Goal: Task Accomplishment & Management: Use online tool/utility

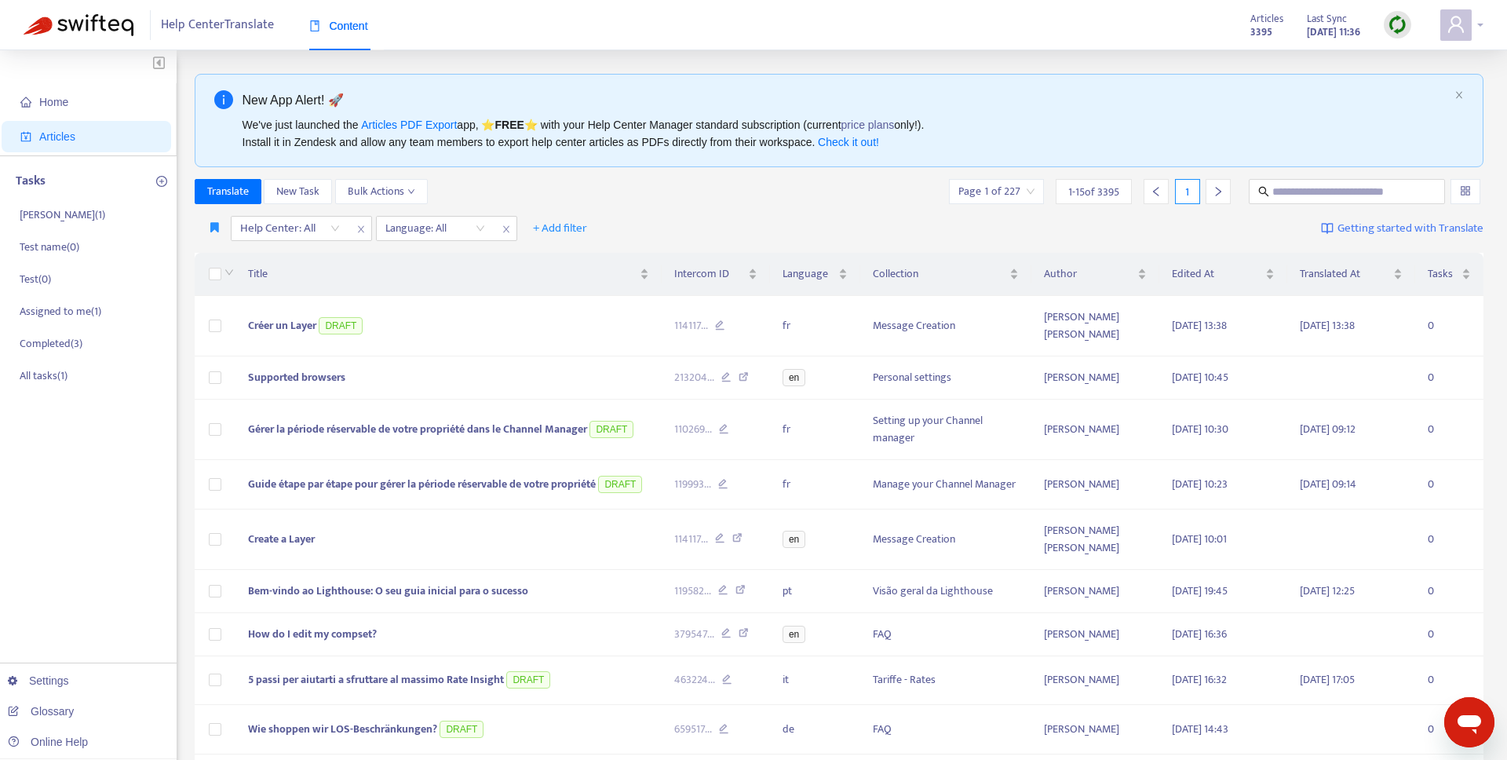
click at [1472, 26] on div at bounding box center [1461, 24] width 43 height 31
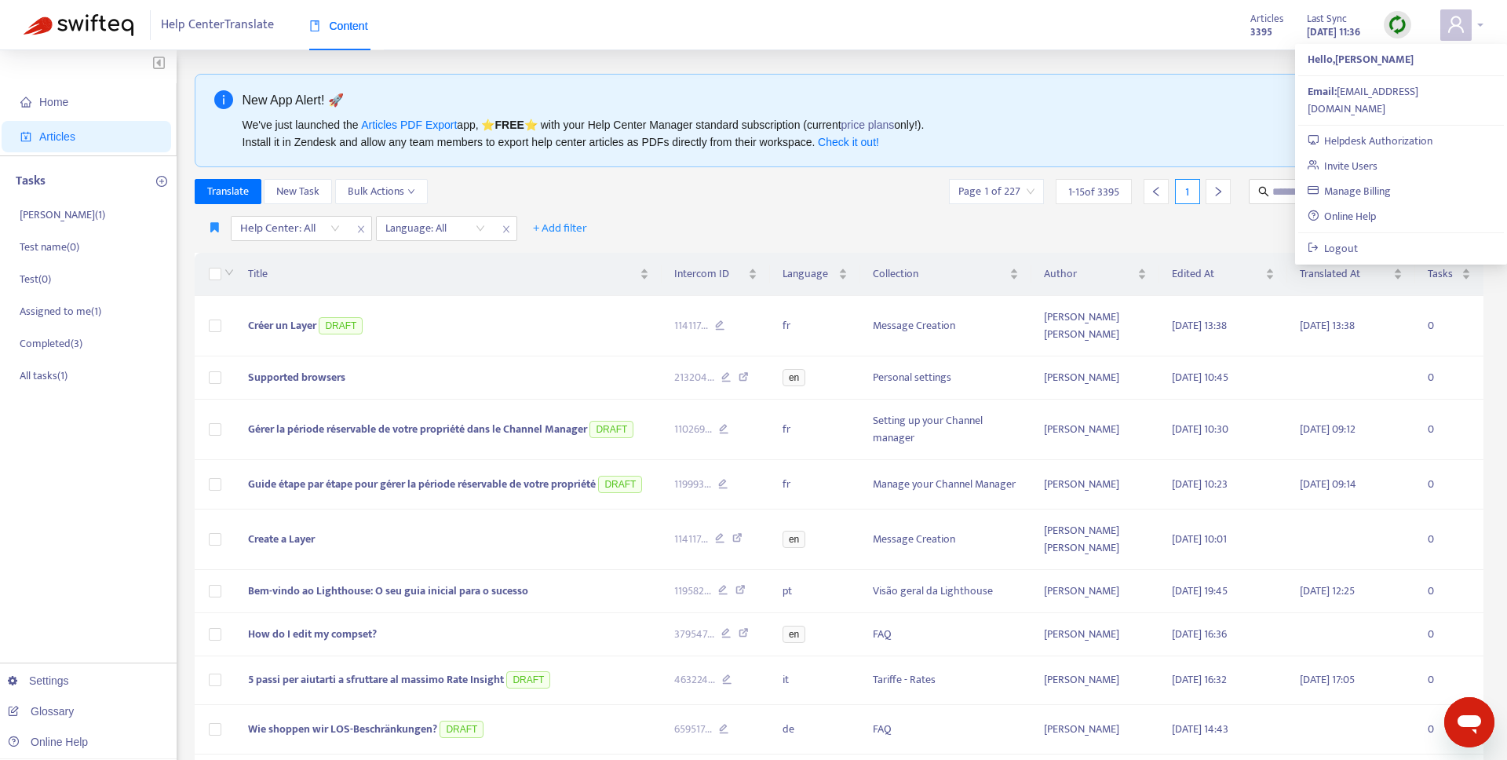
click at [1472, 26] on div at bounding box center [1461, 24] width 43 height 31
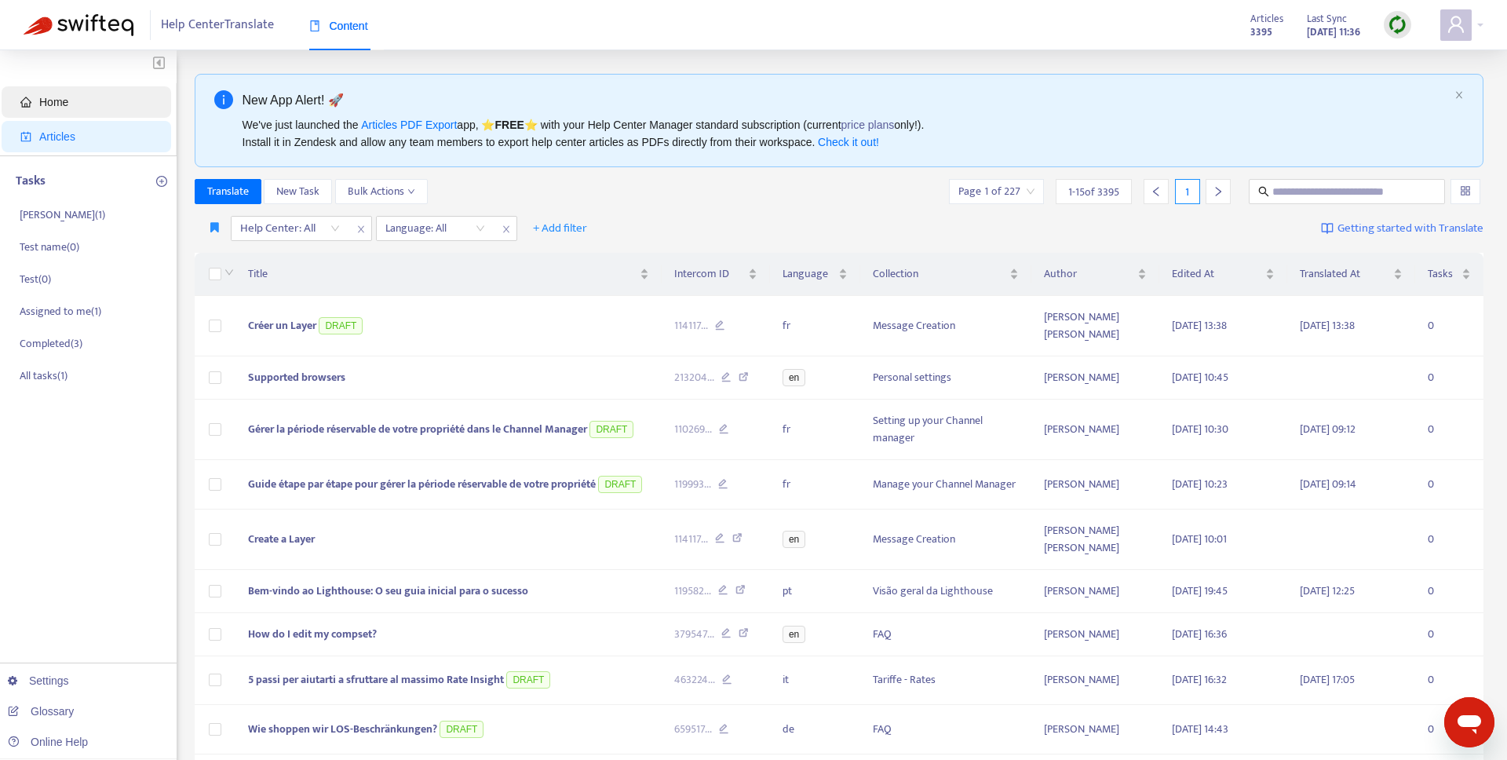
click at [65, 88] on span "Home" at bounding box center [89, 101] width 138 height 31
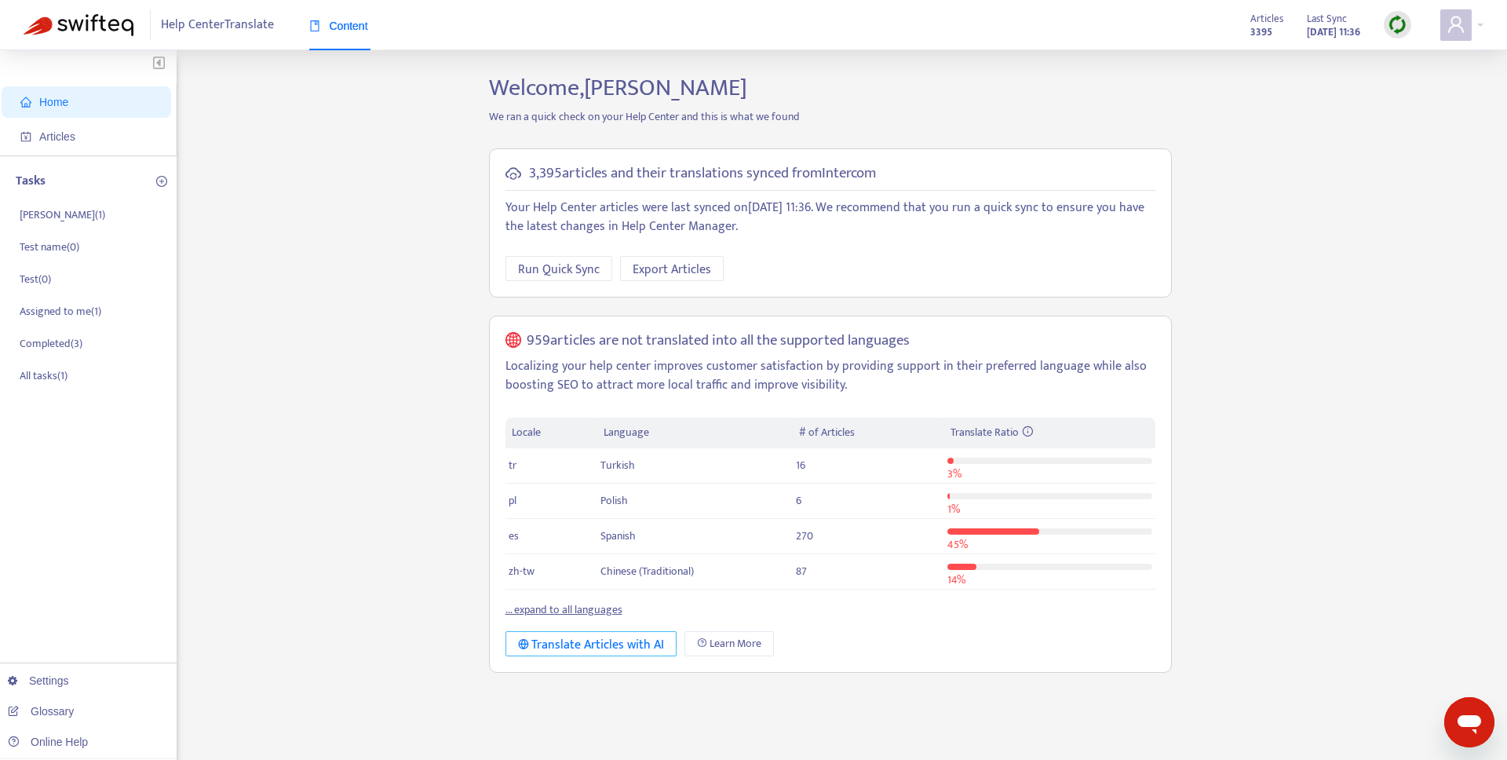
click at [617, 635] on div "Translate Articles with AI" at bounding box center [591, 645] width 147 height 20
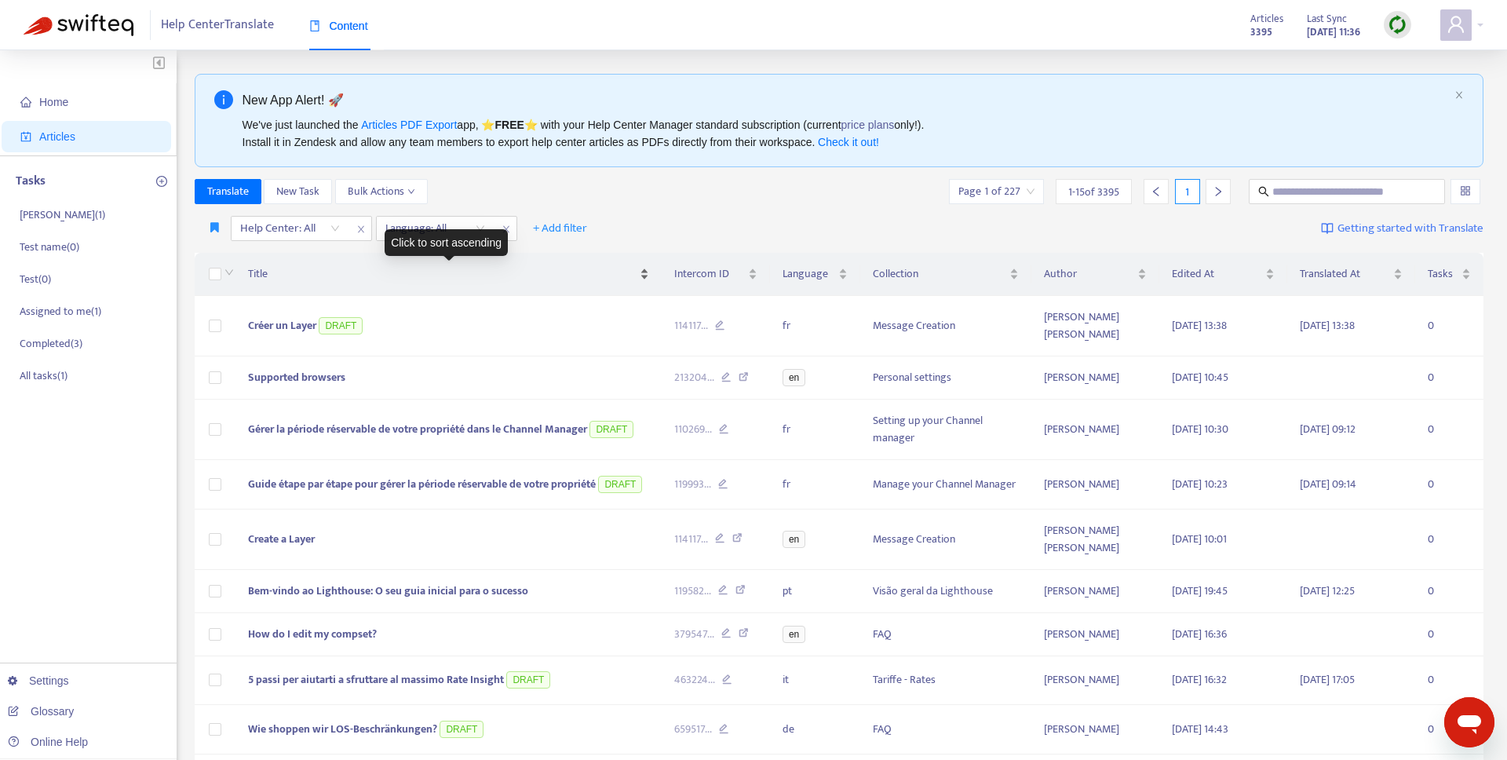
click at [317, 268] on span "Title" at bounding box center [442, 273] width 389 height 17
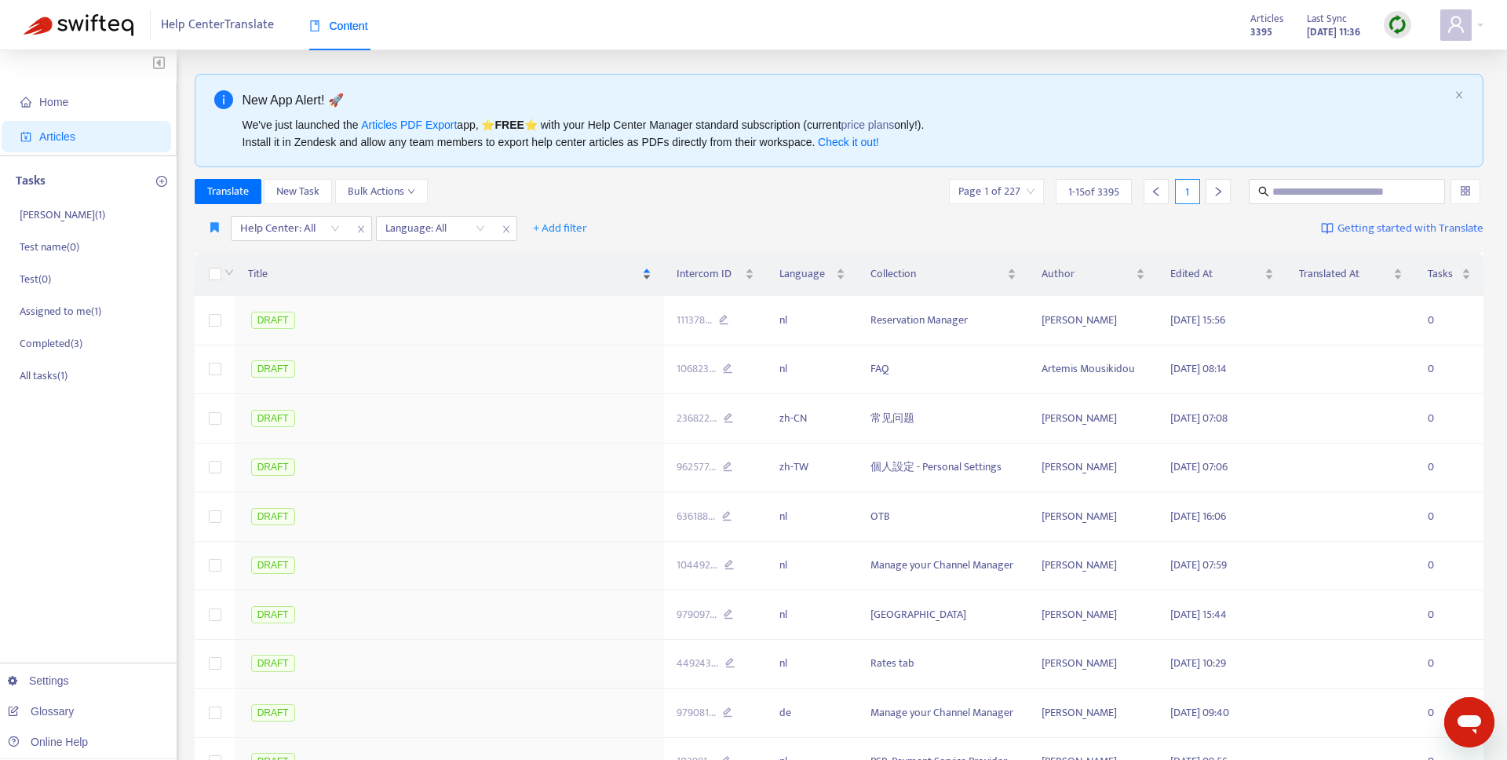
click at [261, 272] on span "Title" at bounding box center [443, 273] width 391 height 17
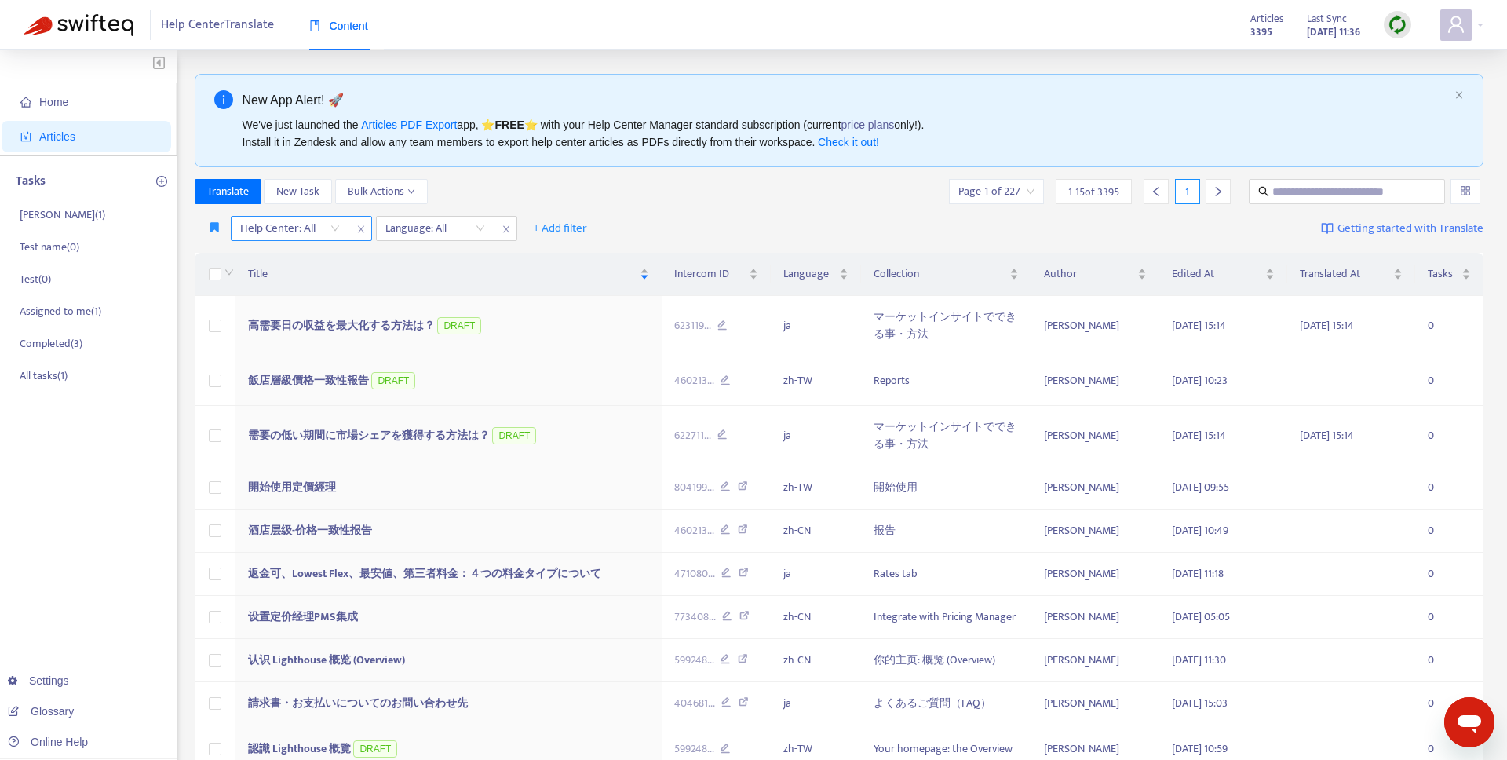
click at [319, 230] on div at bounding box center [282, 228] width 95 height 19
click at [319, 285] on div "THN Help Center" at bounding box center [379, 284] width 273 height 17
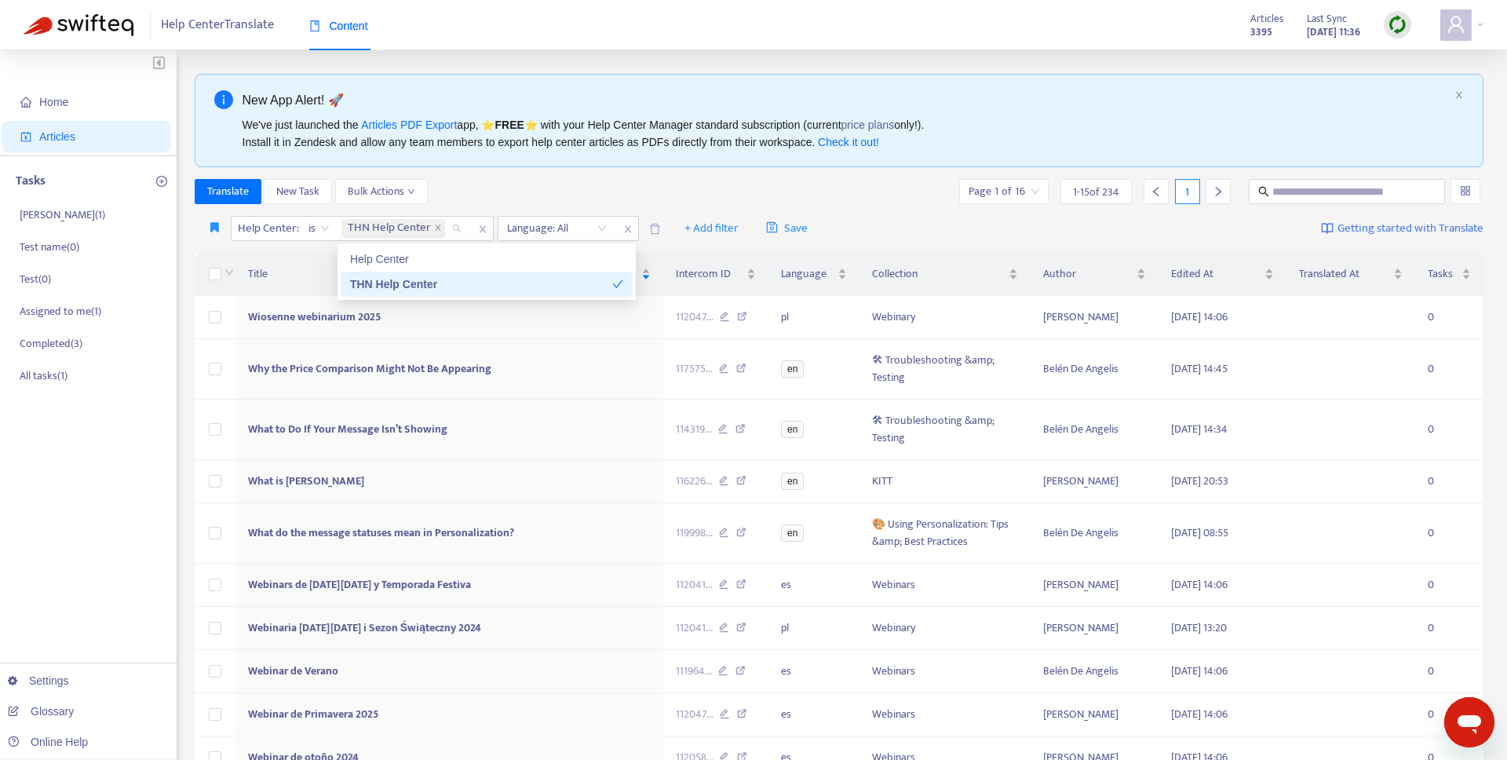
click at [456, 276] on div "THN Help Center" at bounding box center [481, 284] width 262 height 17
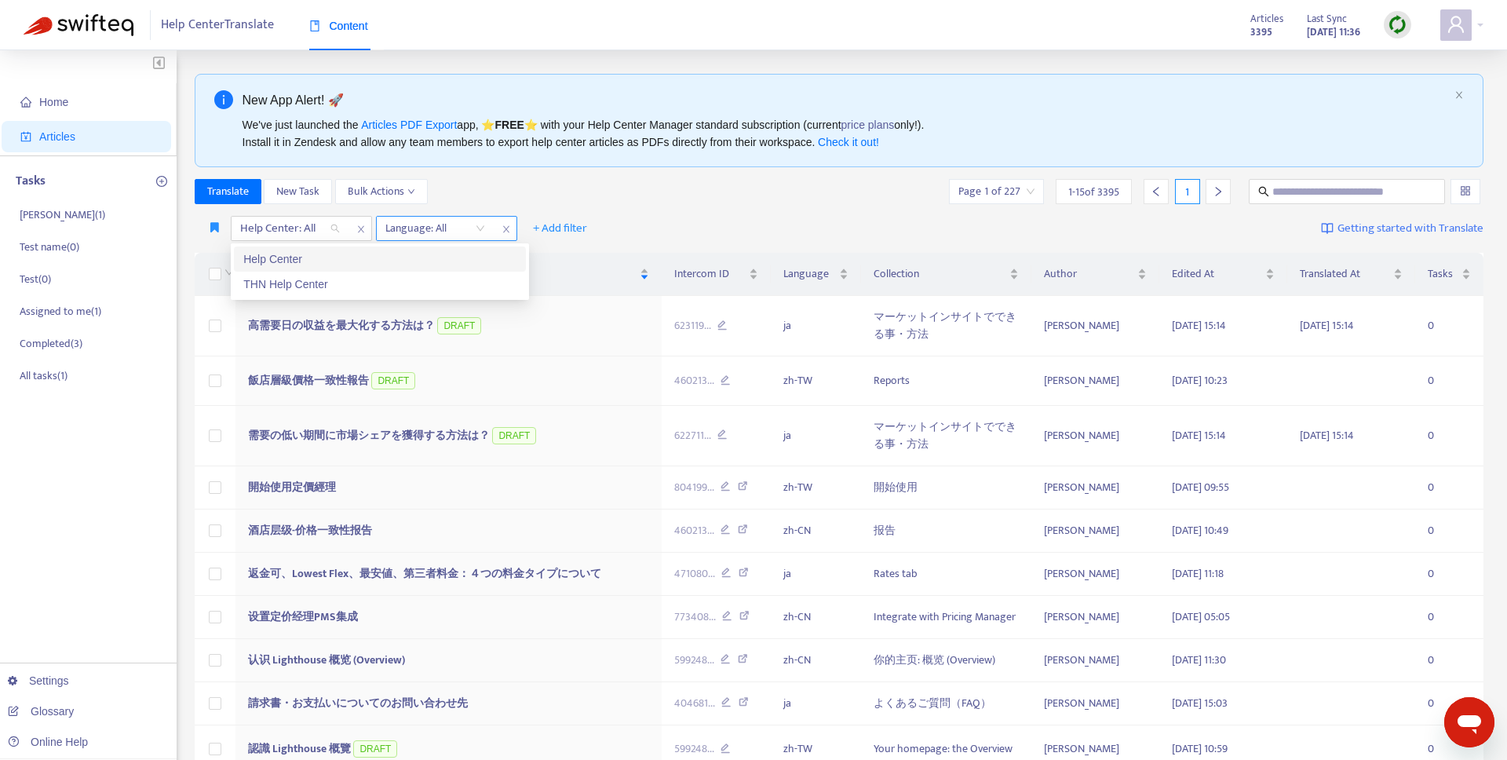
click at [479, 225] on div "Language: All" at bounding box center [435, 229] width 117 height 24
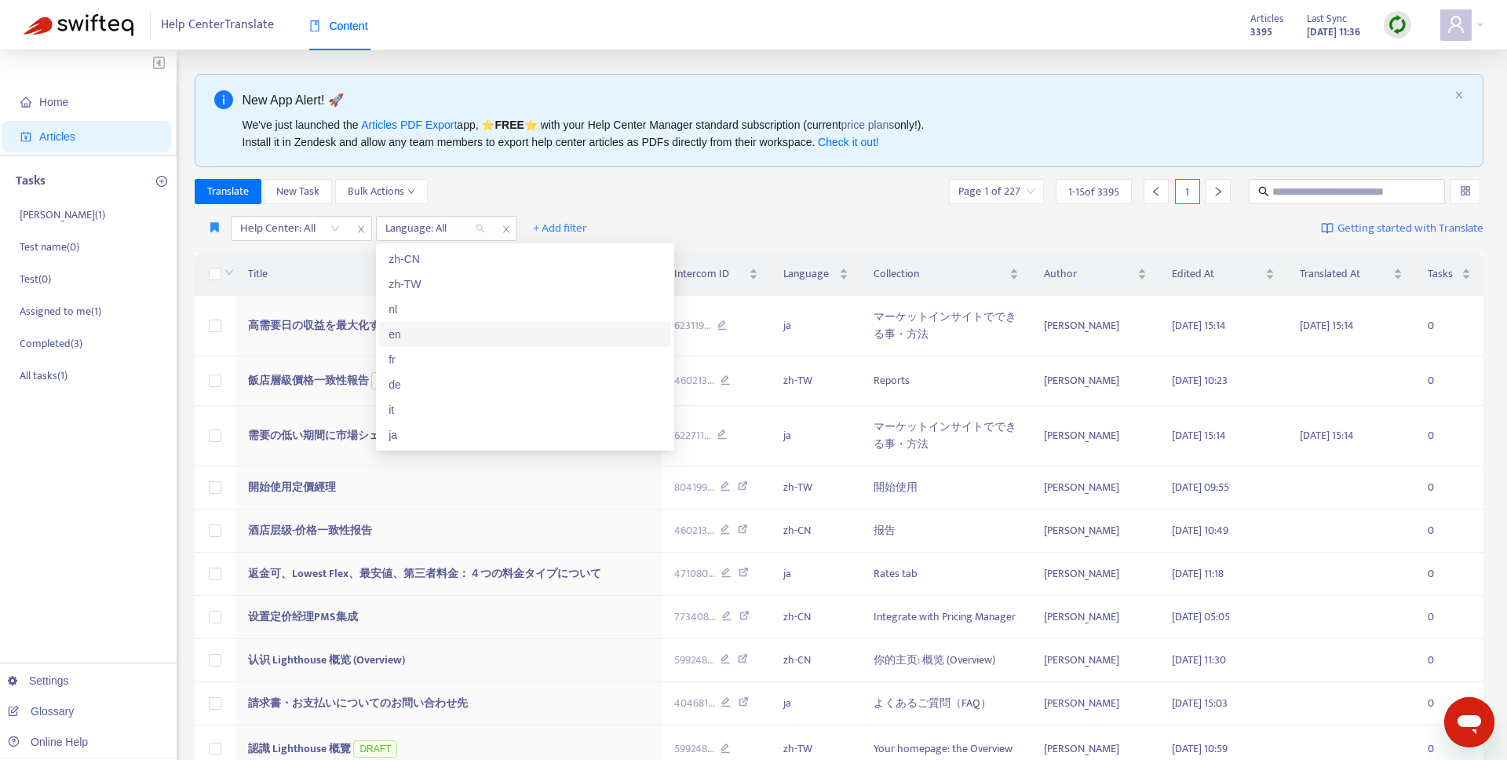
click at [408, 334] on div "en" at bounding box center [525, 334] width 273 height 17
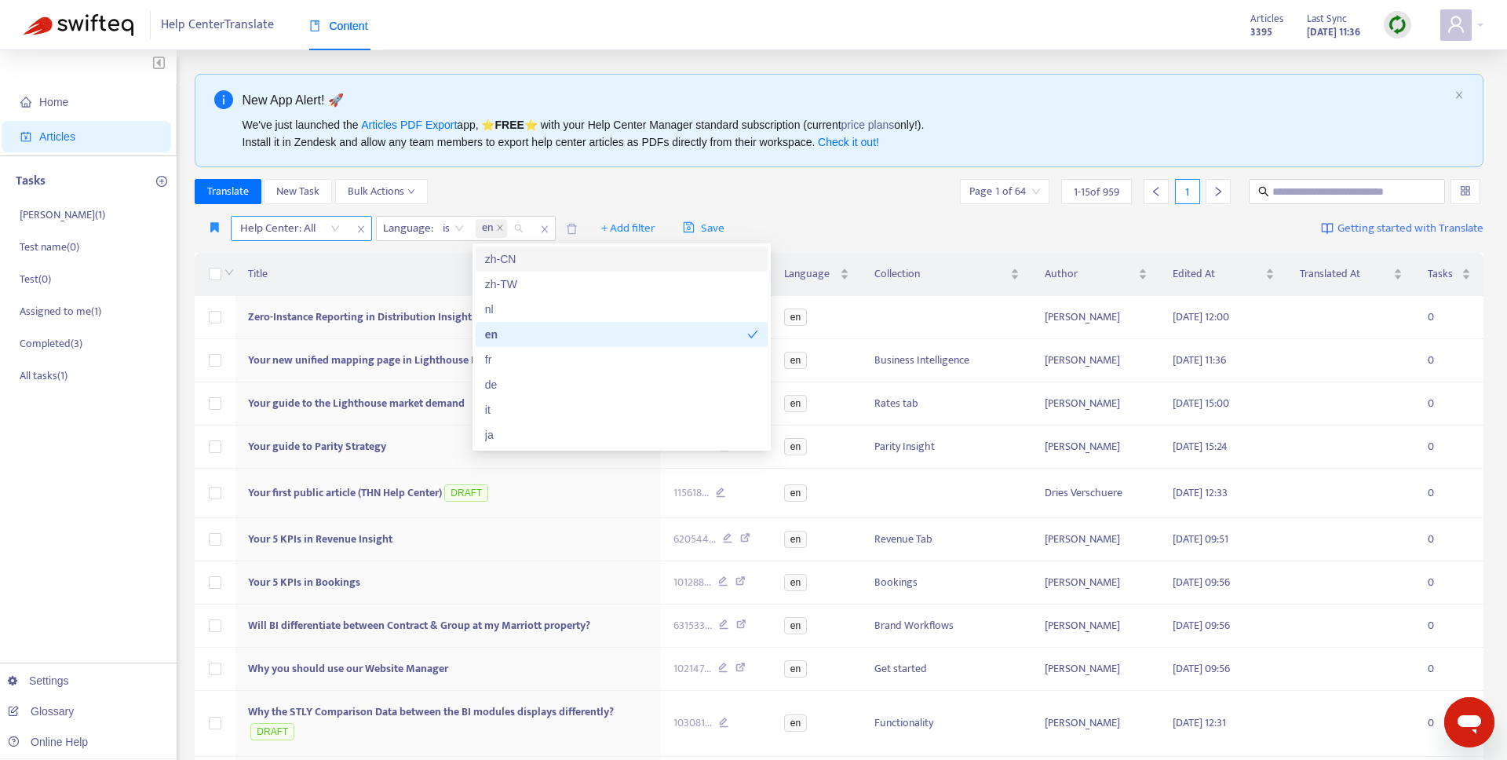
click at [351, 231] on span "close" at bounding box center [361, 229] width 20 height 19
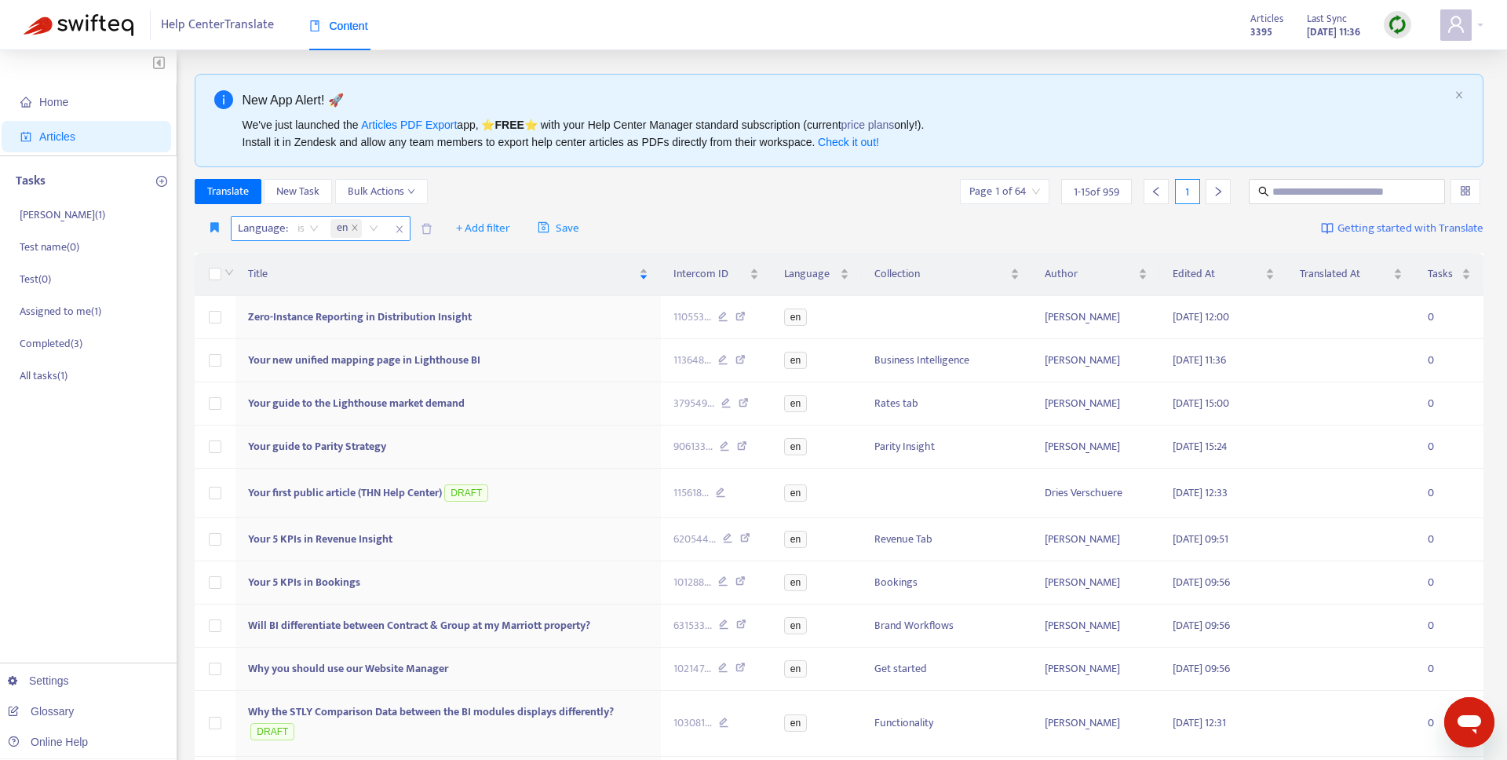
click at [290, 226] on div "is" at bounding box center [308, 229] width 38 height 24
click at [482, 195] on div "Translate New Task Bulk Actions Page 1 of 64 1 - 15 of 959 1" at bounding box center [840, 191] width 1290 height 25
click at [428, 227] on icon "delete" at bounding box center [427, 229] width 12 height 12
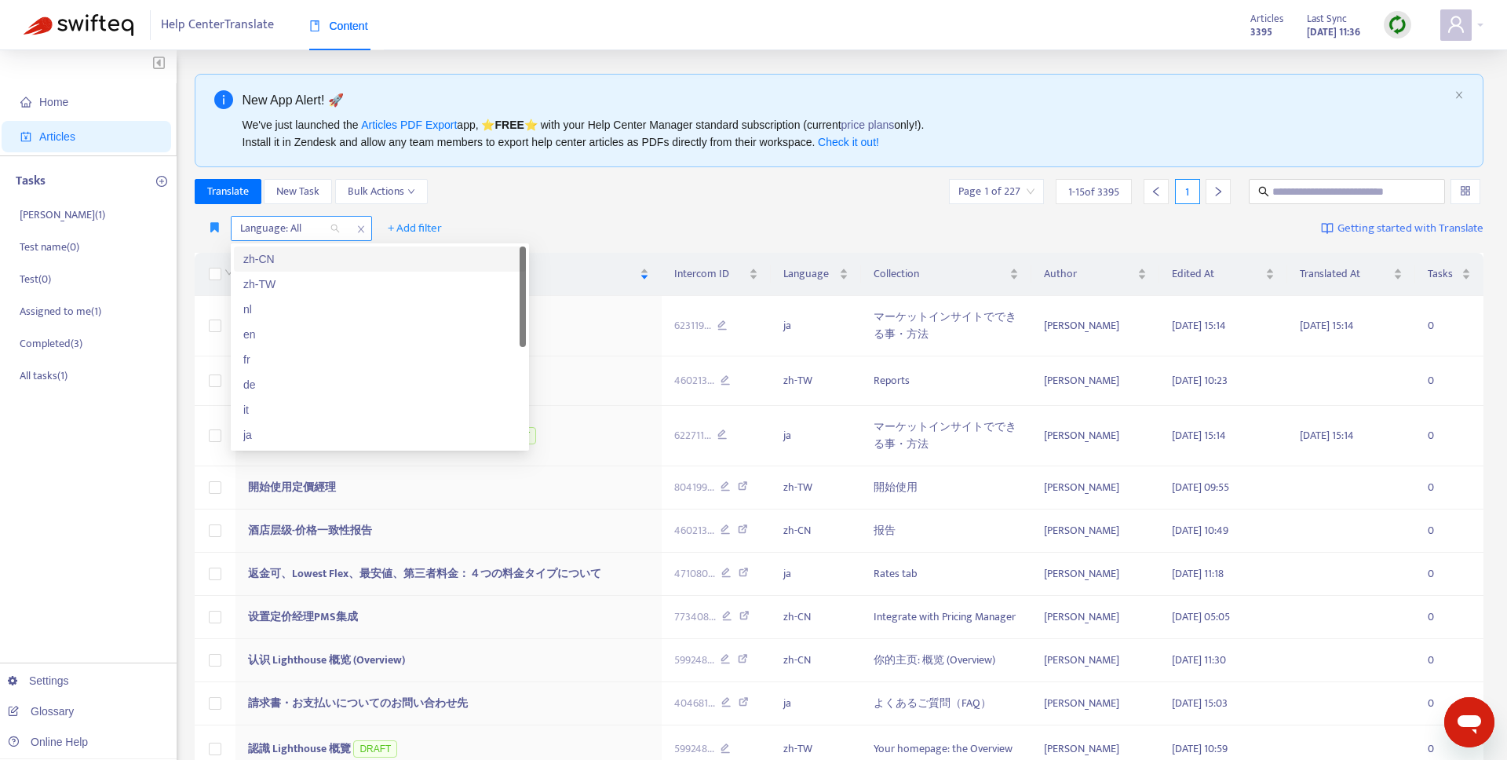
click at [294, 230] on div at bounding box center [282, 228] width 95 height 19
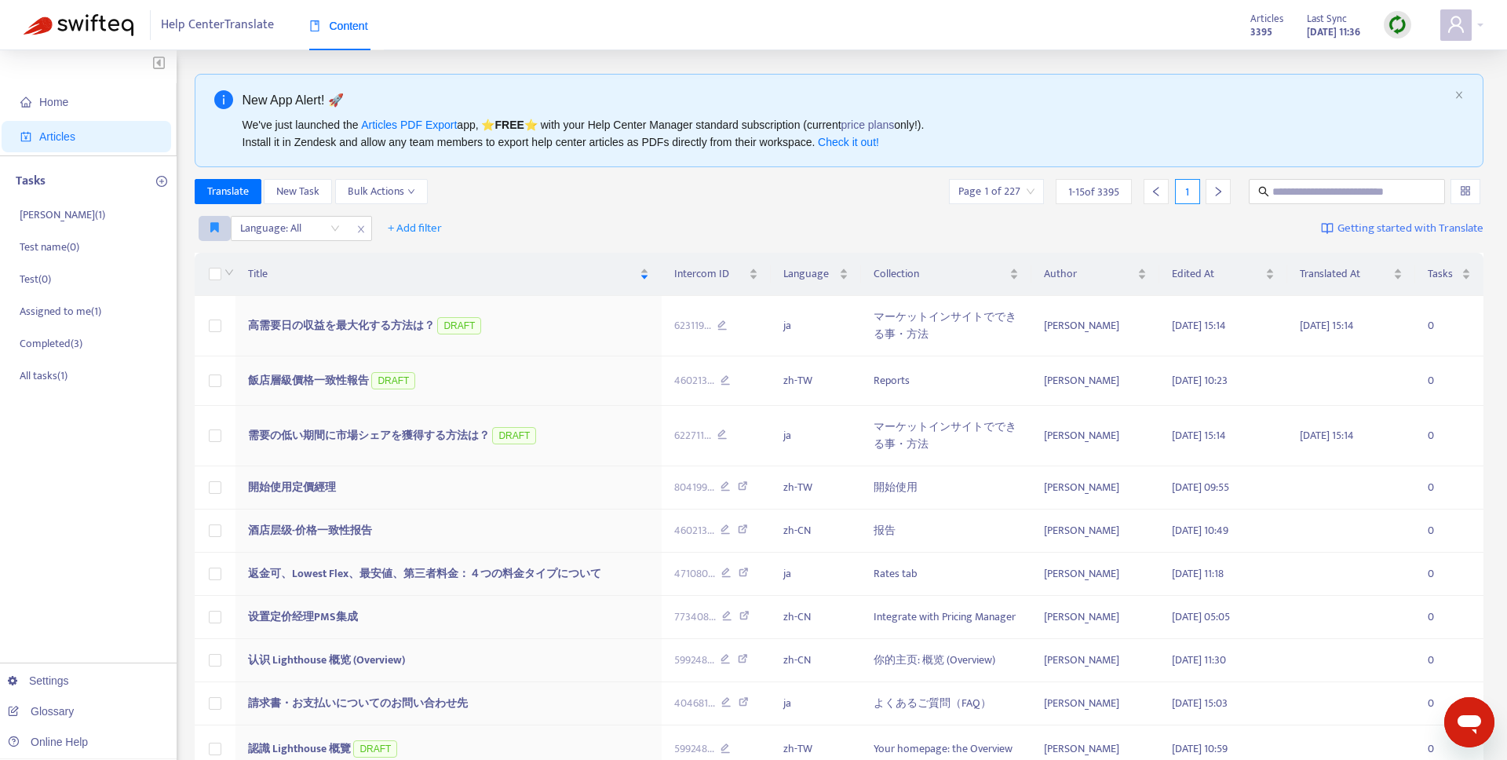
click at [217, 231] on icon "button" at bounding box center [214, 227] width 9 height 12
click at [232, 258] on span "THN - FR" at bounding box center [238, 259] width 54 height 17
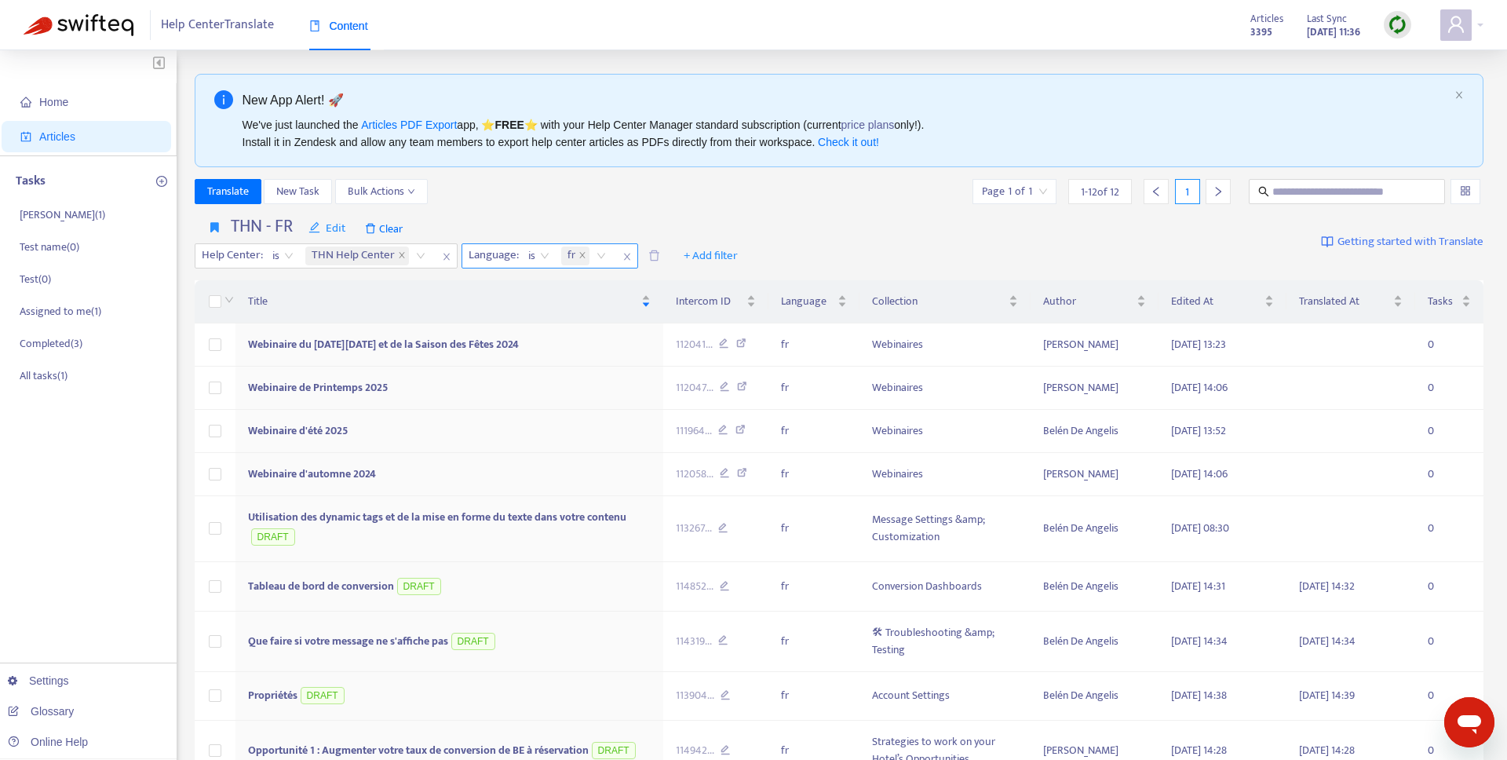
click at [558, 257] on div "fr" at bounding box center [586, 256] width 57 height 24
click at [584, 254] on icon "close" at bounding box center [583, 255] width 8 height 8
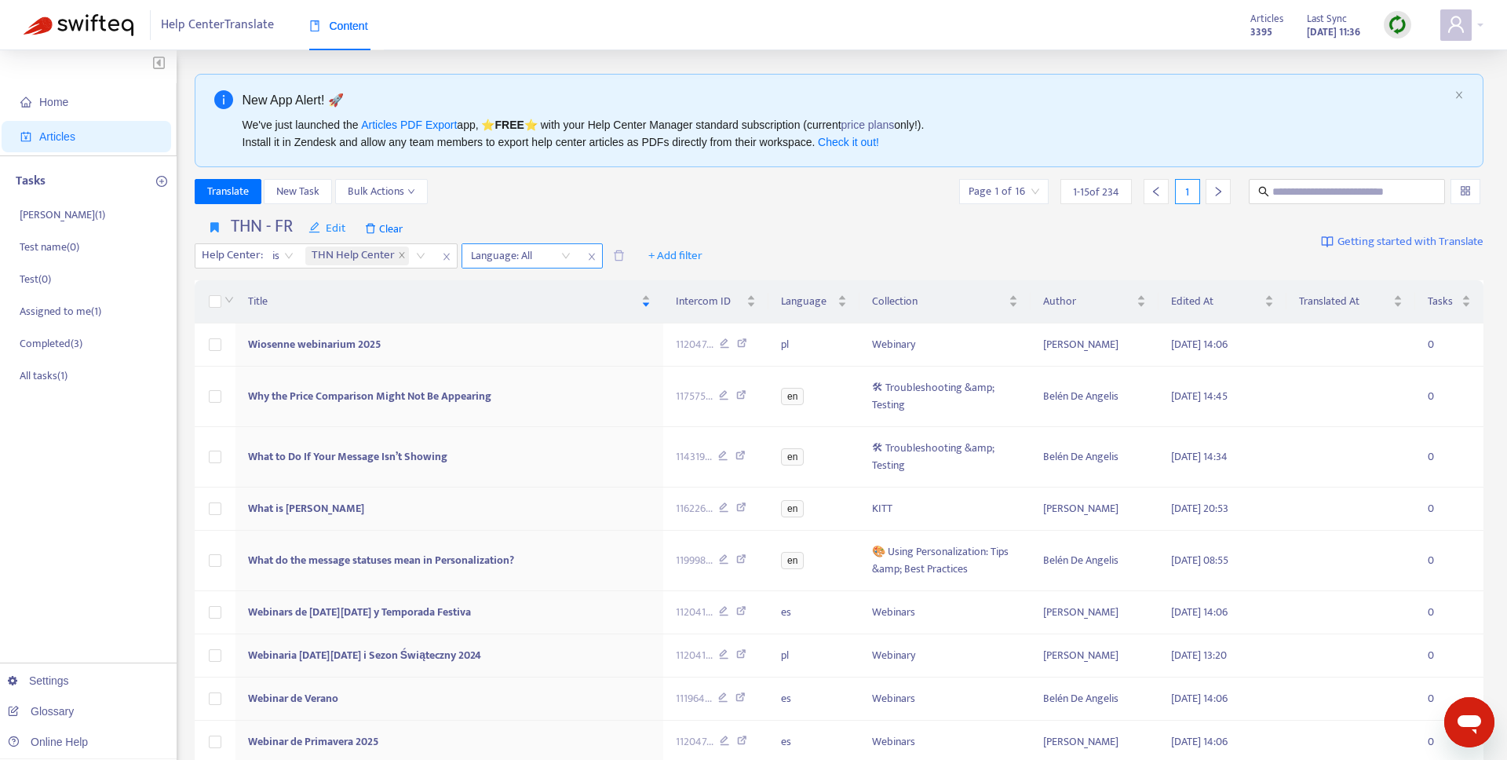
click at [553, 254] on div at bounding box center [512, 255] width 95 height 19
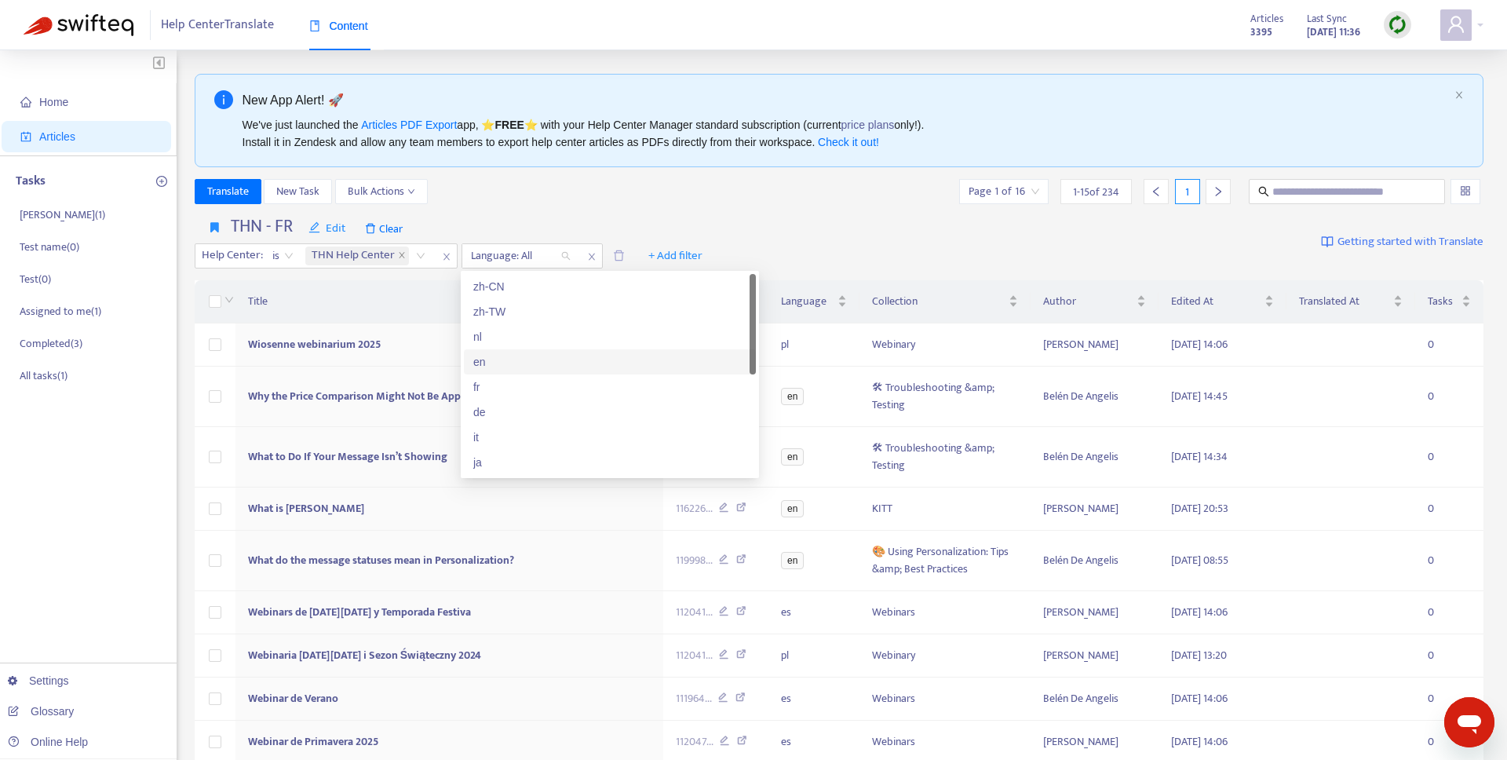
click at [492, 360] on div "en" at bounding box center [609, 361] width 273 height 17
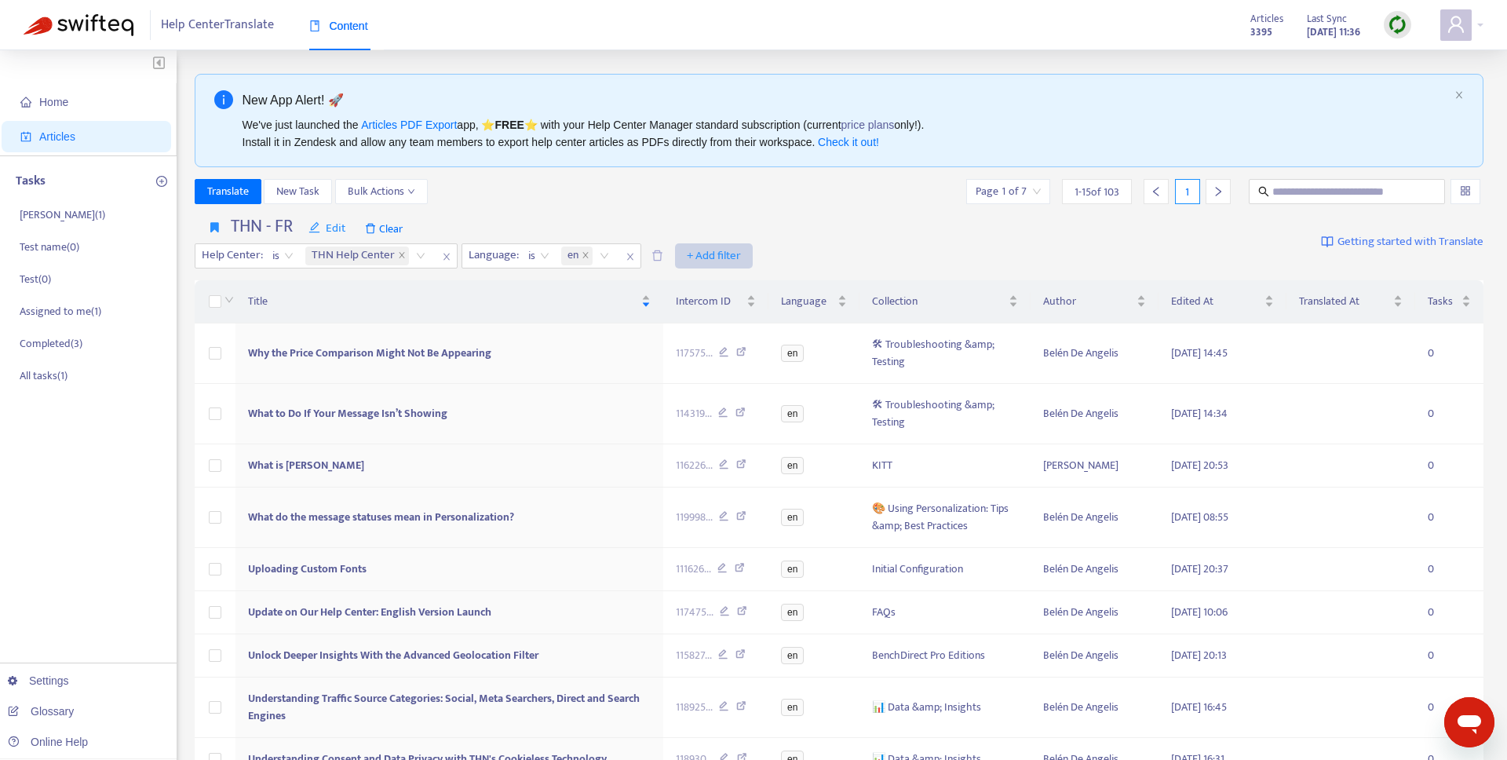
click at [721, 258] on span "+ Add filter" at bounding box center [714, 255] width 54 height 19
click at [736, 308] on span "Collection" at bounding box center [737, 312] width 98 height 17
click at [695, 252] on div at bounding box center [696, 255] width 95 height 19
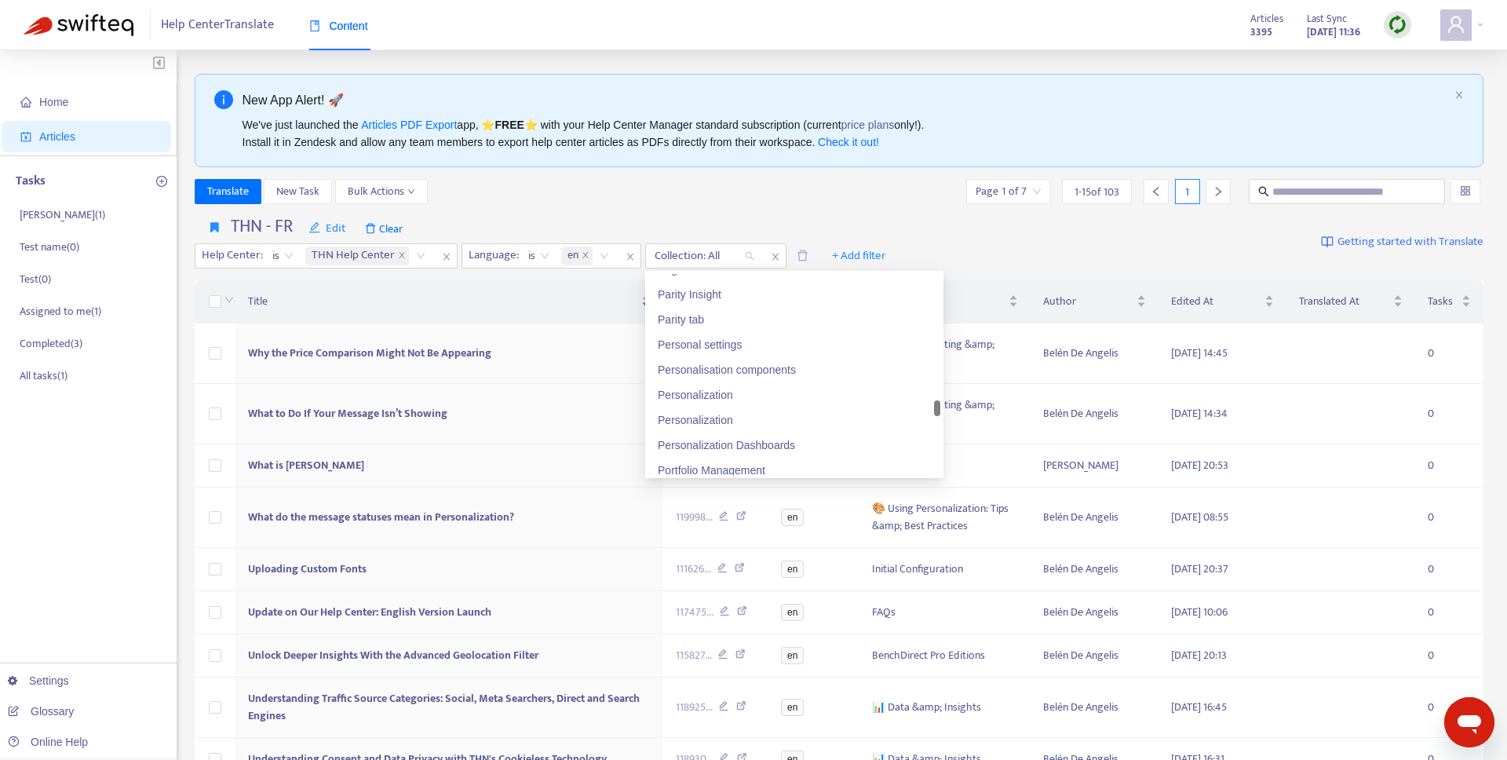
scroll to position [2301, 0]
click at [731, 402] on div "Personalization" at bounding box center [794, 397] width 273 height 17
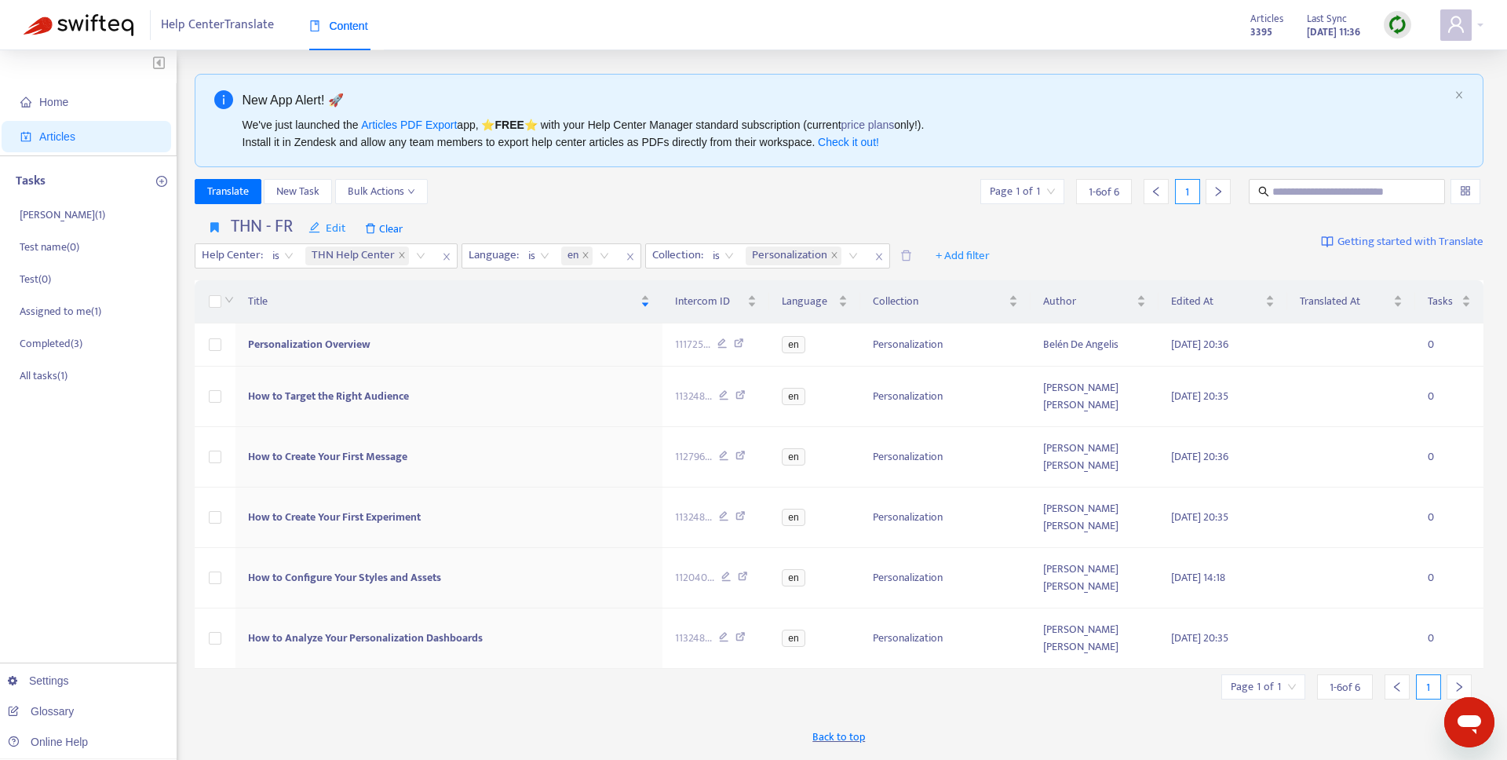
click at [779, 216] on div "THN - FR Edit Clear Help Center : is THN Help Center Language : is en Collectio…" at bounding box center [599, 242] width 808 height 53
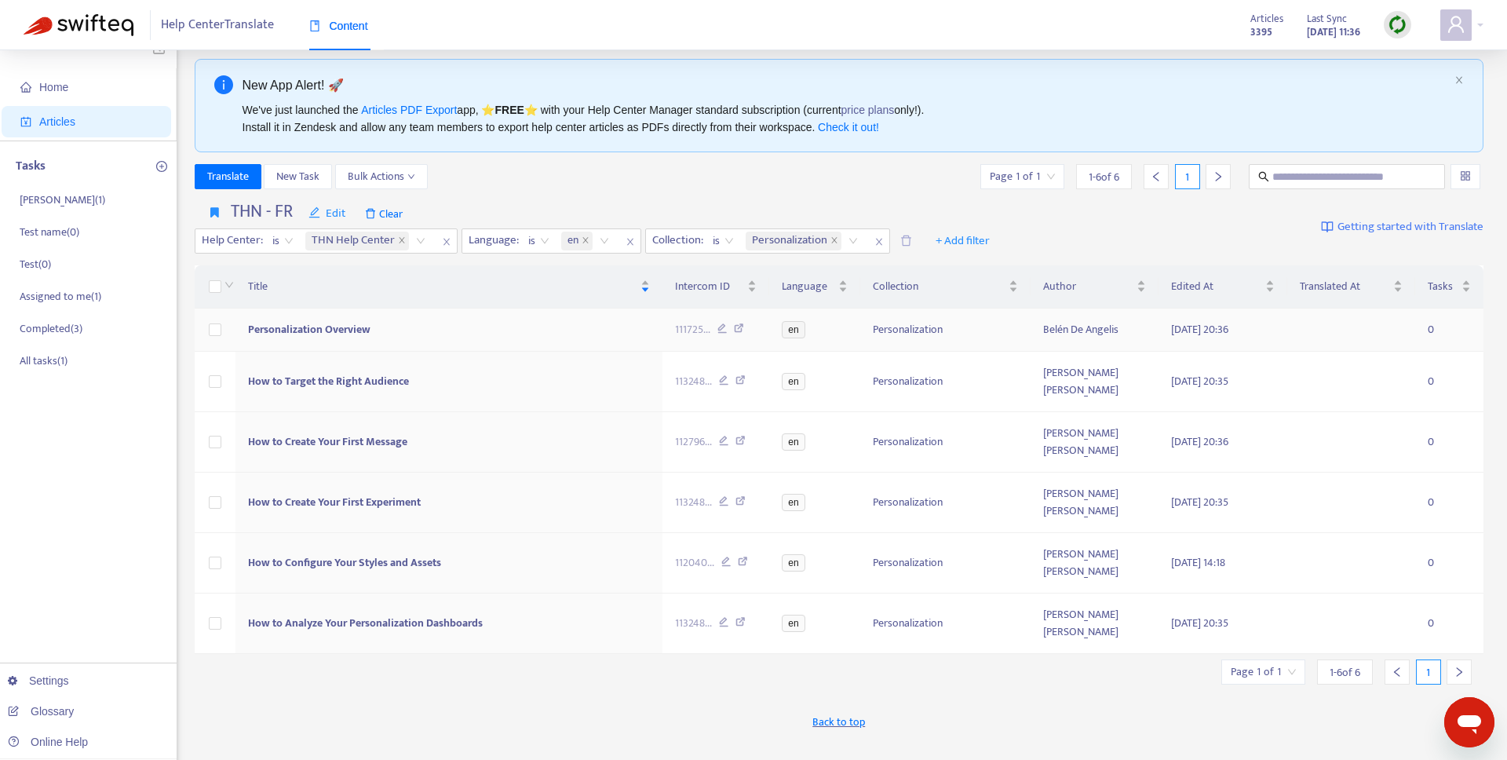
scroll to position [22, 0]
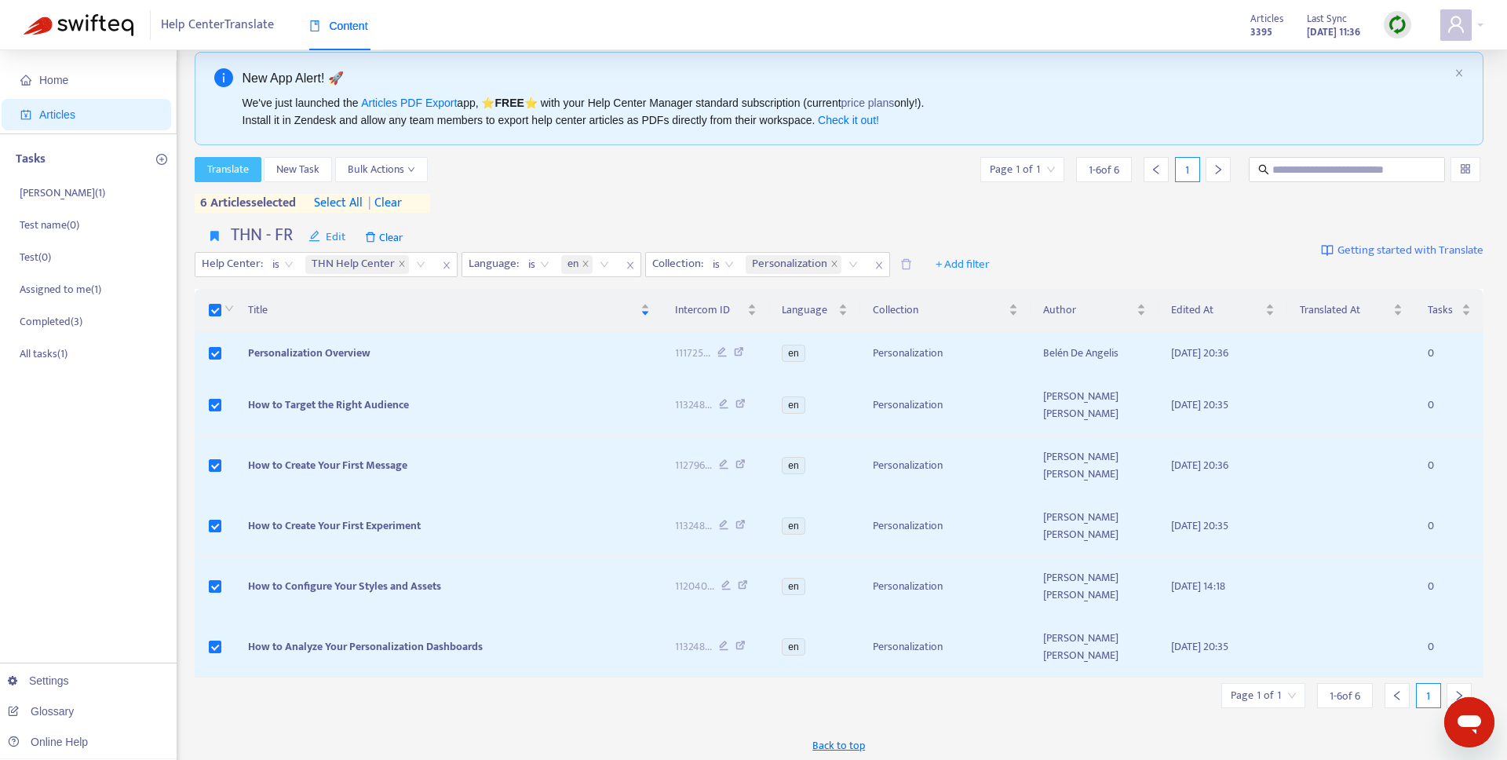
click at [225, 166] on span "Translate" at bounding box center [228, 169] width 42 height 17
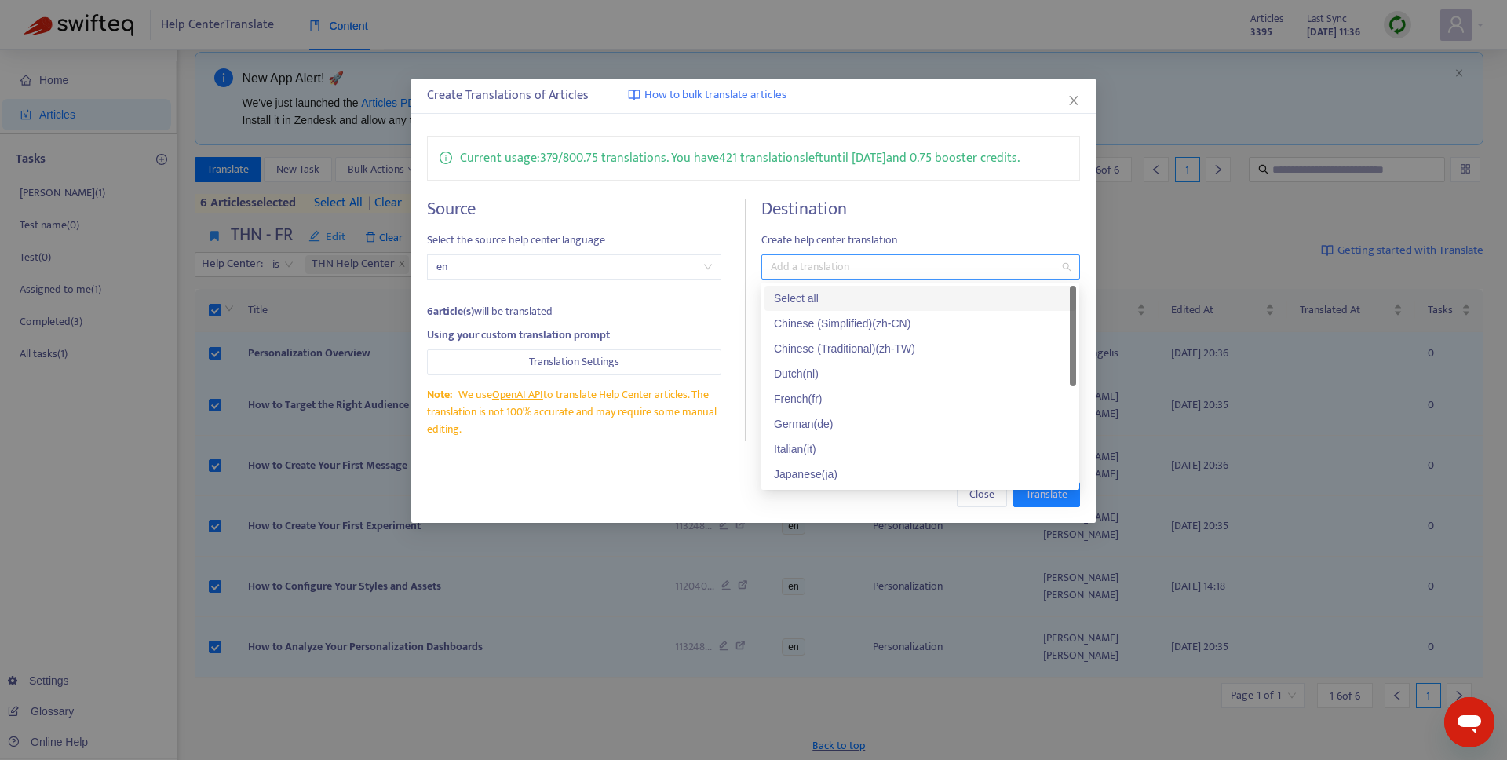
click at [871, 267] on div at bounding box center [912, 266] width 294 height 19
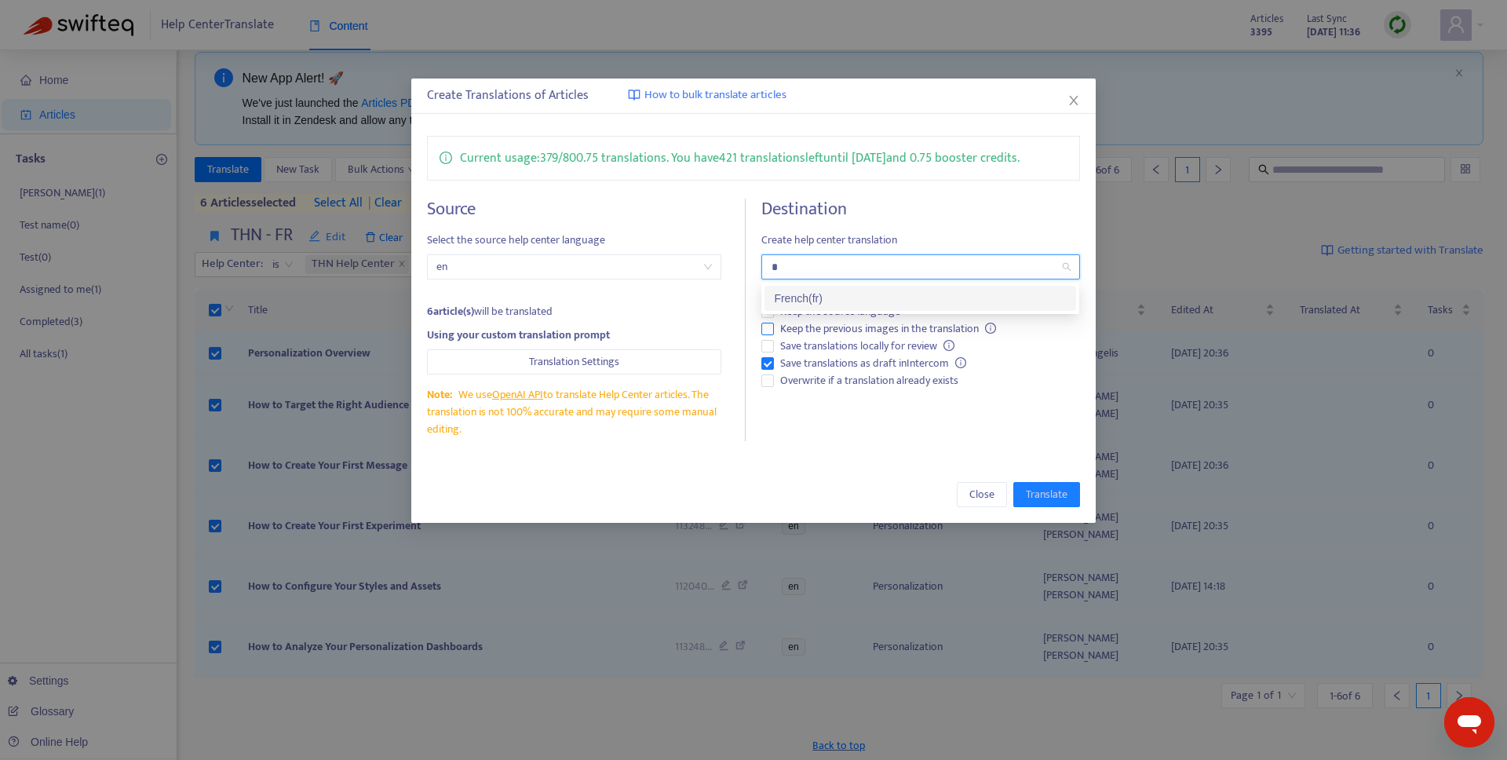
type input "**"
click at [847, 301] on div "French ( fr )" at bounding box center [920, 298] width 293 height 17
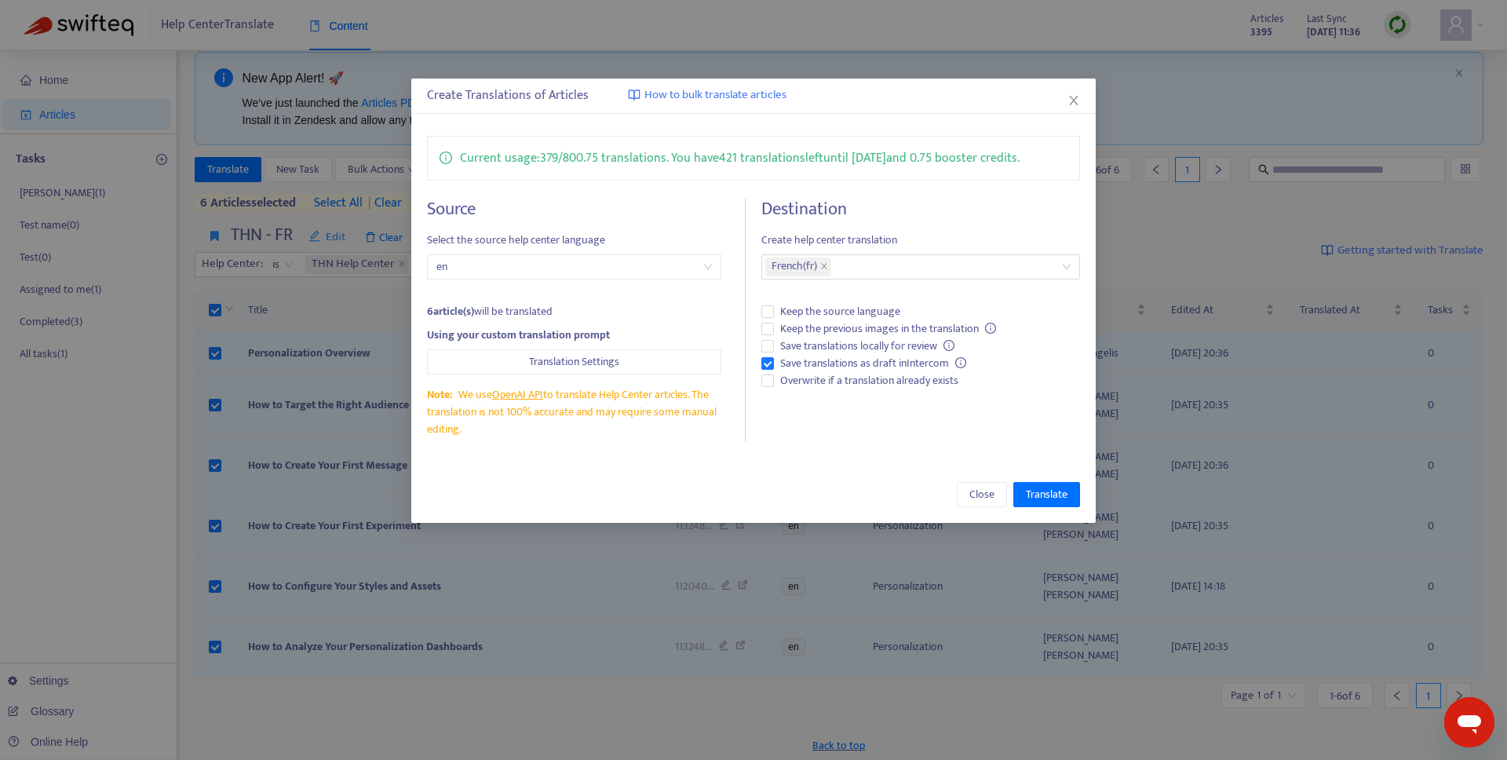
click at [969, 205] on h4 "Destination" at bounding box center [920, 209] width 318 height 21
click at [965, 496] on button "Close" at bounding box center [982, 494] width 50 height 25
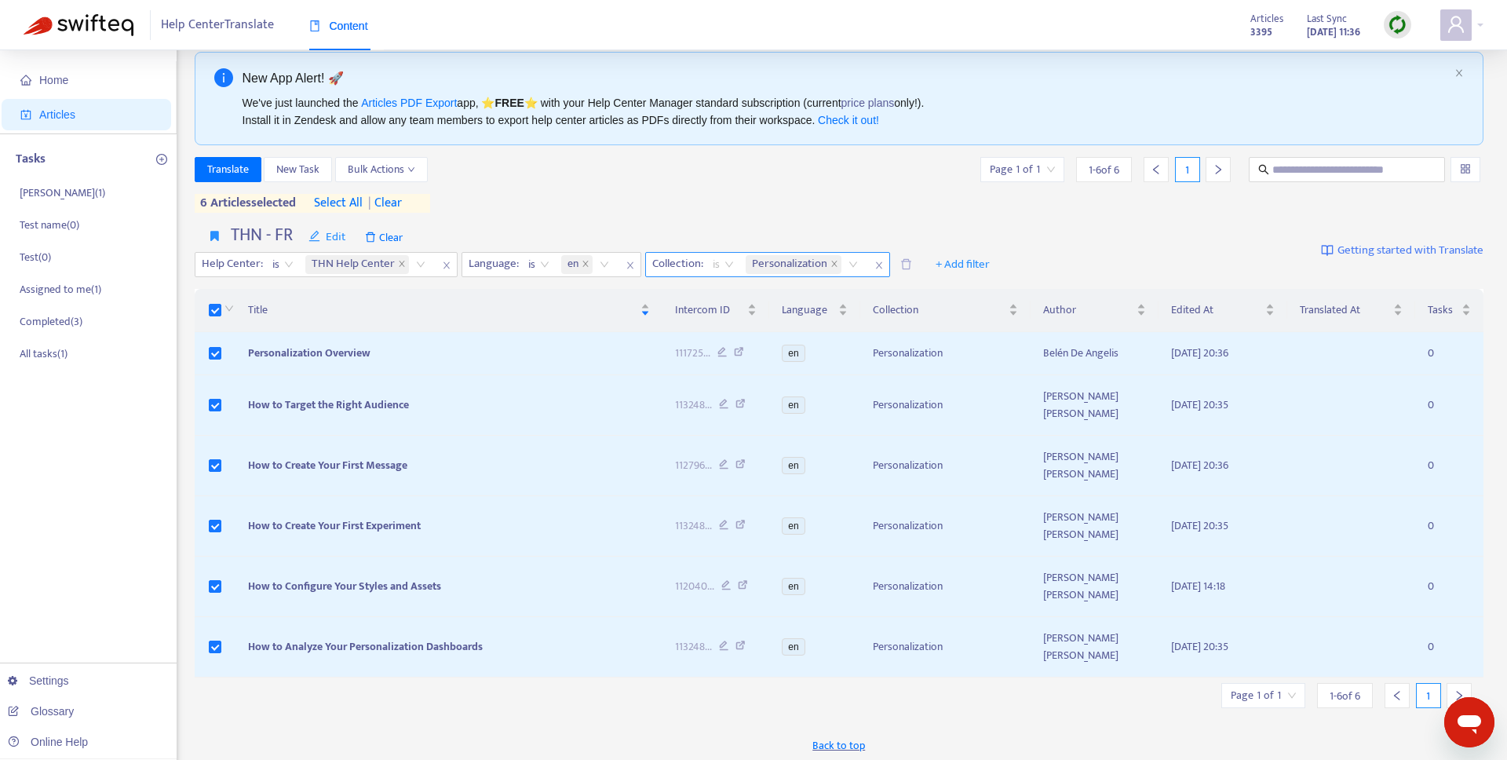
click at [722, 259] on span "is" at bounding box center [723, 265] width 21 height 24
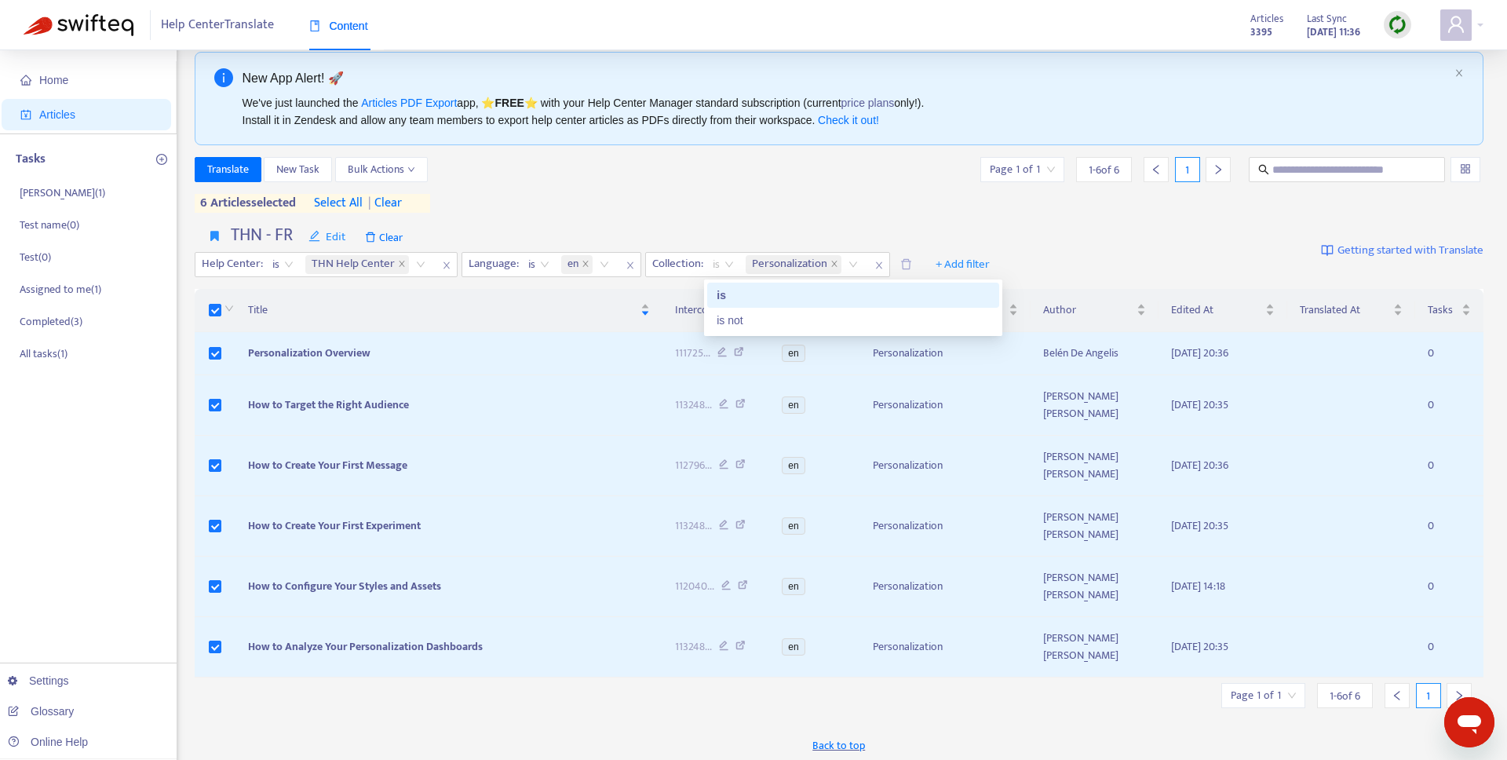
click at [779, 242] on div "THN - FR Edit Clear Help Center : is THN Help Center Language : is en Collectio…" at bounding box center [599, 251] width 808 height 53
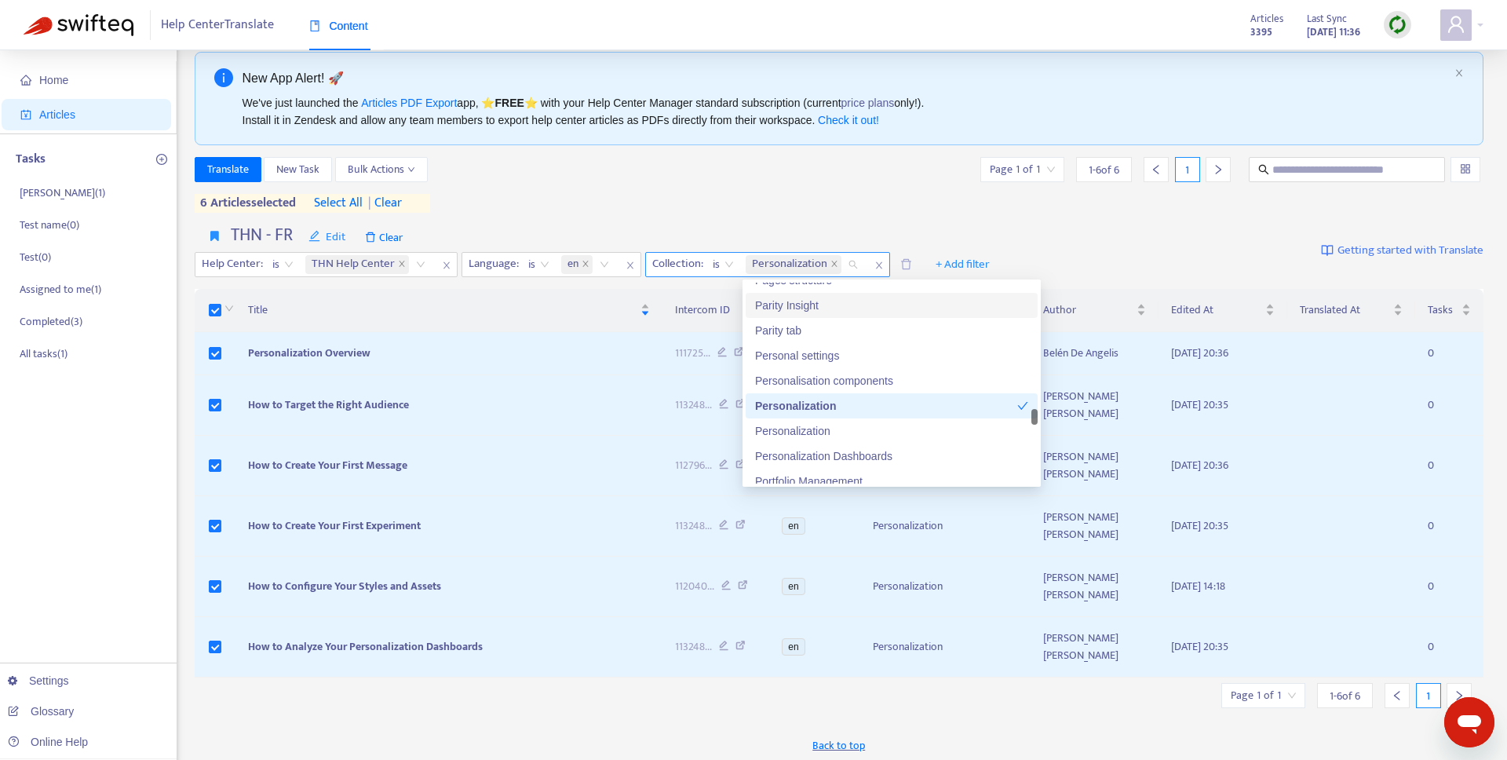
click at [810, 261] on span "Personalization" at bounding box center [789, 264] width 75 height 19
click at [815, 434] on div "Personalization" at bounding box center [891, 430] width 273 height 17
click at [738, 220] on div "THN - FR Edit Clear Help Center : is THN Help Center Language : is en Collectio…" at bounding box center [840, 251] width 1290 height 64
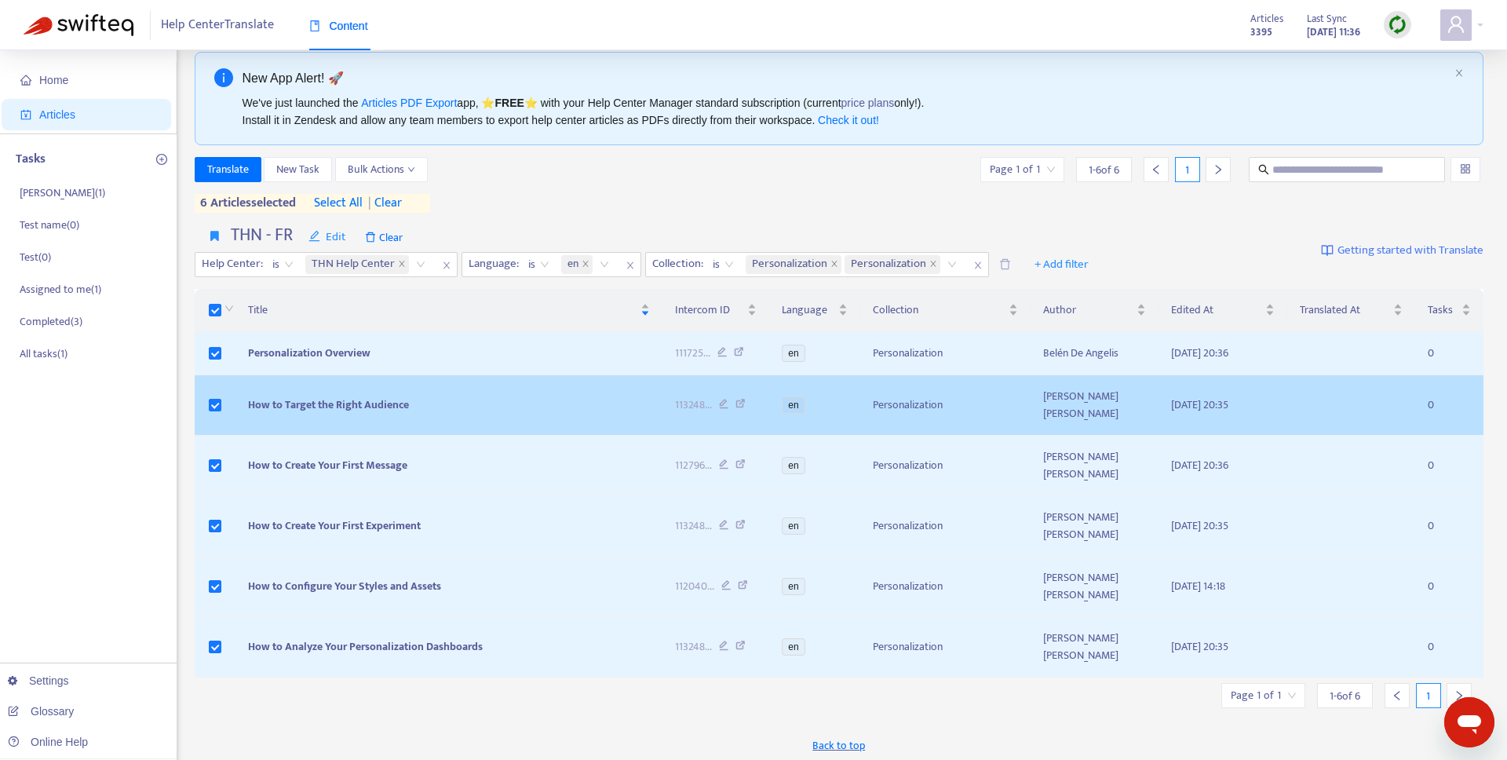
scroll to position [232, 0]
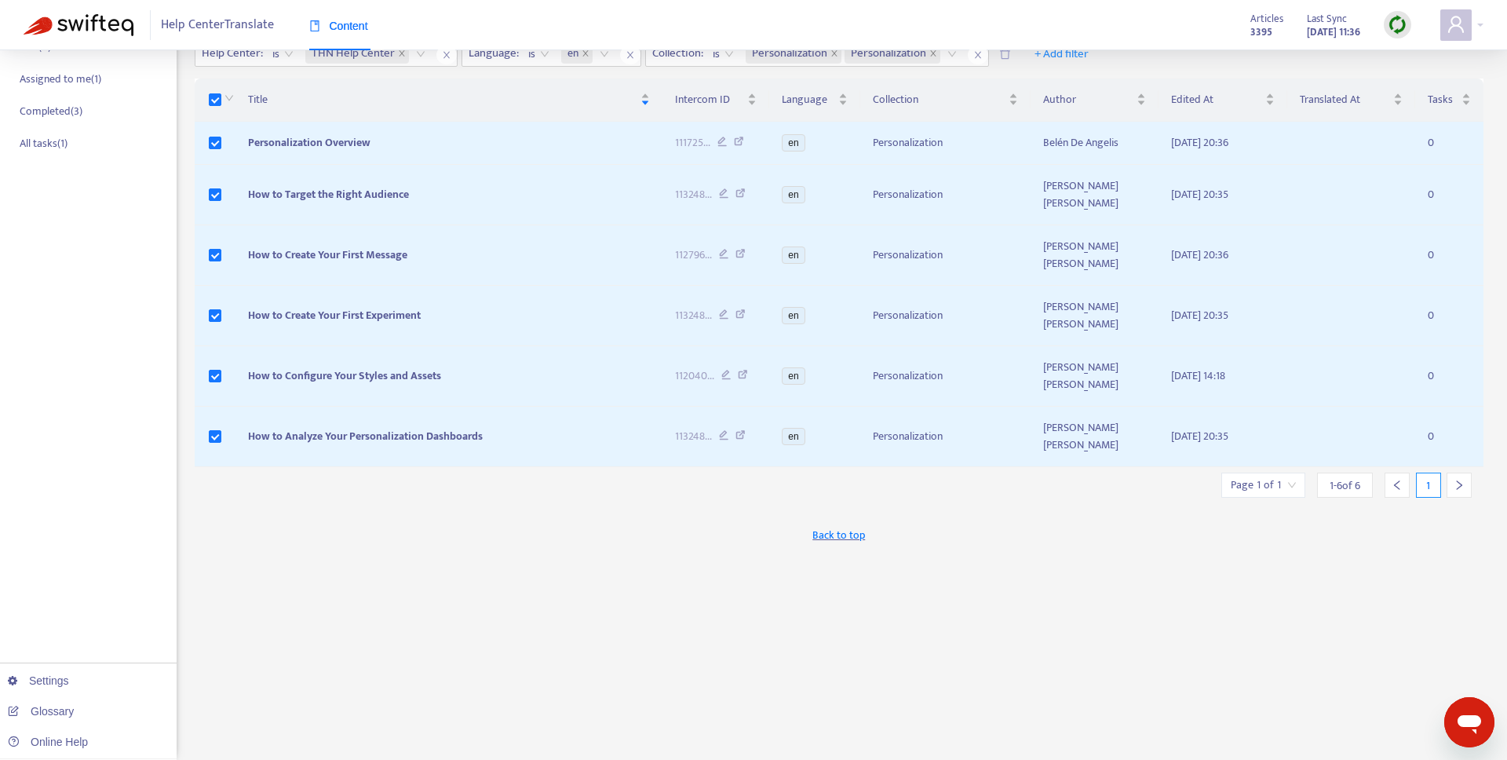
click at [1454, 481] on icon "right" at bounding box center [1459, 485] width 11 height 11
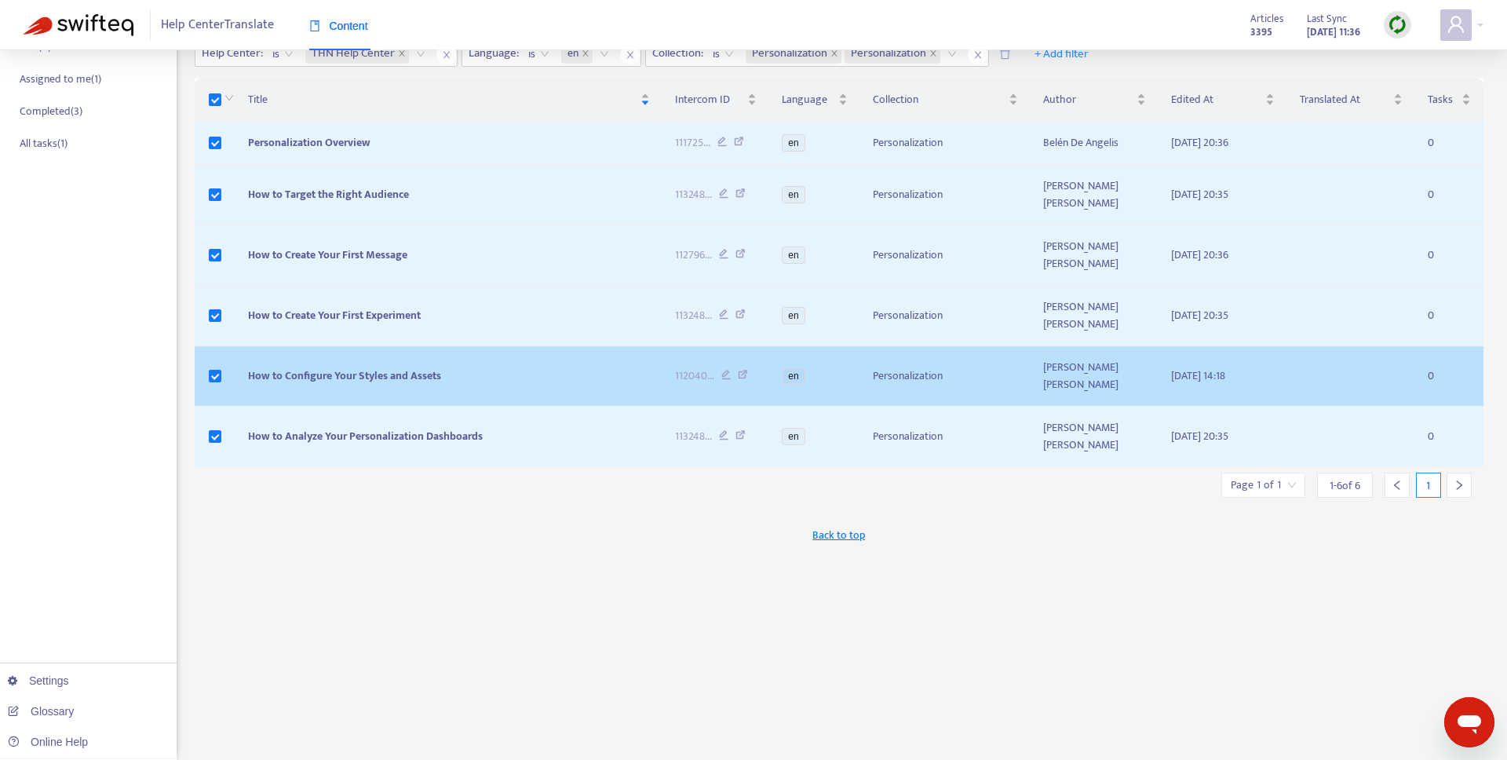
scroll to position [0, 0]
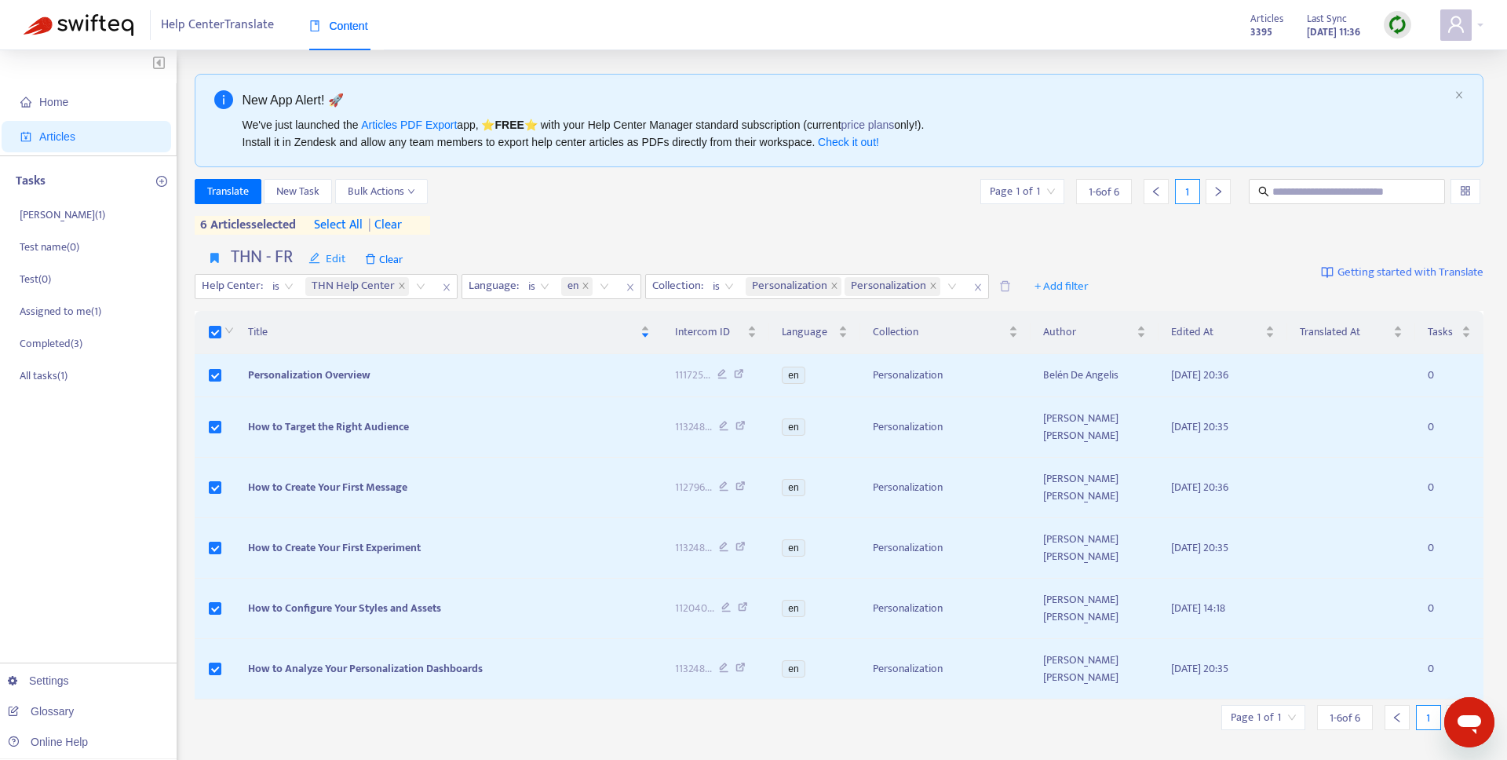
click at [205, 330] on th at bounding box center [215, 332] width 41 height 43
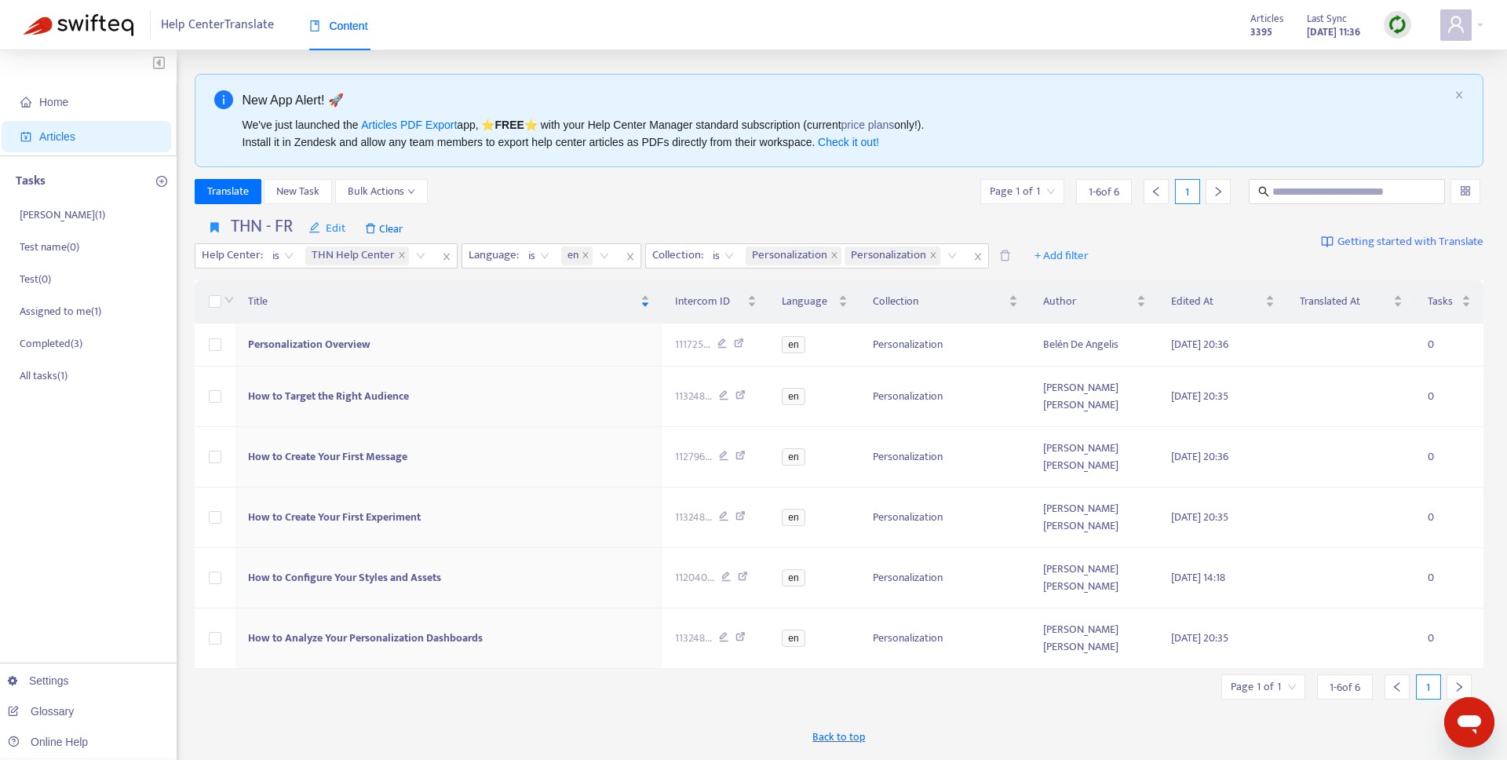
click at [802, 189] on div "Translate New Task Bulk Actions Page 1 of 1 1 - 6 of 6 1" at bounding box center [840, 191] width 1290 height 25
click at [1287, 190] on input "text" at bounding box center [1347, 191] width 151 height 17
type input "*****"
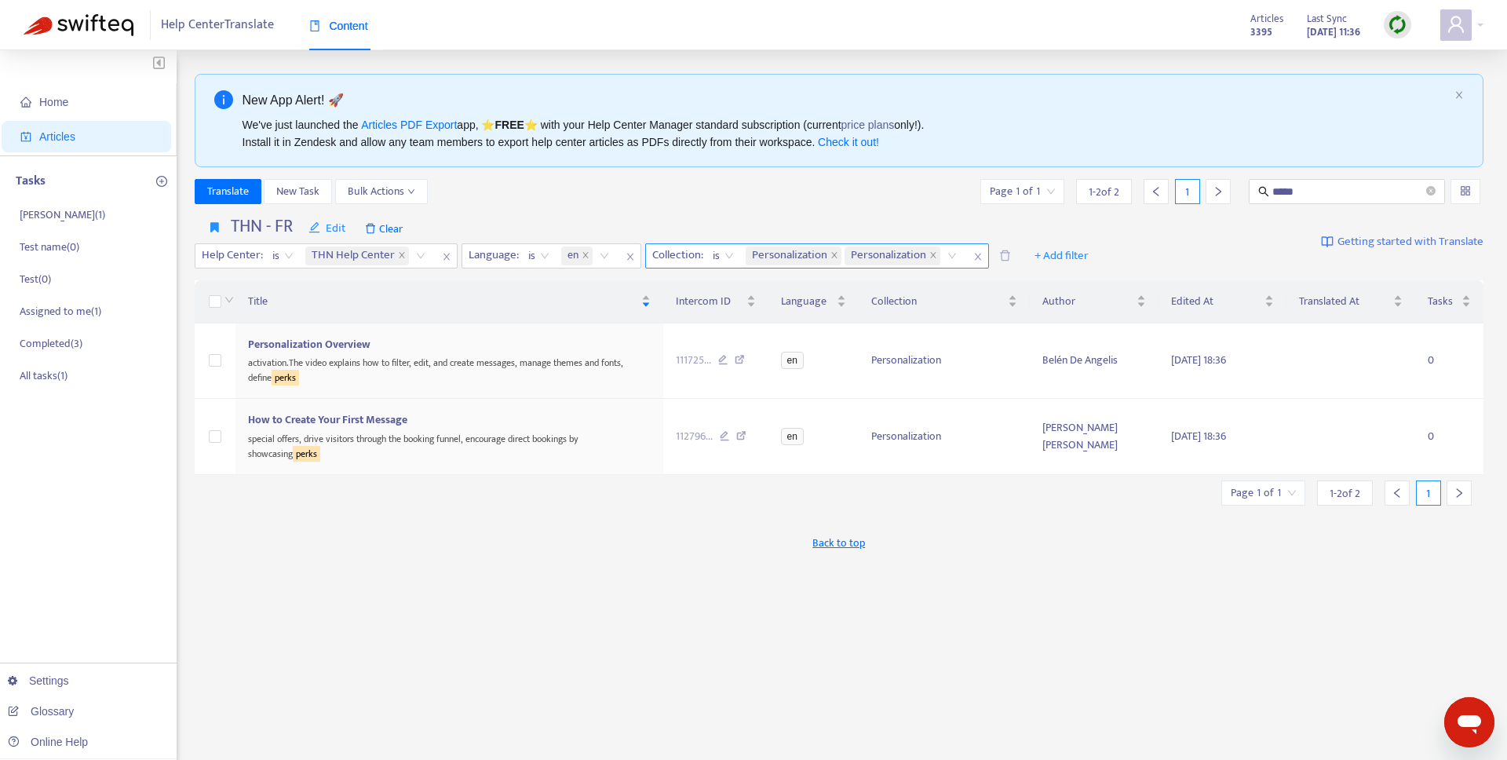
click at [973, 253] on icon "close" at bounding box center [977, 256] width 9 height 9
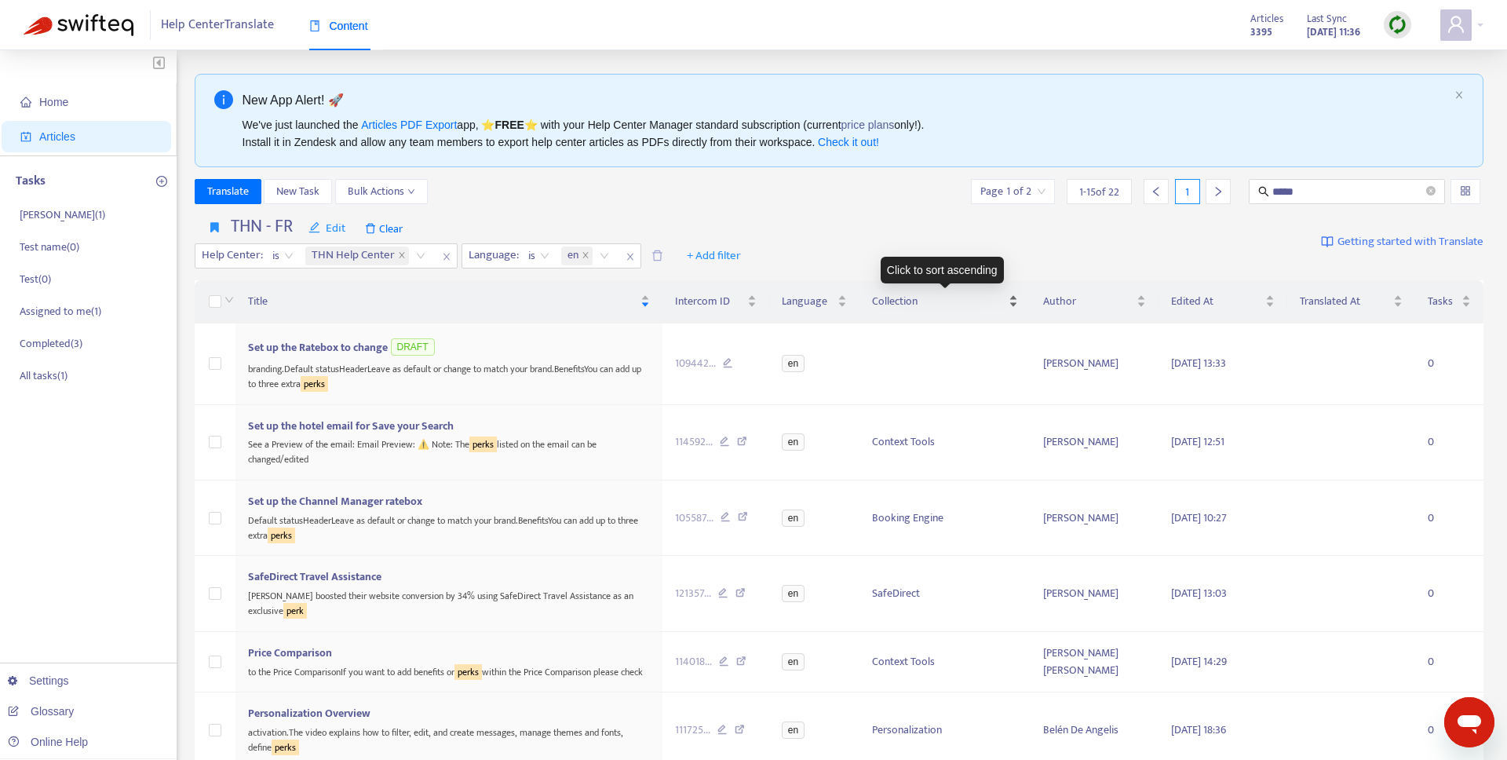
click at [914, 305] on span "Collection" at bounding box center [938, 301] width 133 height 17
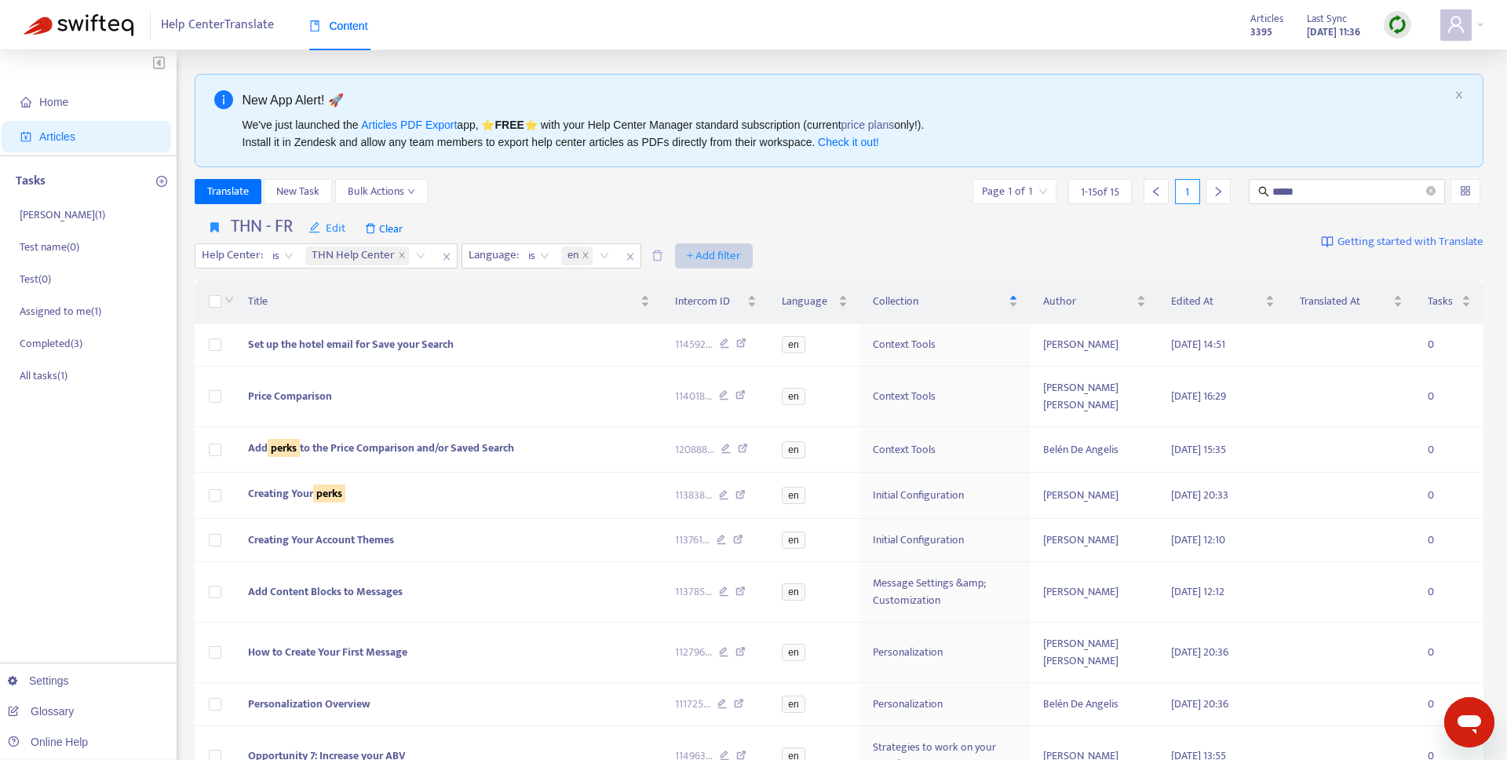
click at [695, 256] on span "+ Add filter" at bounding box center [714, 255] width 54 height 19
click at [707, 310] on span "Collection" at bounding box center [737, 312] width 98 height 17
click at [717, 254] on div at bounding box center [696, 255] width 95 height 19
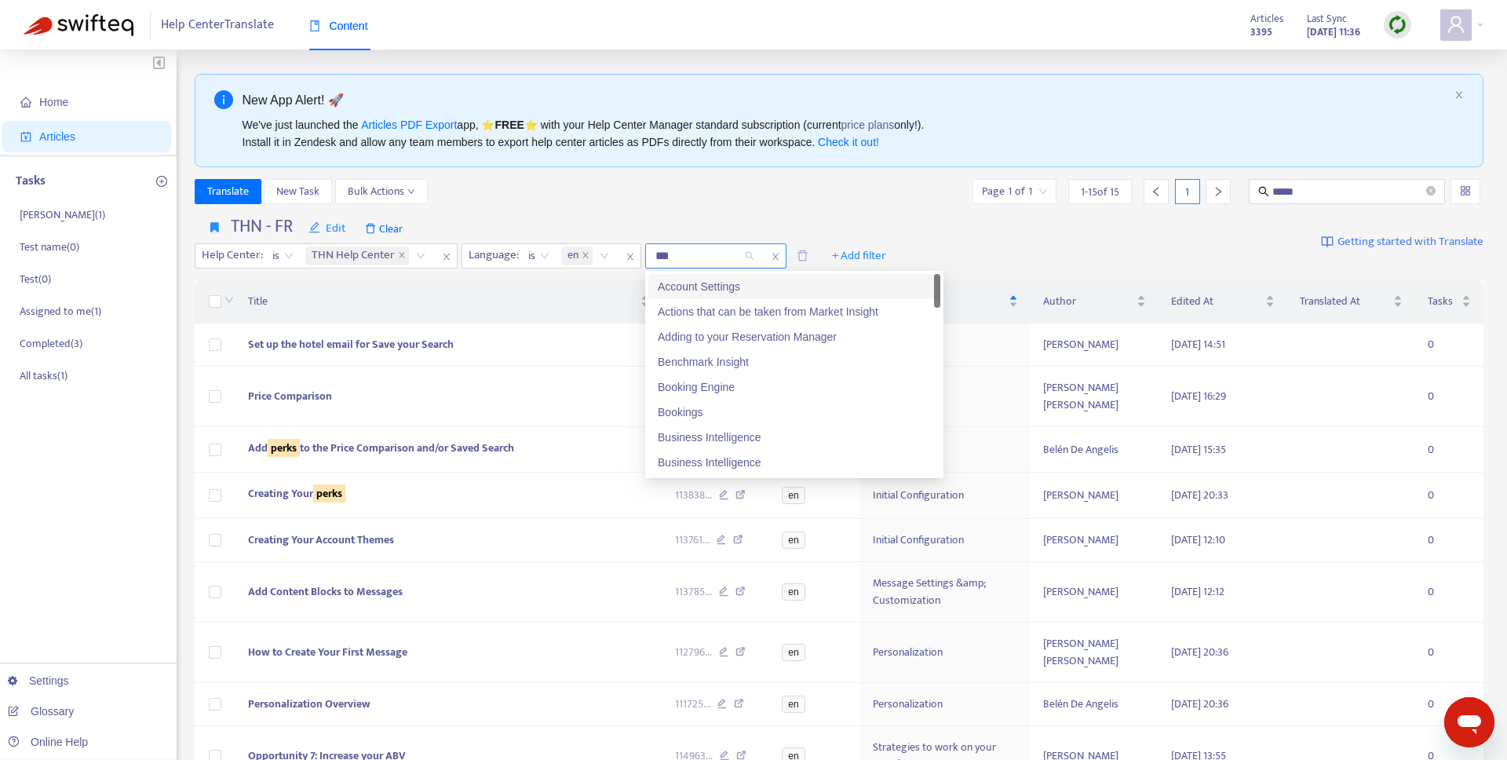
type input "****"
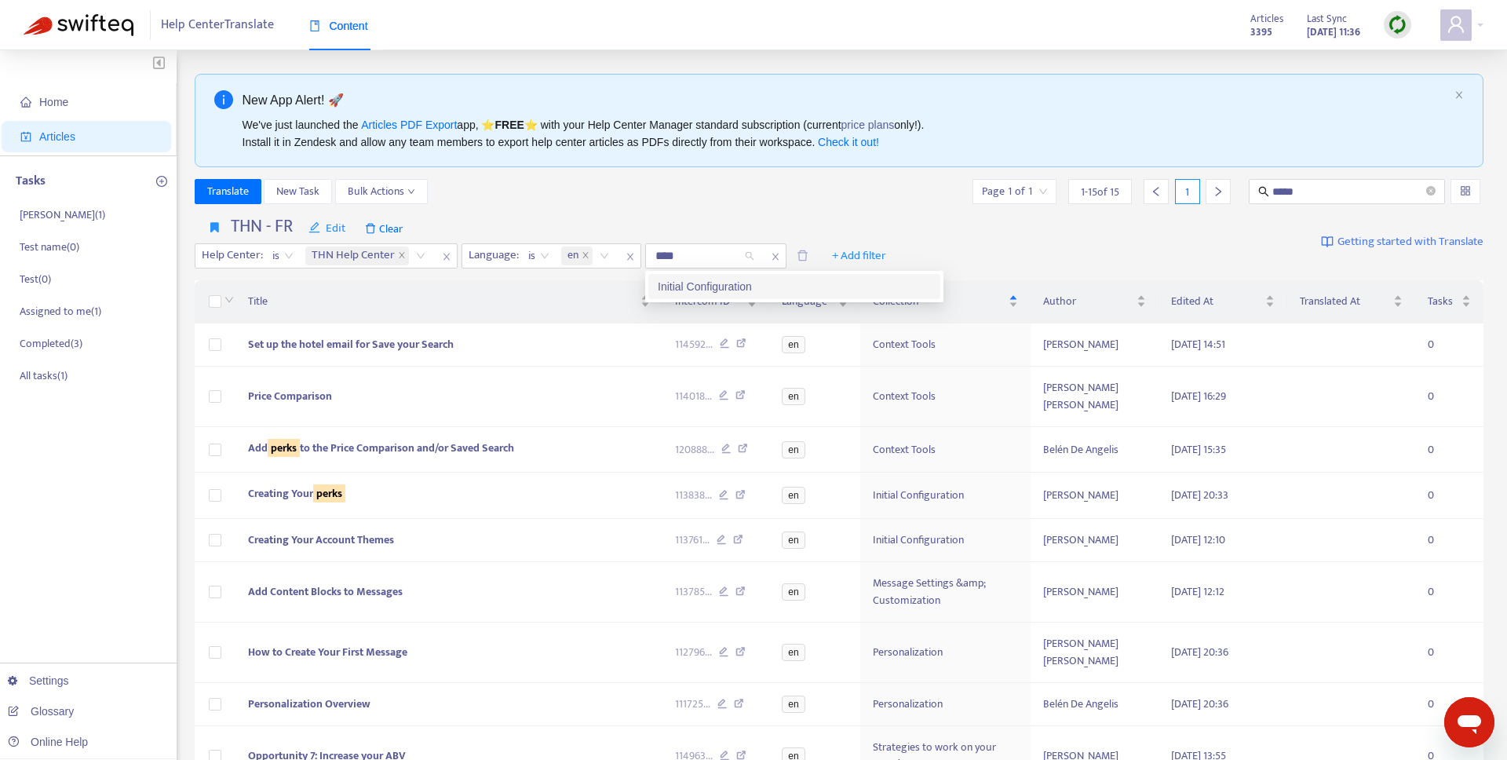
click at [729, 289] on div "Initial Configuration" at bounding box center [794, 286] width 273 height 17
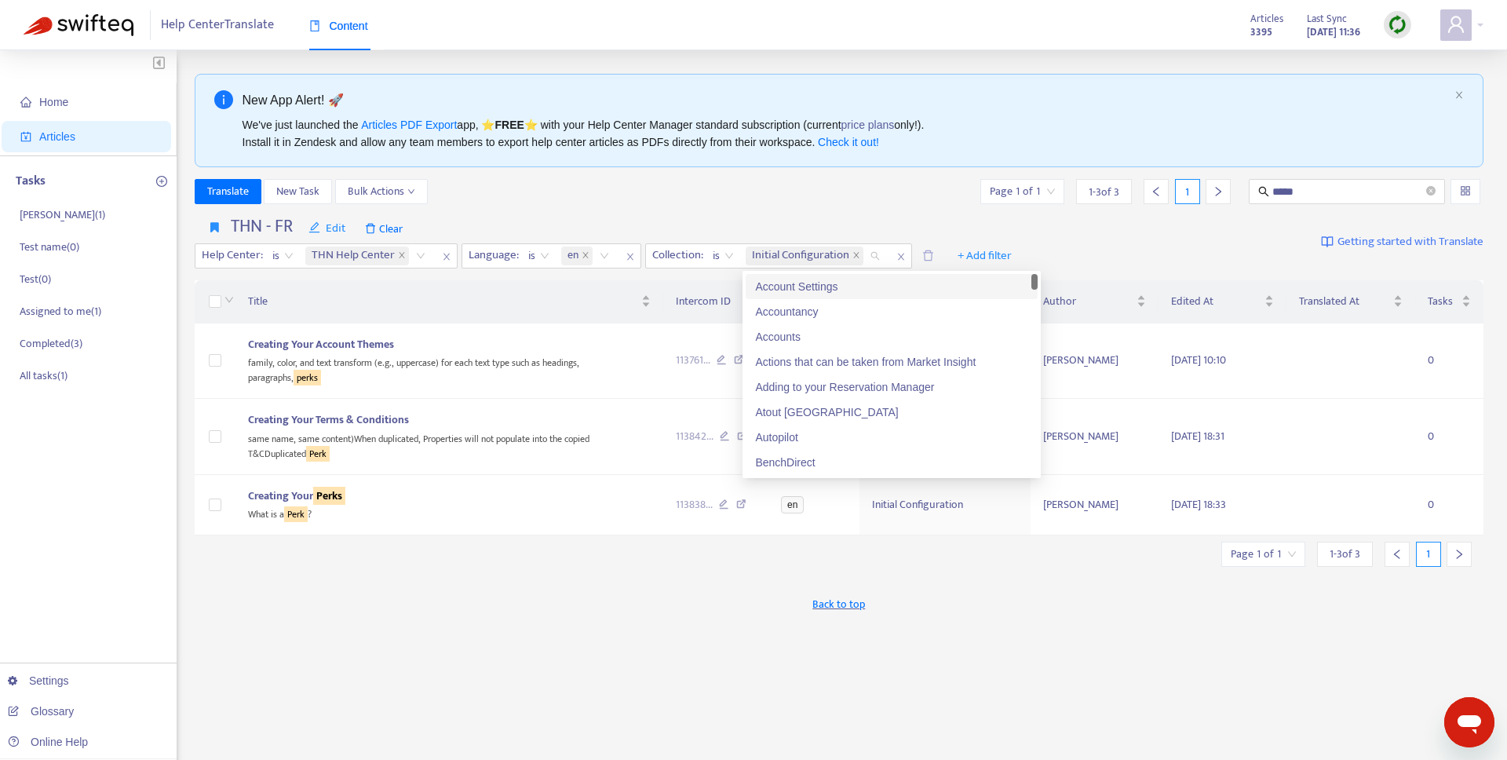
click at [783, 216] on div "THN - FR Edit Clear Help Center : is THN Help Center Language : is en Collectio…" at bounding box center [610, 242] width 830 height 53
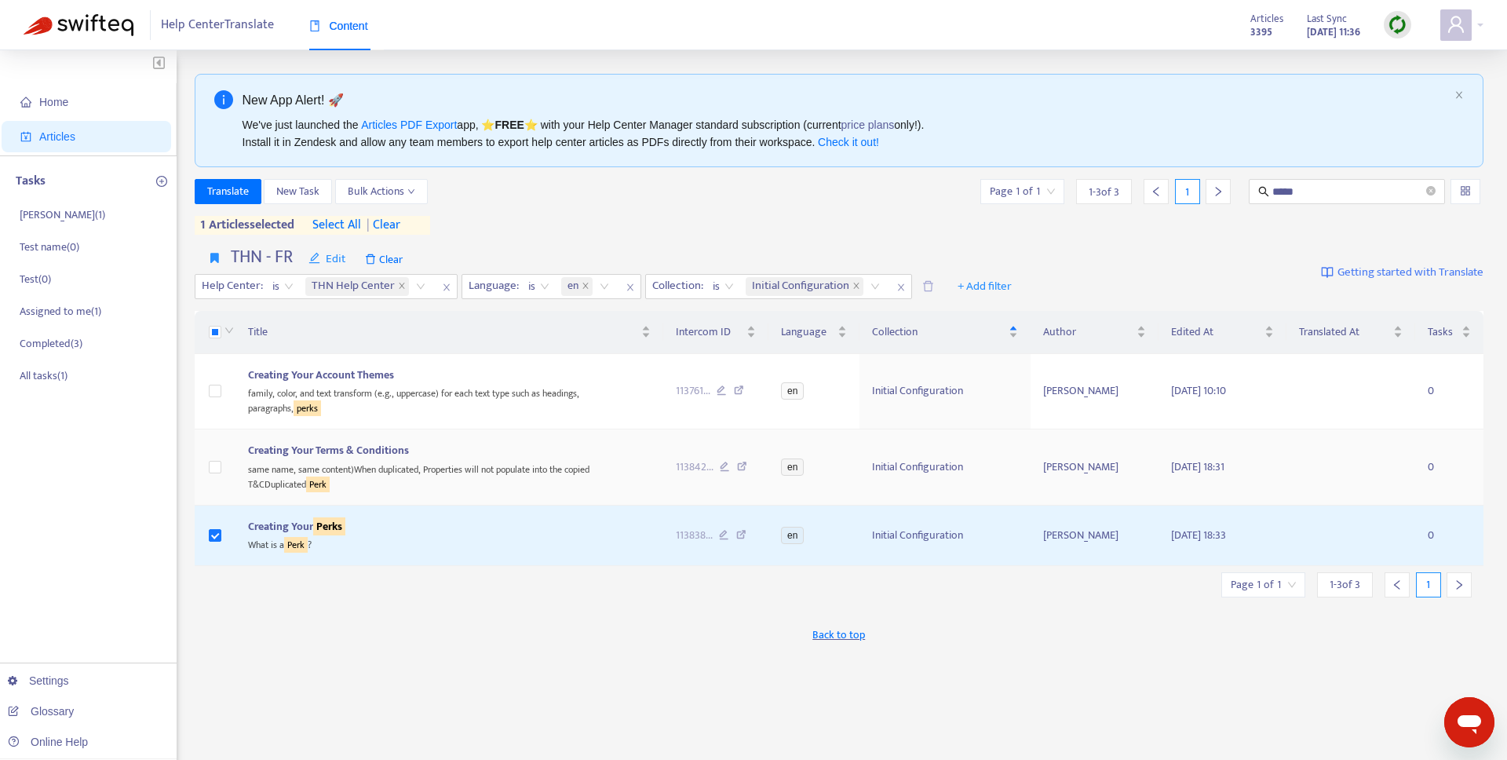
click at [211, 436] on td at bounding box center [215, 466] width 41 height 75
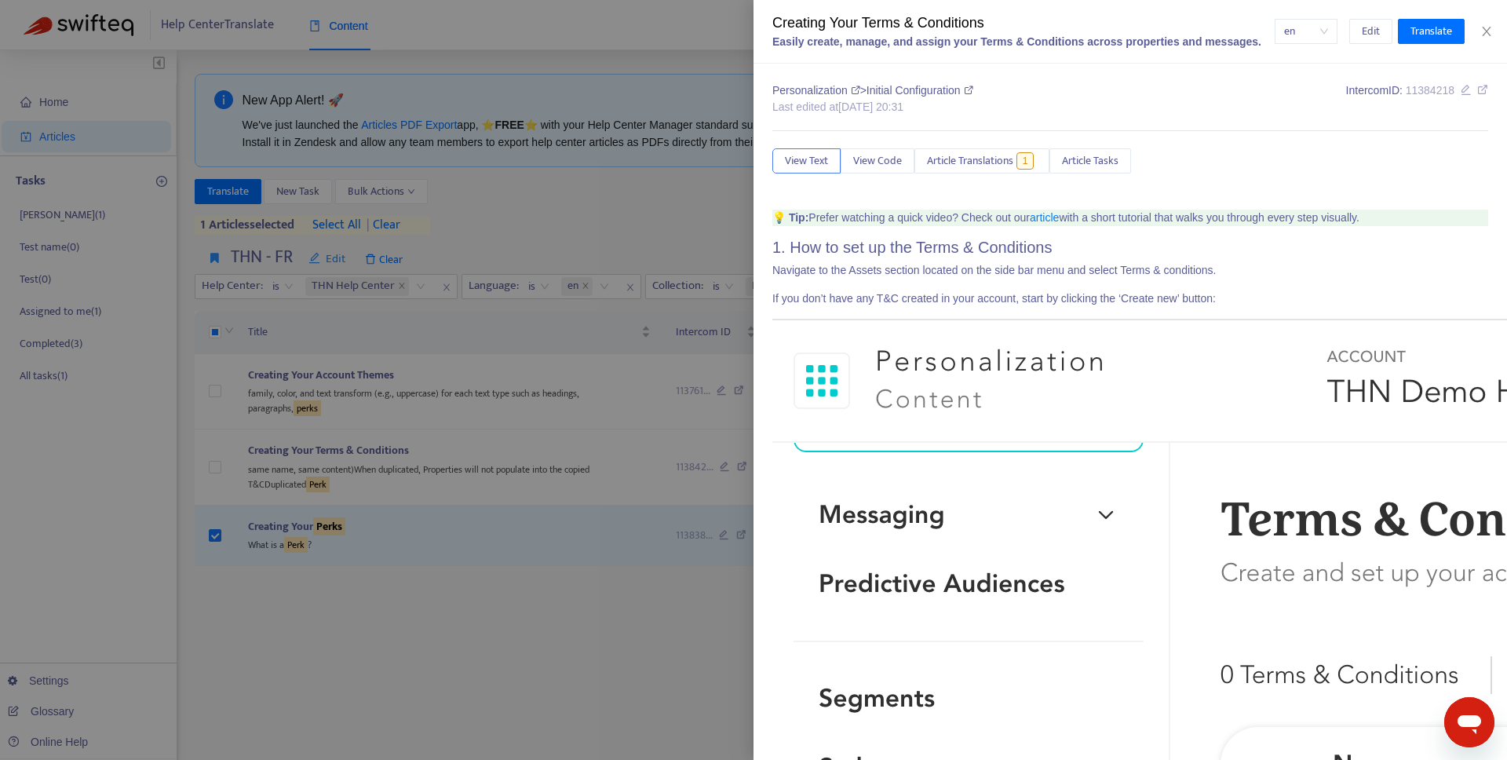
click at [230, 467] on div at bounding box center [753, 380] width 1507 height 760
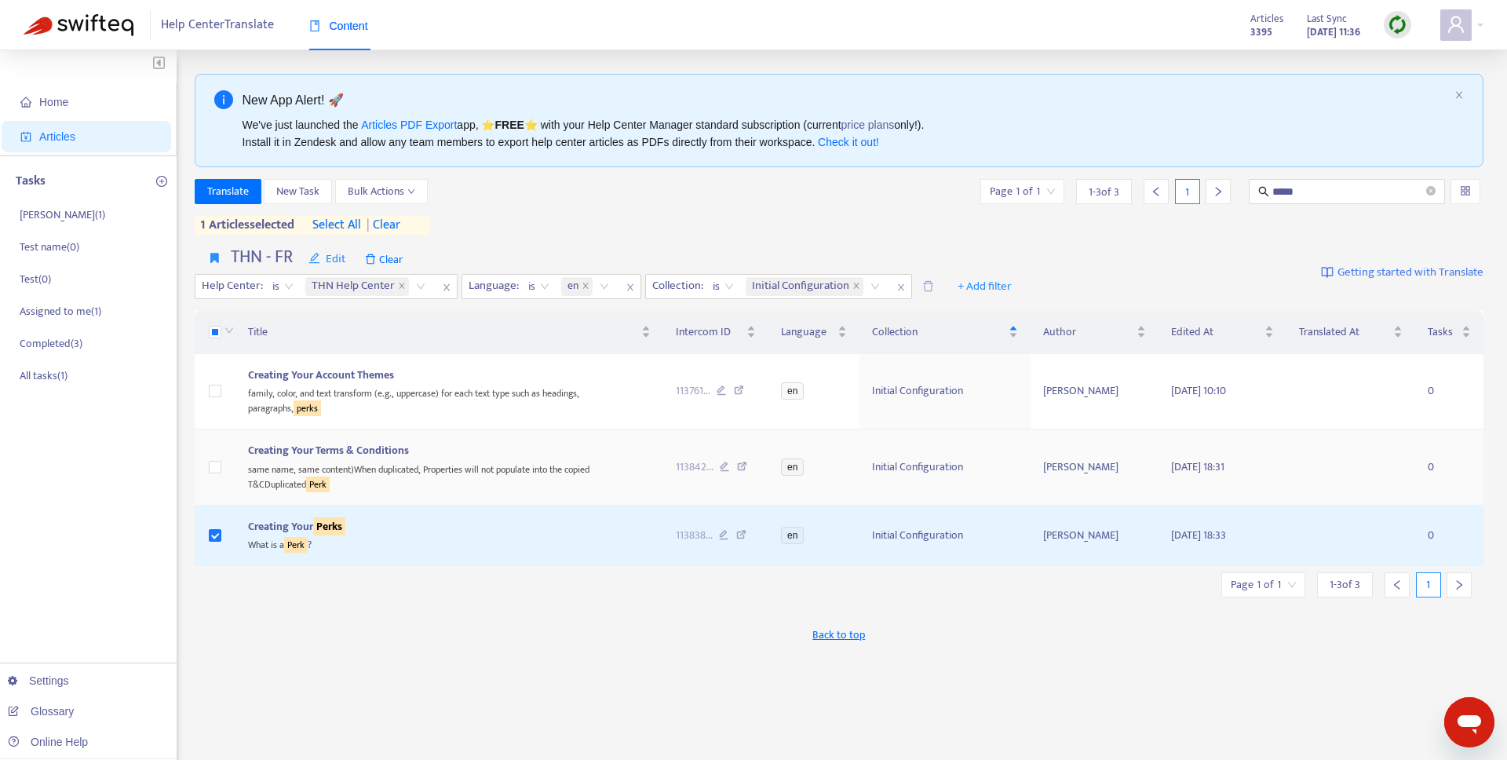
click at [228, 467] on td at bounding box center [215, 466] width 41 height 75
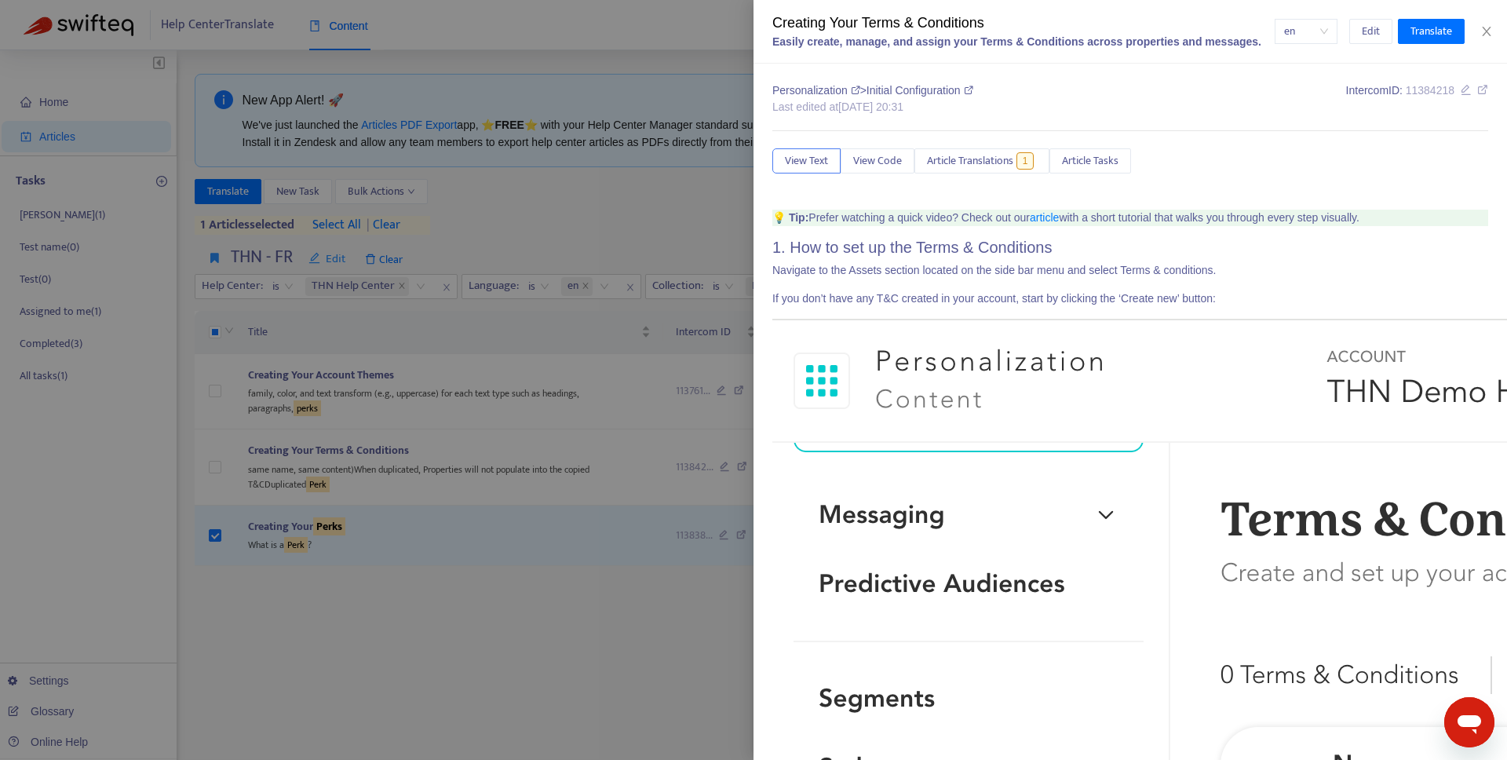
click at [224, 391] on div at bounding box center [753, 380] width 1507 height 760
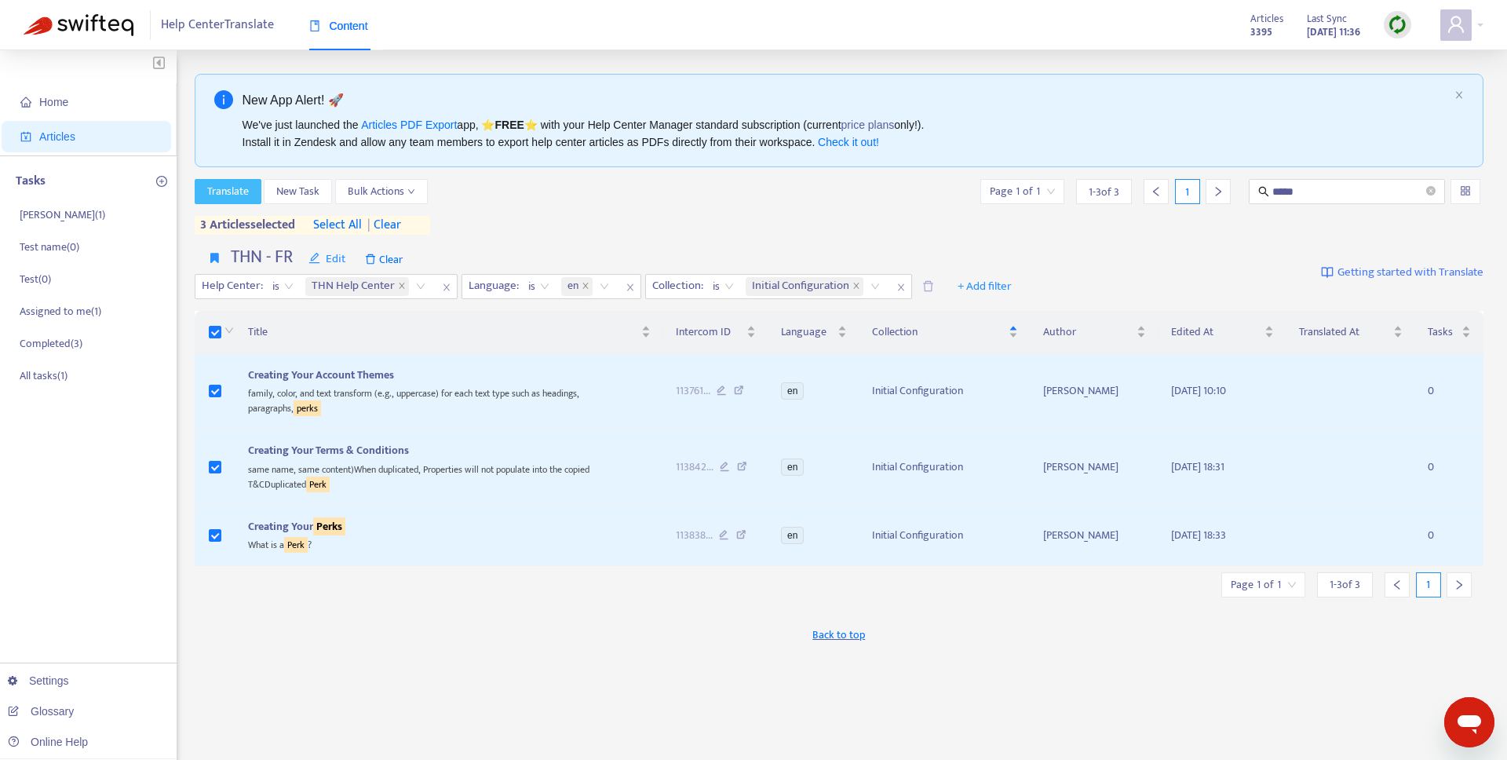
click at [225, 189] on span "Translate" at bounding box center [228, 191] width 42 height 17
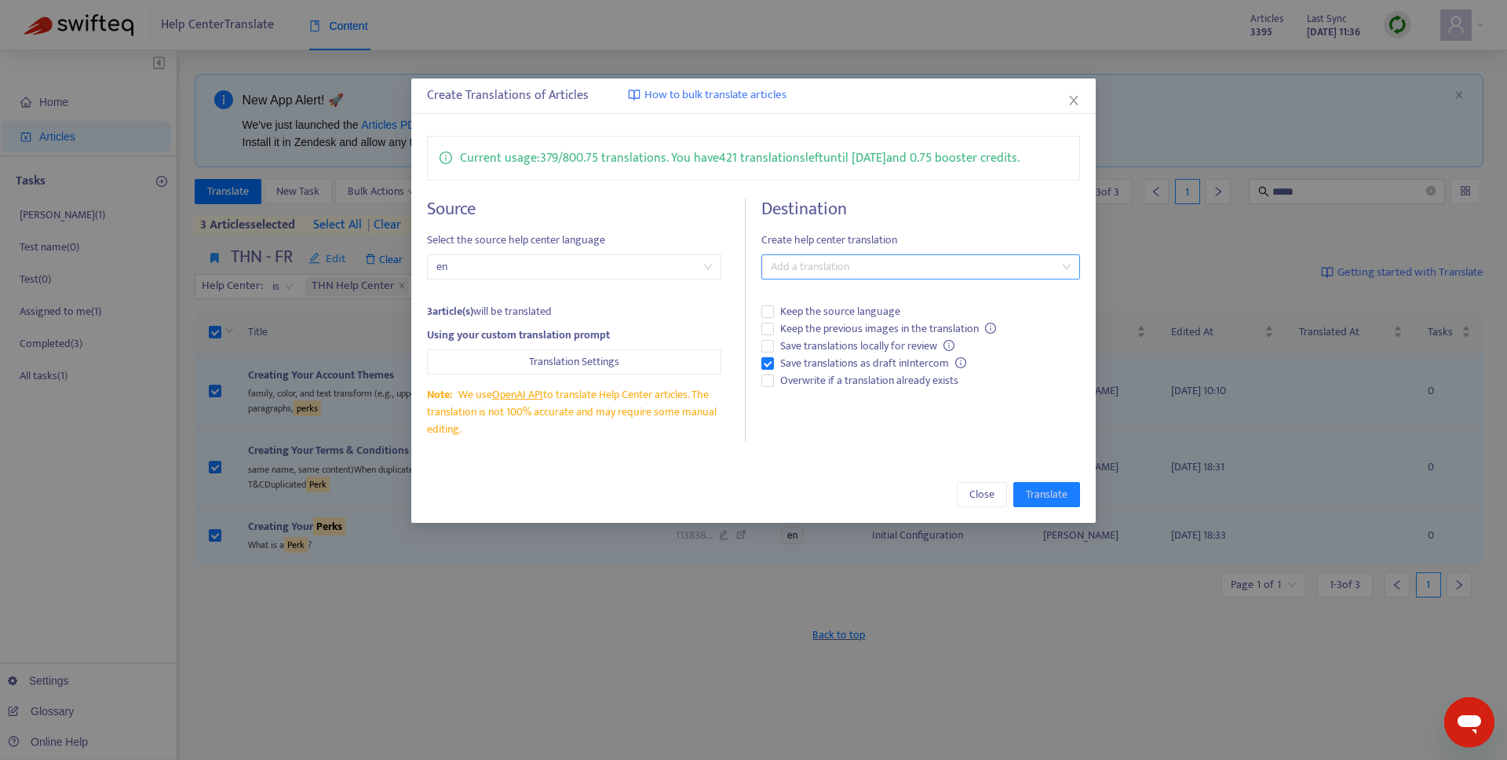
click at [891, 272] on div at bounding box center [912, 266] width 294 height 19
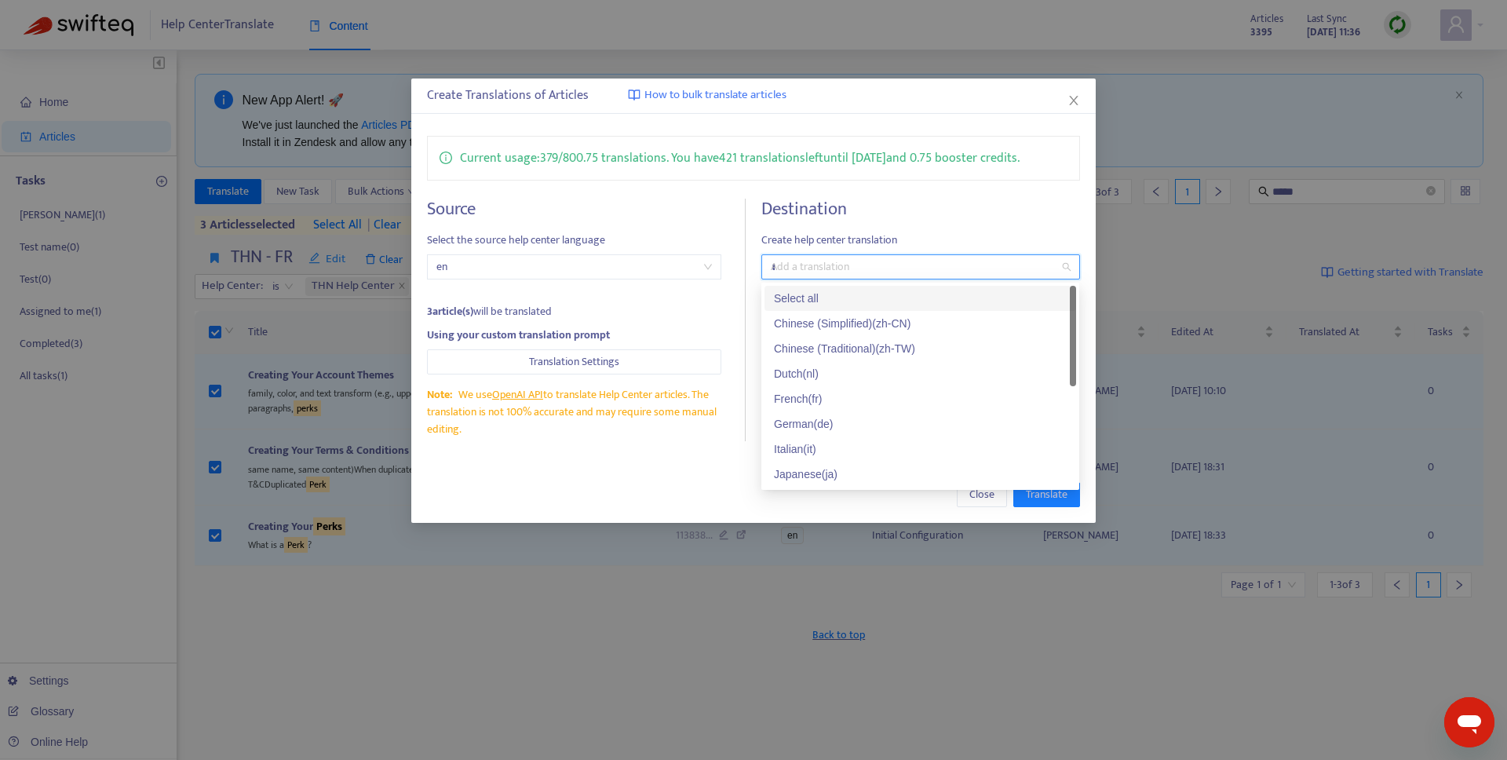
type input "**"
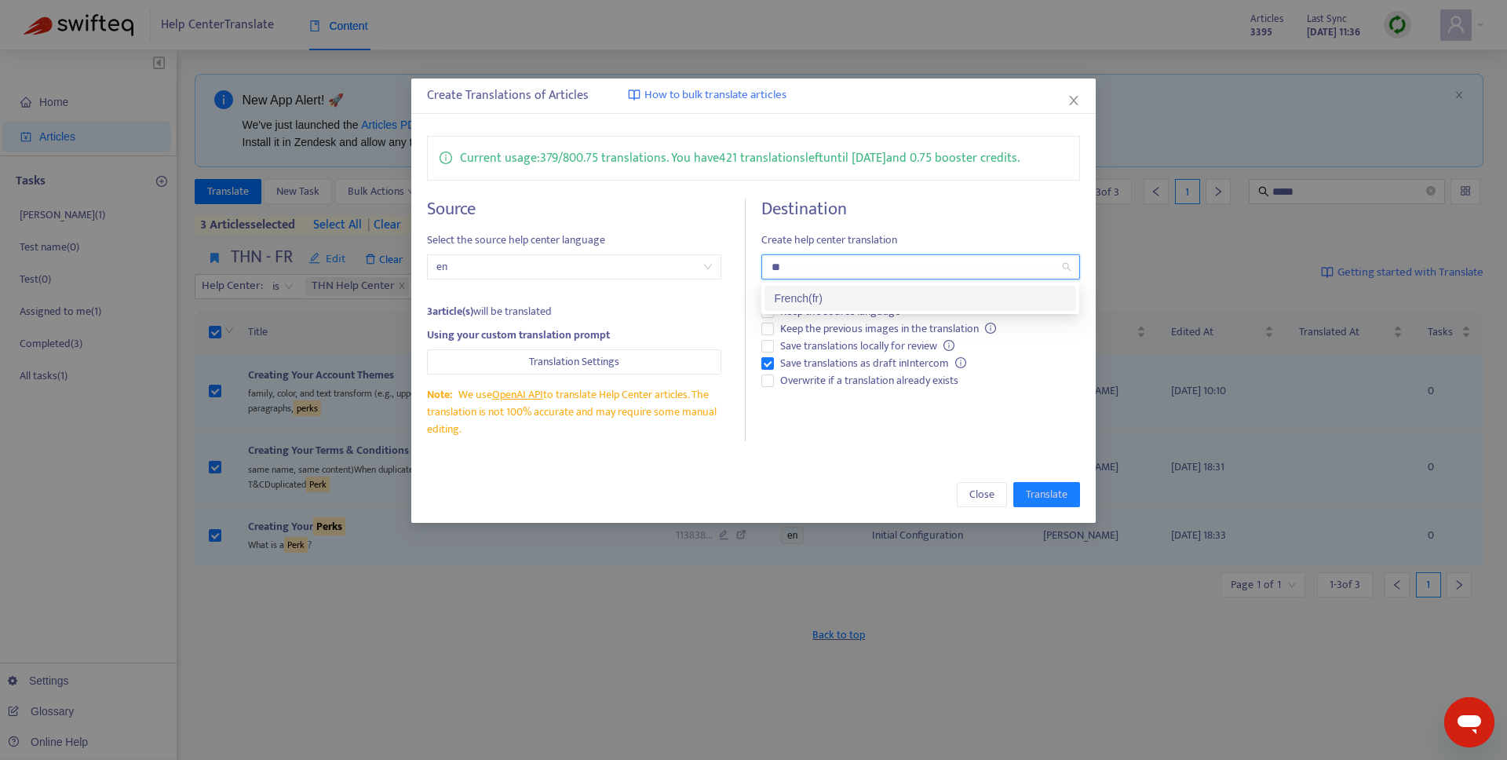
click at [885, 290] on div "French ( fr )" at bounding box center [920, 298] width 293 height 17
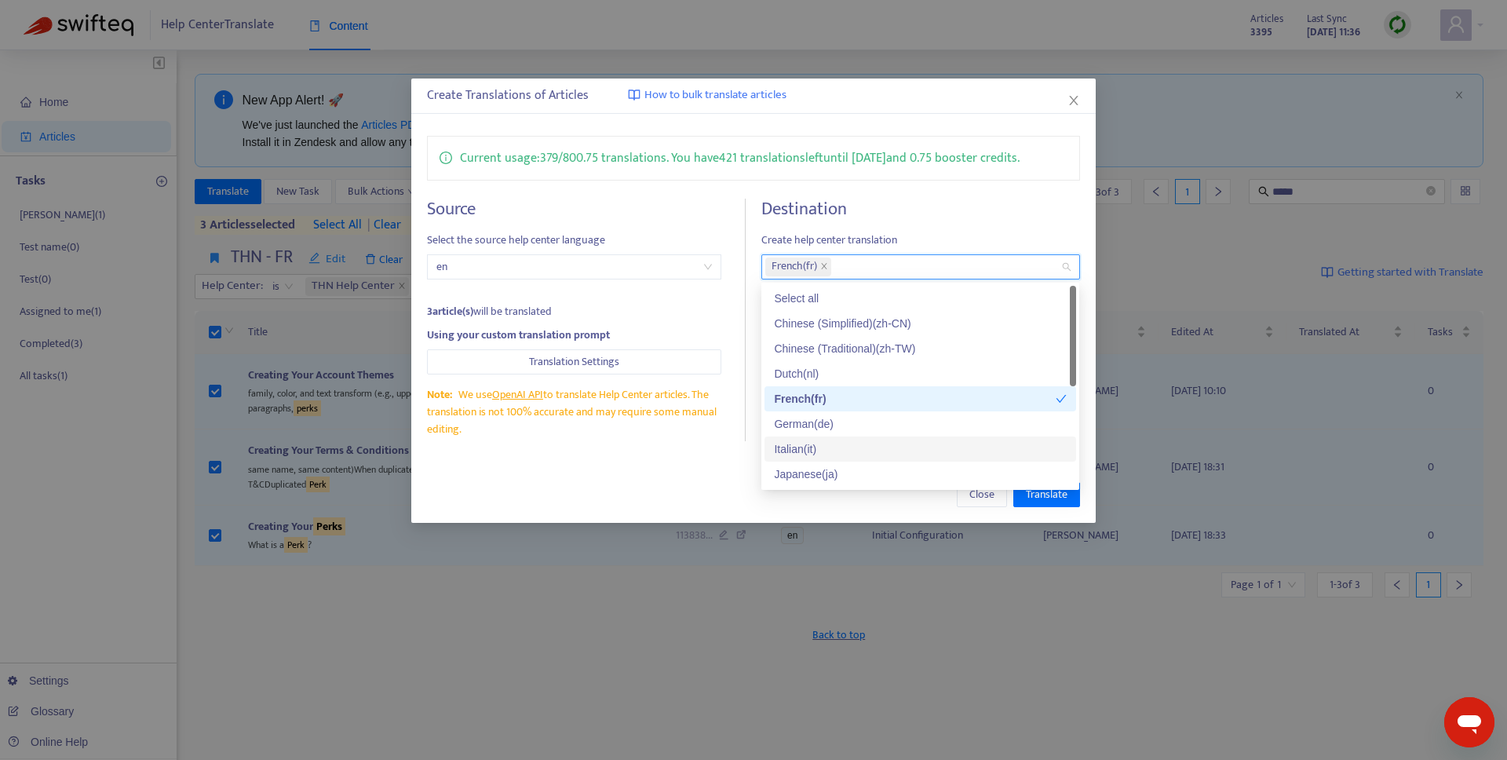
click at [891, 511] on div "Close Translate" at bounding box center [753, 494] width 684 height 57
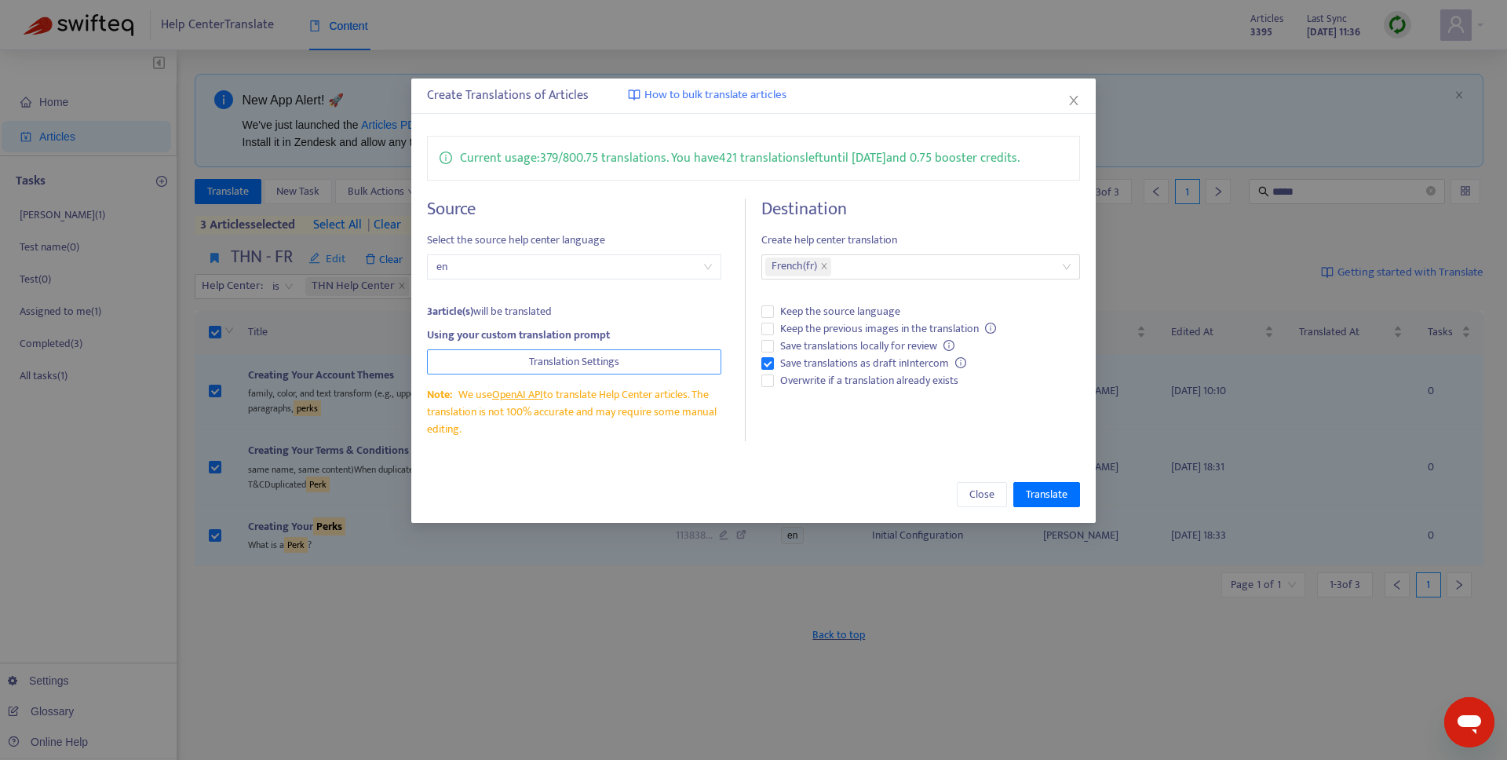
click at [621, 367] on button "Translation Settings" at bounding box center [574, 361] width 294 height 25
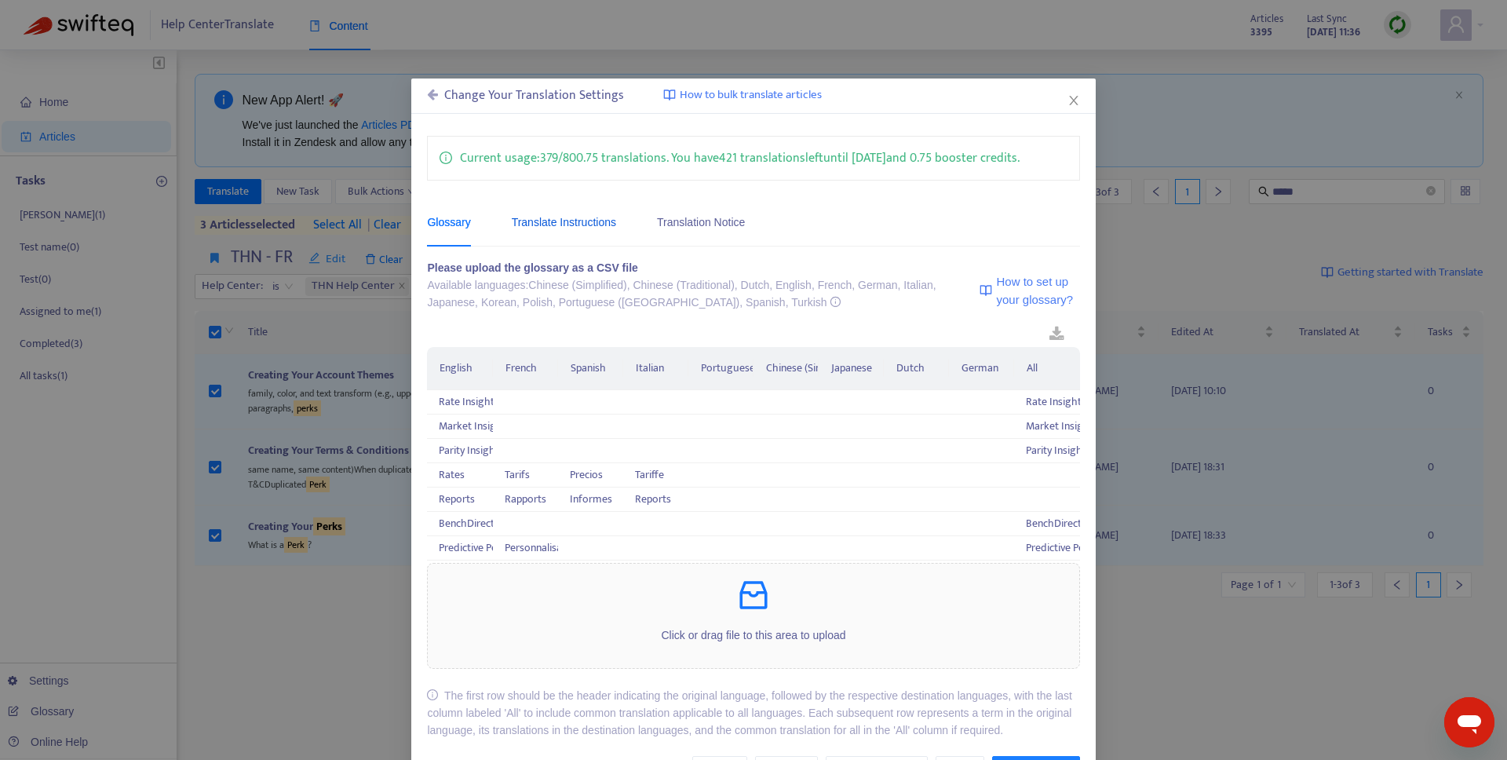
click at [585, 226] on div "Translate Instructions" at bounding box center [564, 222] width 104 height 17
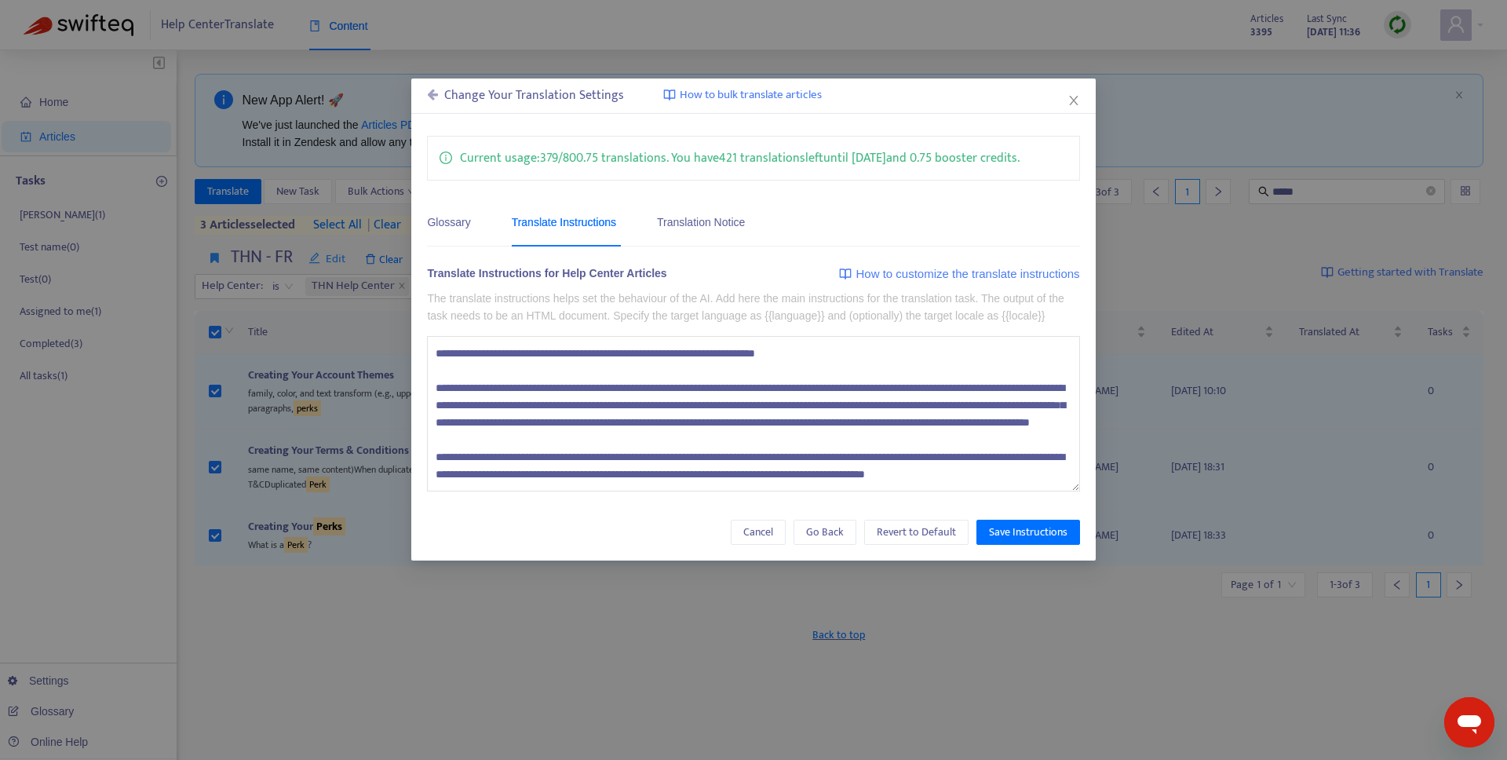
scroll to position [294, 0]
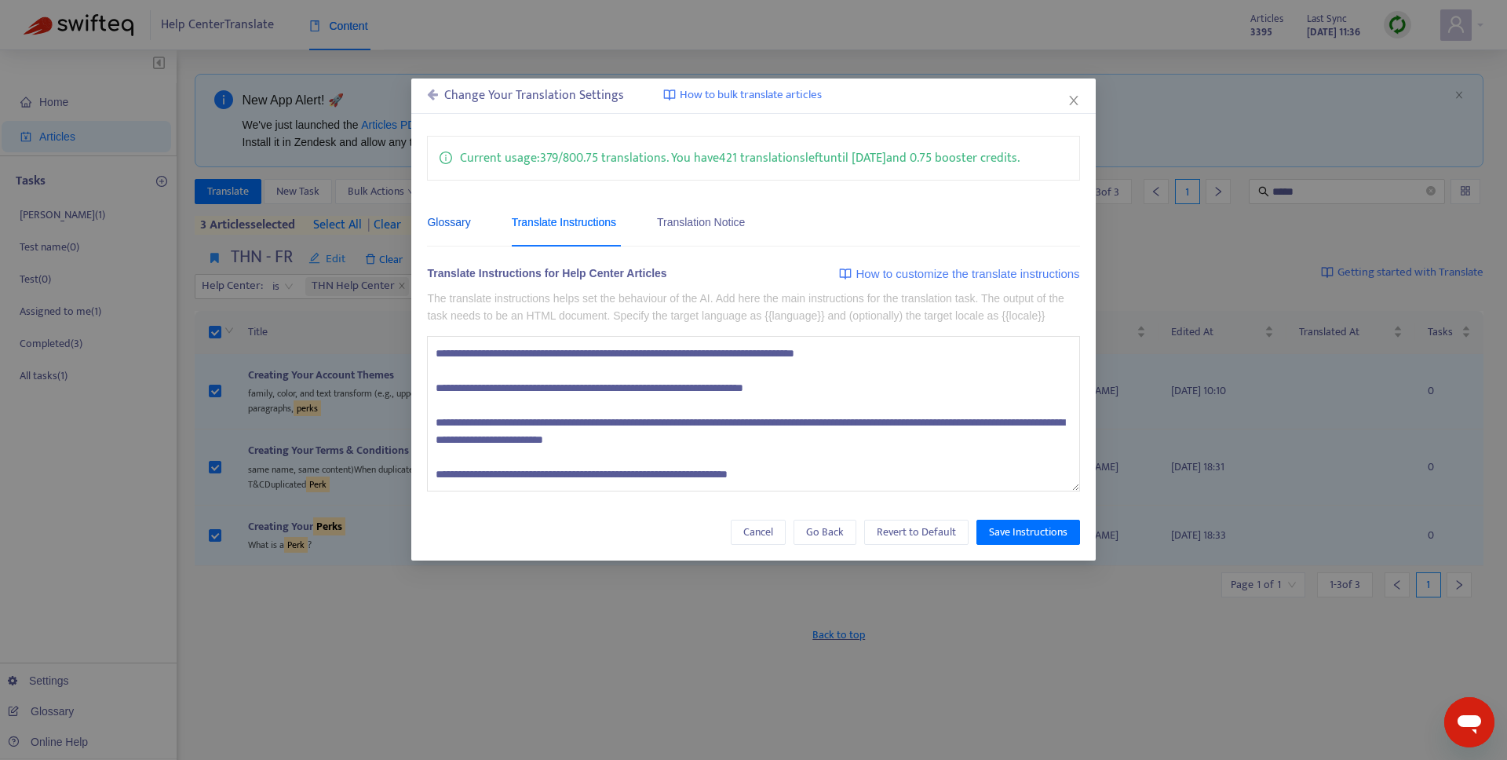
click at [451, 218] on div "Glossary" at bounding box center [448, 222] width 43 height 17
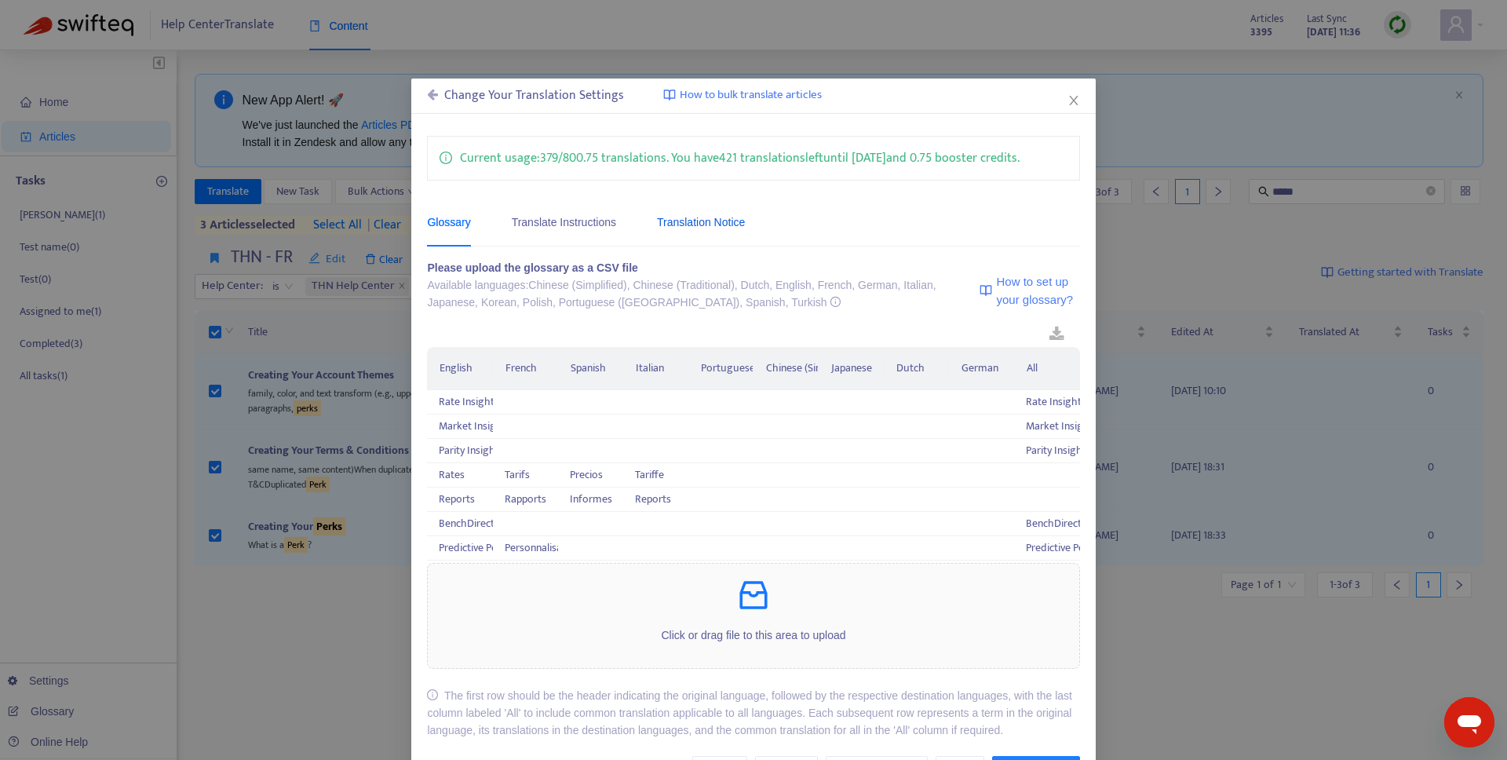
click at [732, 217] on div "Translation Notice" at bounding box center [701, 222] width 88 height 17
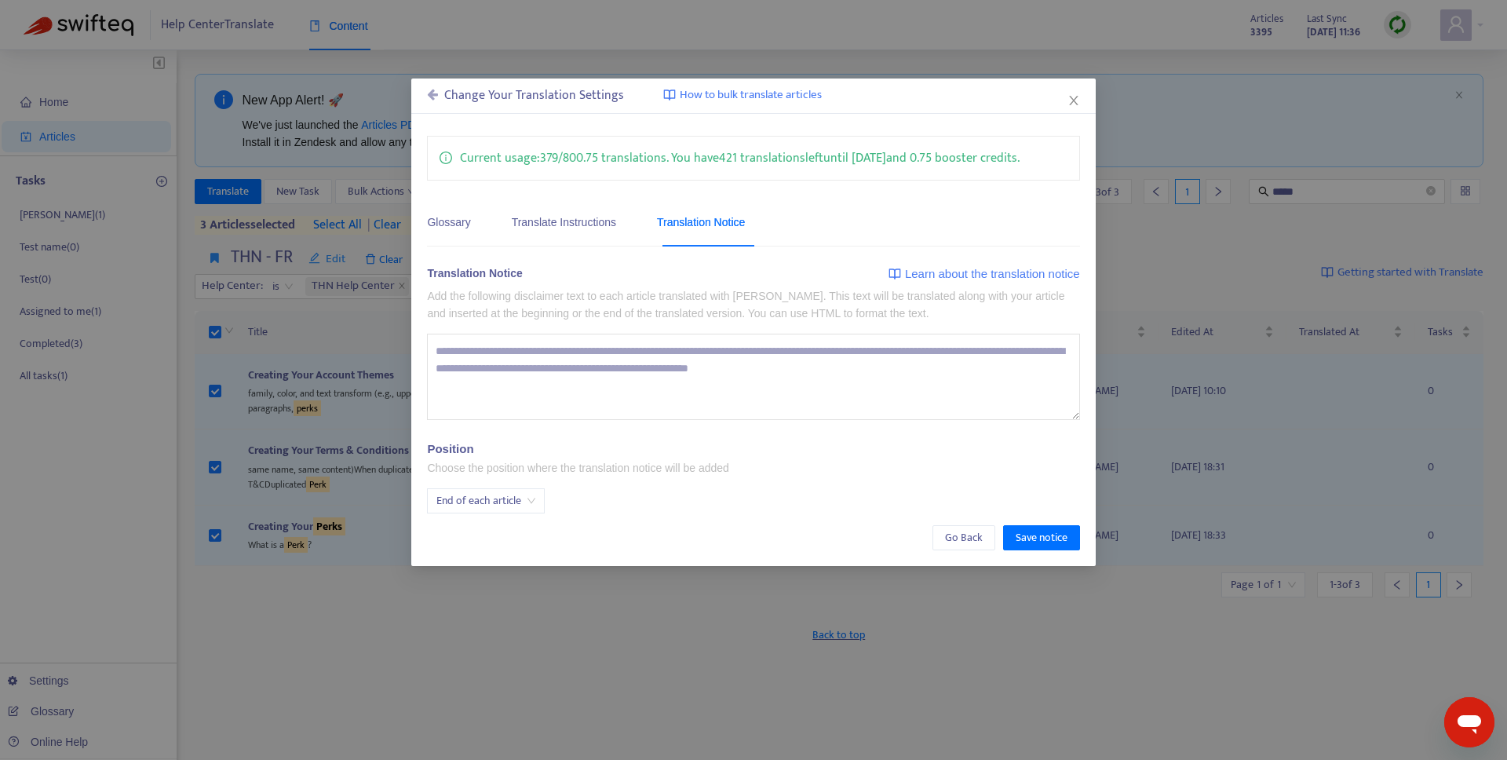
click at [433, 97] on icon at bounding box center [432, 94] width 11 height 13
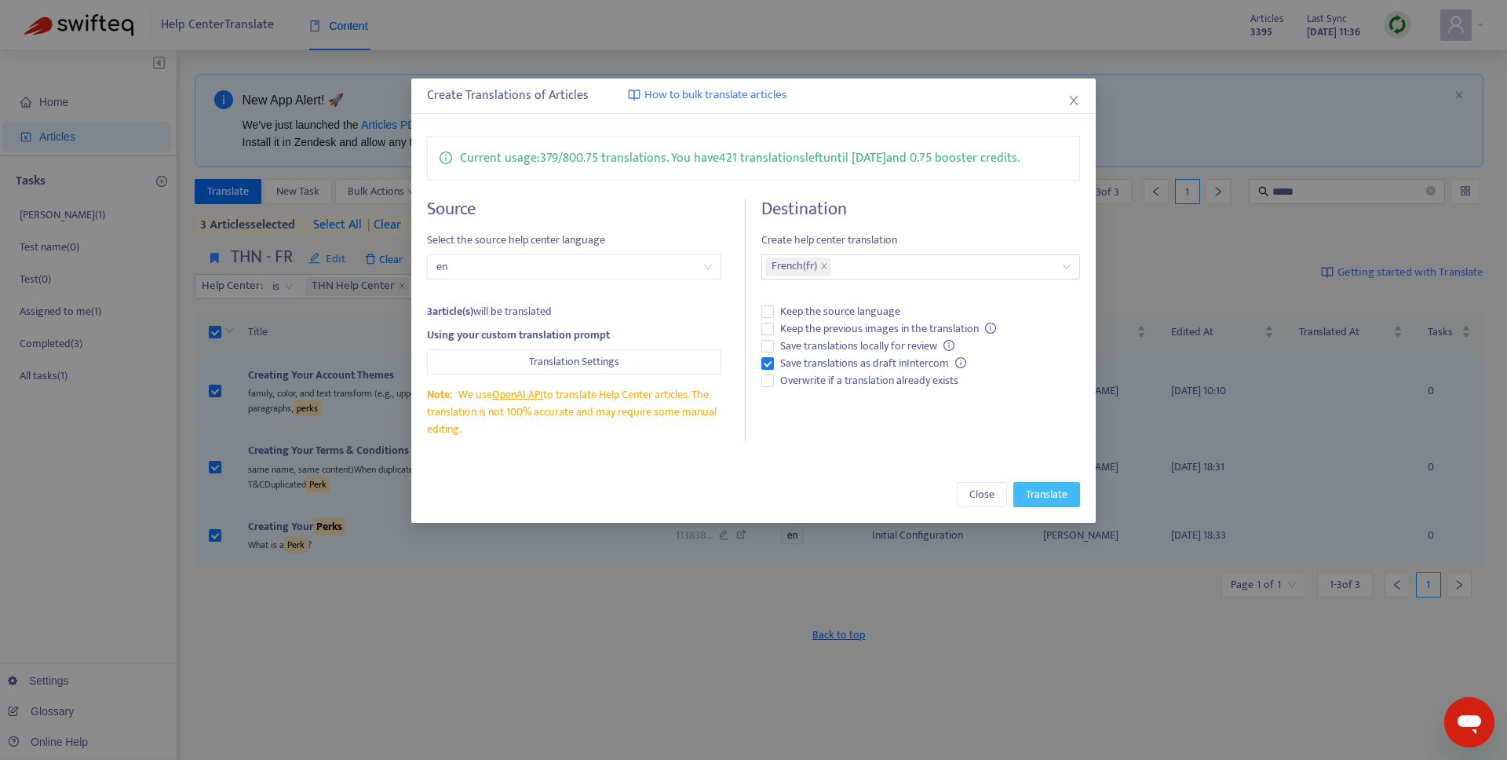
click at [1042, 491] on span "Translate" at bounding box center [1047, 494] width 42 height 17
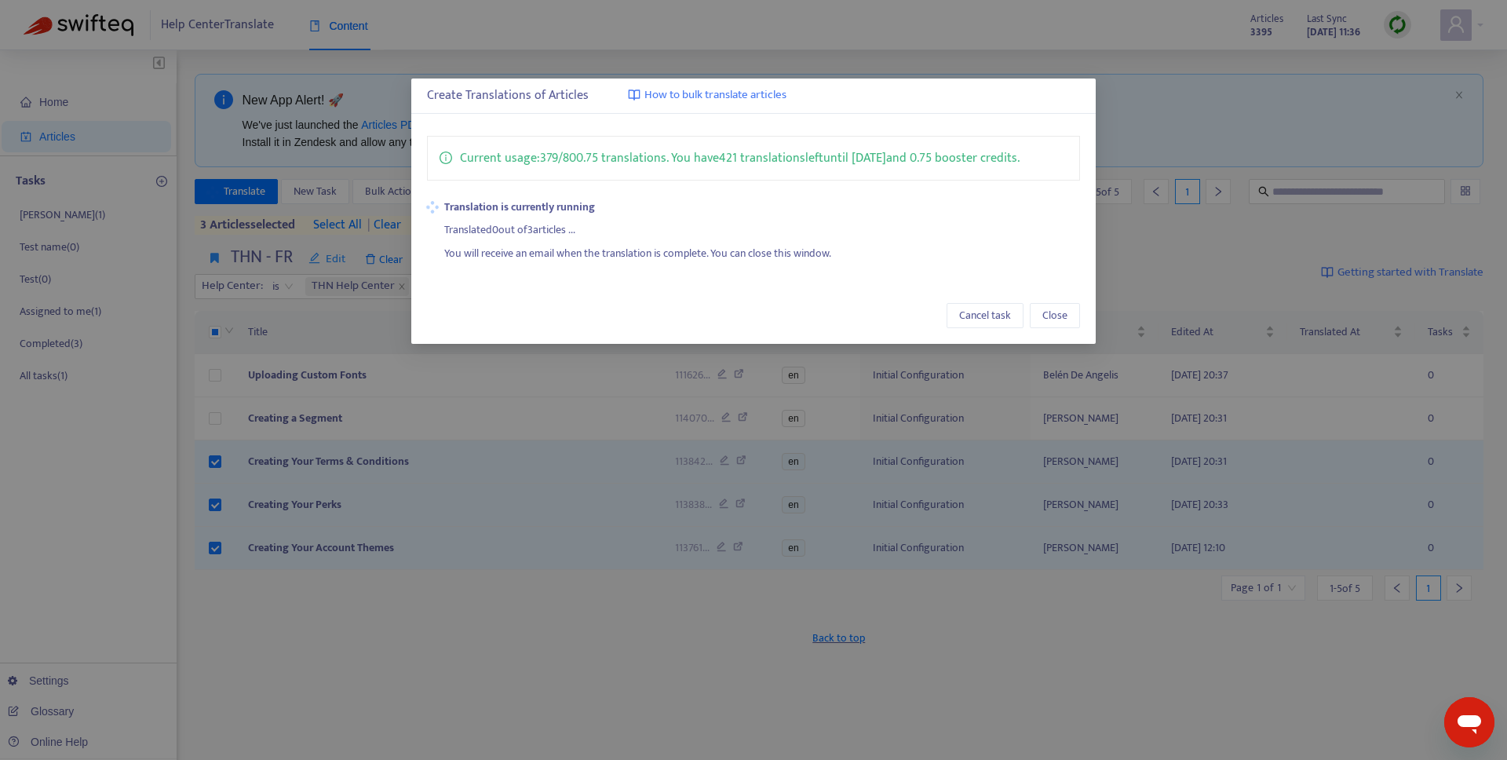
click at [858, 196] on div "Current usage: 379 / 800.75 translations . You have 421 translations left until…" at bounding box center [753, 199] width 684 height 158
click at [959, 224] on div "Translated 1 out of 3 articles ..." at bounding box center [762, 228] width 636 height 24
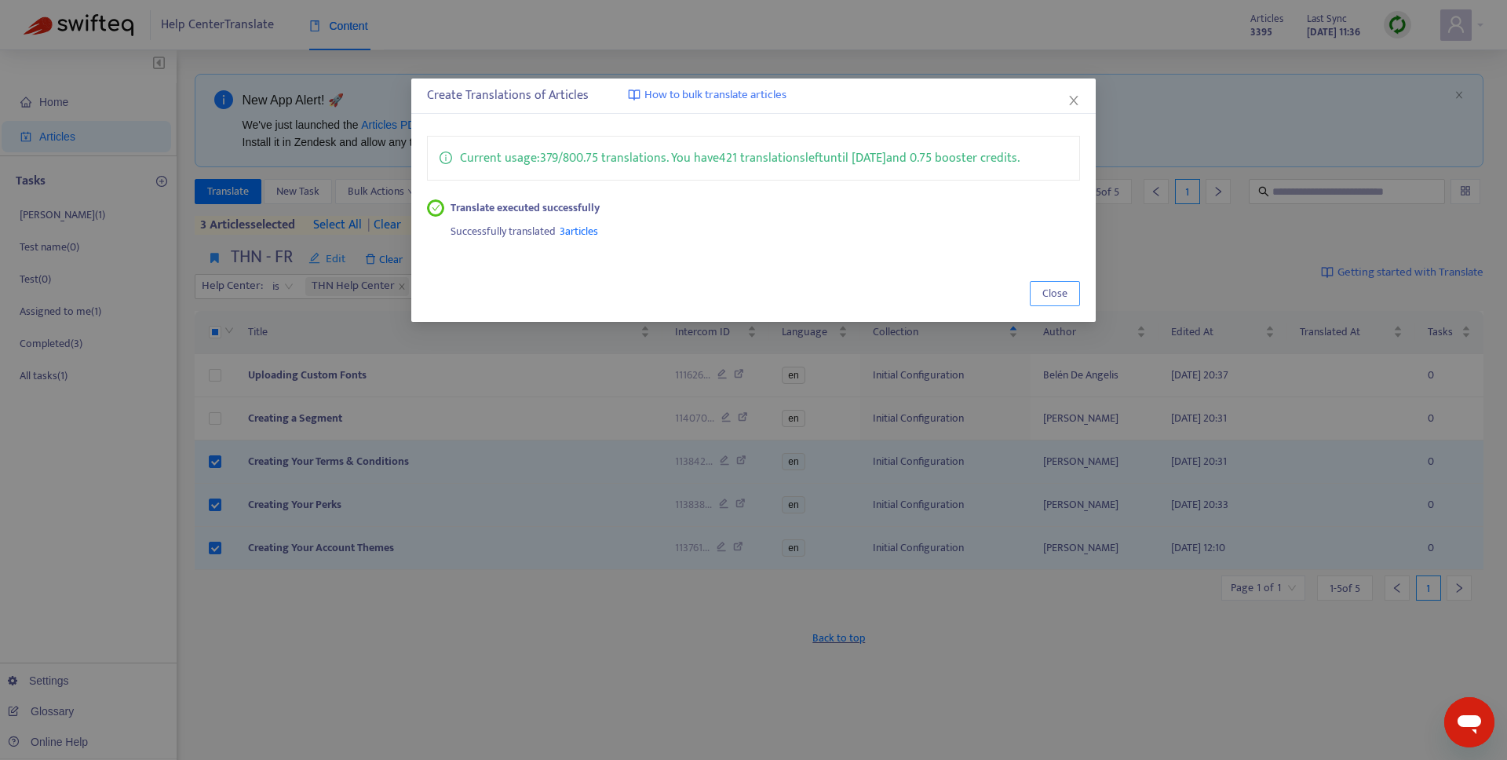
click at [1058, 299] on span "Close" at bounding box center [1054, 293] width 25 height 17
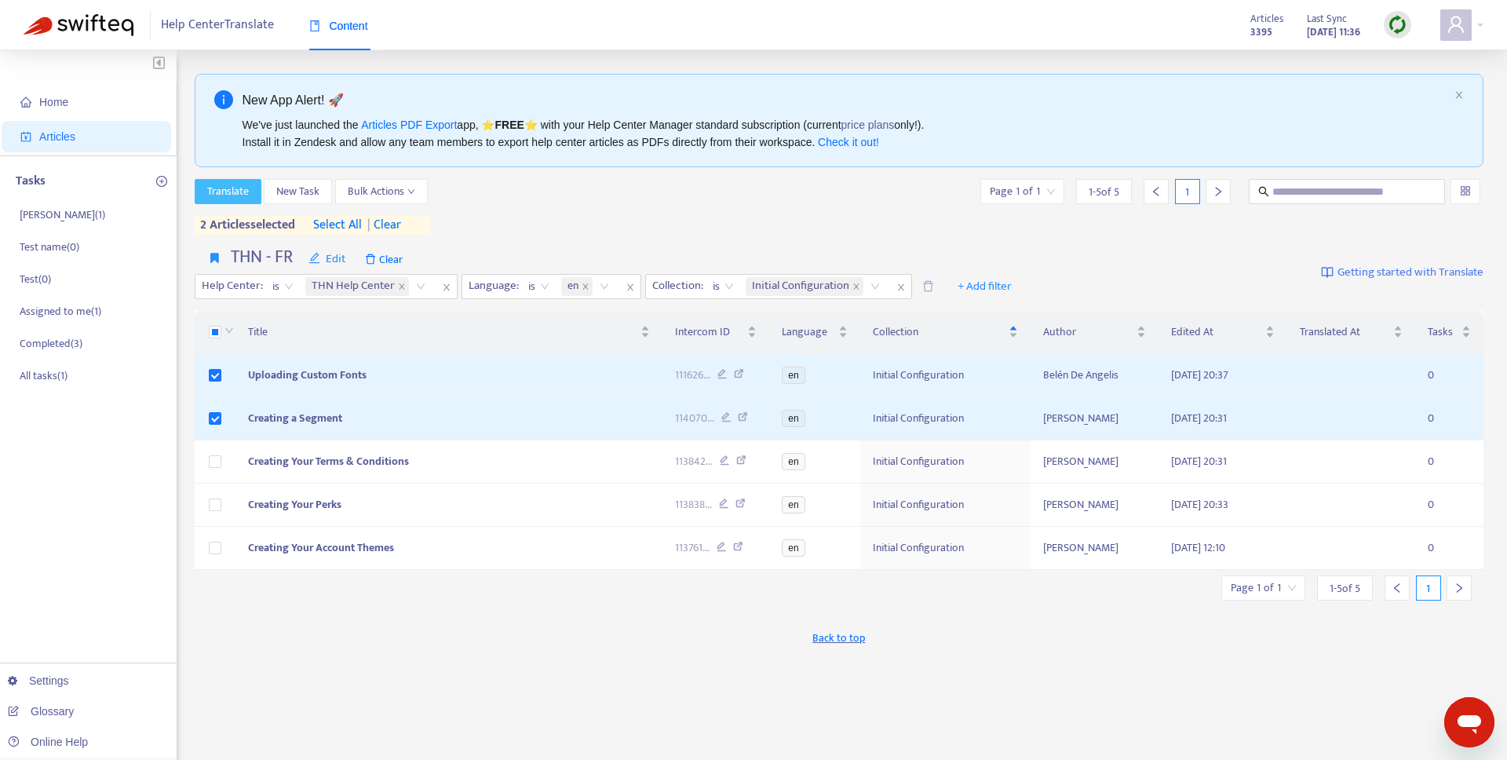
click at [232, 195] on span "Translate" at bounding box center [228, 191] width 42 height 17
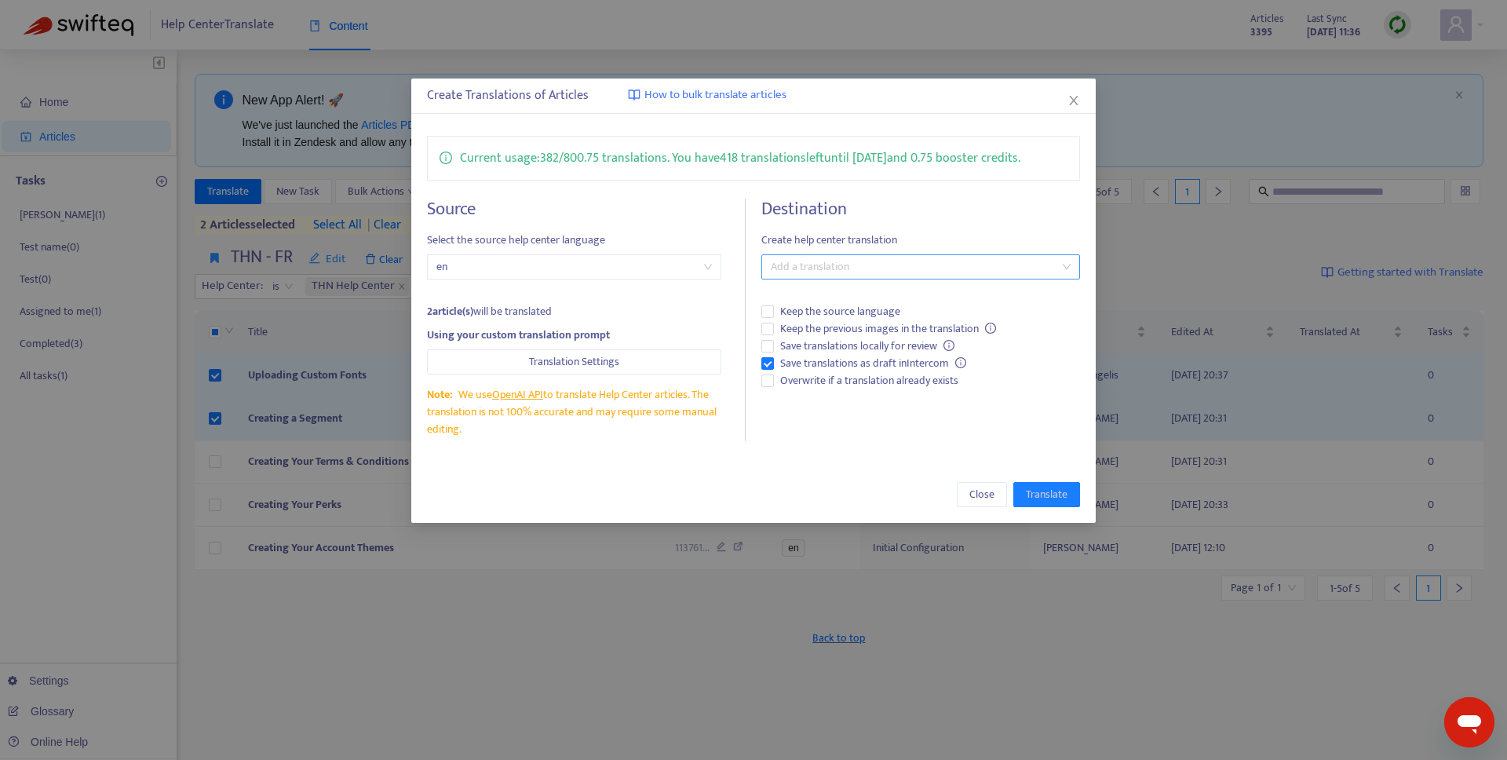
click at [824, 271] on div at bounding box center [912, 266] width 294 height 19
type input "**"
click at [817, 304] on div "French ( fr )" at bounding box center [920, 298] width 293 height 17
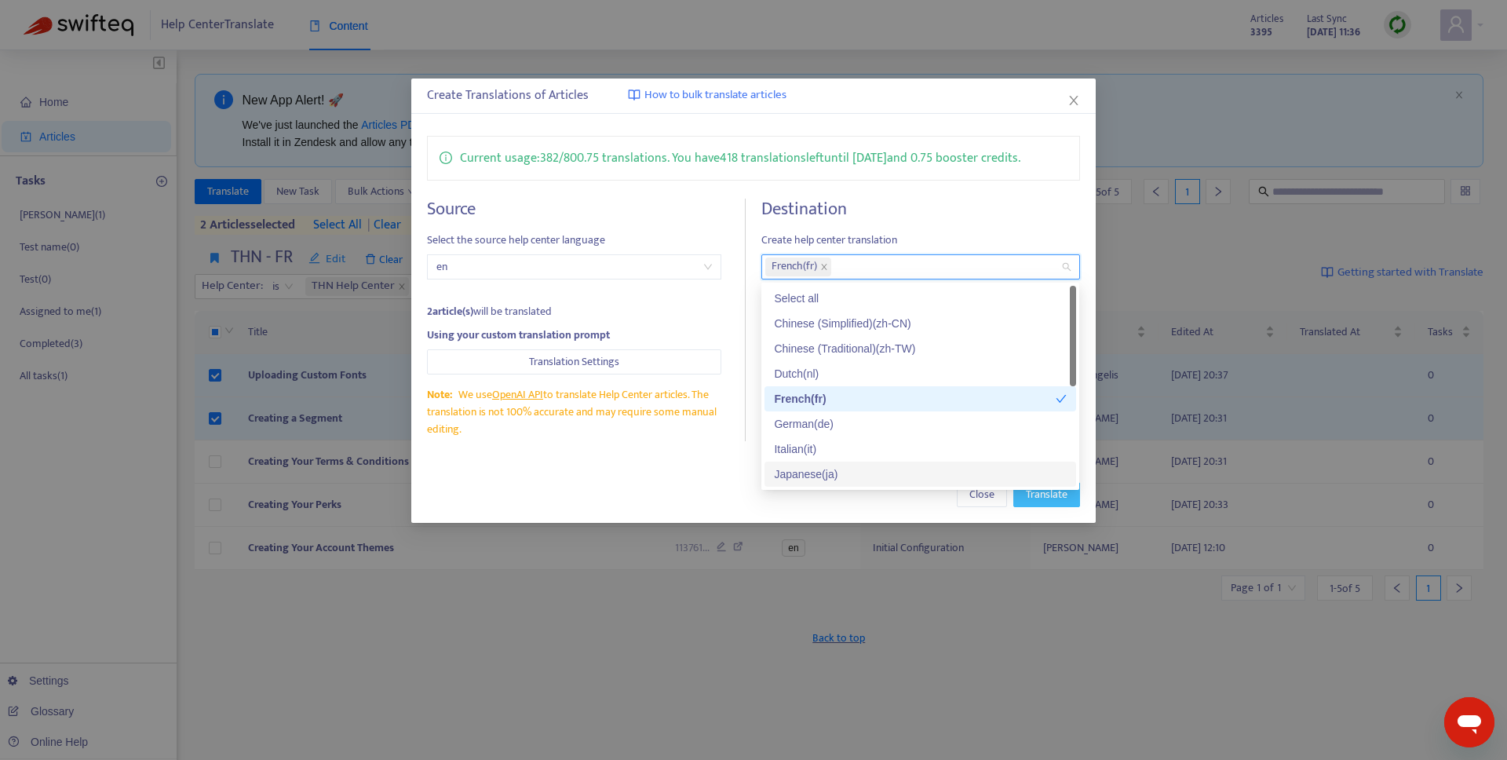
click at [1039, 505] on button "Translate" at bounding box center [1046, 494] width 67 height 25
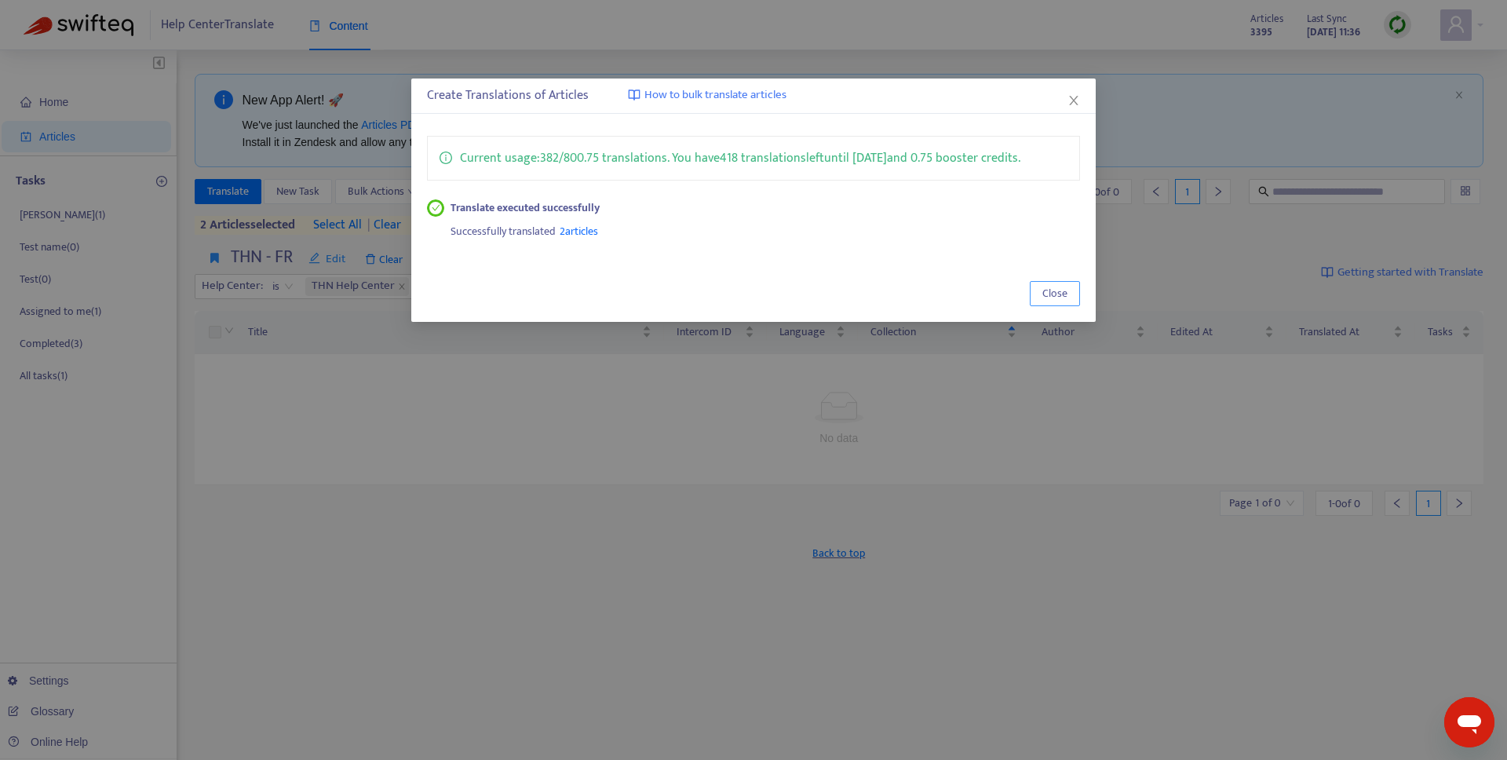
click at [1062, 294] on span "Close" at bounding box center [1054, 293] width 25 height 17
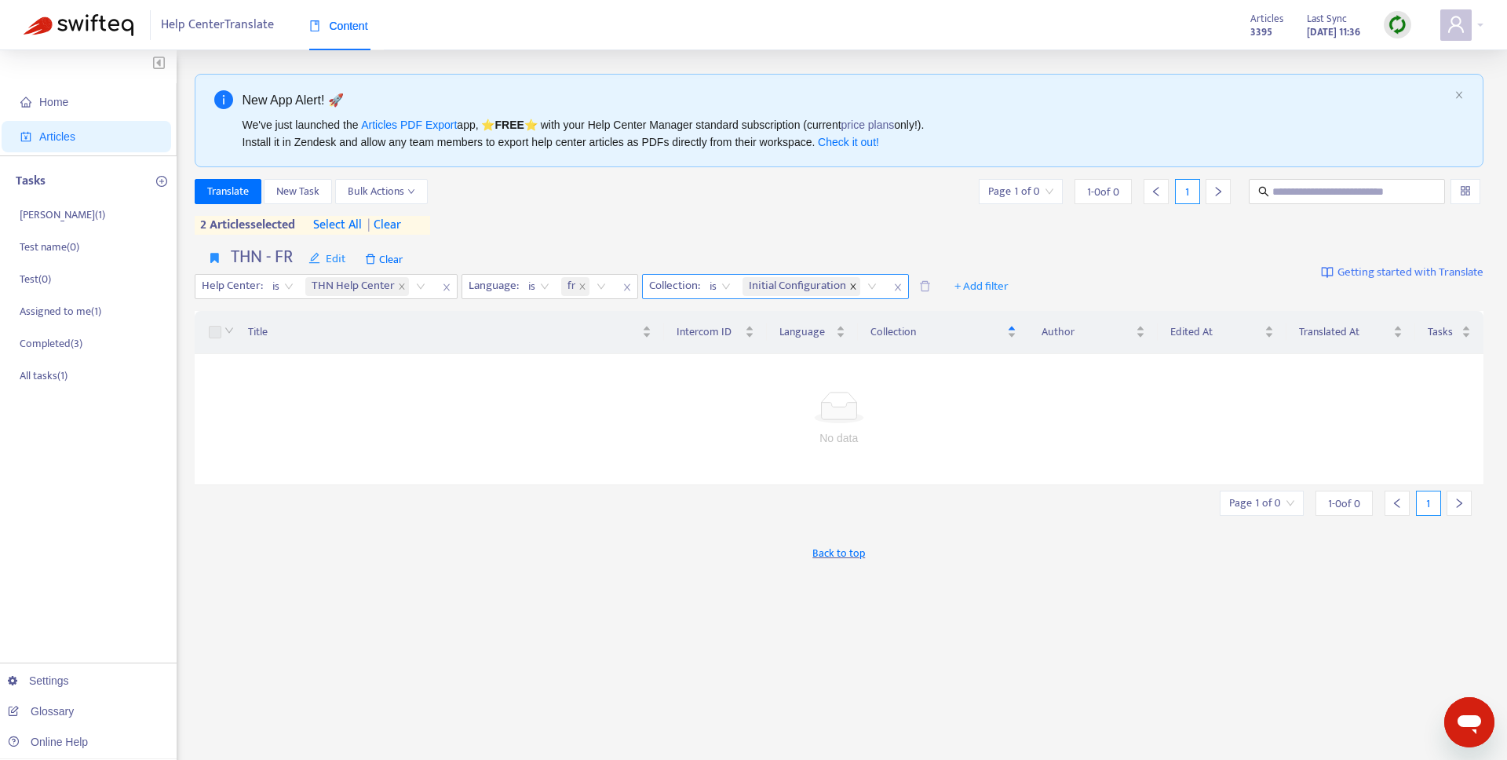
click at [854, 287] on icon "close" at bounding box center [852, 285] width 5 height 5
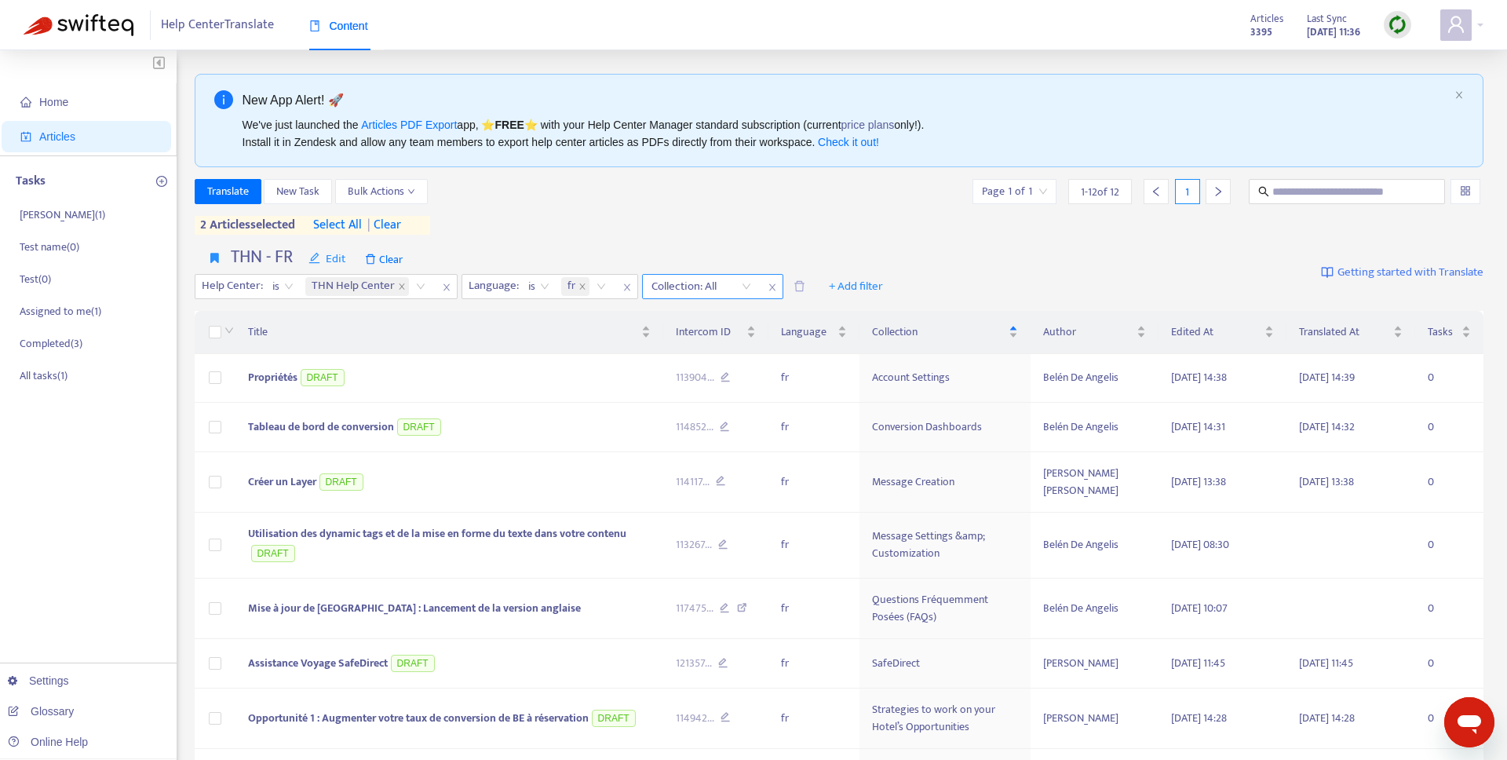
click at [743, 286] on div "Collection: All" at bounding box center [701, 287] width 117 height 24
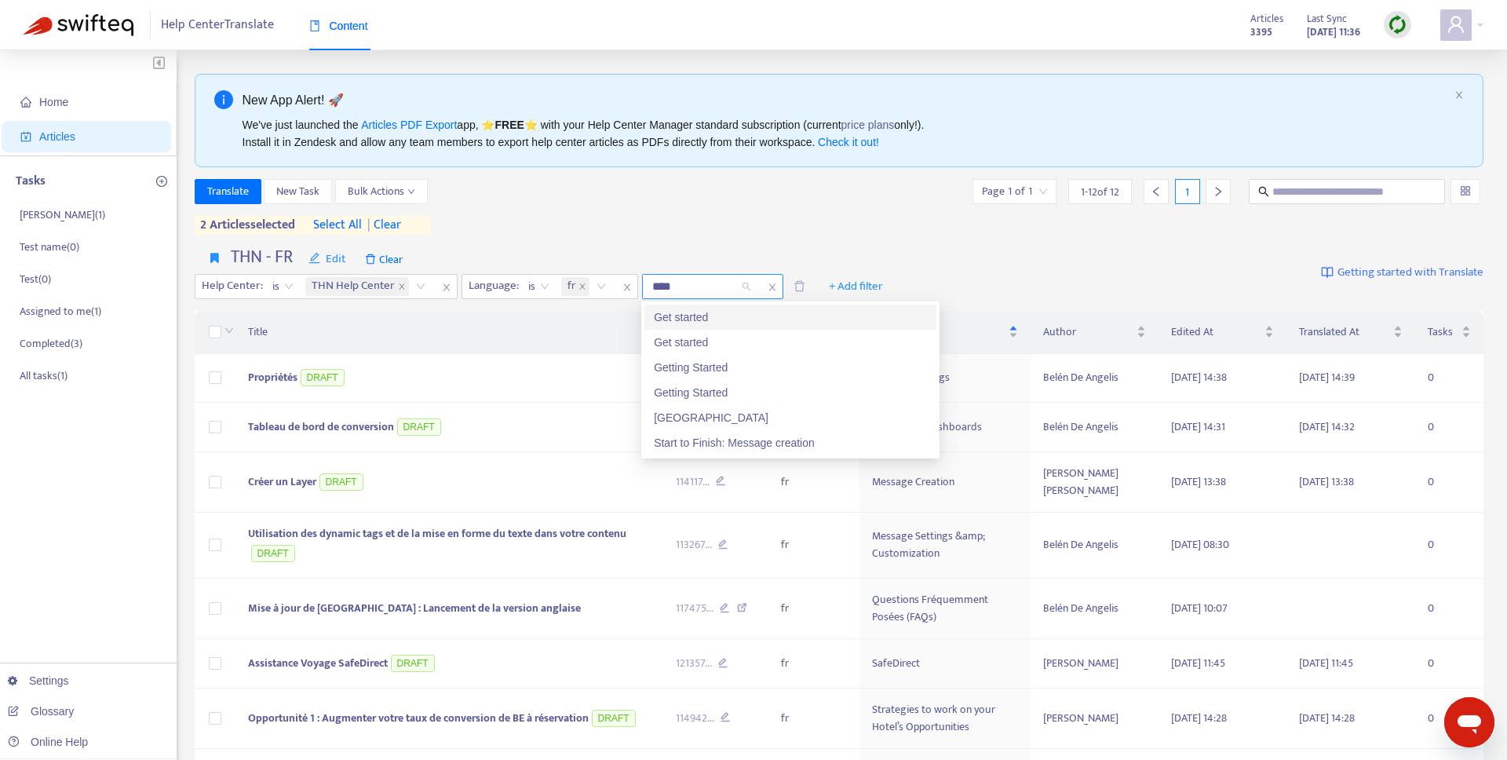
type input "*****"
click at [770, 412] on div "Start to Finish: Message creation" at bounding box center [790, 417] width 273 height 17
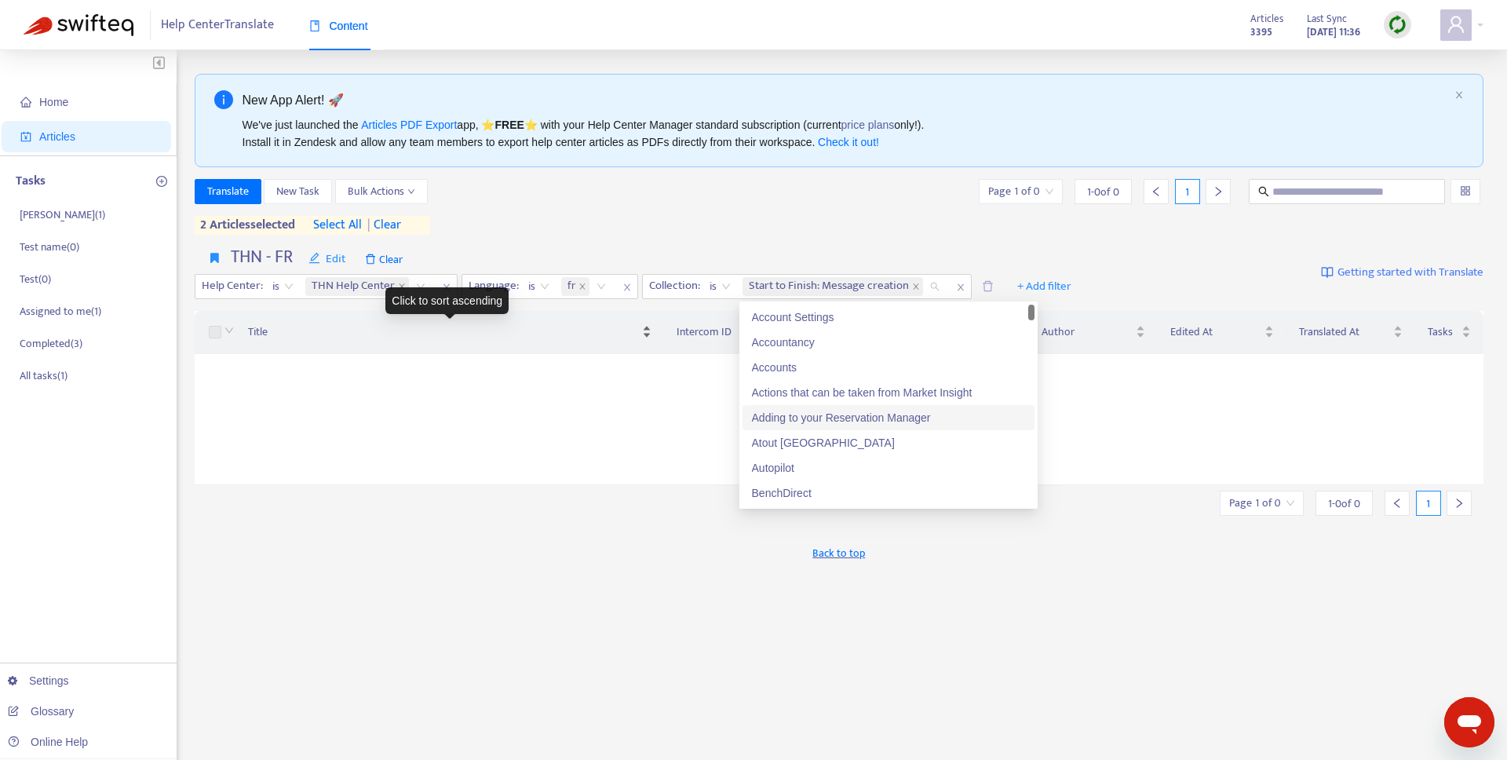
click at [462, 341] on div "Title" at bounding box center [449, 331] width 403 height 17
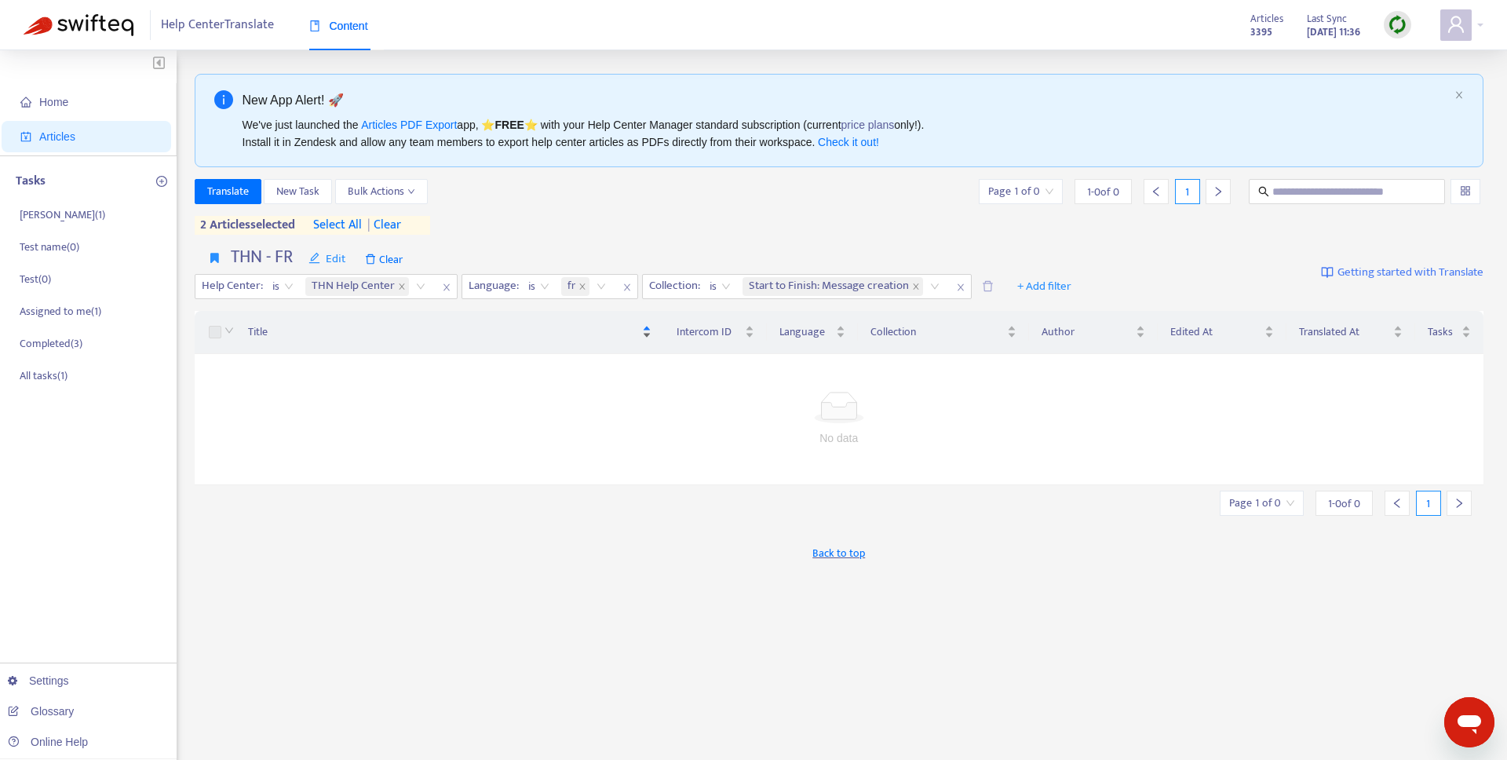
click at [431, 333] on span "Title" at bounding box center [443, 331] width 391 height 17
click at [862, 279] on span "Start to Finish: Message creation" at bounding box center [829, 286] width 160 height 19
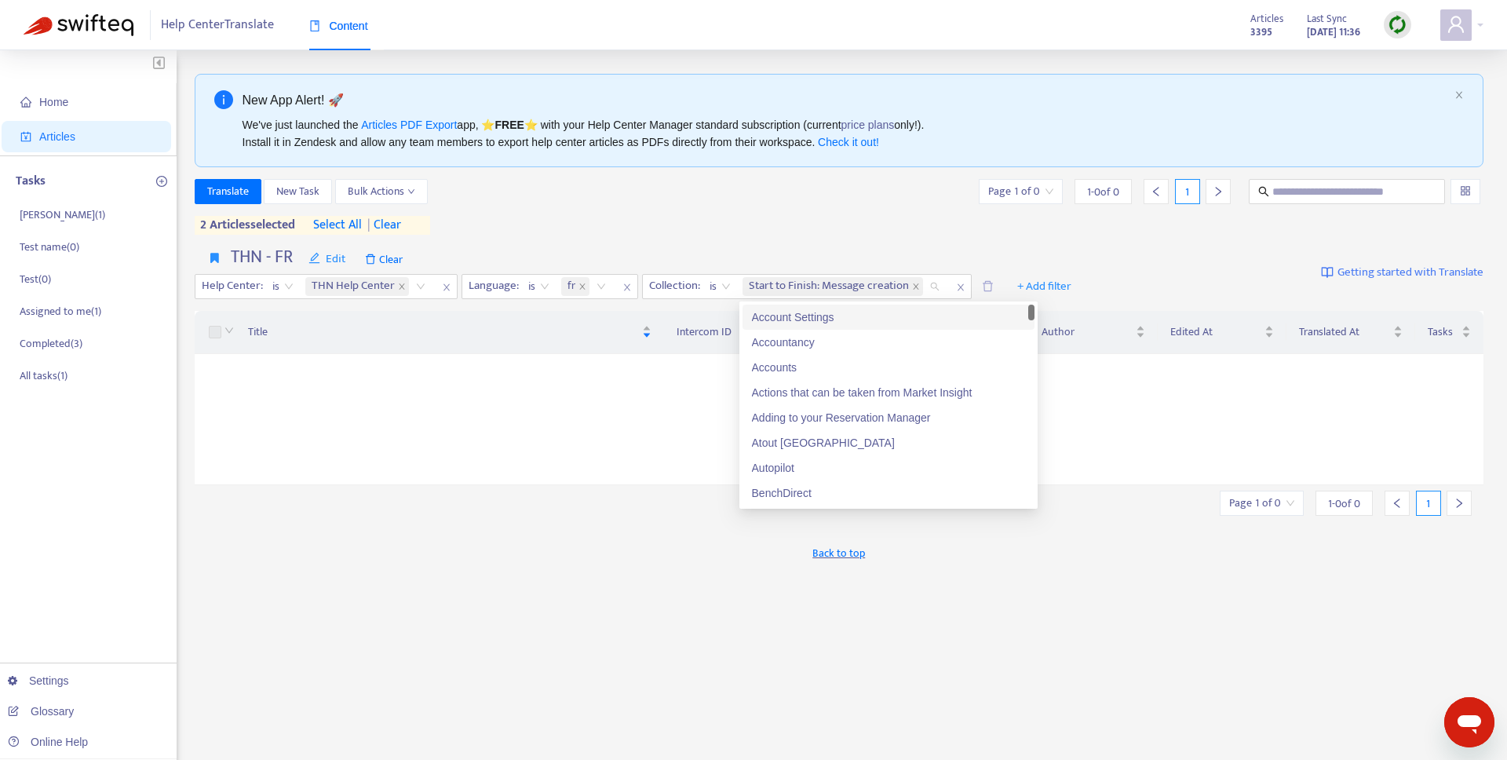
click at [855, 290] on span "Start to Finish: Message creation" at bounding box center [829, 286] width 160 height 19
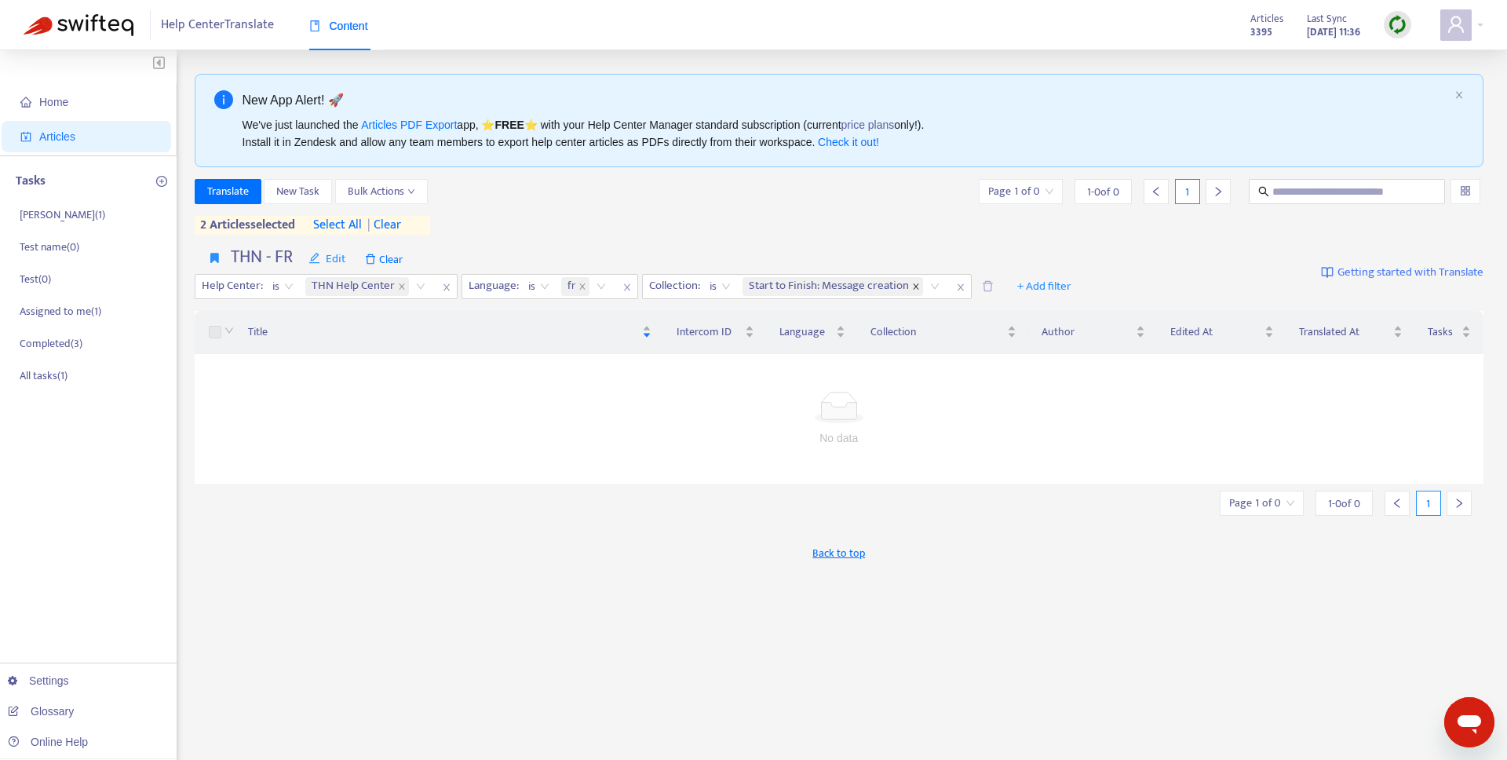
click at [913, 287] on icon "close" at bounding box center [916, 287] width 8 height 8
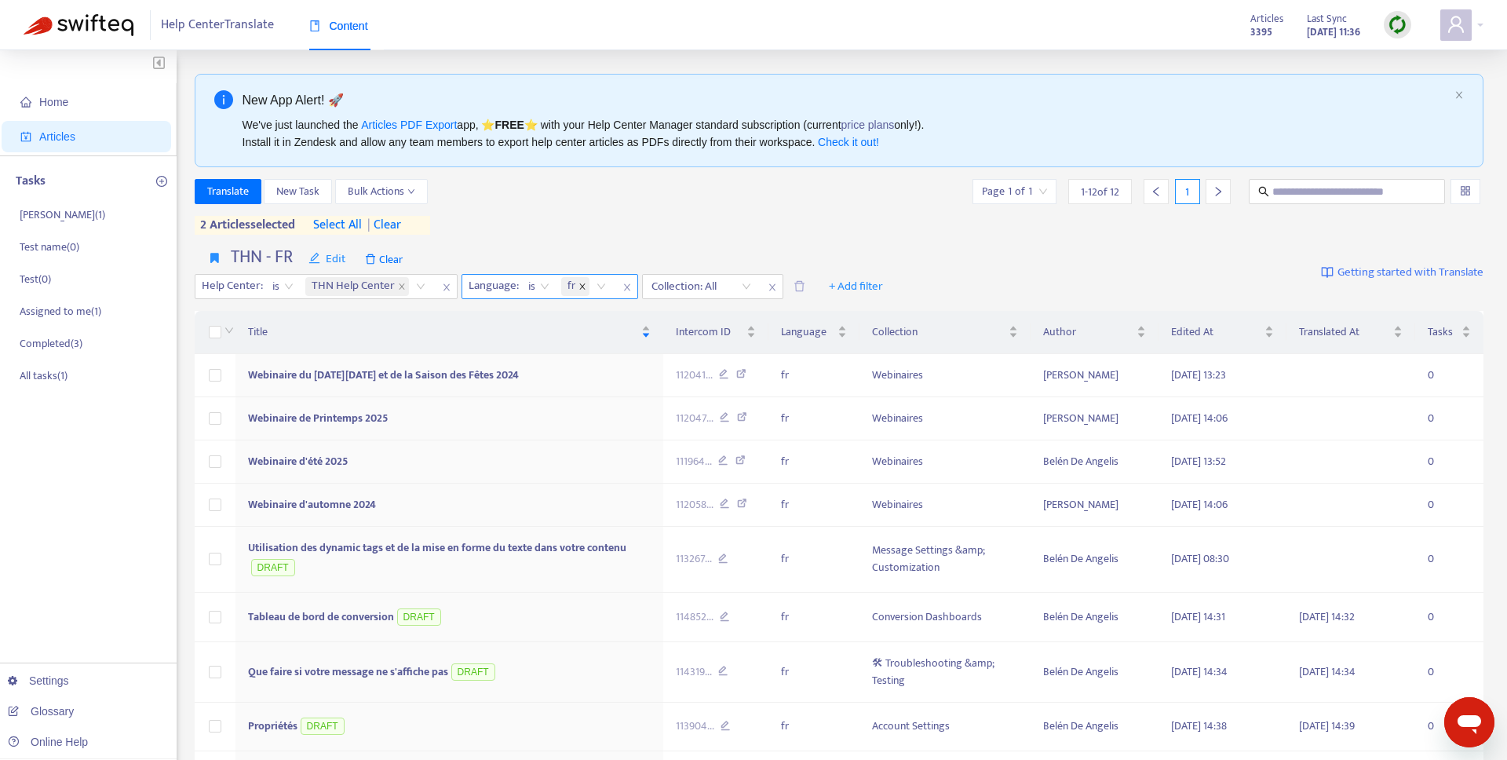
click at [579, 285] on icon "close" at bounding box center [583, 287] width 8 height 8
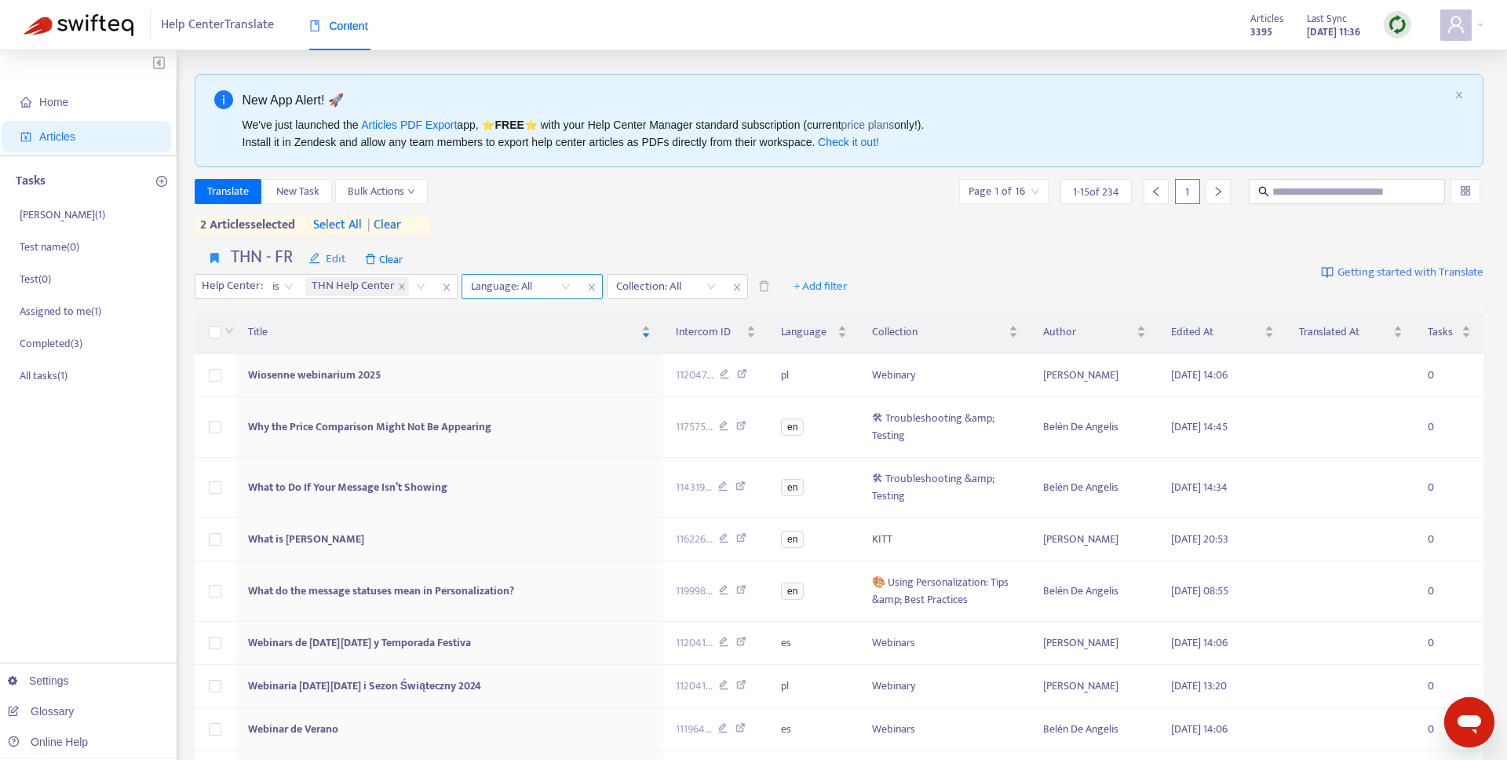
click at [538, 283] on div at bounding box center [512, 286] width 95 height 19
type input "**"
click at [524, 315] on div "en" at bounding box center [609, 316] width 273 height 17
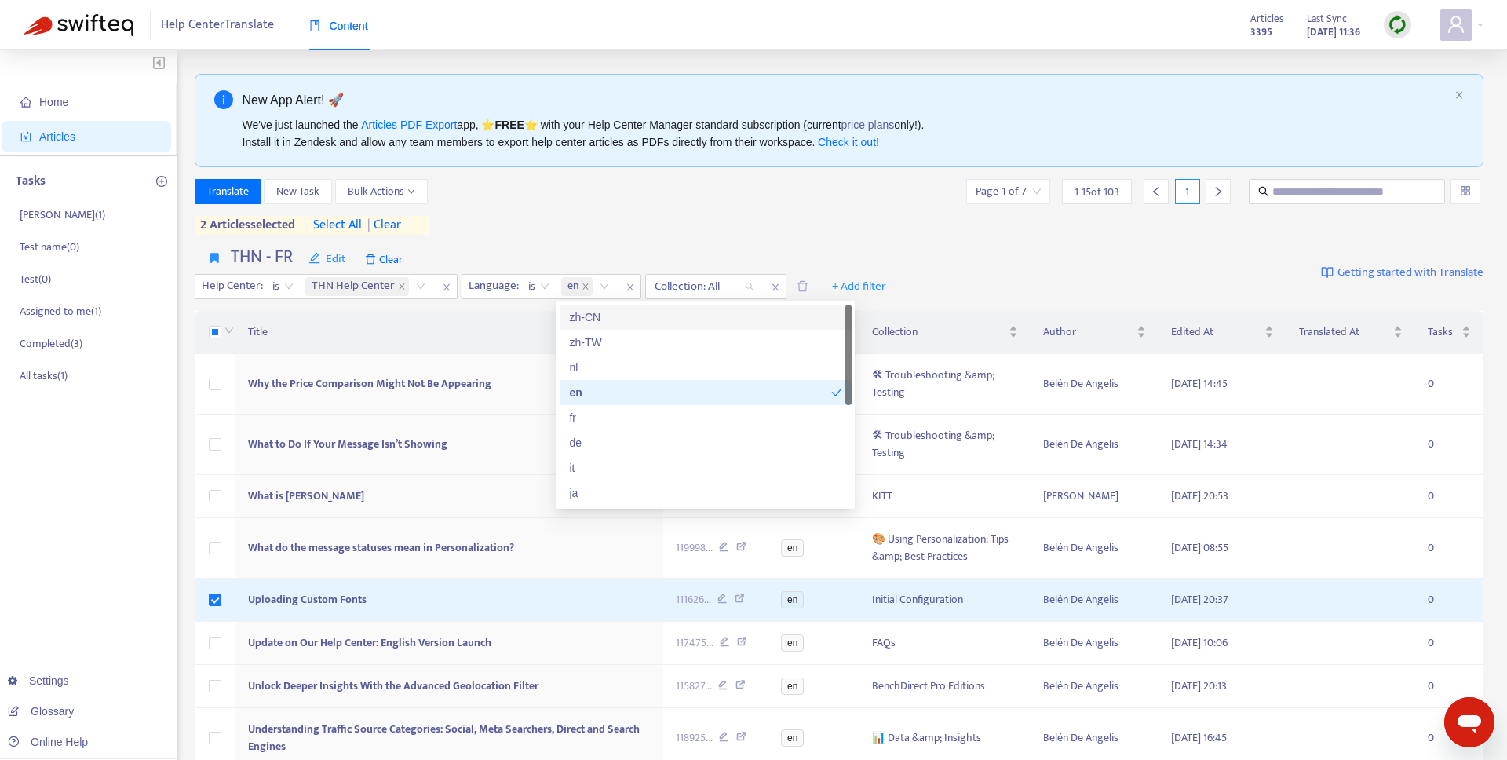
click at [713, 277] on div at bounding box center [696, 286] width 95 height 19
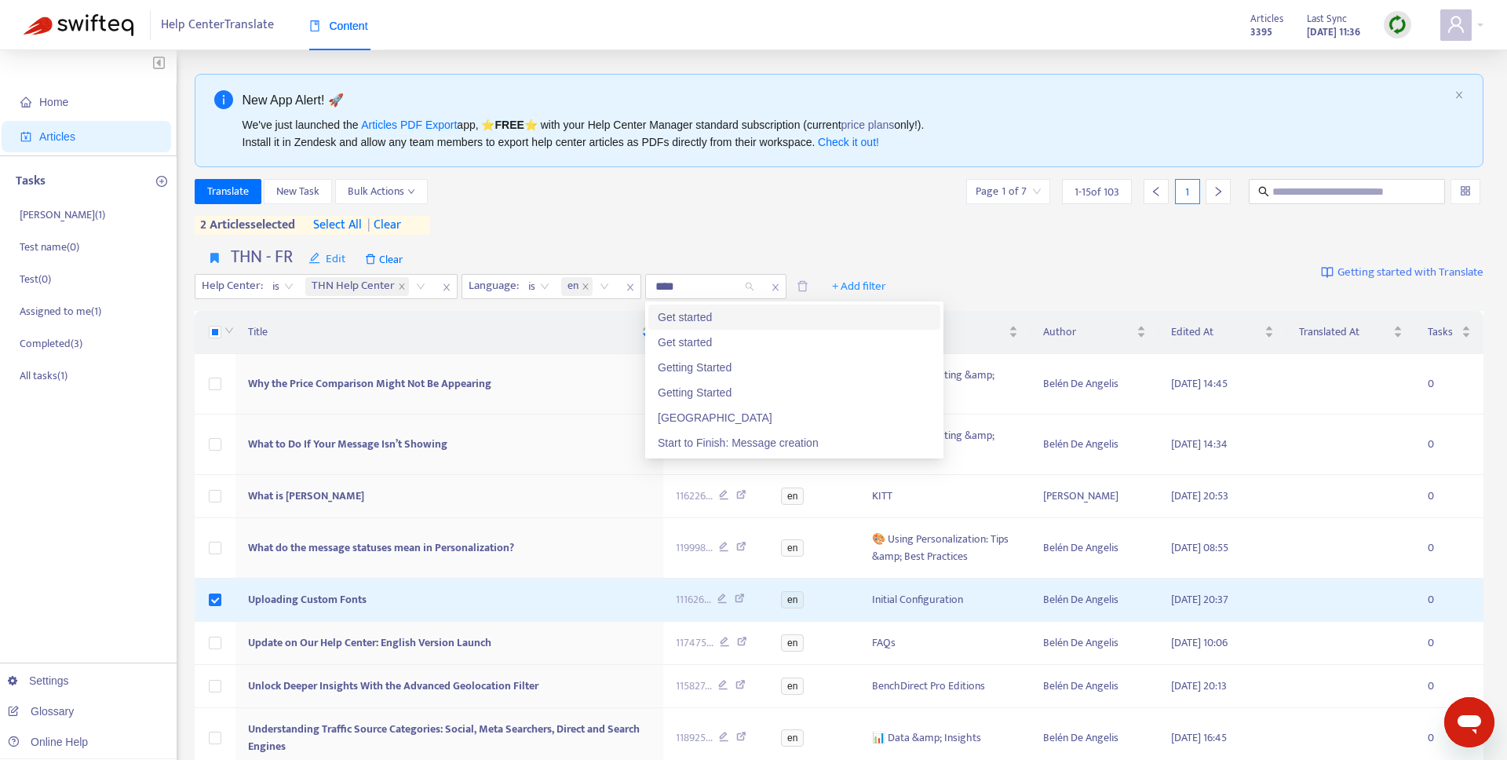
type input "*****"
click at [704, 414] on div "Start to Finish: Message creation" at bounding box center [794, 417] width 273 height 17
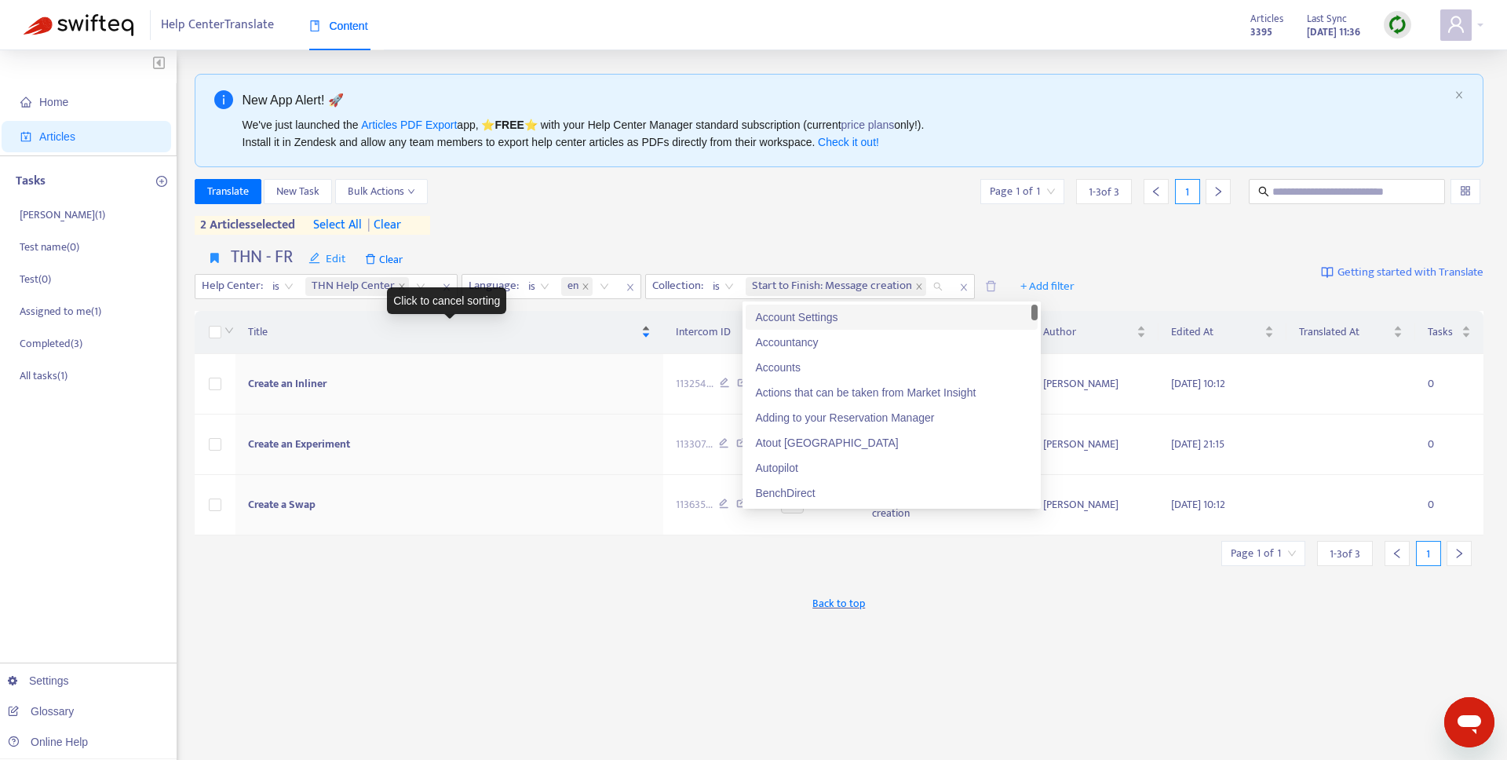
click at [555, 341] on div "Title" at bounding box center [449, 331] width 403 height 17
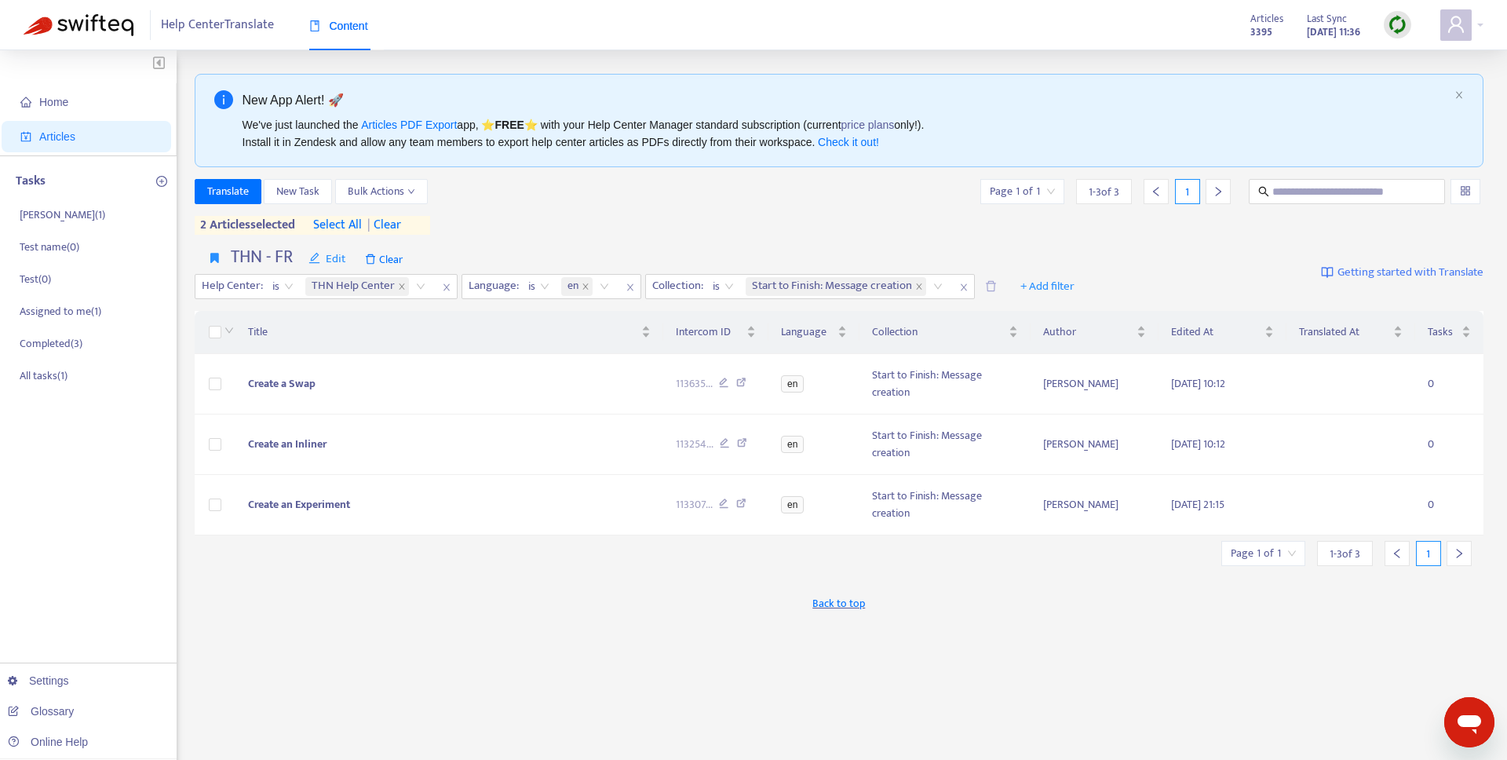
click at [795, 239] on div "Translate New Task Bulk Actions Page 1 of 1 1 - 3 of 3 1 2 articles selected se…" at bounding box center [840, 210] width 1290 height 62
click at [392, 232] on span "| clear" at bounding box center [381, 225] width 39 height 19
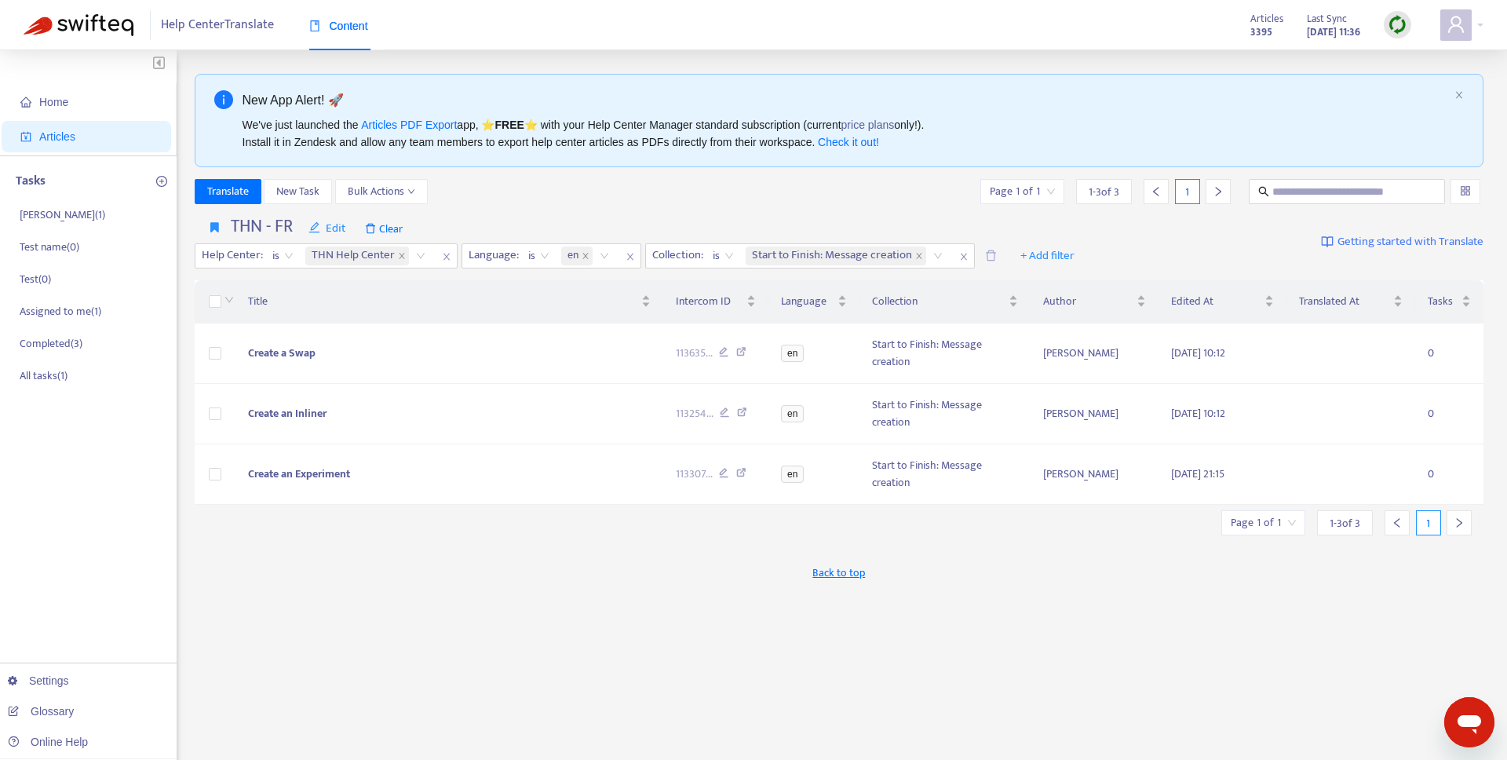
click at [781, 224] on div "THN - FR Edit Clear Help Center : is THN Help Center Language : is en Collectio…" at bounding box center [641, 242] width 893 height 53
click at [834, 258] on div "Click to sort ascending" at bounding box center [810, 270] width 123 height 27
click at [834, 250] on span "Start to Finish: Message creation" at bounding box center [832, 255] width 160 height 19
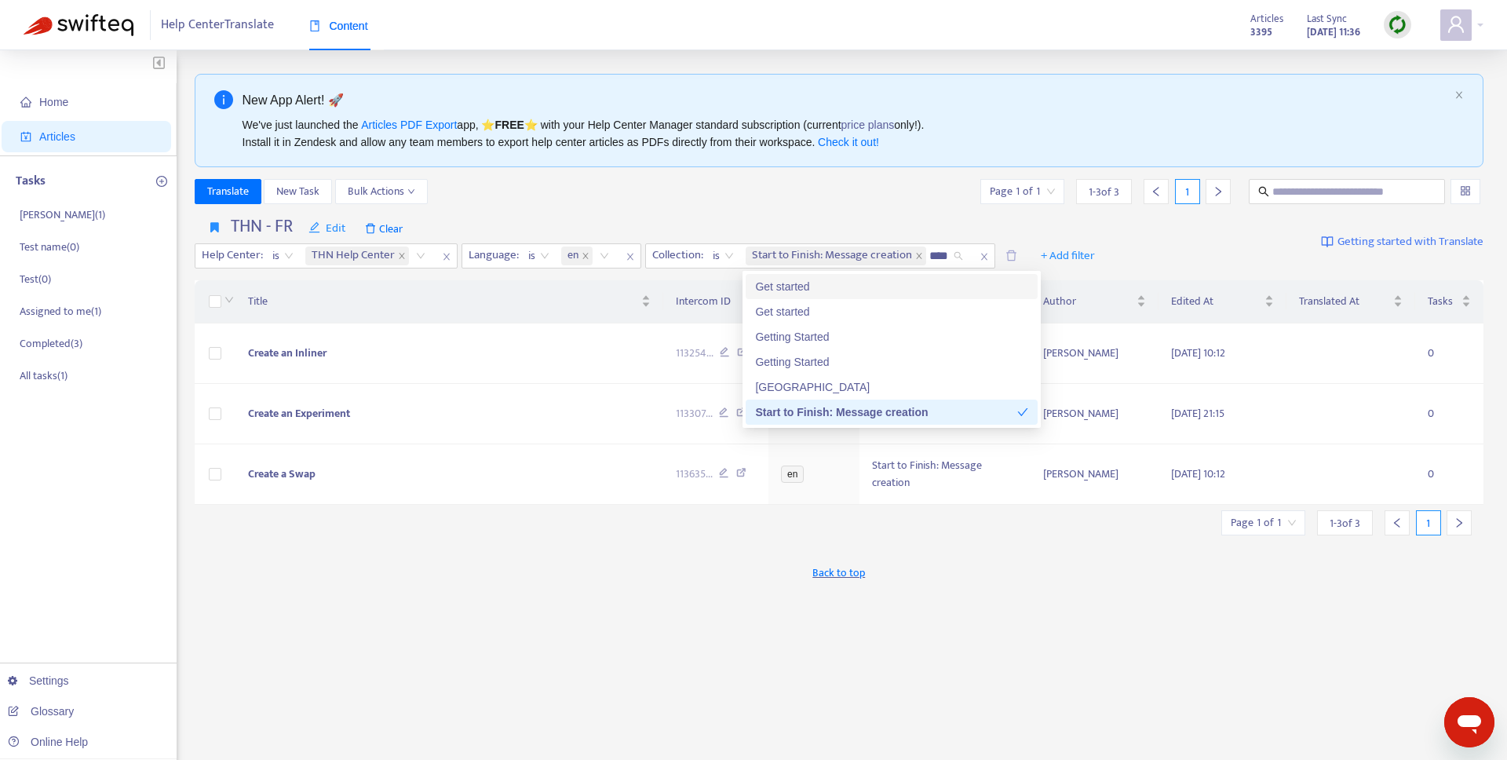
type input "*****"
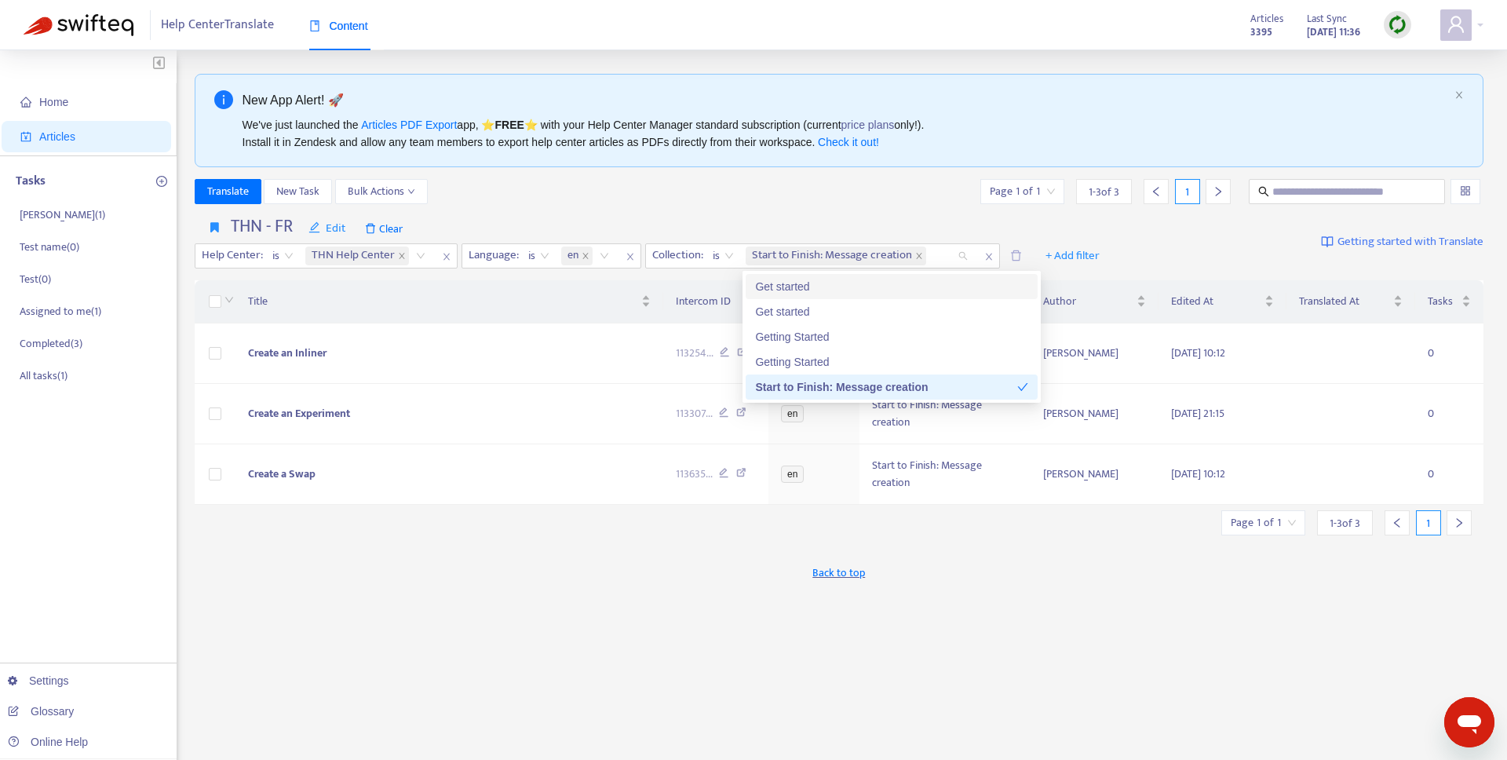
click at [861, 228] on div "THN - FR Edit Clear Help Center : is THN Help Center Language : is en Collectio…" at bounding box center [654, 242] width 918 height 53
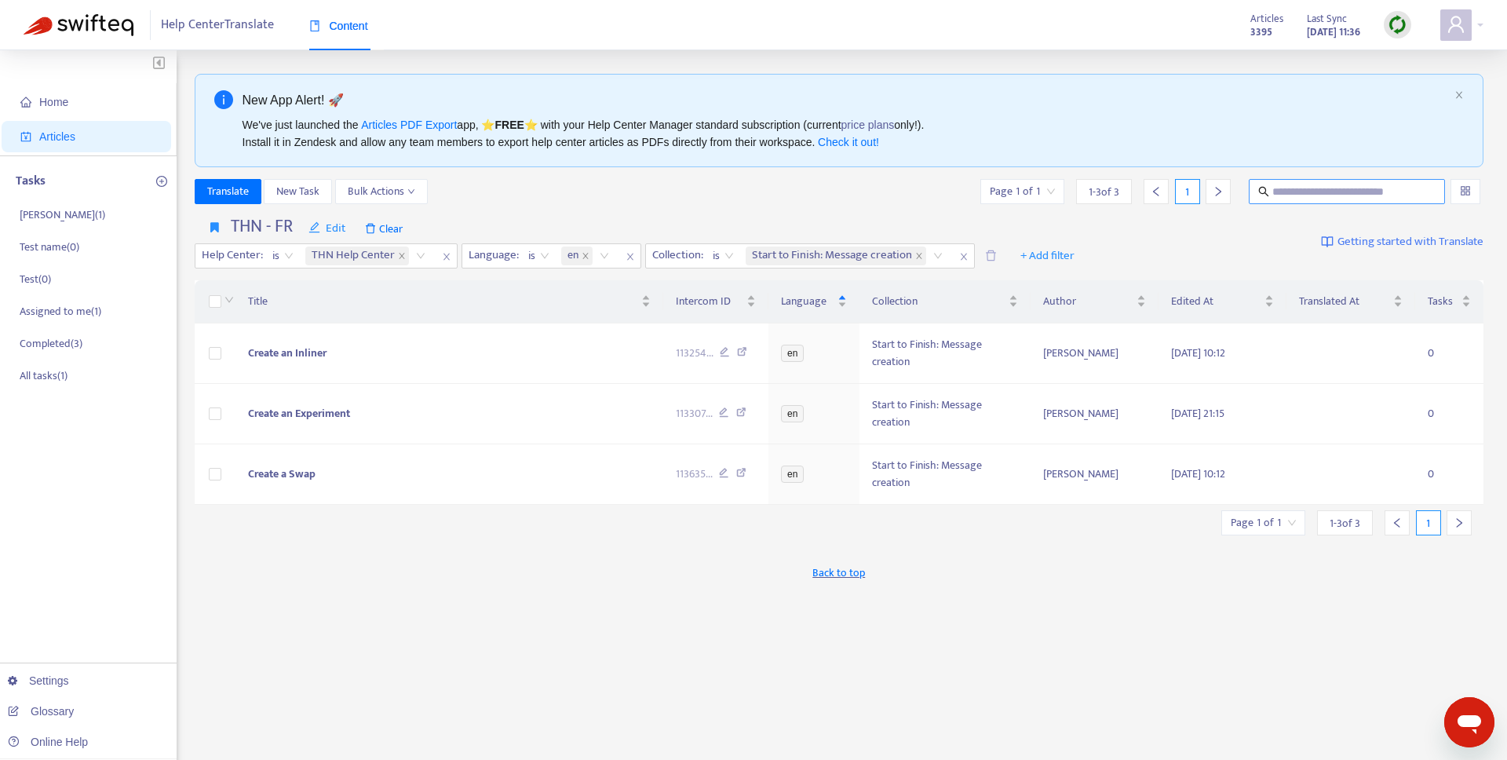
click at [1274, 190] on input "text" at bounding box center [1347, 191] width 151 height 17
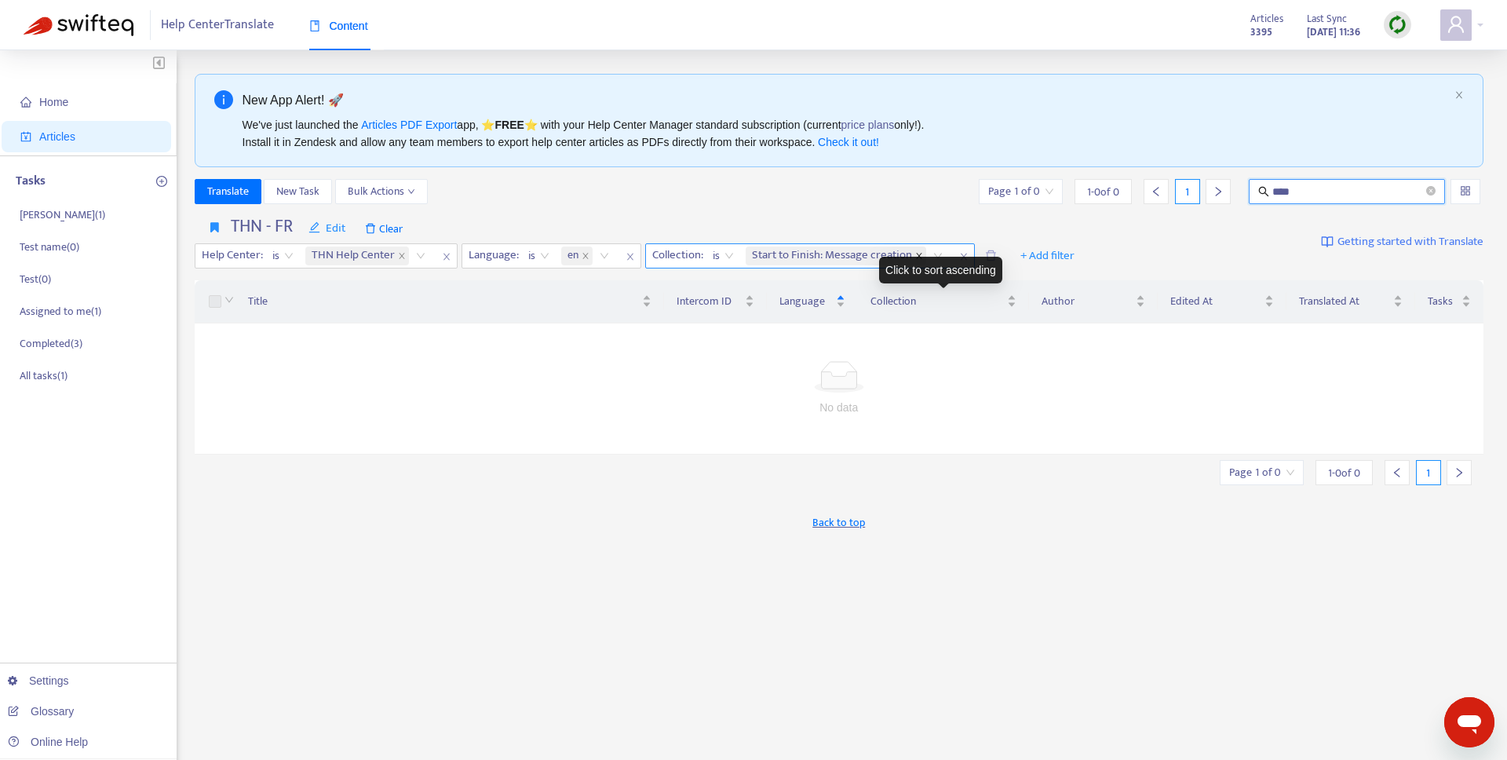
click at [921, 252] on icon "close" at bounding box center [919, 256] width 8 height 8
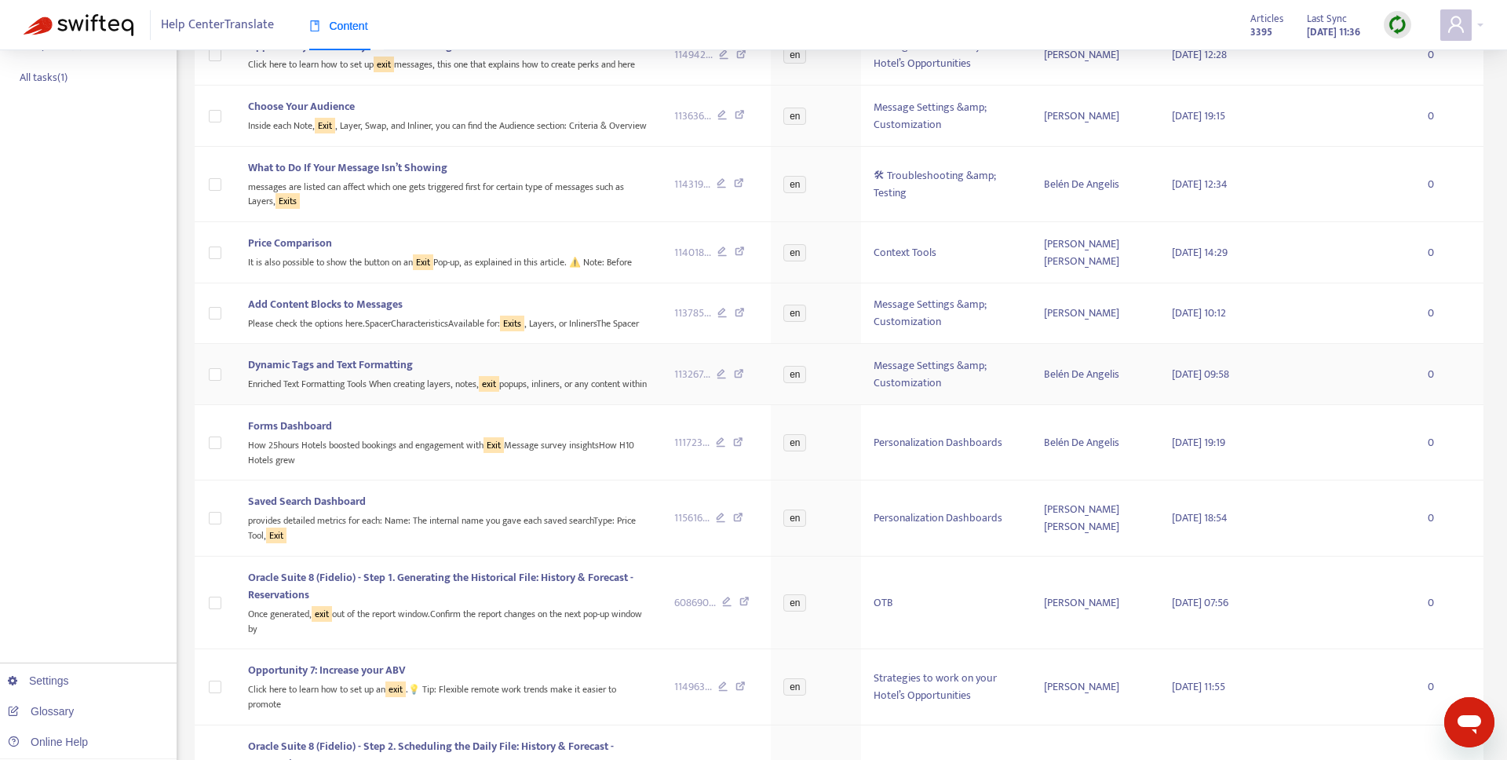
scroll to position [0, 0]
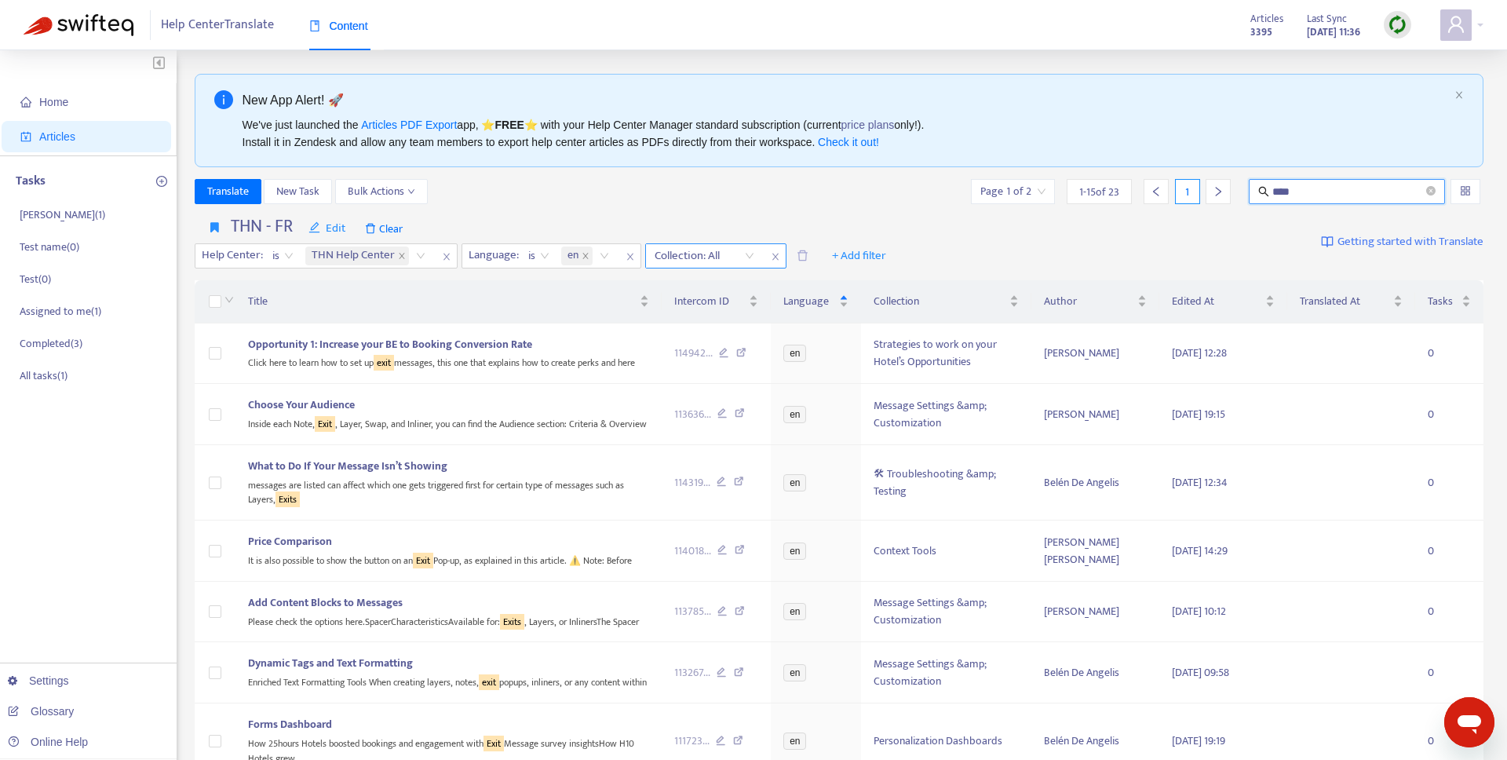
click at [1288, 195] on input "****" at bounding box center [1347, 191] width 151 height 17
type input "**********"
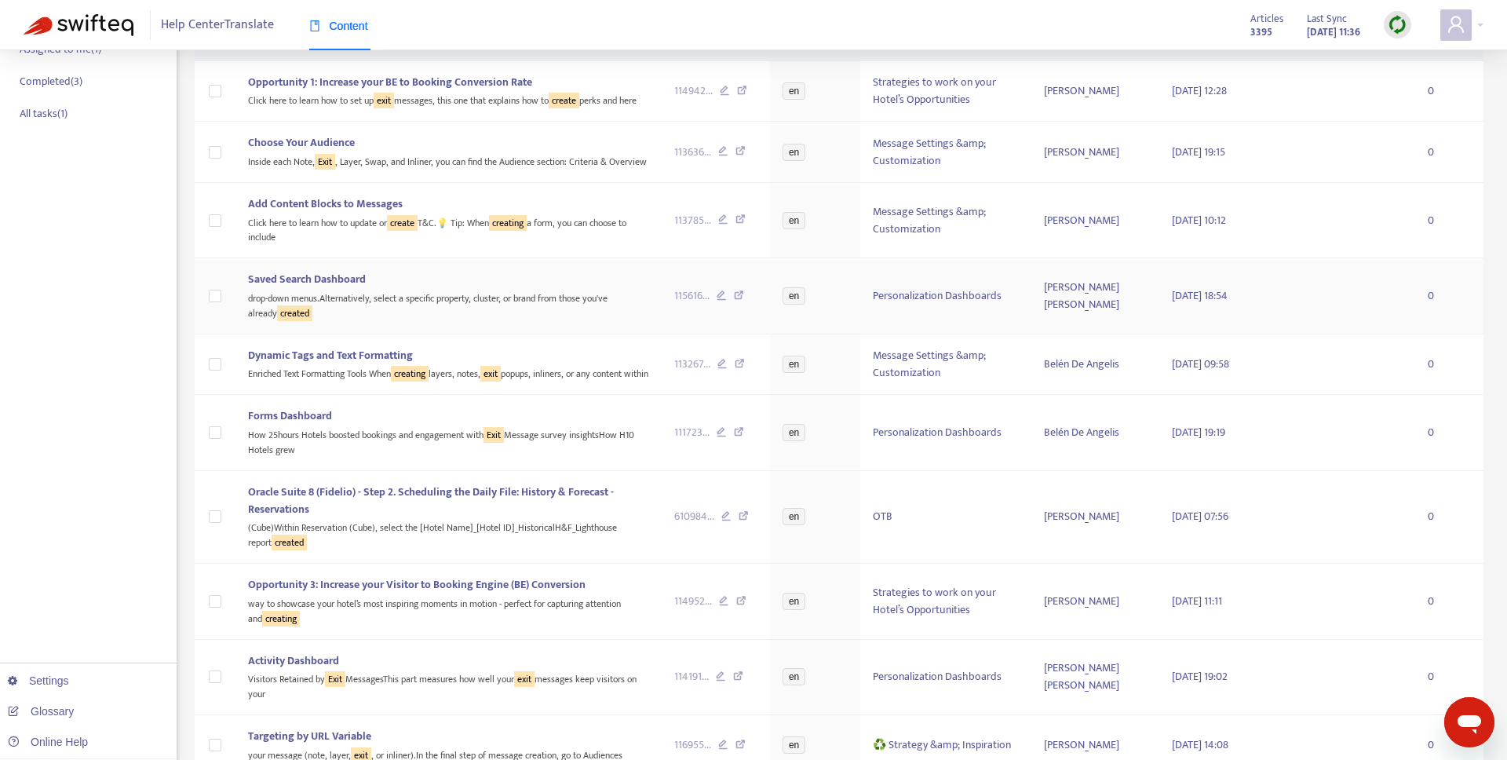
scroll to position [730, 0]
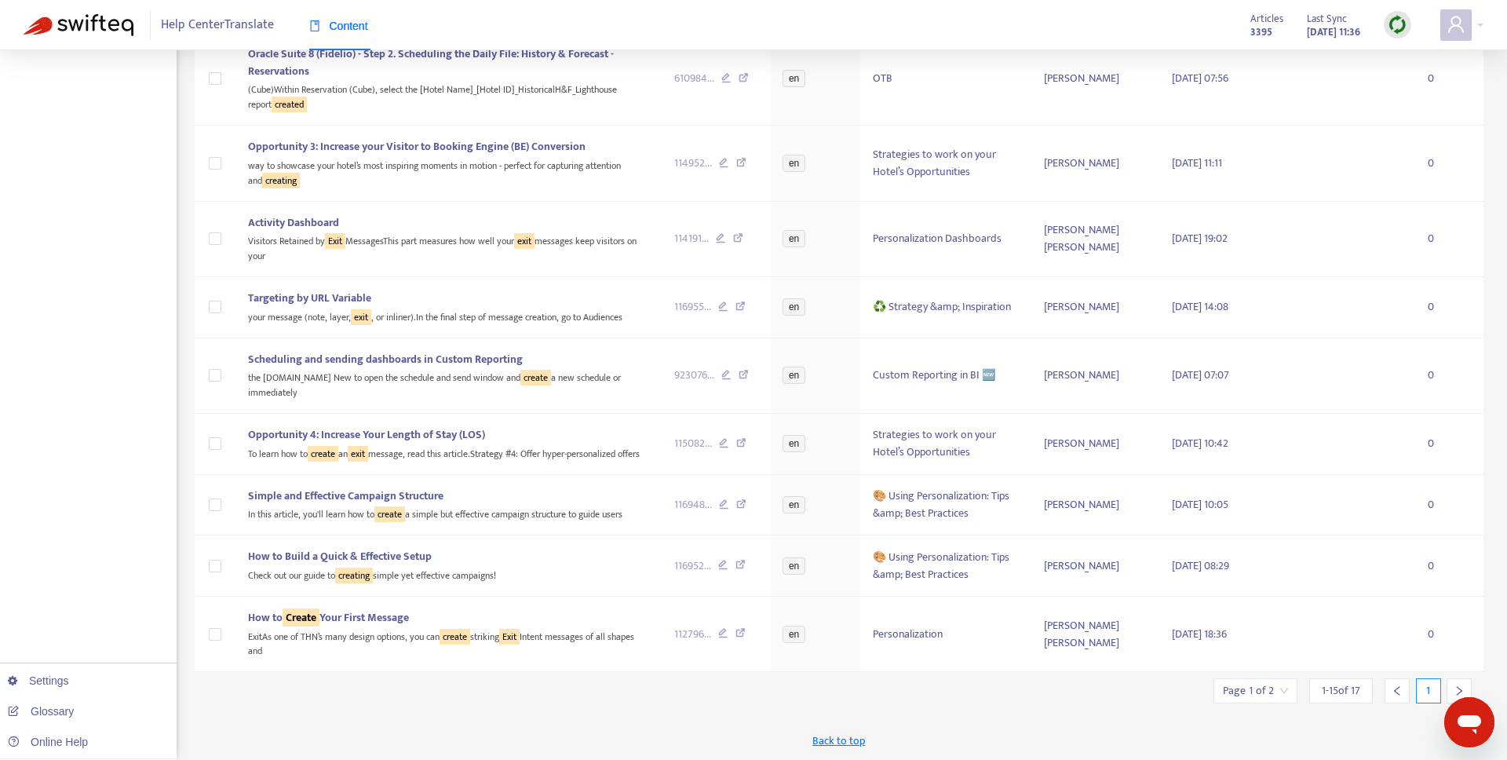
click at [1454, 685] on icon "right" at bounding box center [1459, 690] width 11 height 11
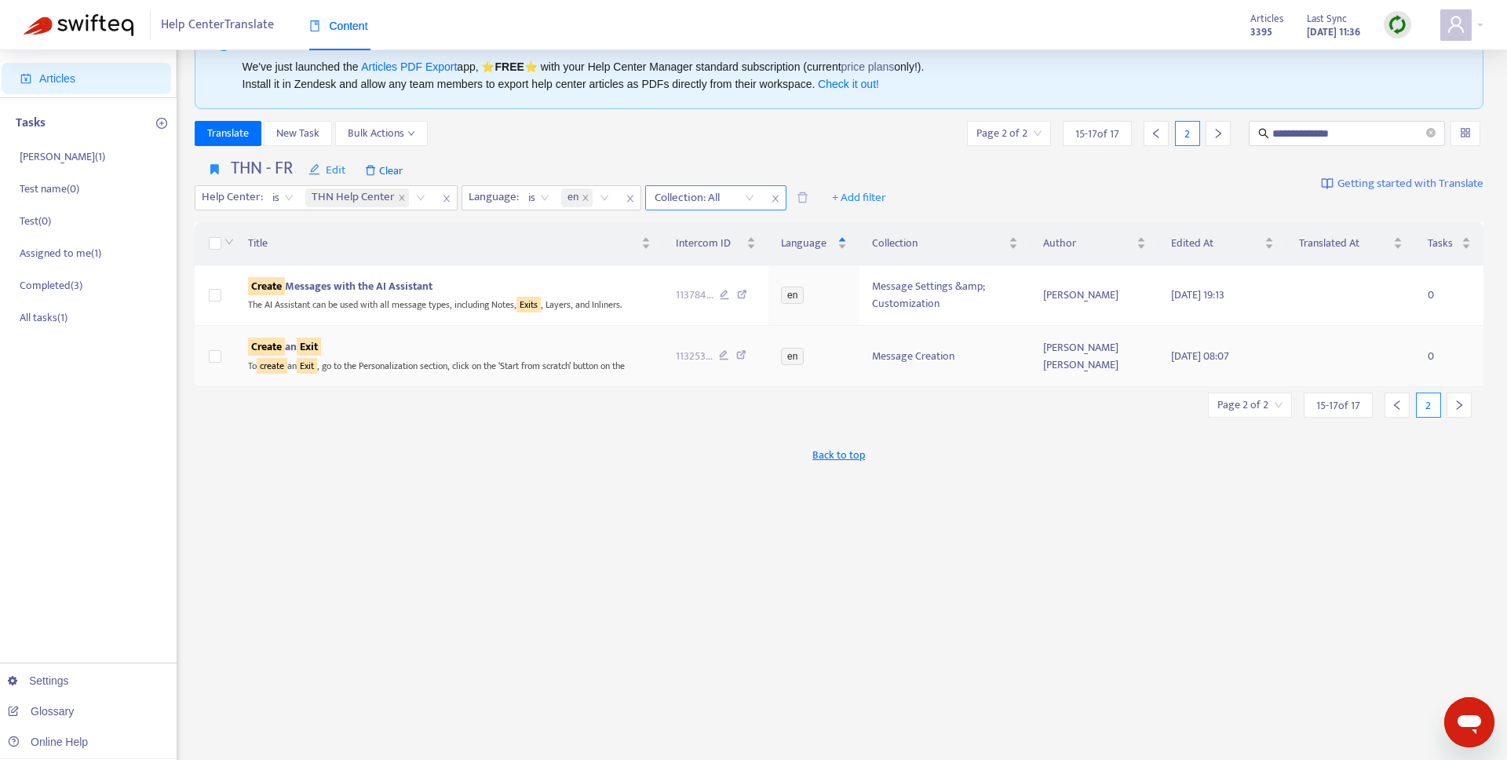
scroll to position [7, 0]
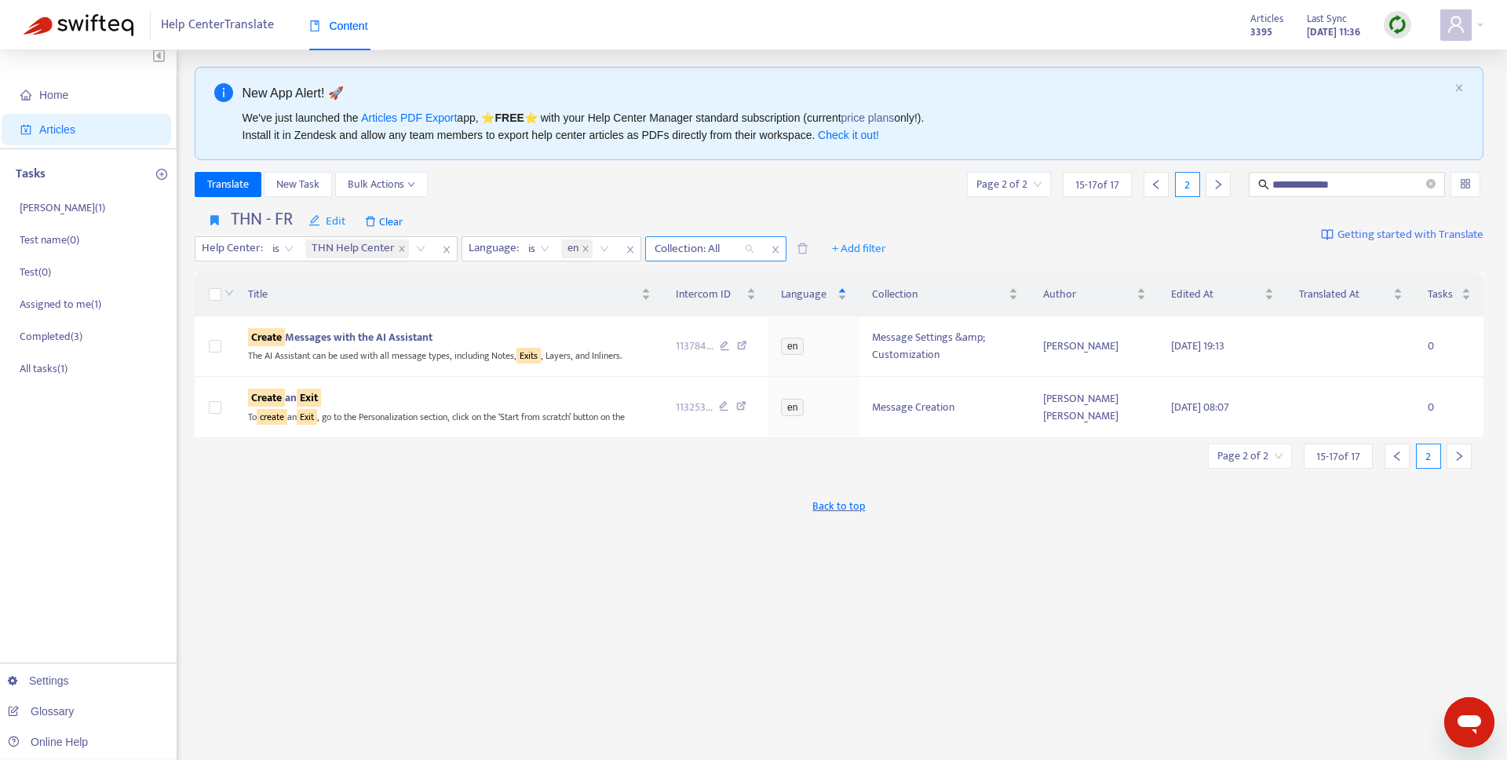
click at [717, 246] on div at bounding box center [696, 248] width 95 height 19
type input "*******"
click at [718, 282] on div "Message Creation" at bounding box center [794, 279] width 273 height 17
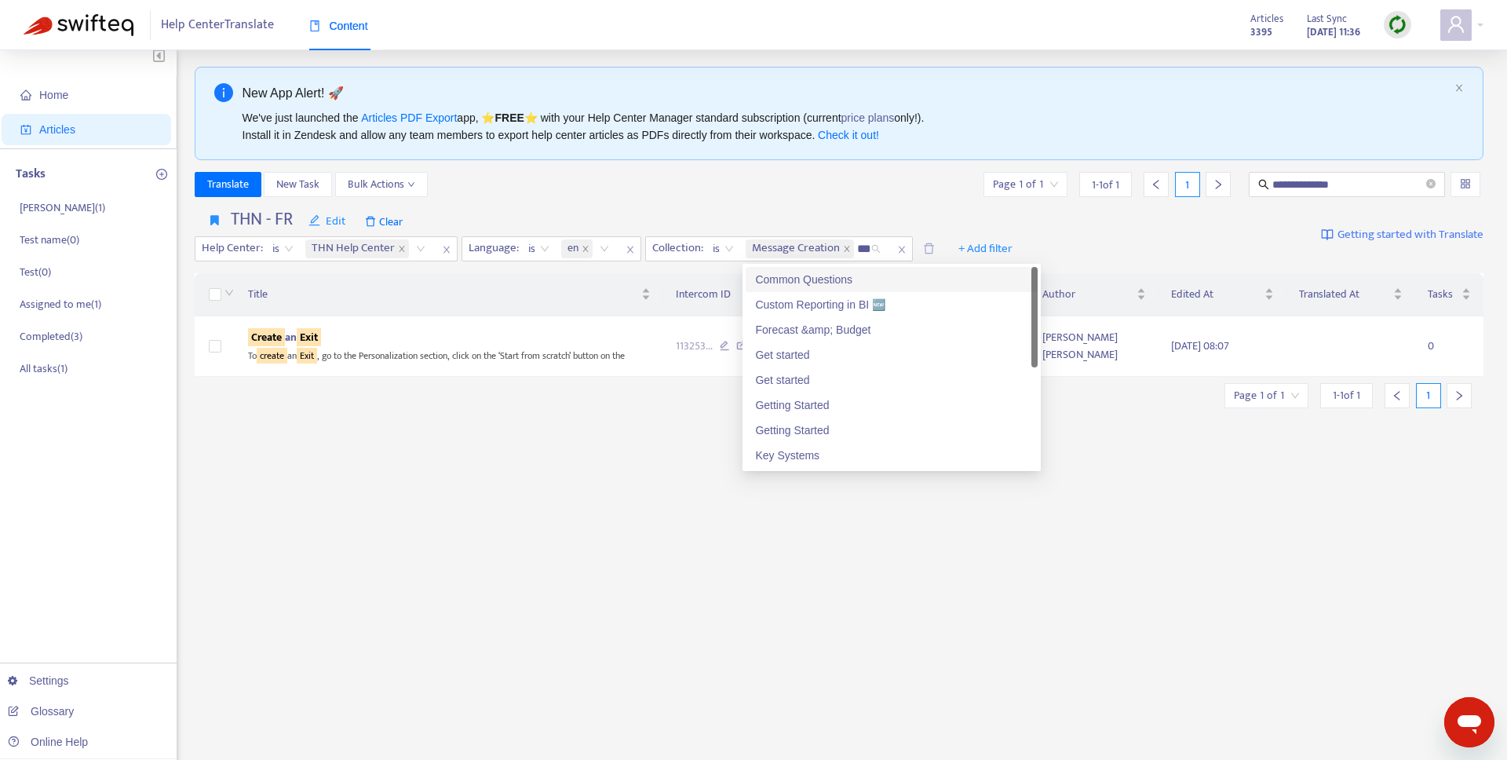
type input "****"
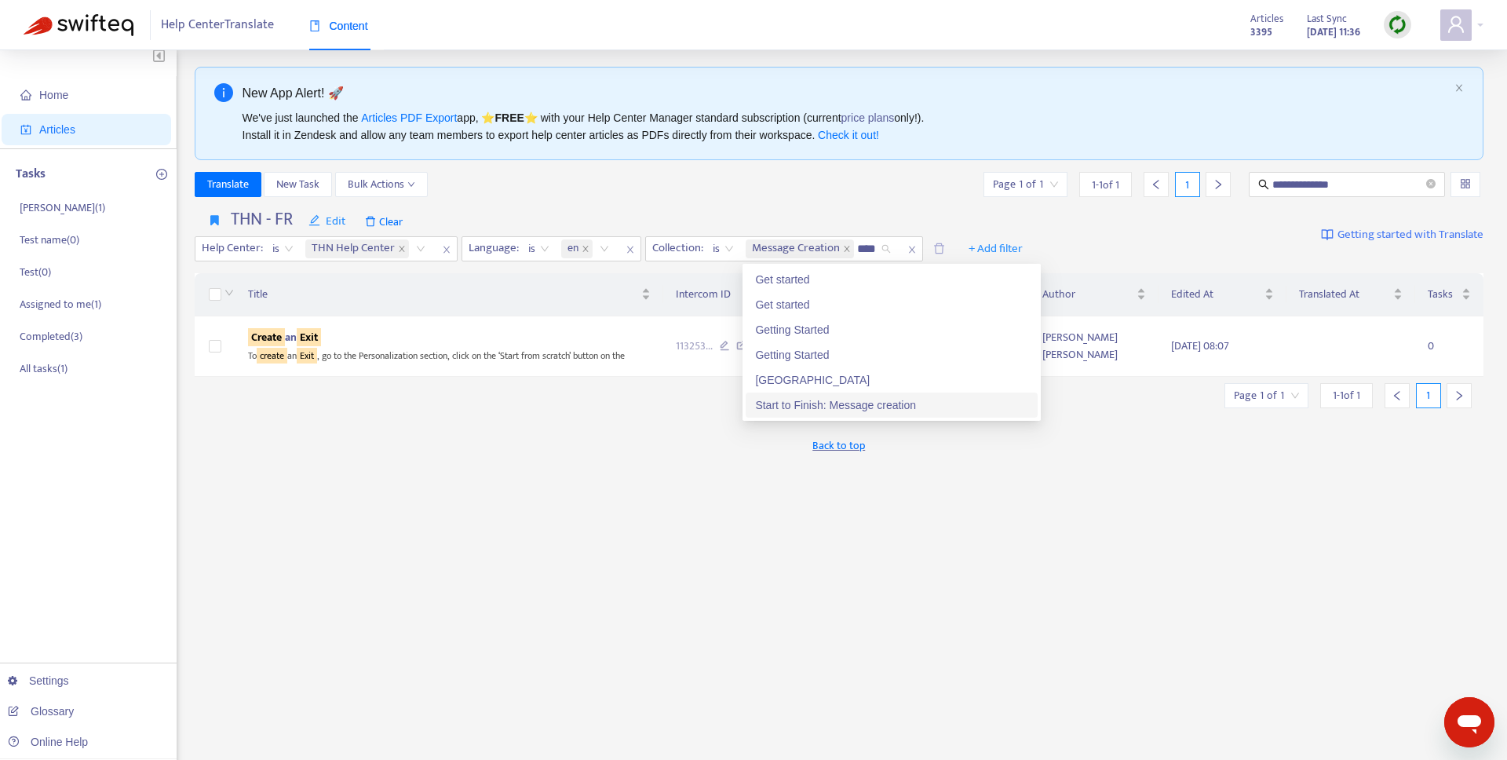
click at [865, 407] on div "Start to Finish: Message creation" at bounding box center [891, 404] width 273 height 17
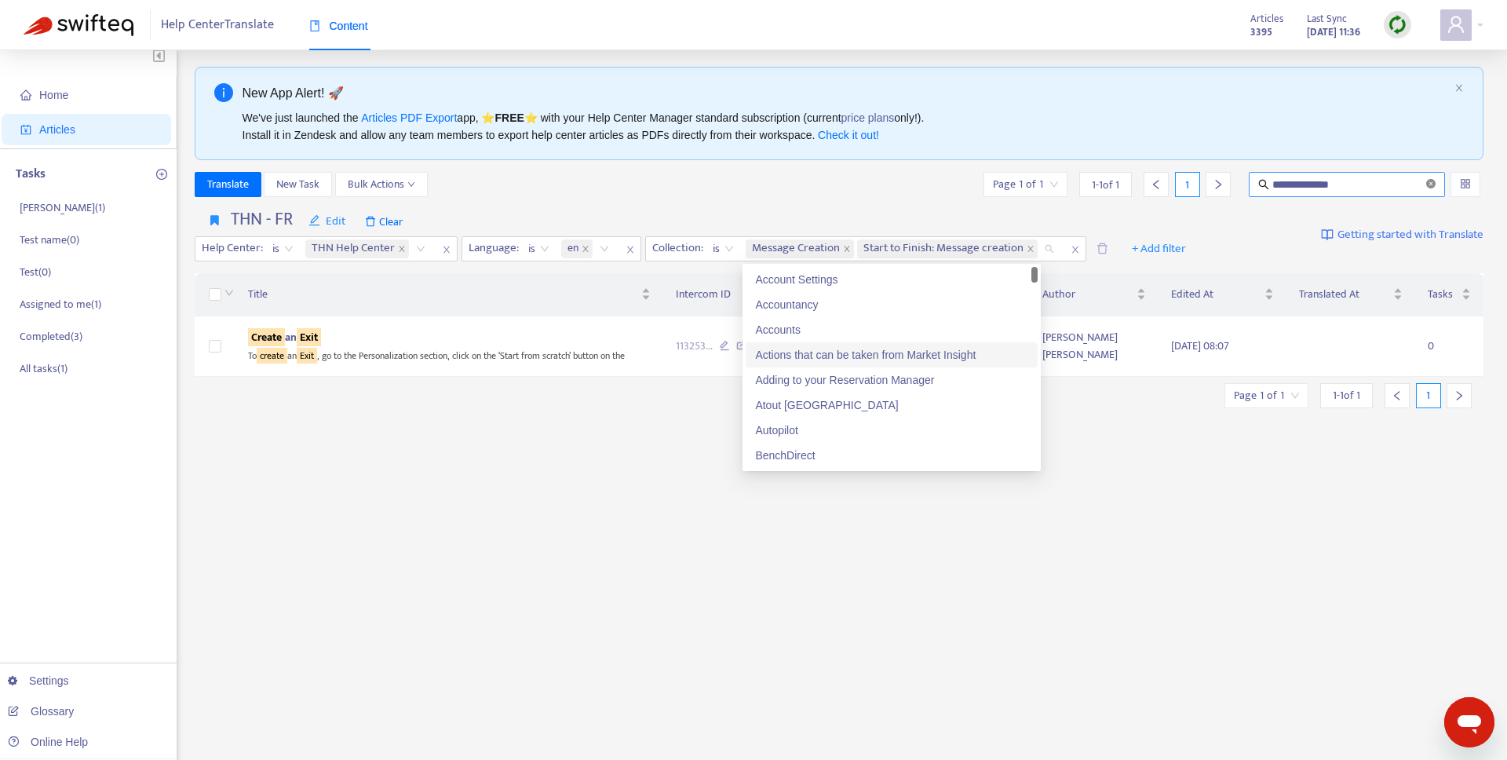
click at [1429, 184] on icon "close-circle" at bounding box center [1430, 183] width 9 height 9
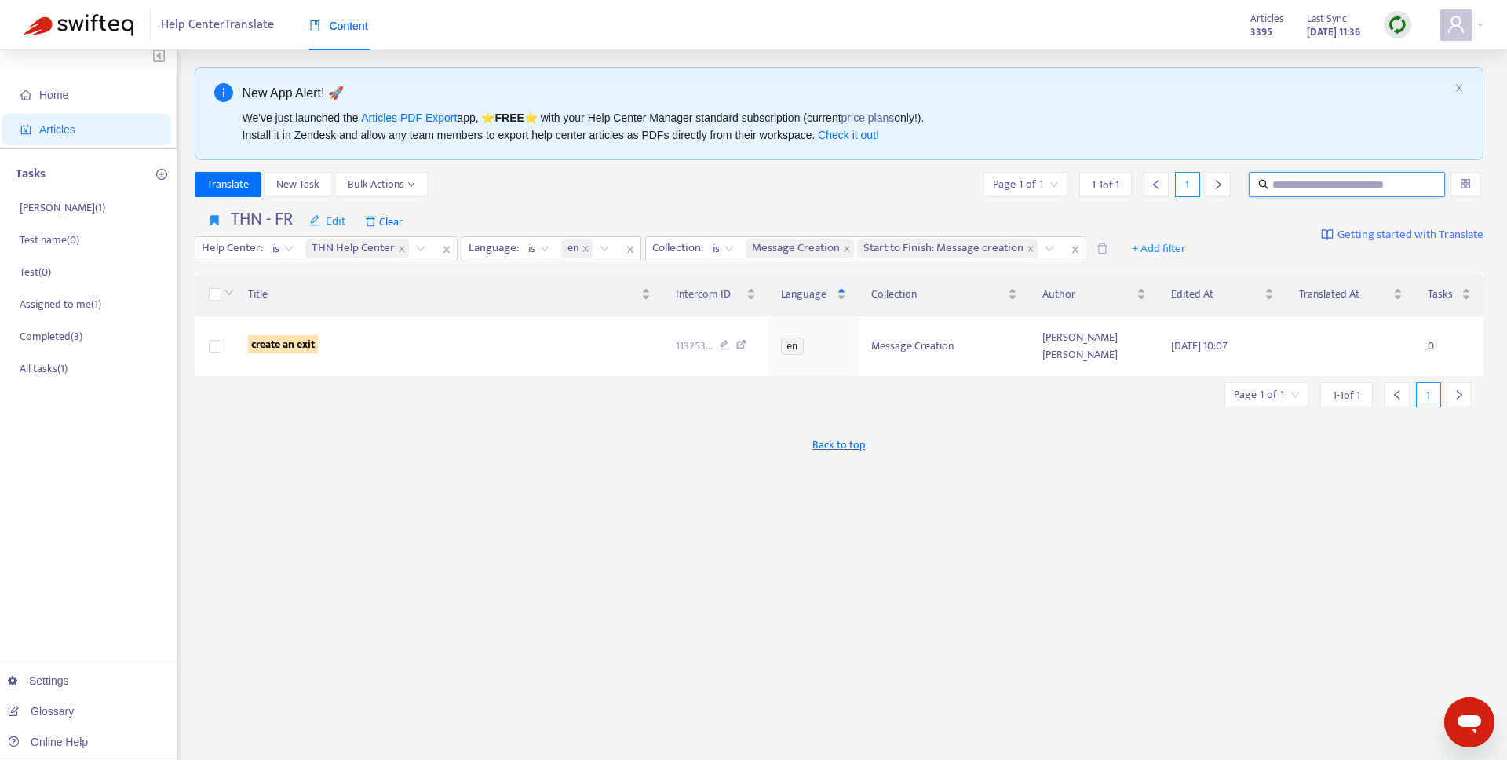
click at [1398, 400] on div at bounding box center [1397, 394] width 25 height 25
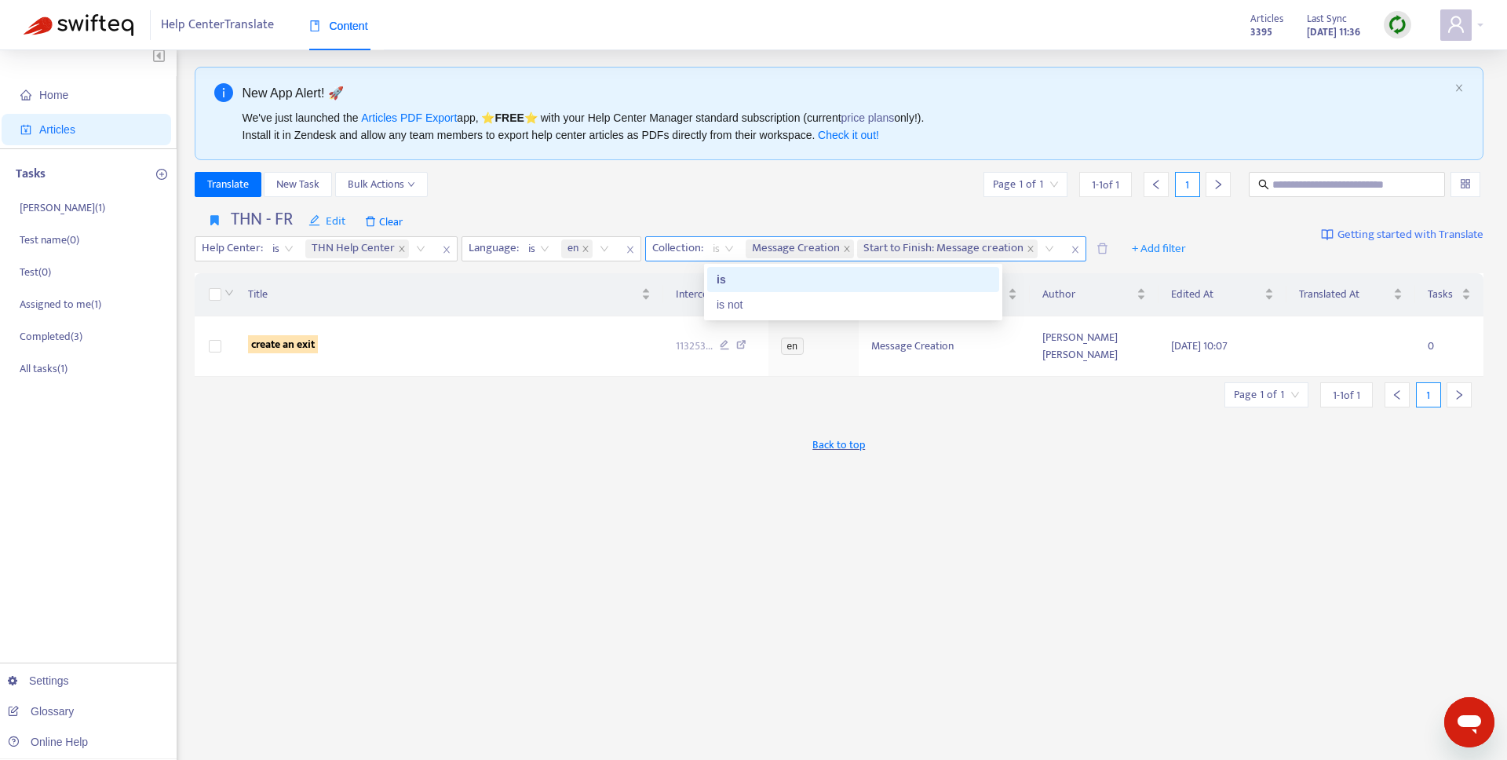
click at [723, 255] on span "is" at bounding box center [723, 249] width 21 height 24
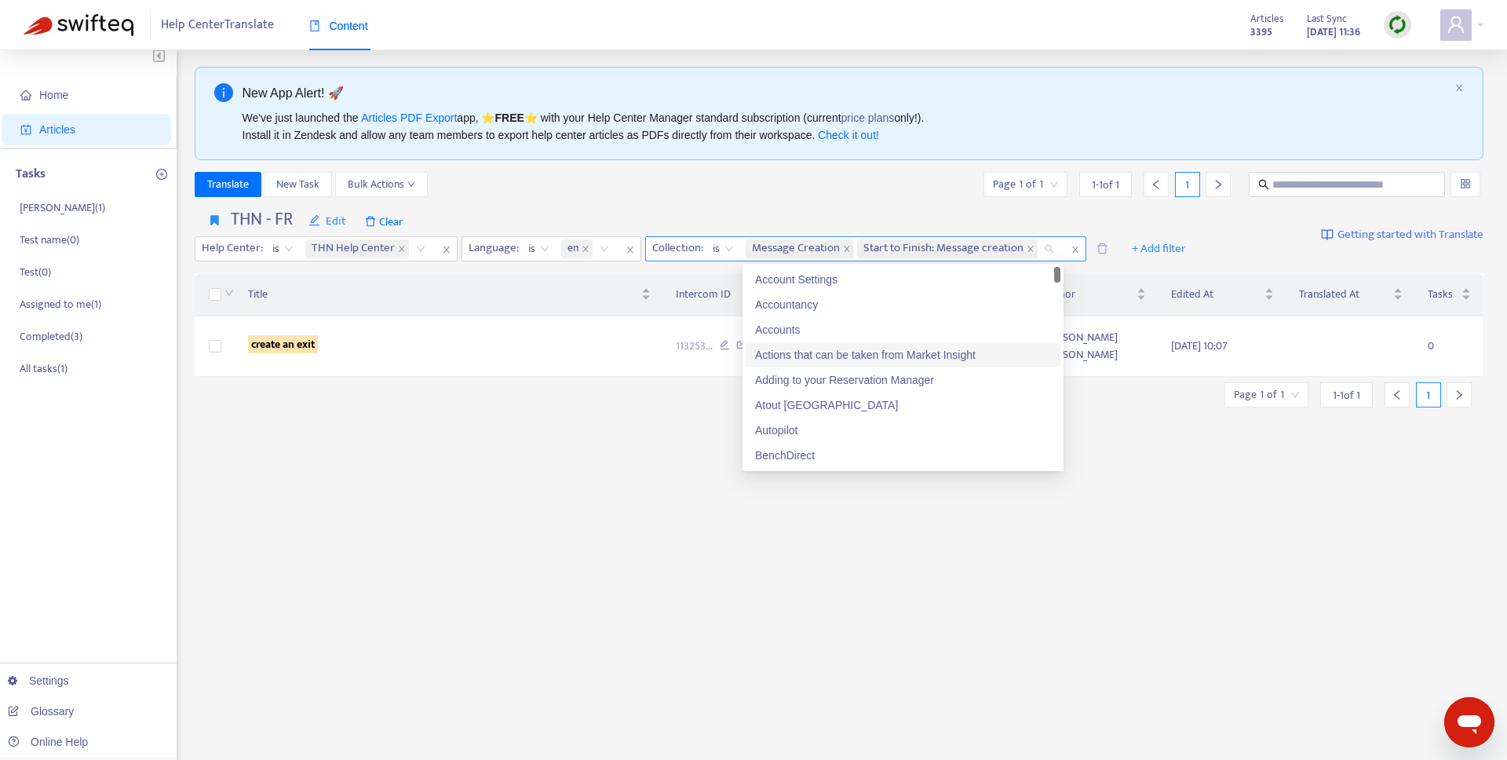
click at [1024, 249] on span "Start to Finish: Message creation" at bounding box center [943, 248] width 160 height 19
click at [1027, 248] on icon "close" at bounding box center [1031, 249] width 8 height 8
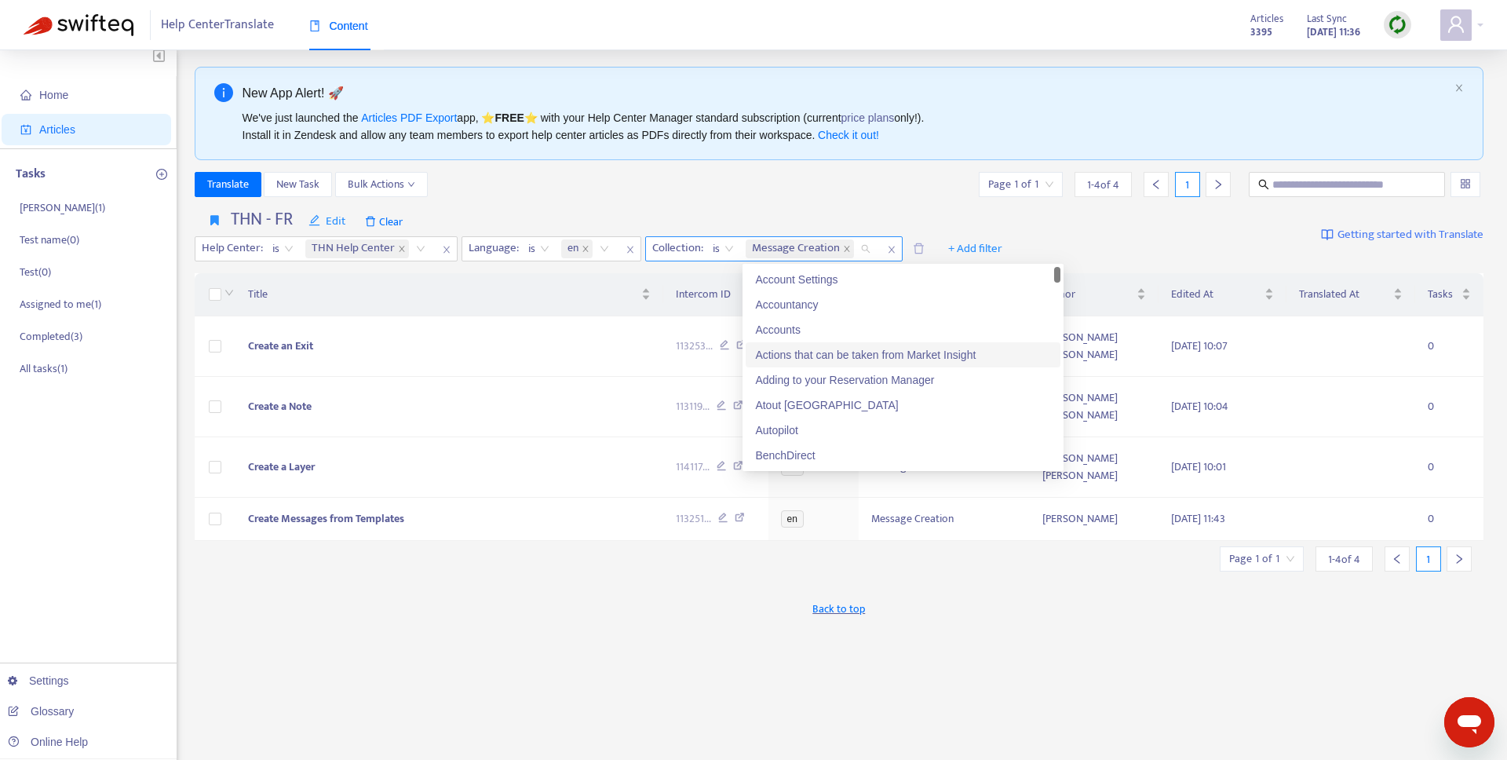
click at [680, 221] on div "THN - FR Edit Clear Help Center : is THN Help Center Language : is en Collectio…" at bounding box center [605, 235] width 820 height 53
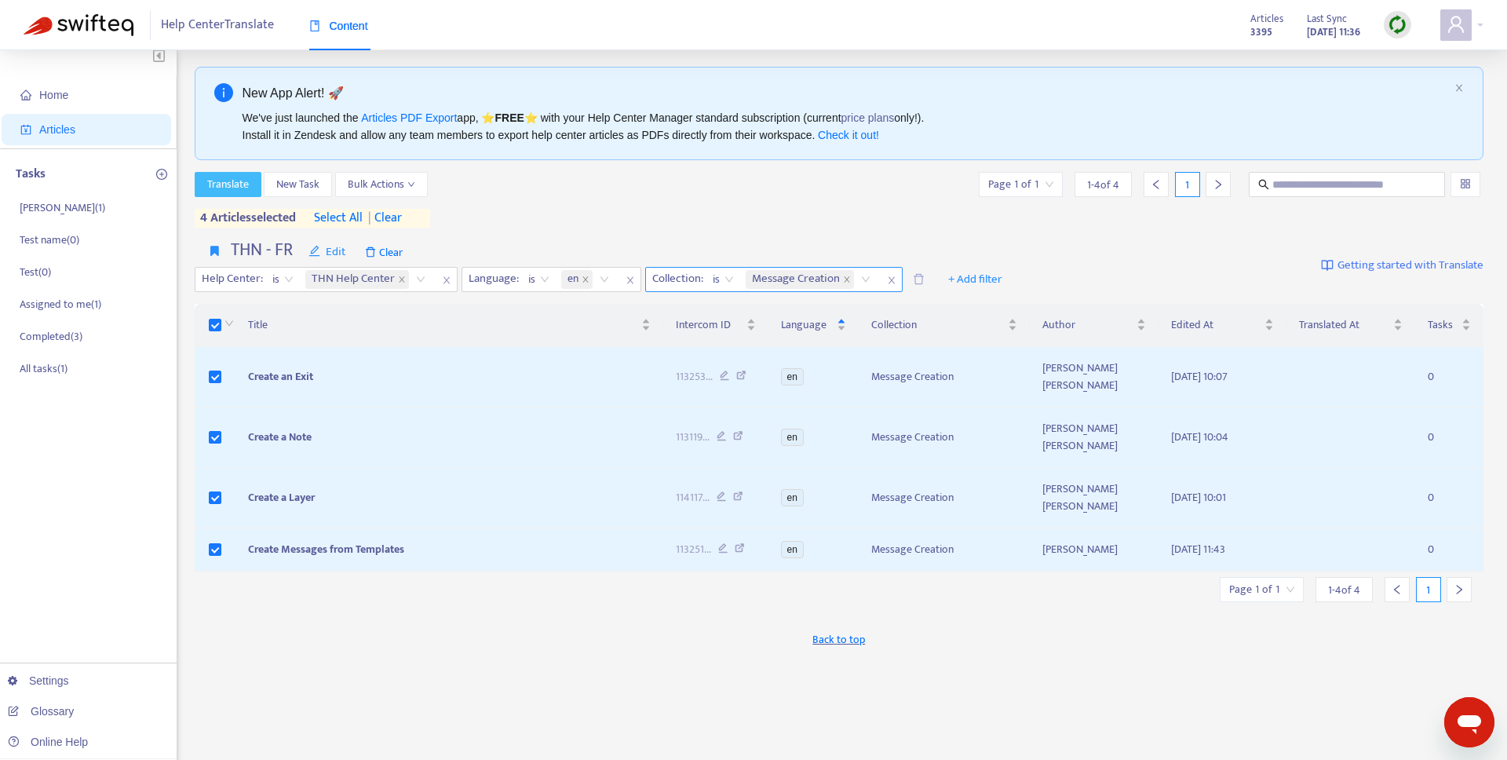
click at [229, 182] on span "Translate" at bounding box center [228, 184] width 42 height 17
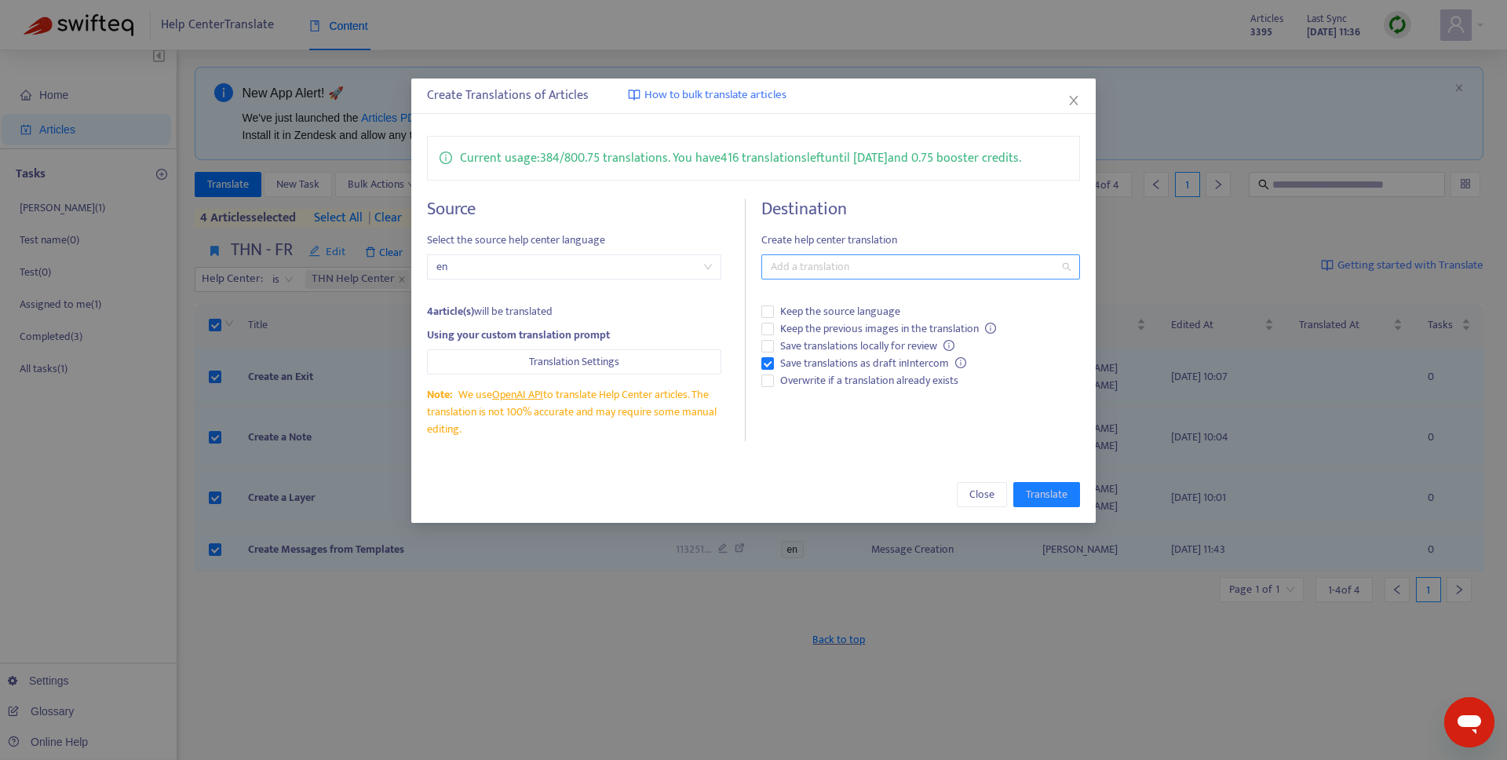
click at [868, 266] on div at bounding box center [912, 266] width 294 height 19
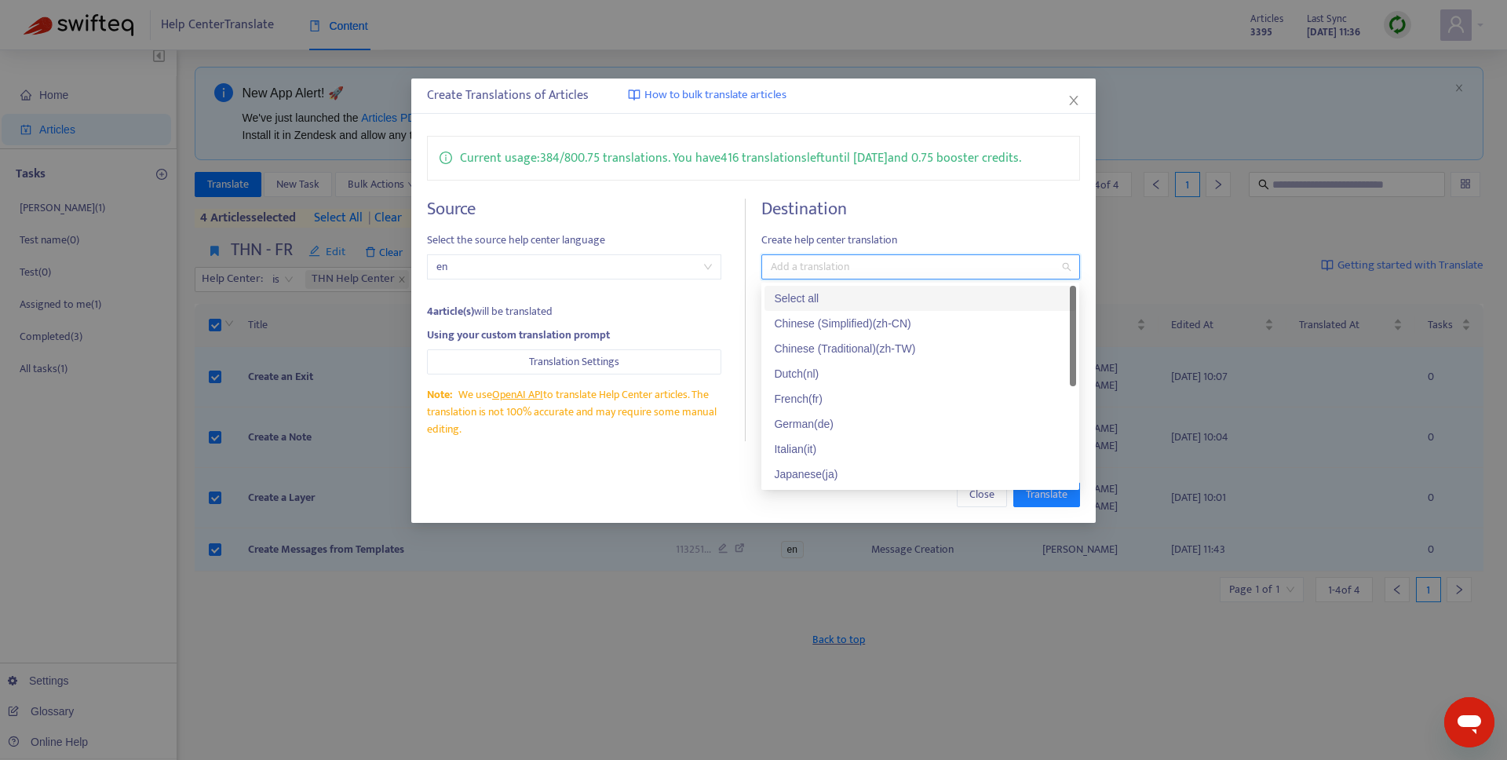
type input "*"
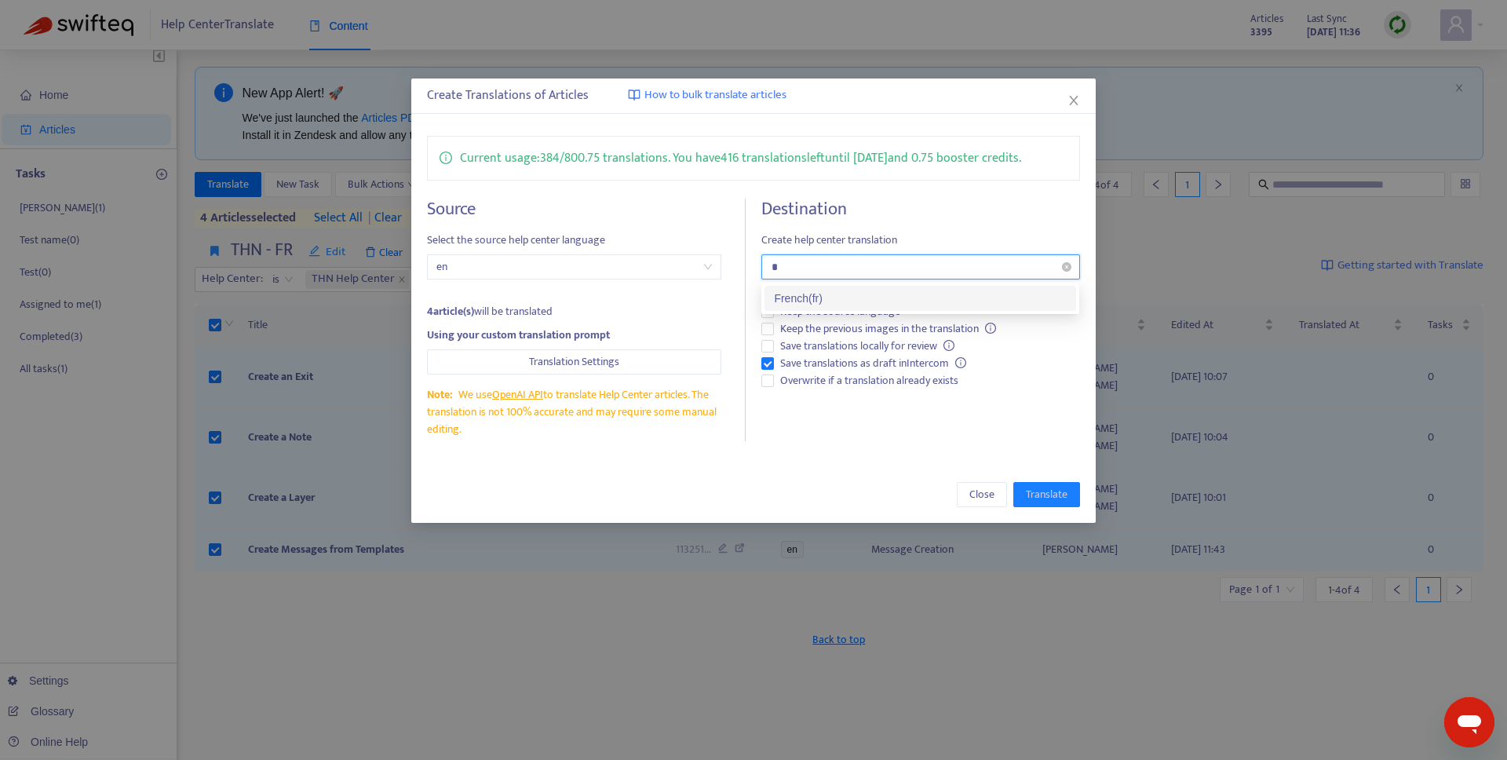
type input "**"
click at [838, 301] on div "French ( fr )" at bounding box center [920, 298] width 293 height 17
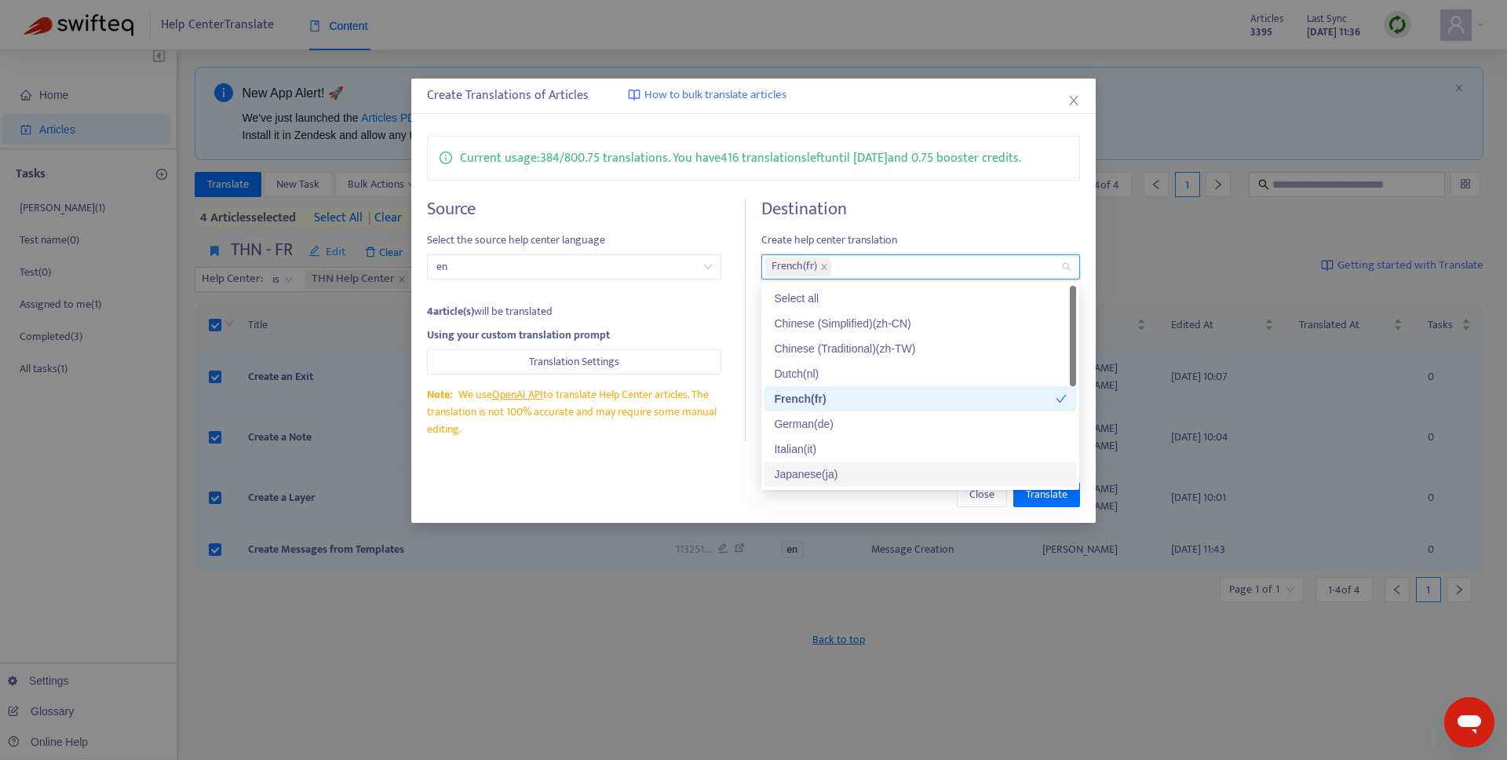
click at [807, 525] on div "Create Translations of Articles How to bulk translate articles Current usage: 3…" at bounding box center [753, 380] width 1507 height 760
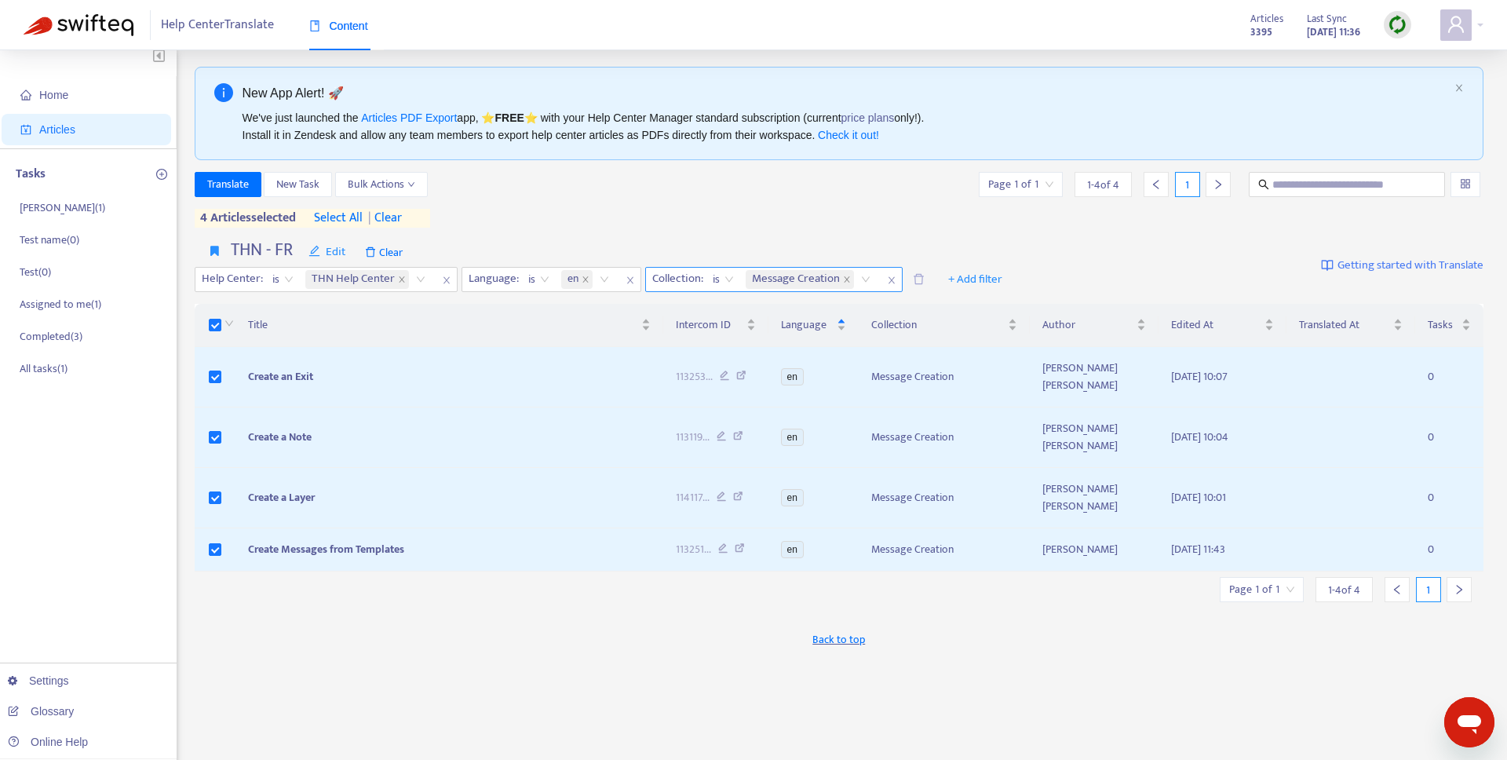
click at [708, 224] on div "Translate New Task Bulk Actions Page 1 of 1 1 - 4 of 4 1 4 articles selected se…" at bounding box center [840, 200] width 1290 height 56
click at [229, 184] on span "Translate" at bounding box center [228, 184] width 42 height 17
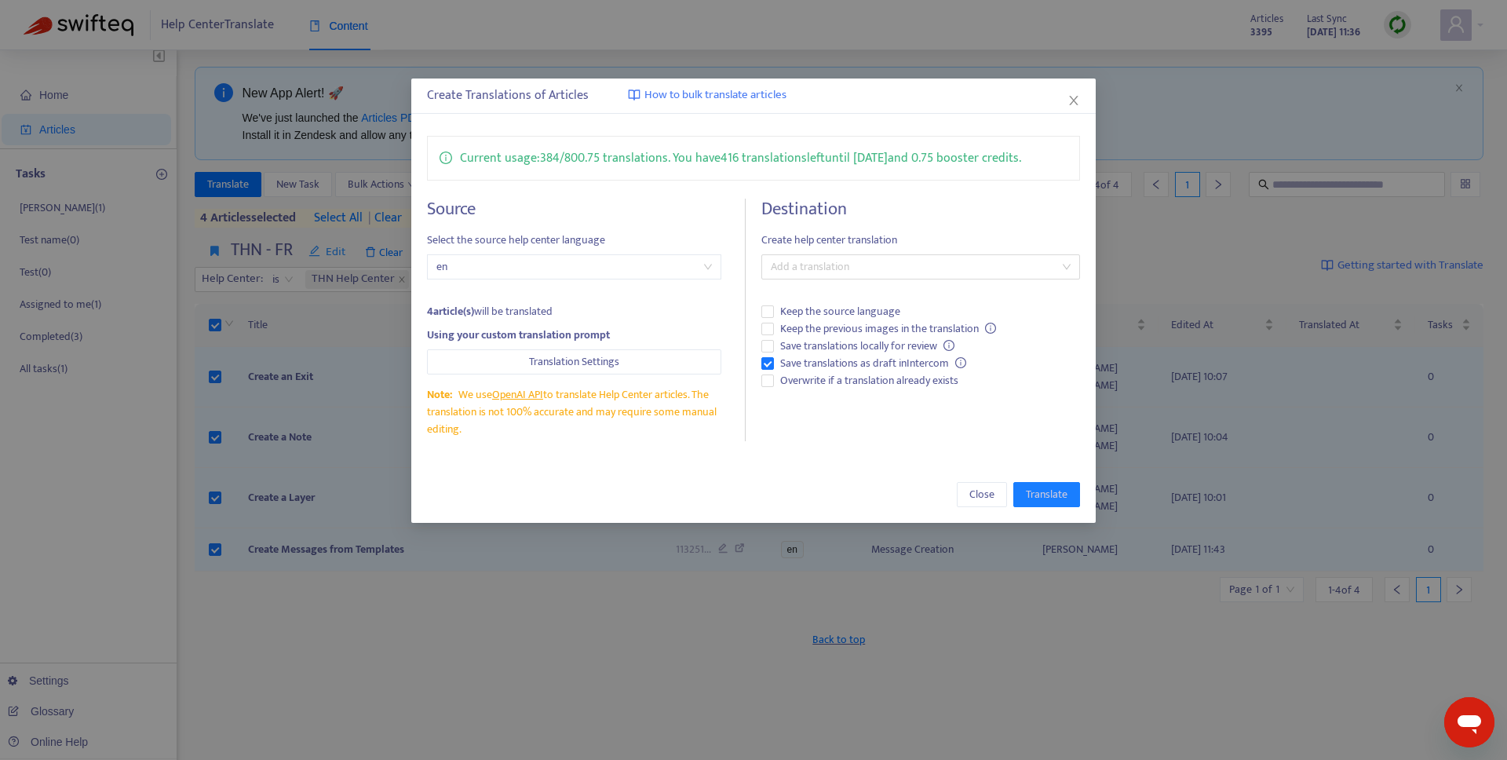
click at [1039, 435] on div "Destination Create help center translation Add a translation Keep the source la…" at bounding box center [920, 320] width 318 height 243
click at [890, 259] on div at bounding box center [912, 266] width 294 height 19
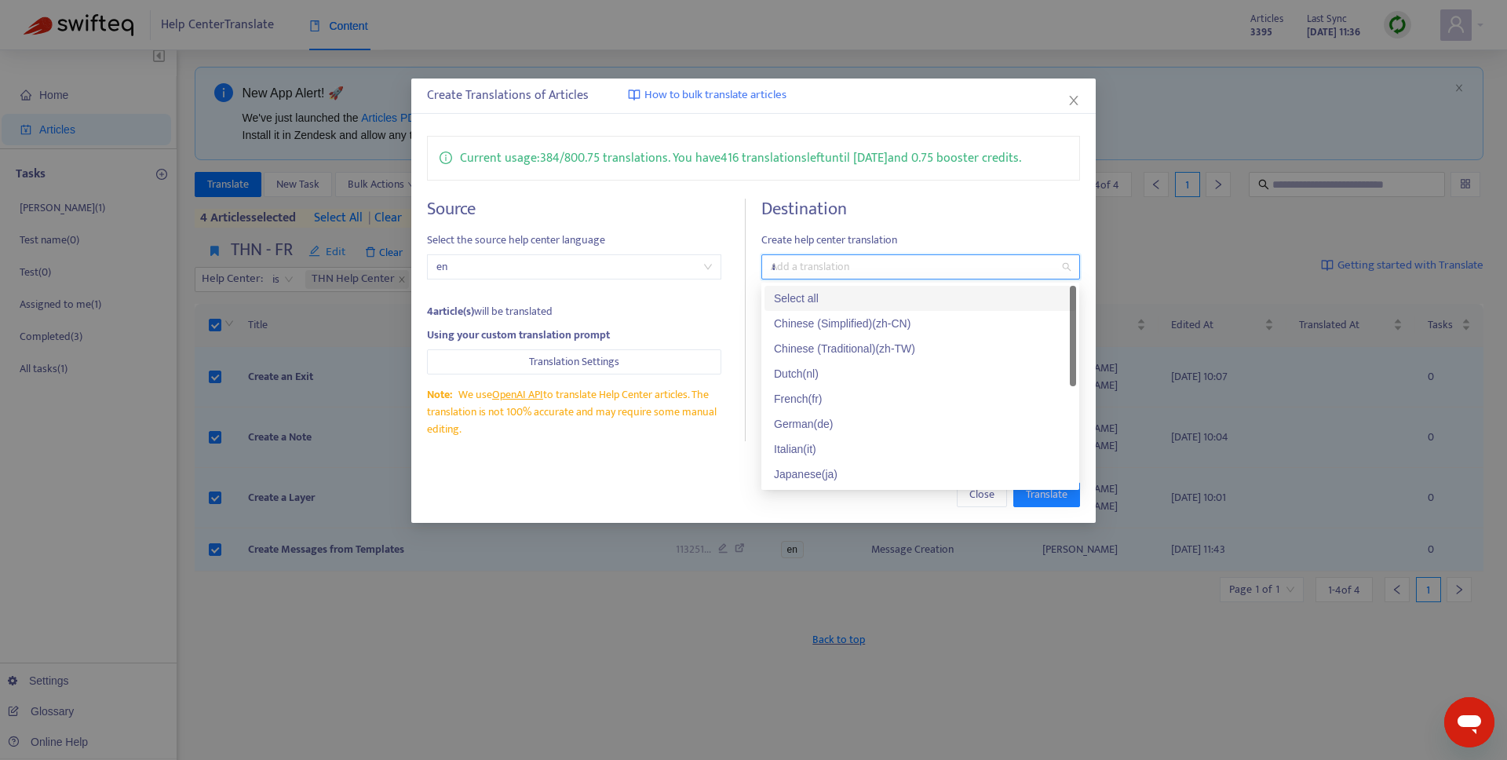
type input "**"
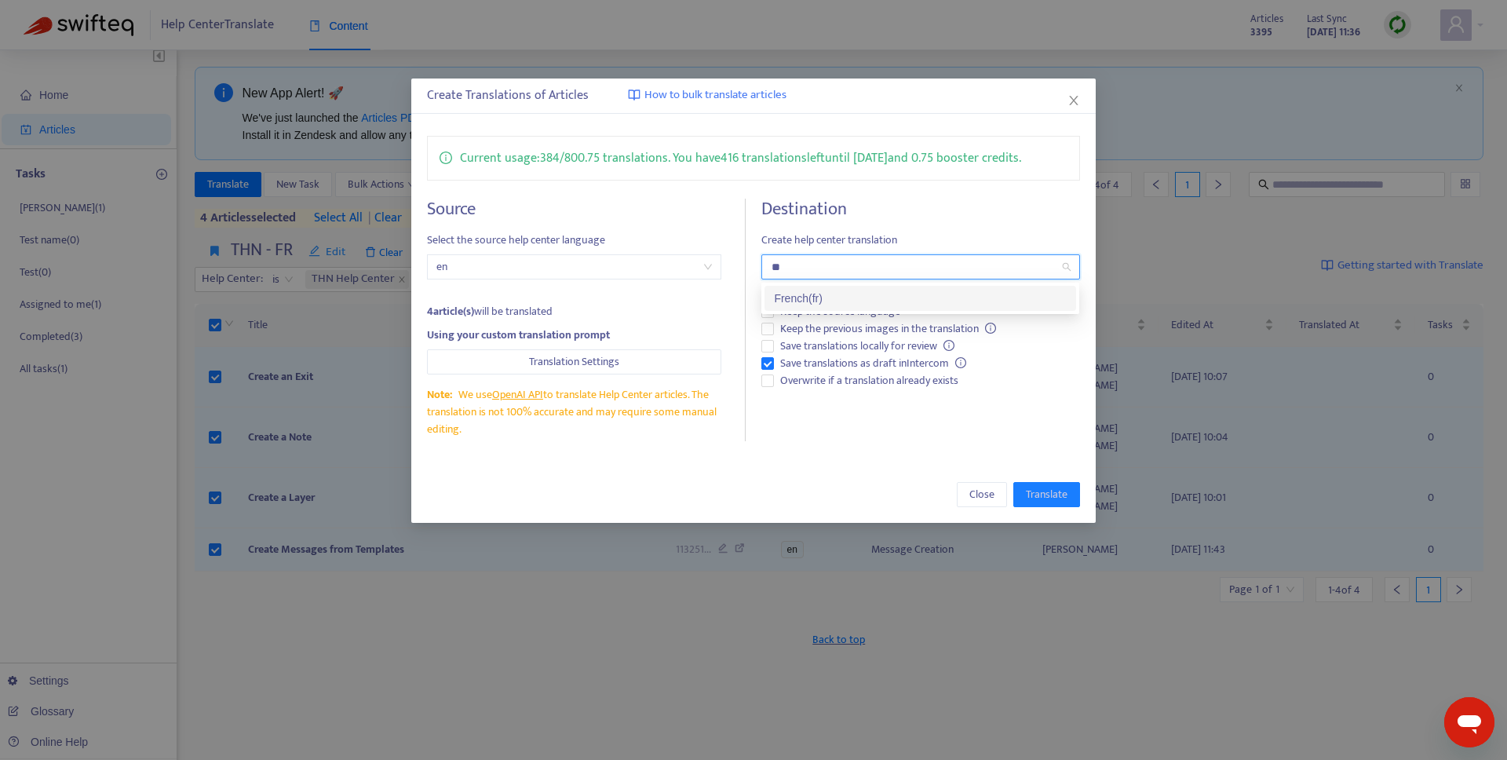
click at [868, 294] on div "French ( fr )" at bounding box center [920, 298] width 293 height 17
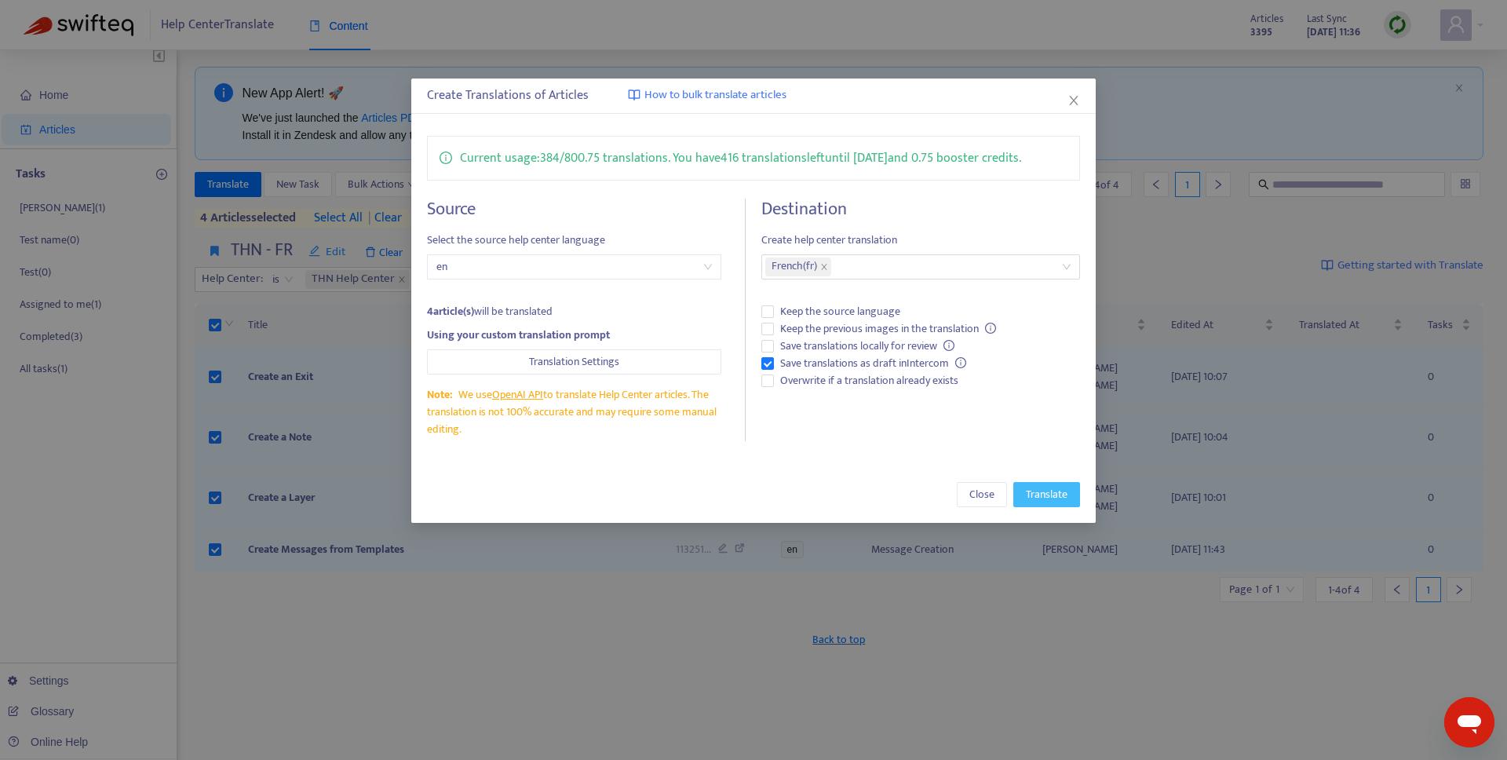
click at [1031, 498] on span "Translate" at bounding box center [1047, 494] width 42 height 17
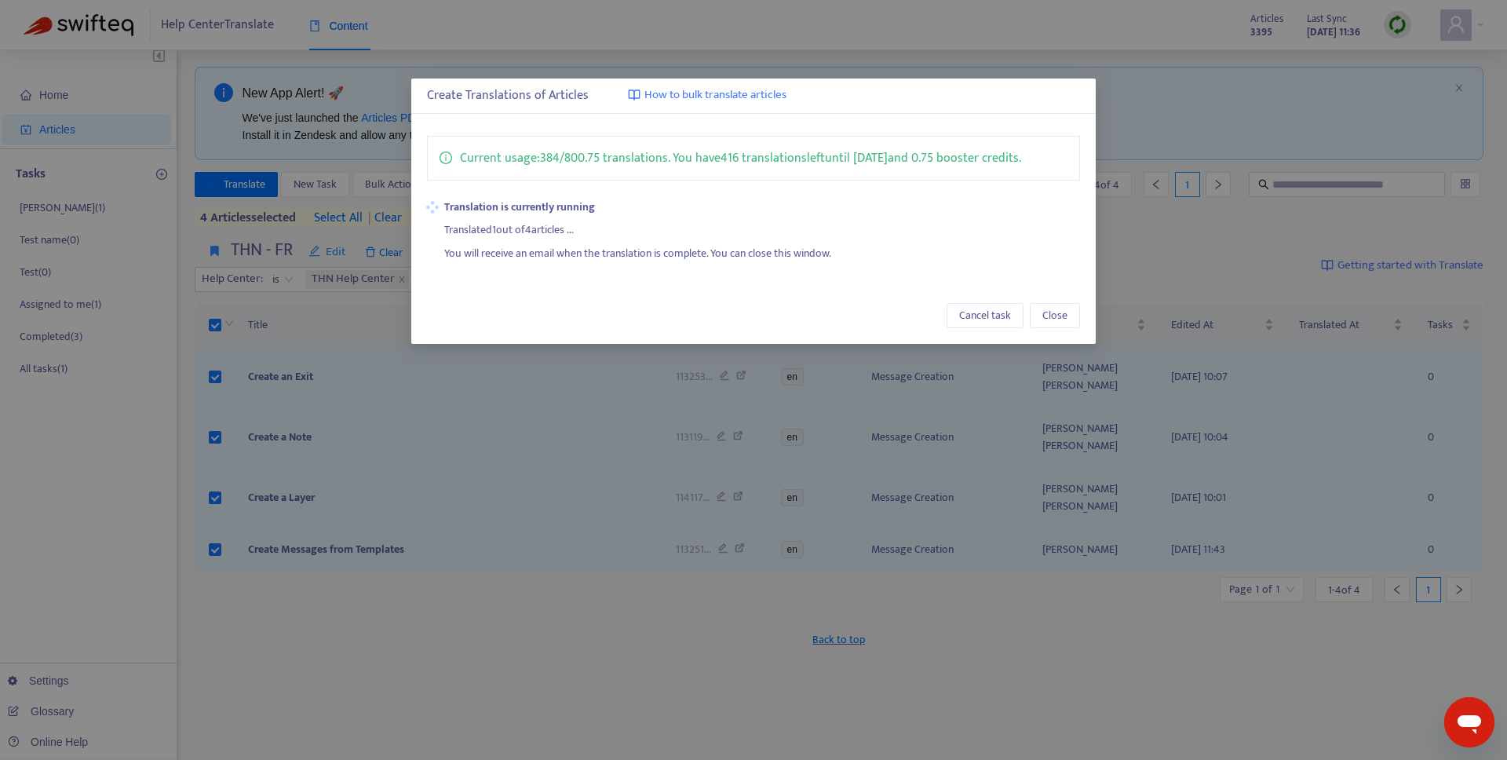
click at [341, 5] on div "Create Translations of Articles How to bulk translate articles Current usage: 3…" at bounding box center [753, 380] width 1507 height 760
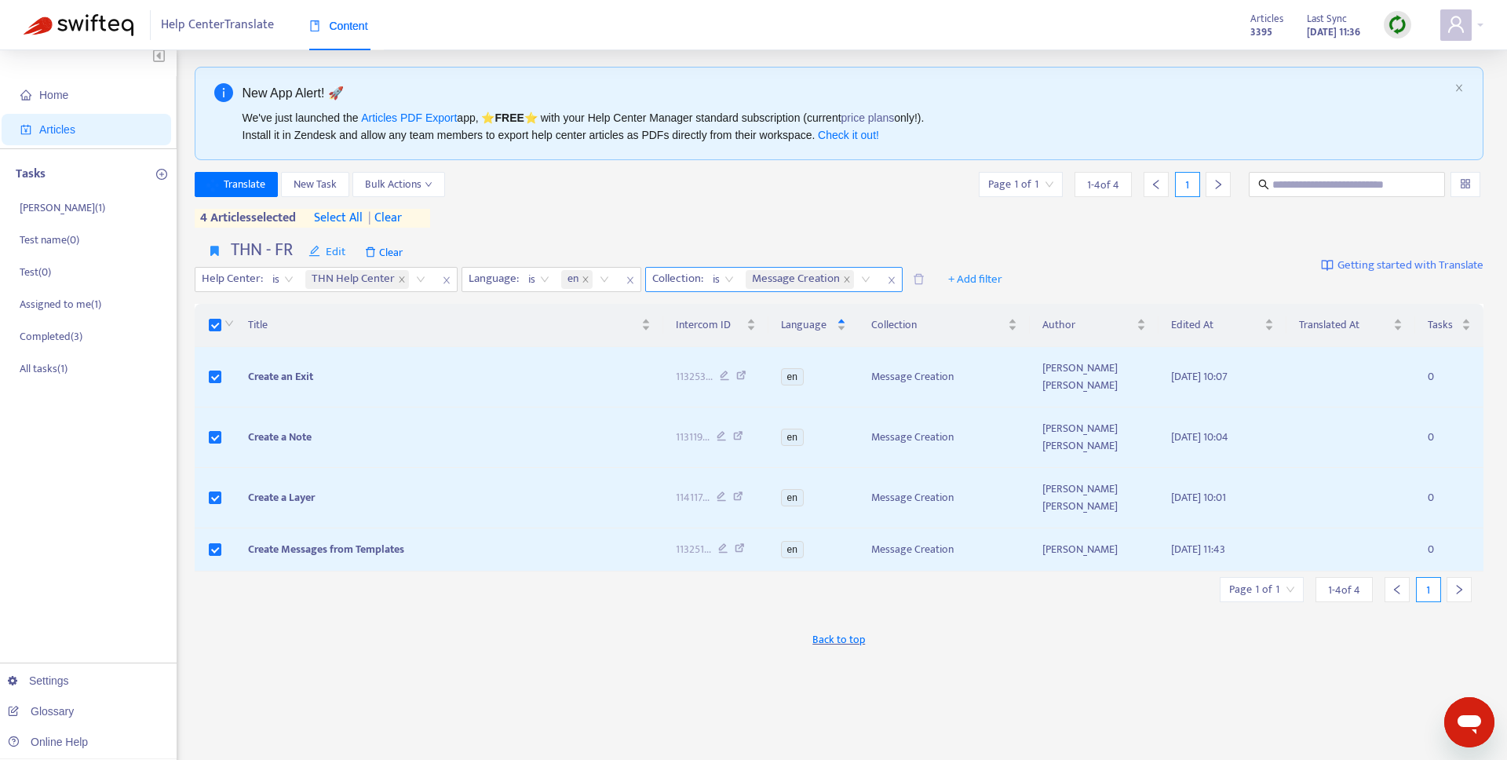
click at [809, 282] on span "Message Creation" at bounding box center [796, 279] width 88 height 19
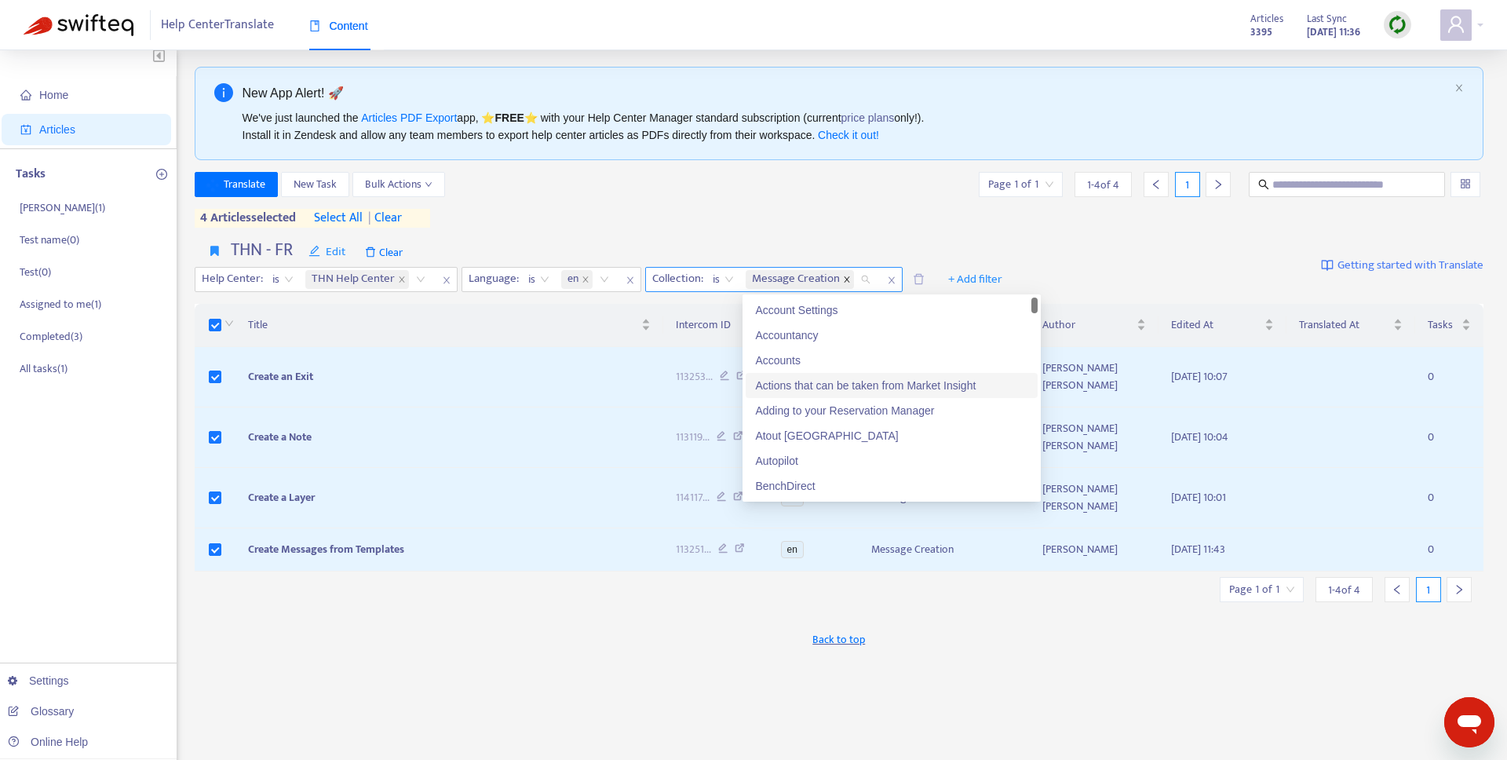
click at [848, 279] on icon "close" at bounding box center [846, 278] width 5 height 5
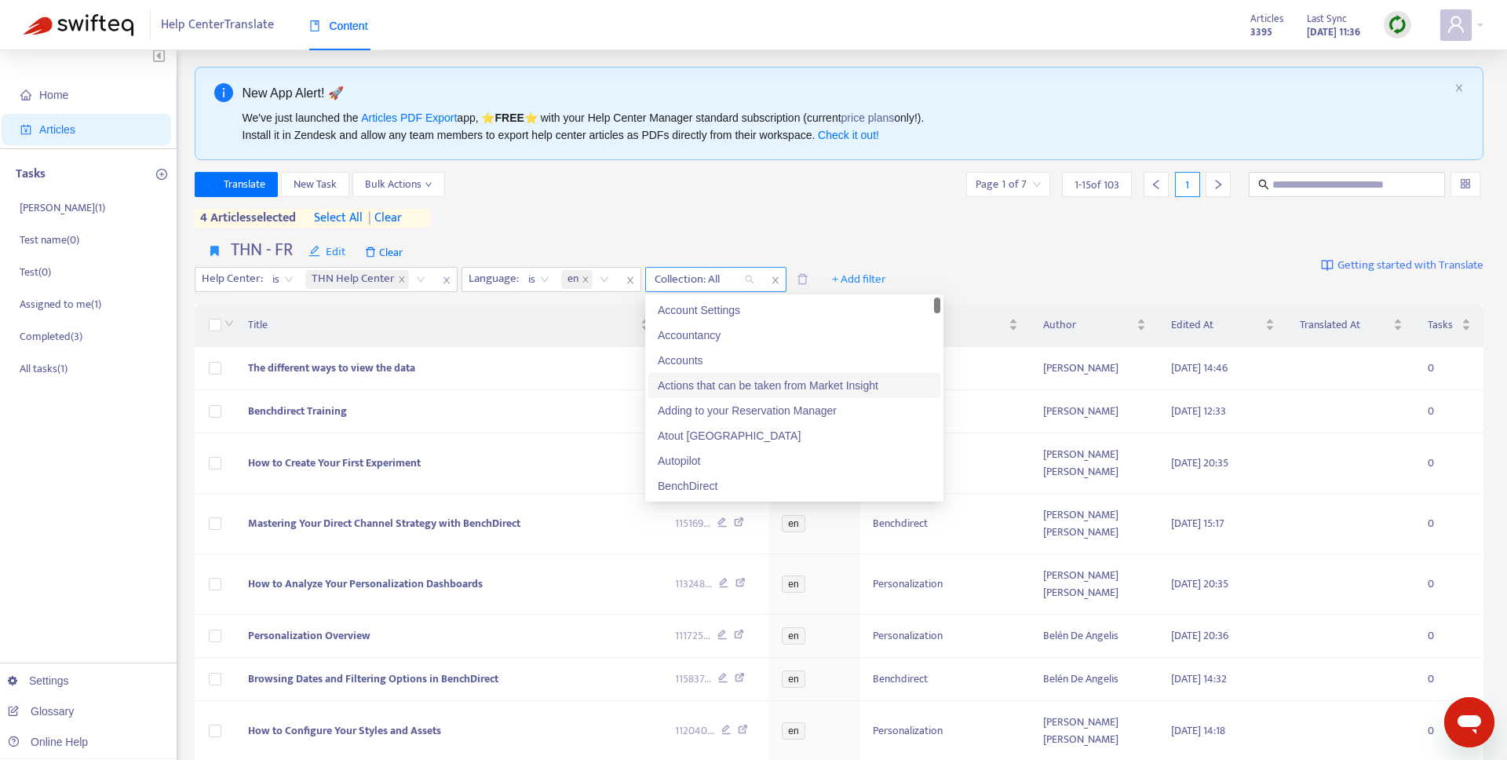
click at [717, 278] on div at bounding box center [696, 279] width 95 height 19
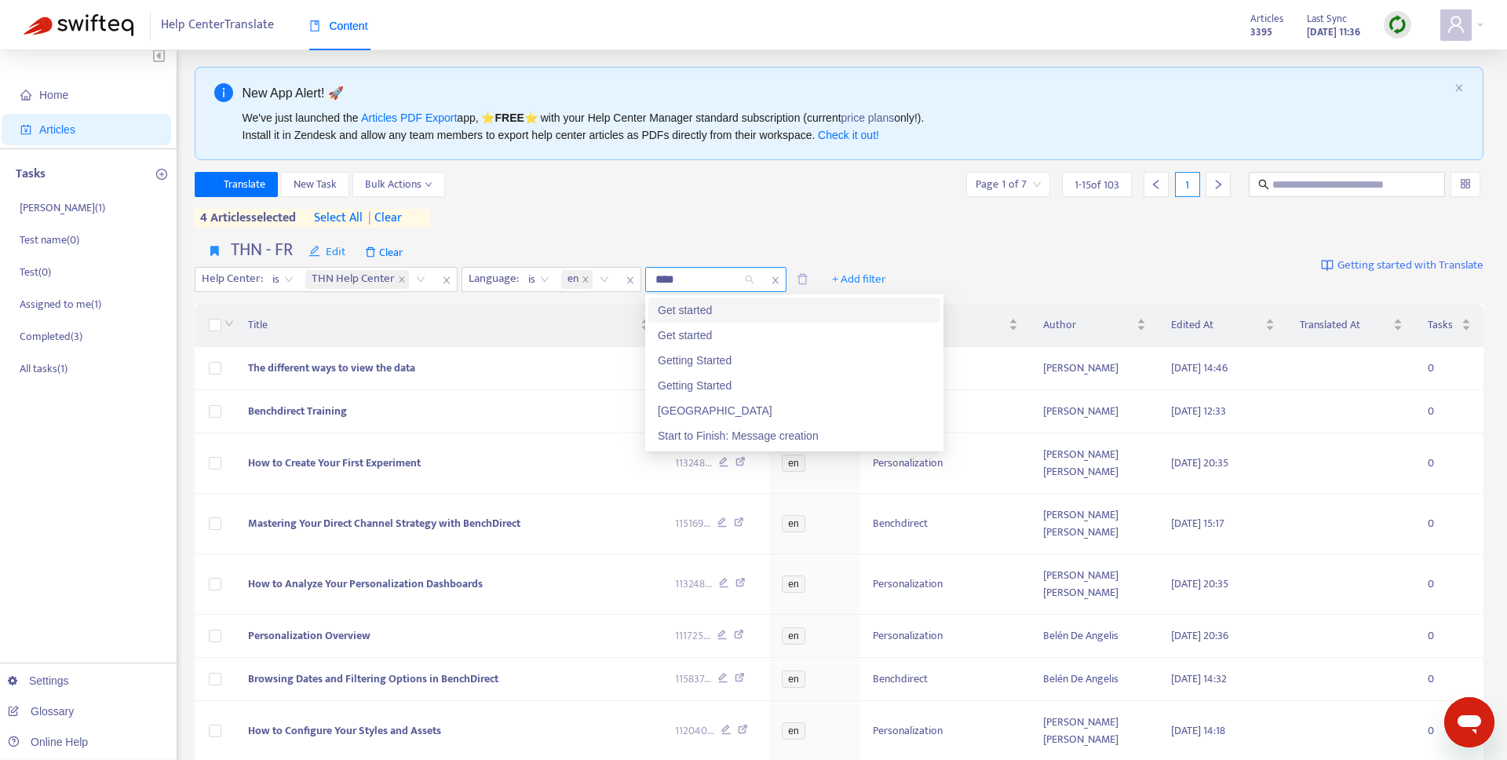
type input "*****"
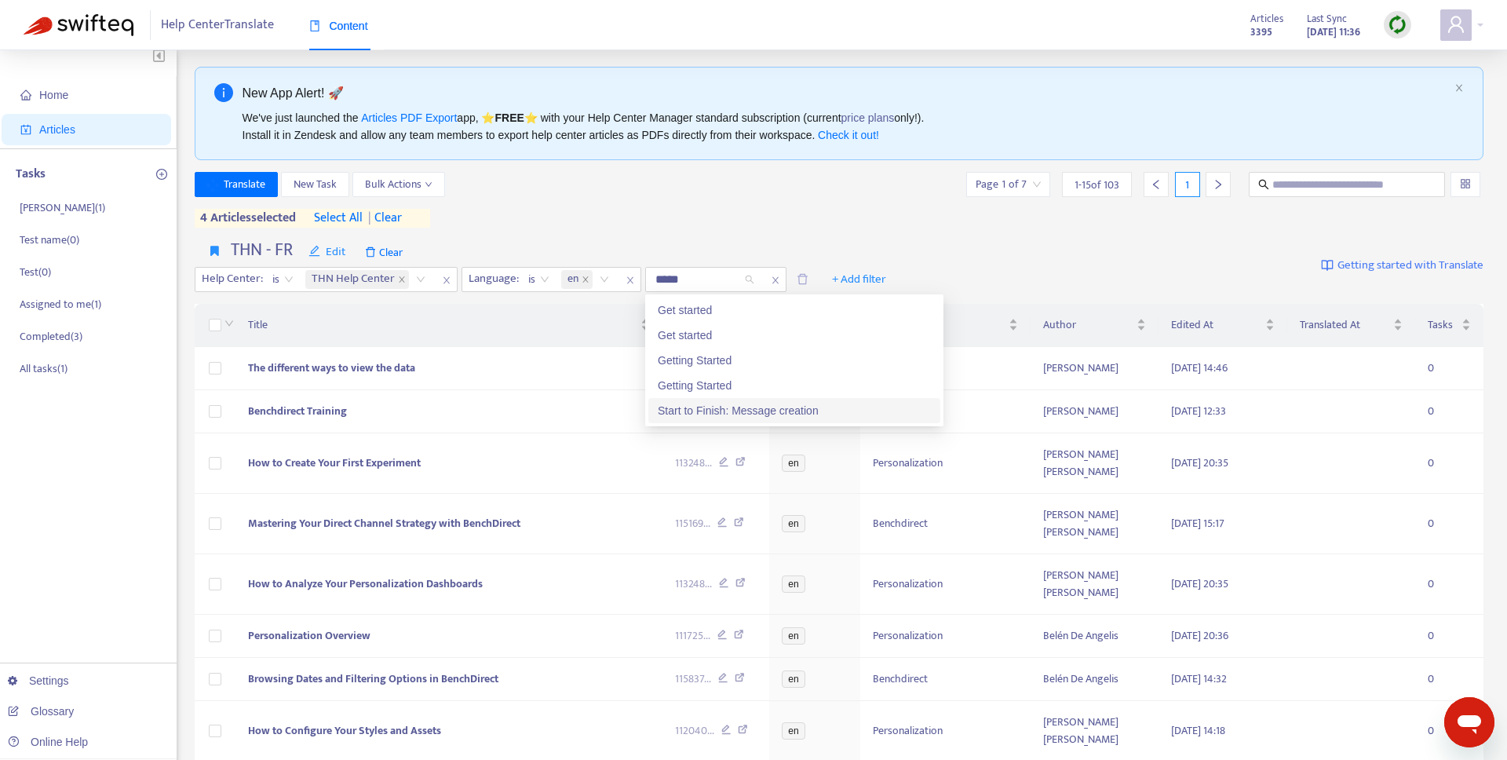
click at [731, 412] on div "Start to Finish: Message creation" at bounding box center [794, 410] width 273 height 17
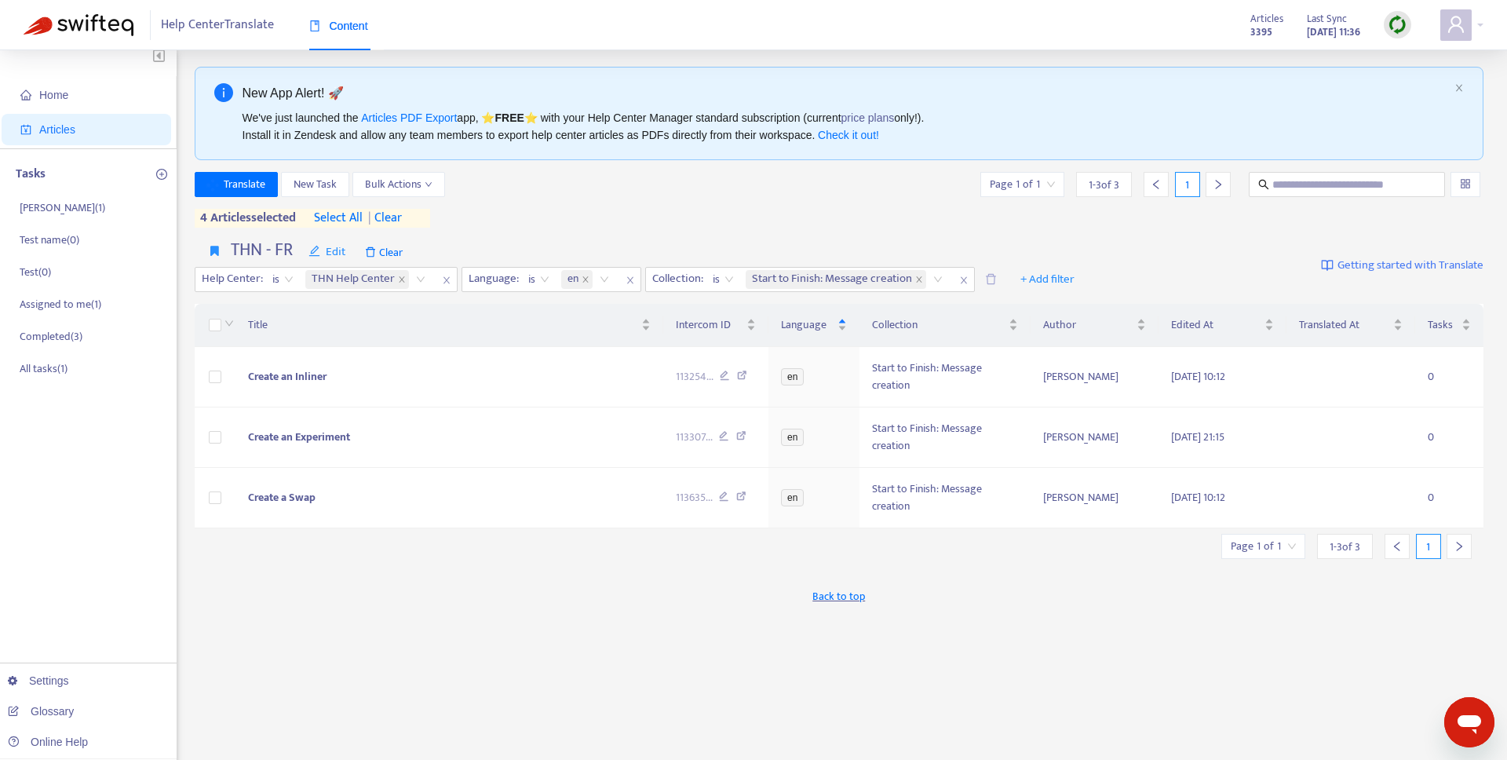
click at [841, 190] on div "Translate New Task Bulk Actions Page 1 of 1 1 - 3 of 3 1" at bounding box center [840, 184] width 1290 height 25
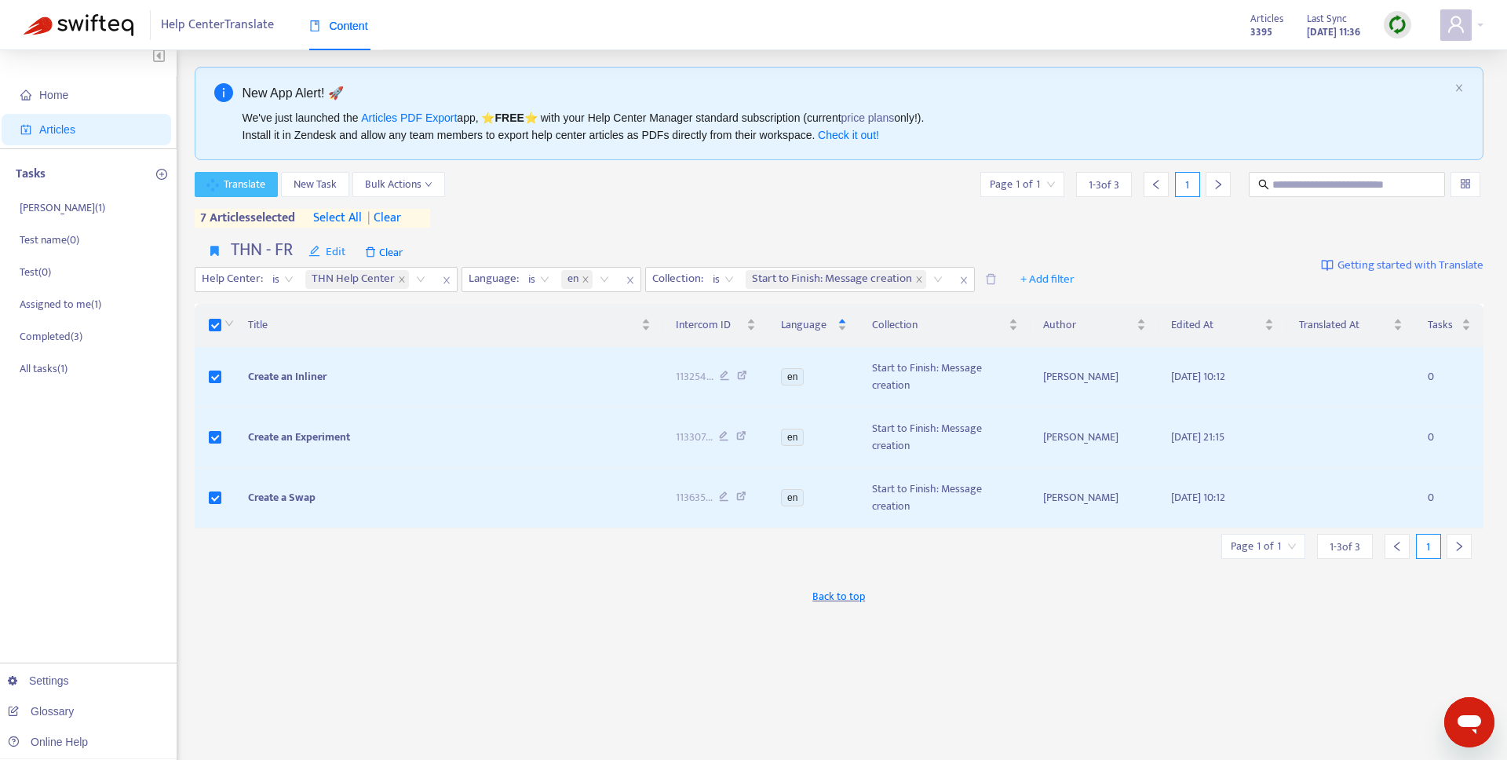
click at [262, 184] on span "Translate" at bounding box center [245, 184] width 42 height 17
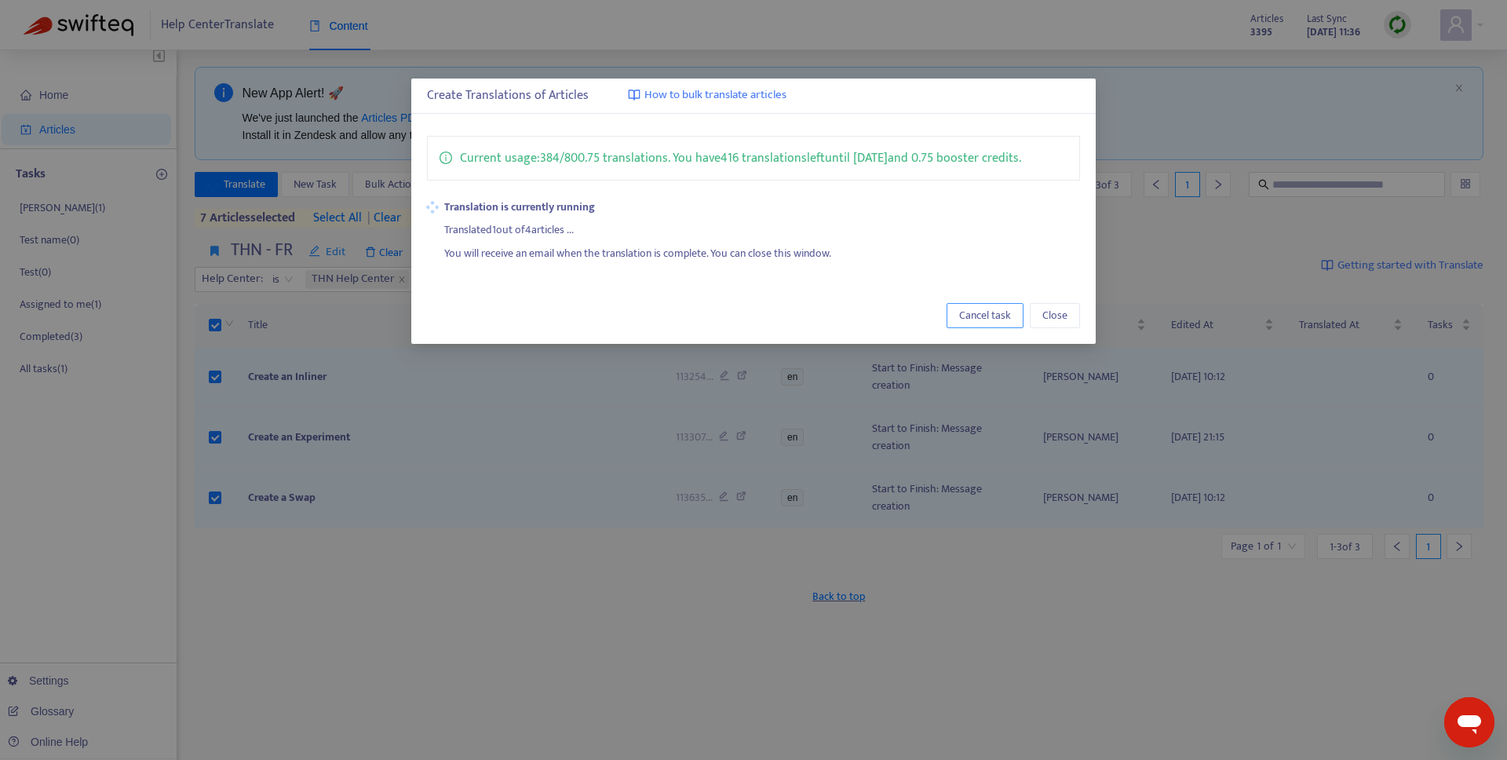
click at [1003, 314] on span "Cancel task" at bounding box center [985, 315] width 52 height 17
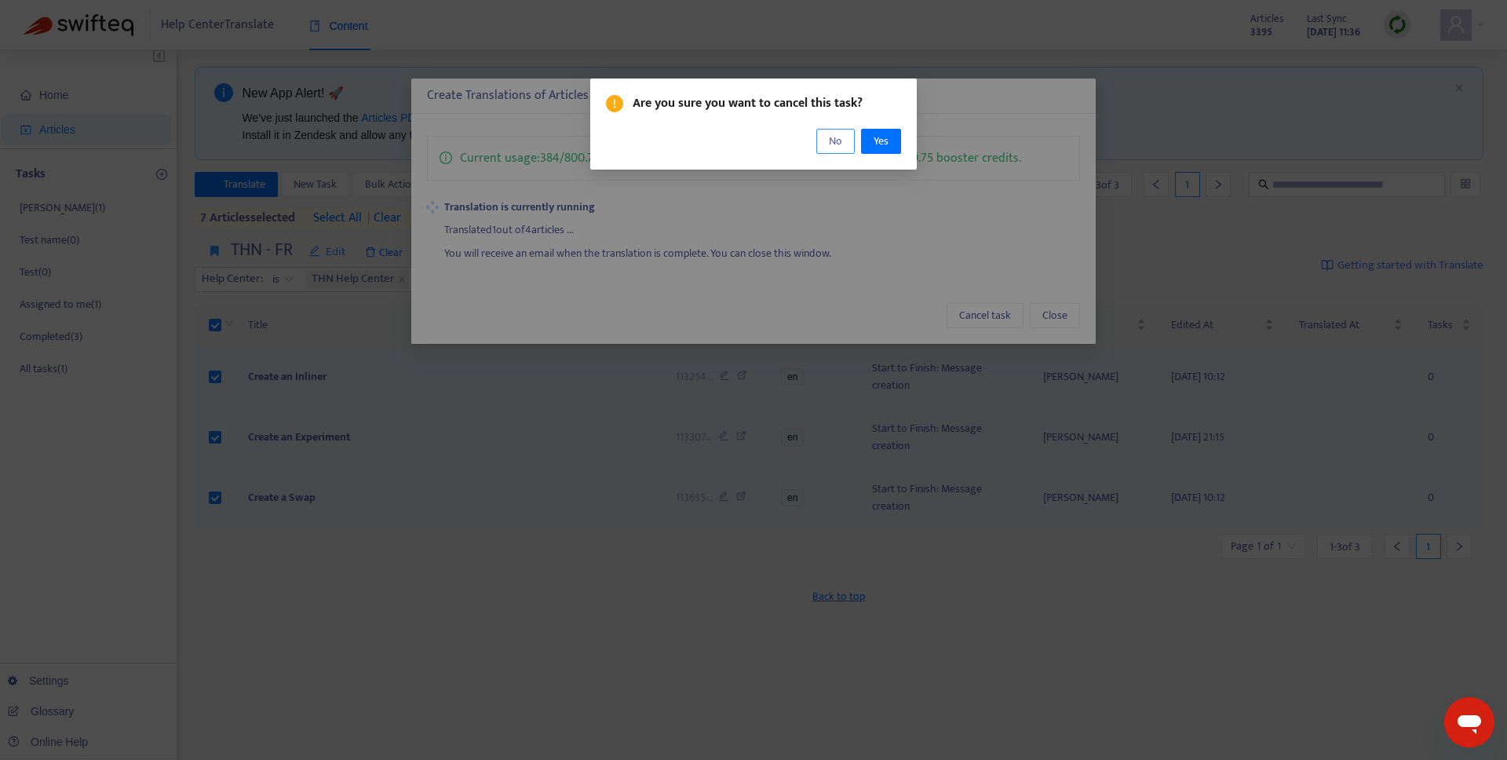
click at [822, 148] on button "No" at bounding box center [835, 141] width 38 height 25
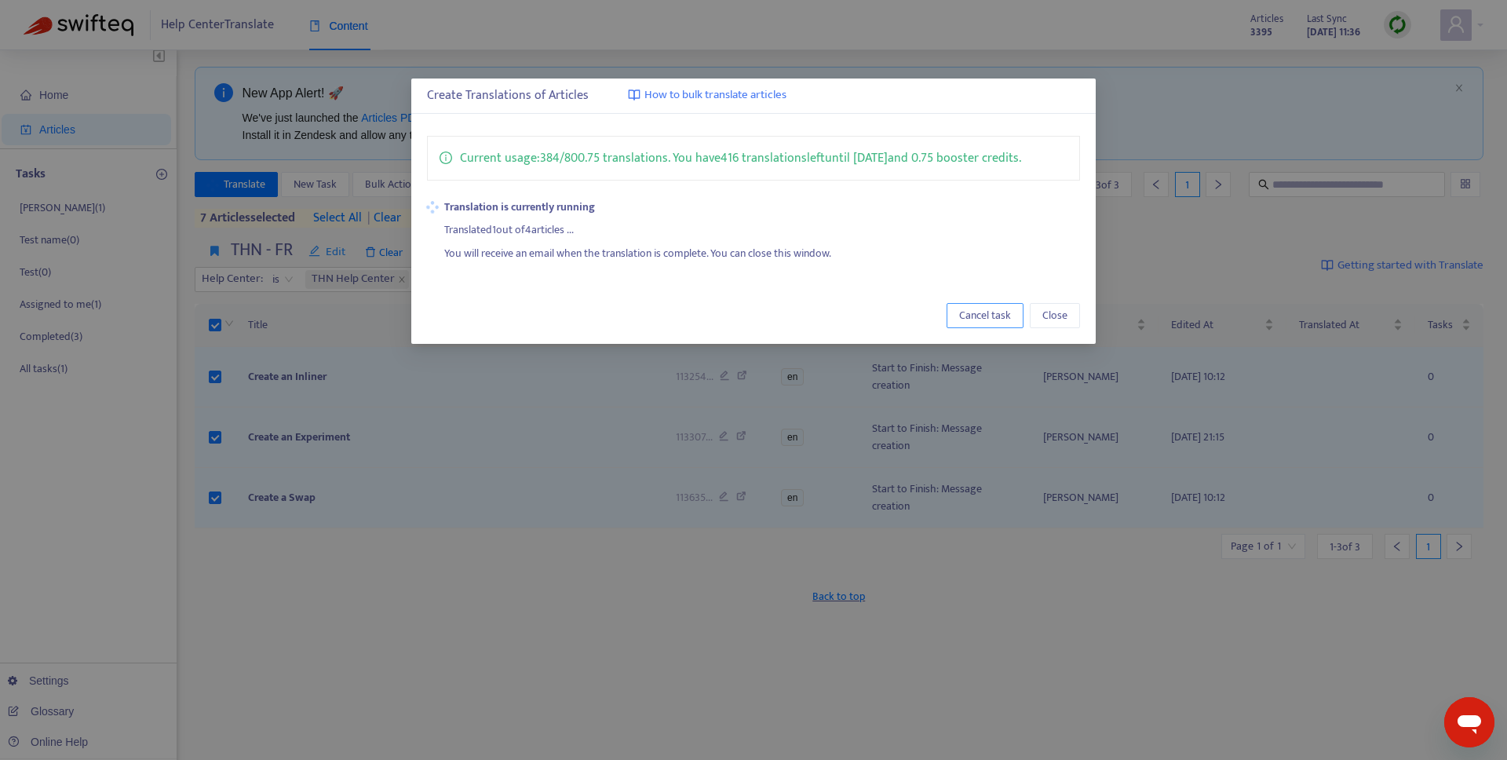
click at [1011, 313] on span "Cancel task" at bounding box center [985, 315] width 52 height 17
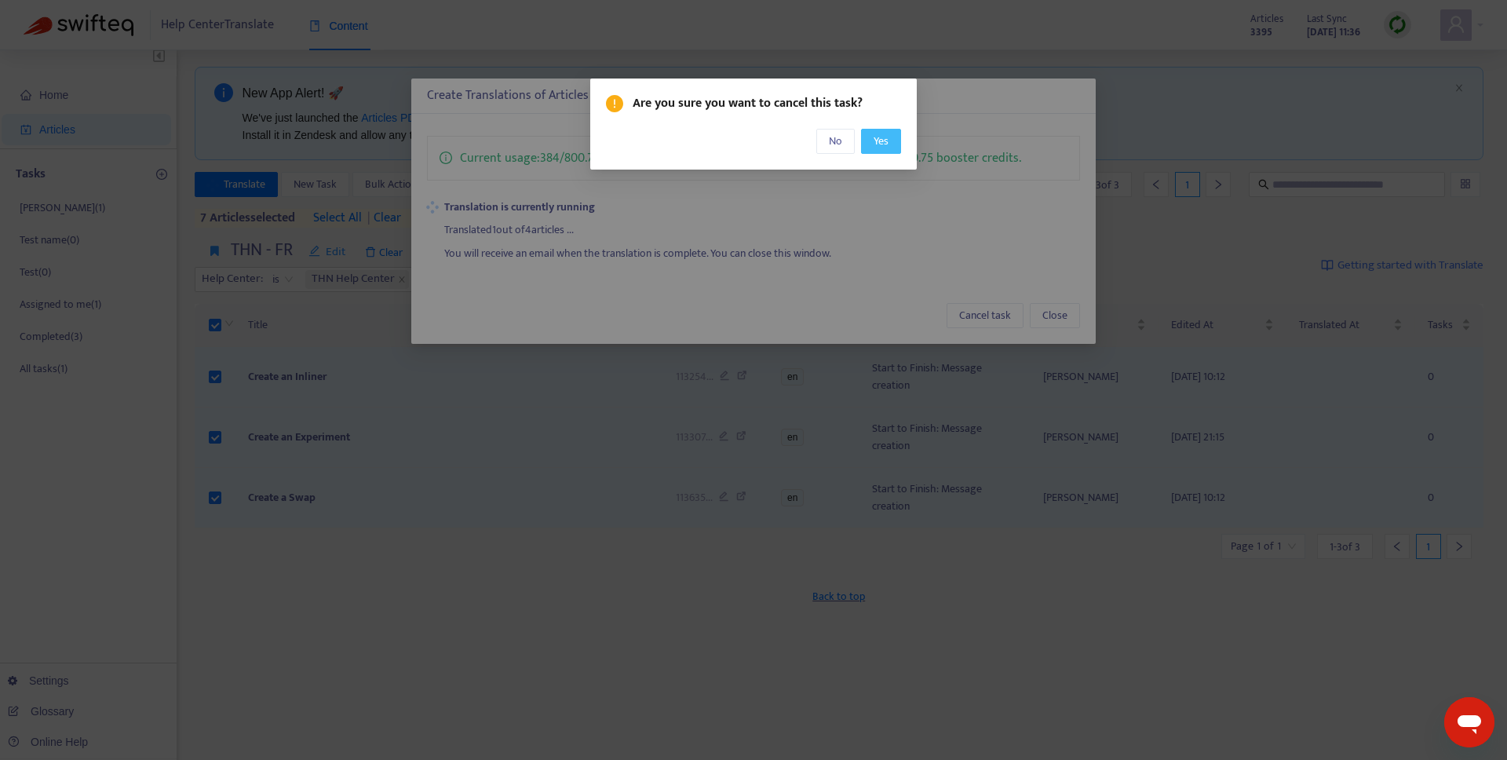
click at [891, 146] on button "Yes" at bounding box center [881, 141] width 40 height 25
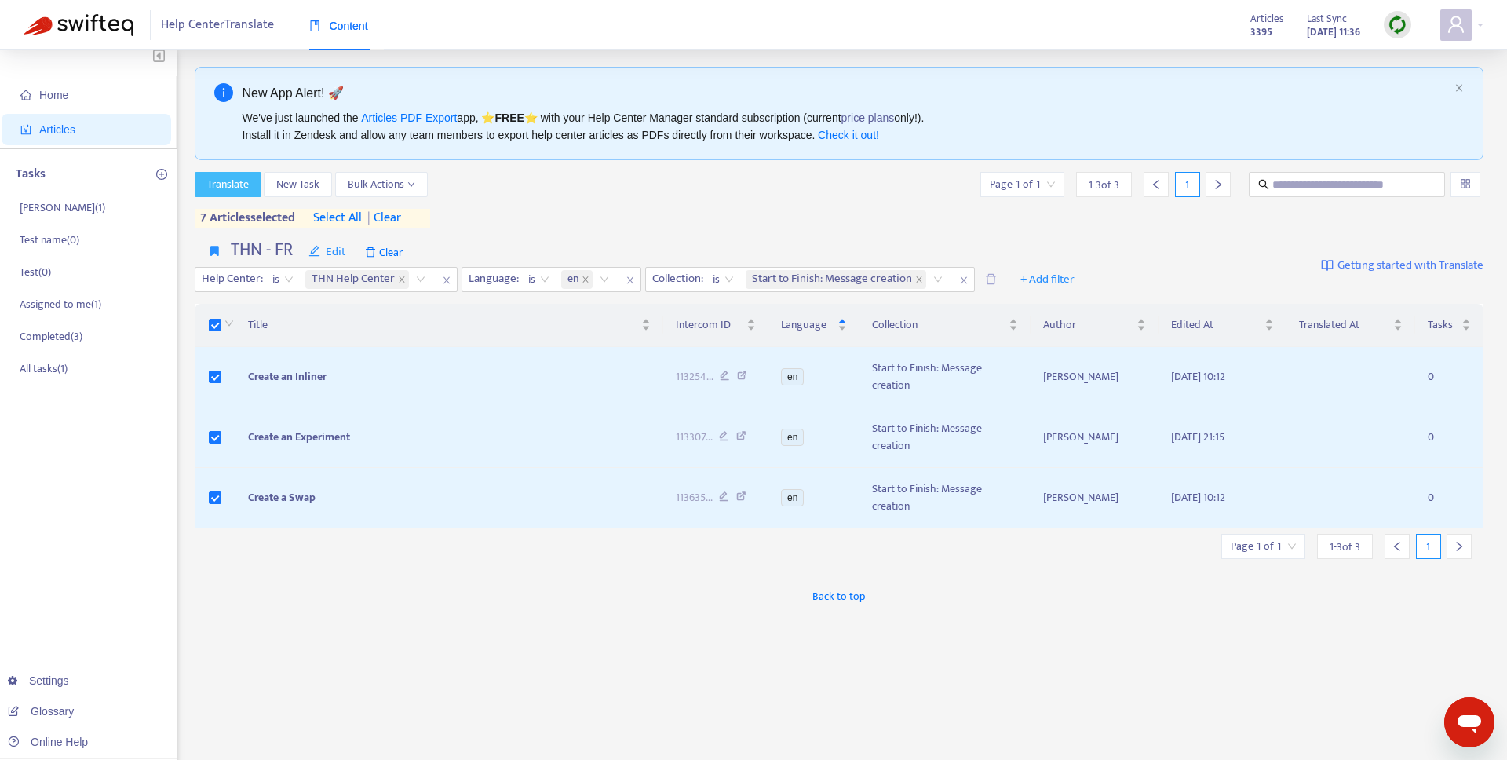
click at [233, 183] on span "Translate" at bounding box center [228, 184] width 42 height 17
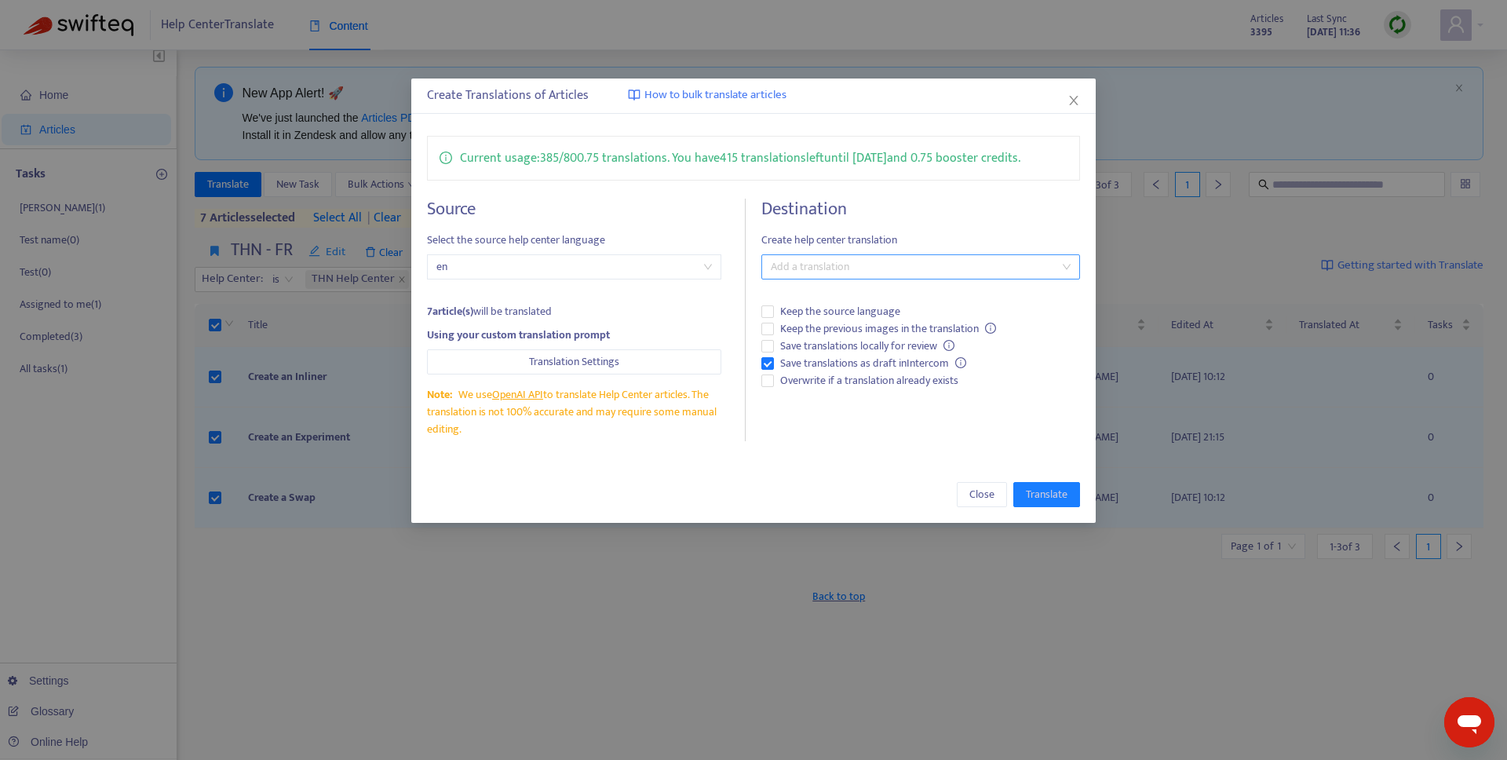
click at [862, 257] on div at bounding box center [912, 266] width 294 height 19
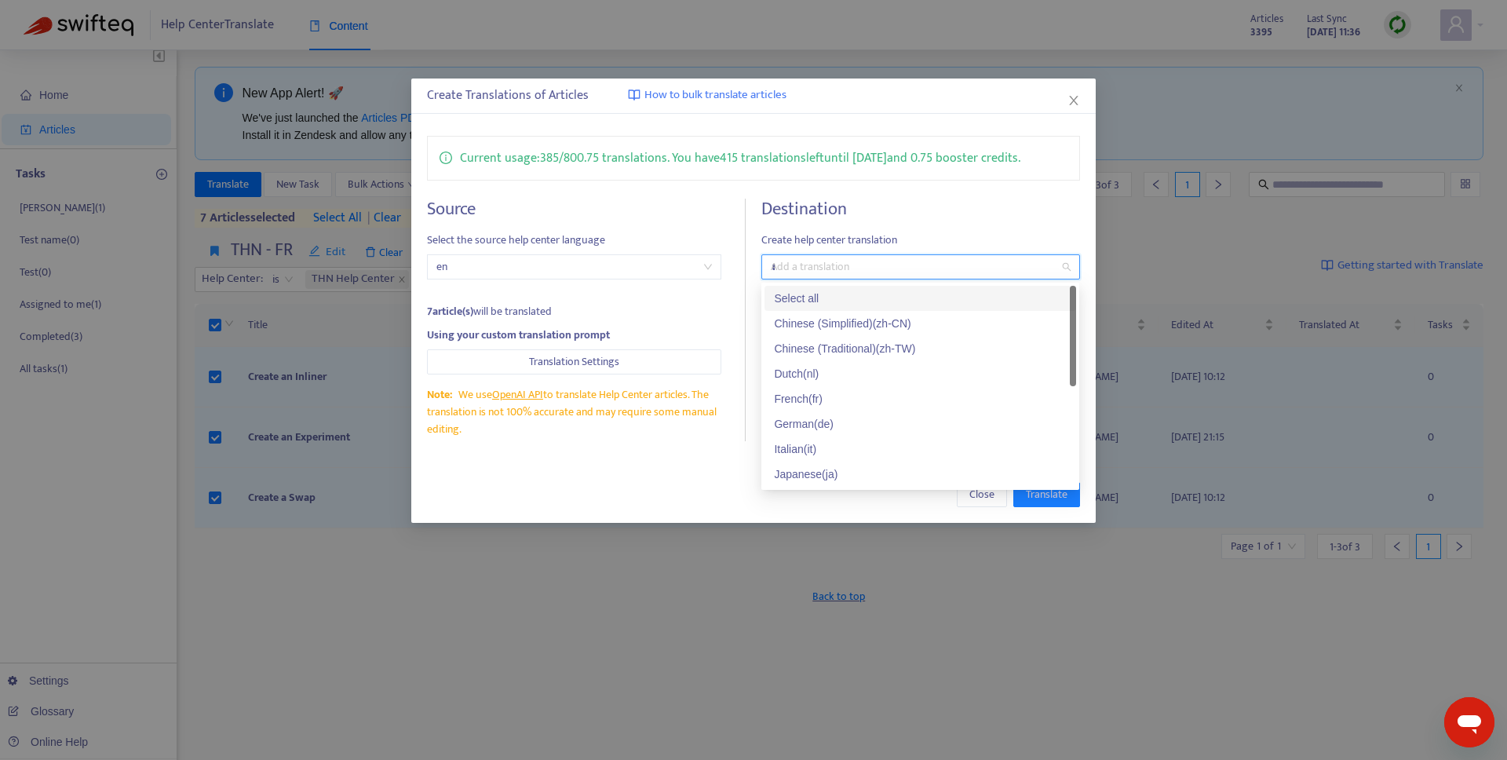
type input "**"
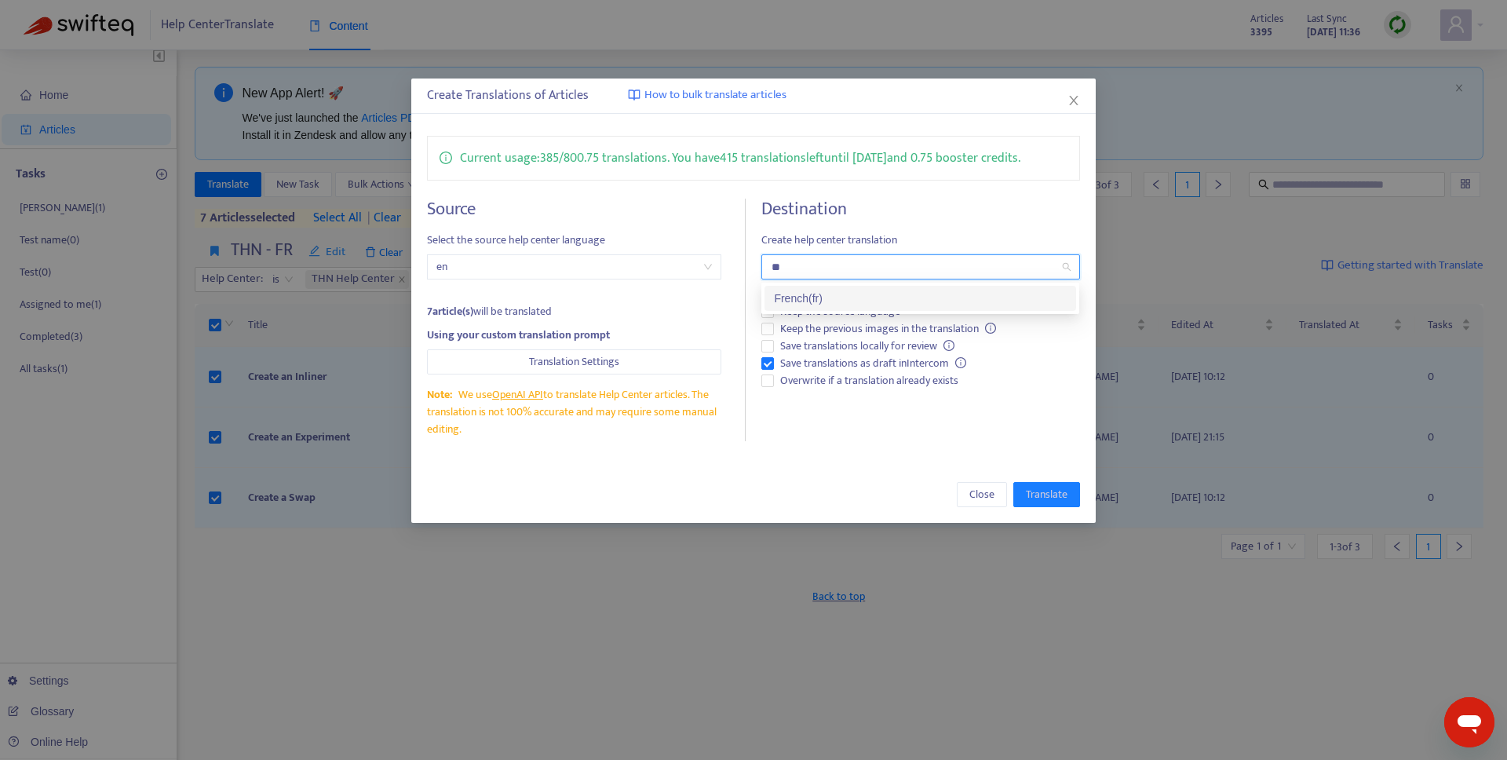
click at [876, 291] on div "French ( fr )" at bounding box center [920, 298] width 293 height 17
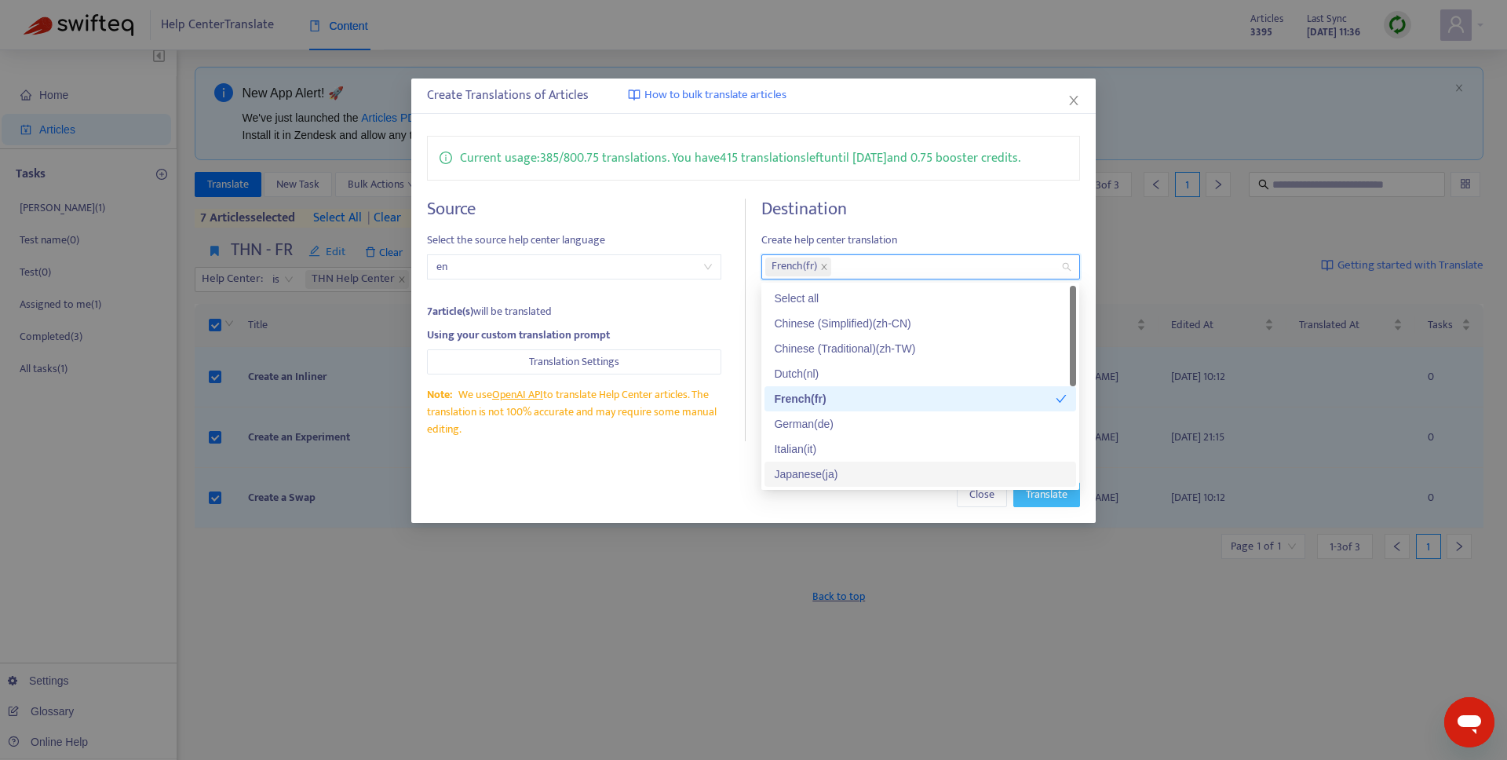
click at [1032, 502] on span "Translate" at bounding box center [1047, 494] width 42 height 17
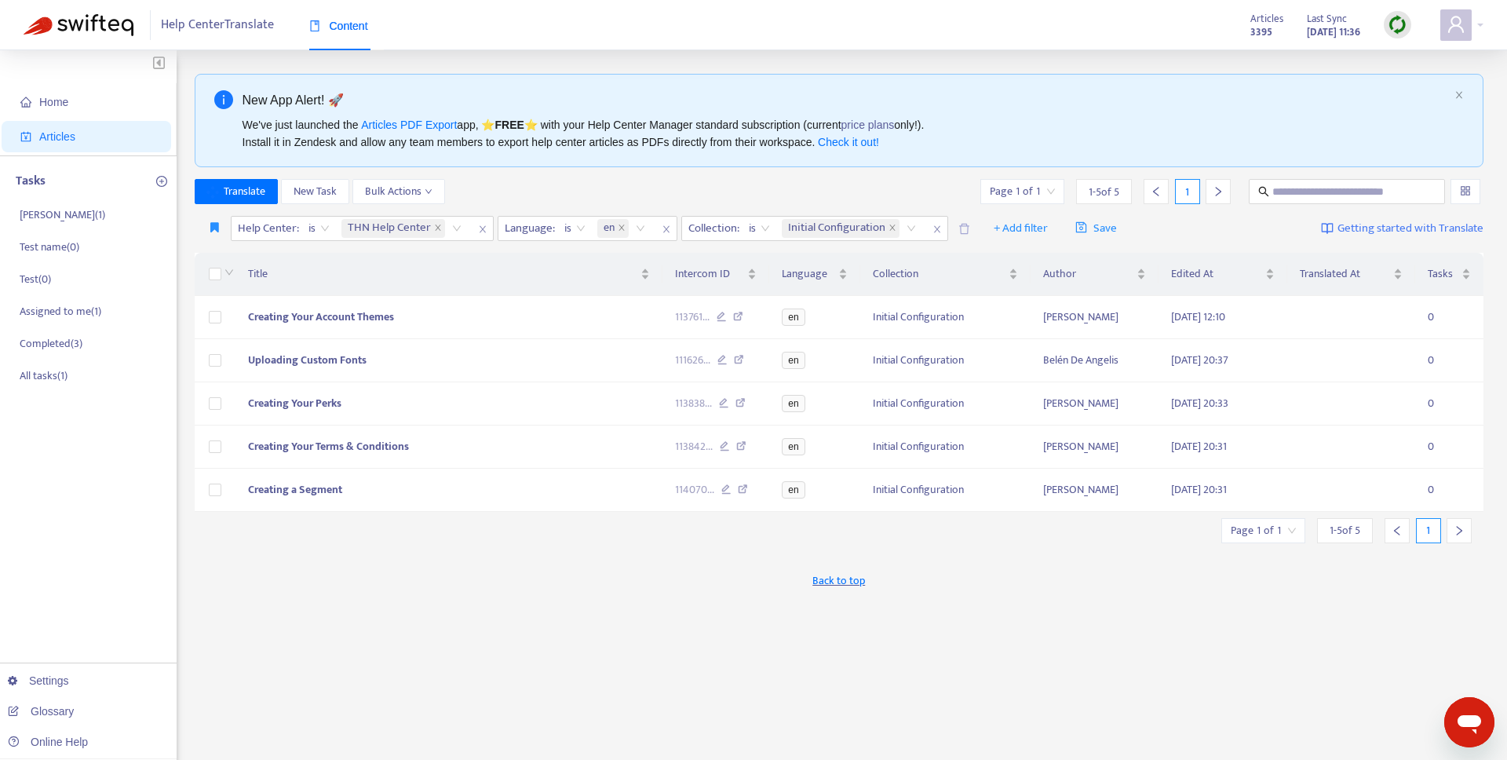
click at [334, 566] on div "Back to top" at bounding box center [840, 579] width 1290 height 39
click at [53, 104] on span "Home" at bounding box center [53, 102] width 29 height 13
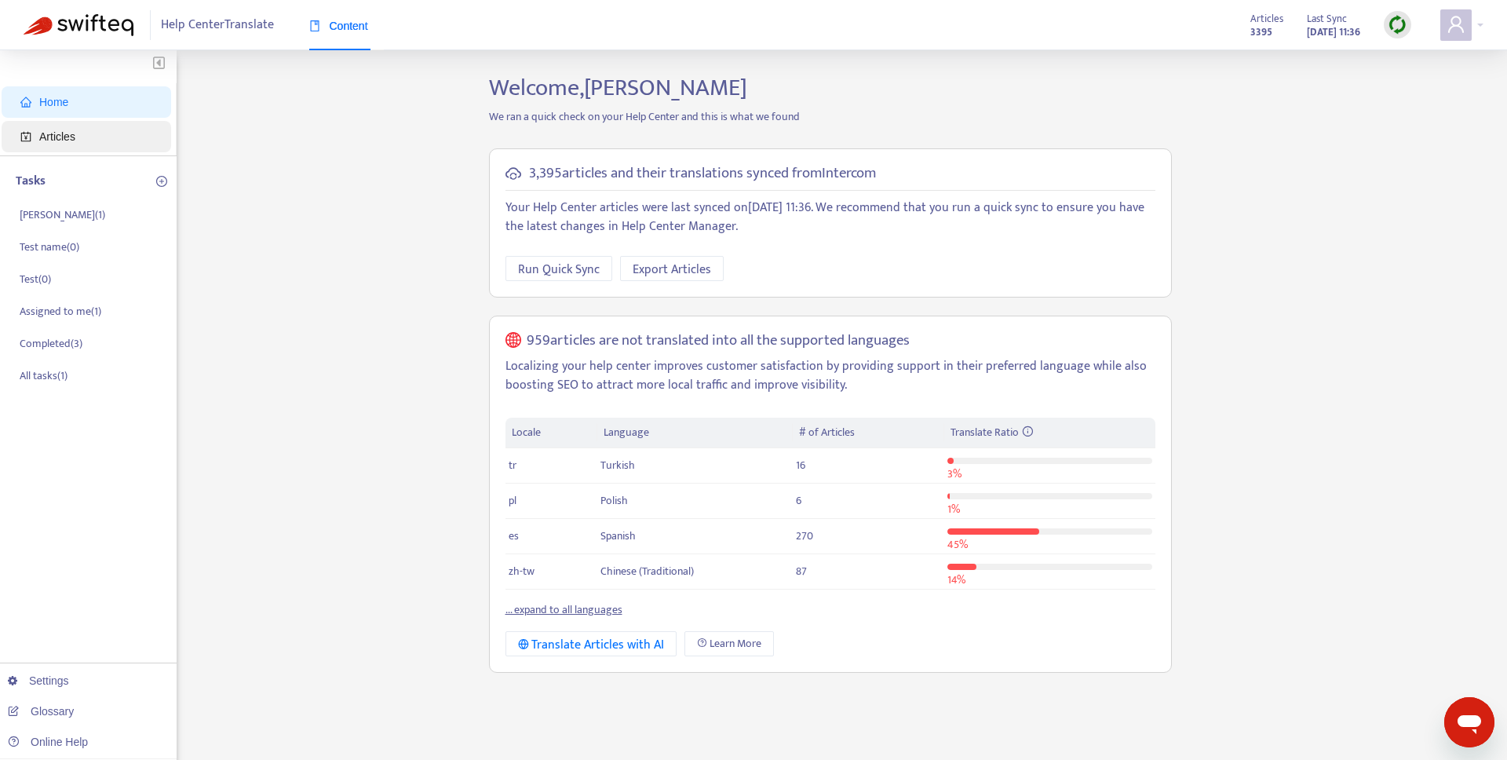
click at [62, 133] on span "Articles" at bounding box center [57, 136] width 36 height 13
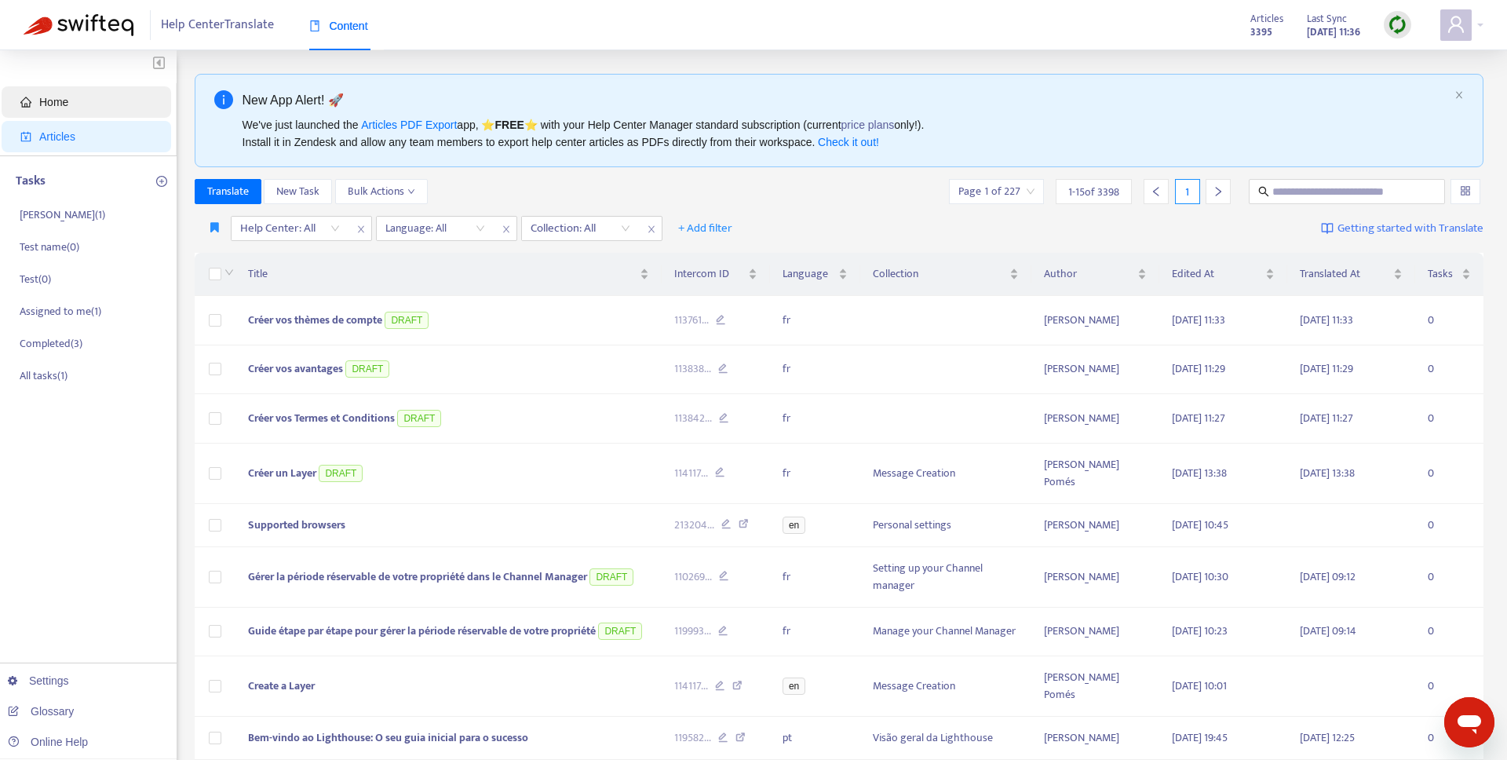
click at [51, 100] on span "Home" at bounding box center [53, 102] width 29 height 13
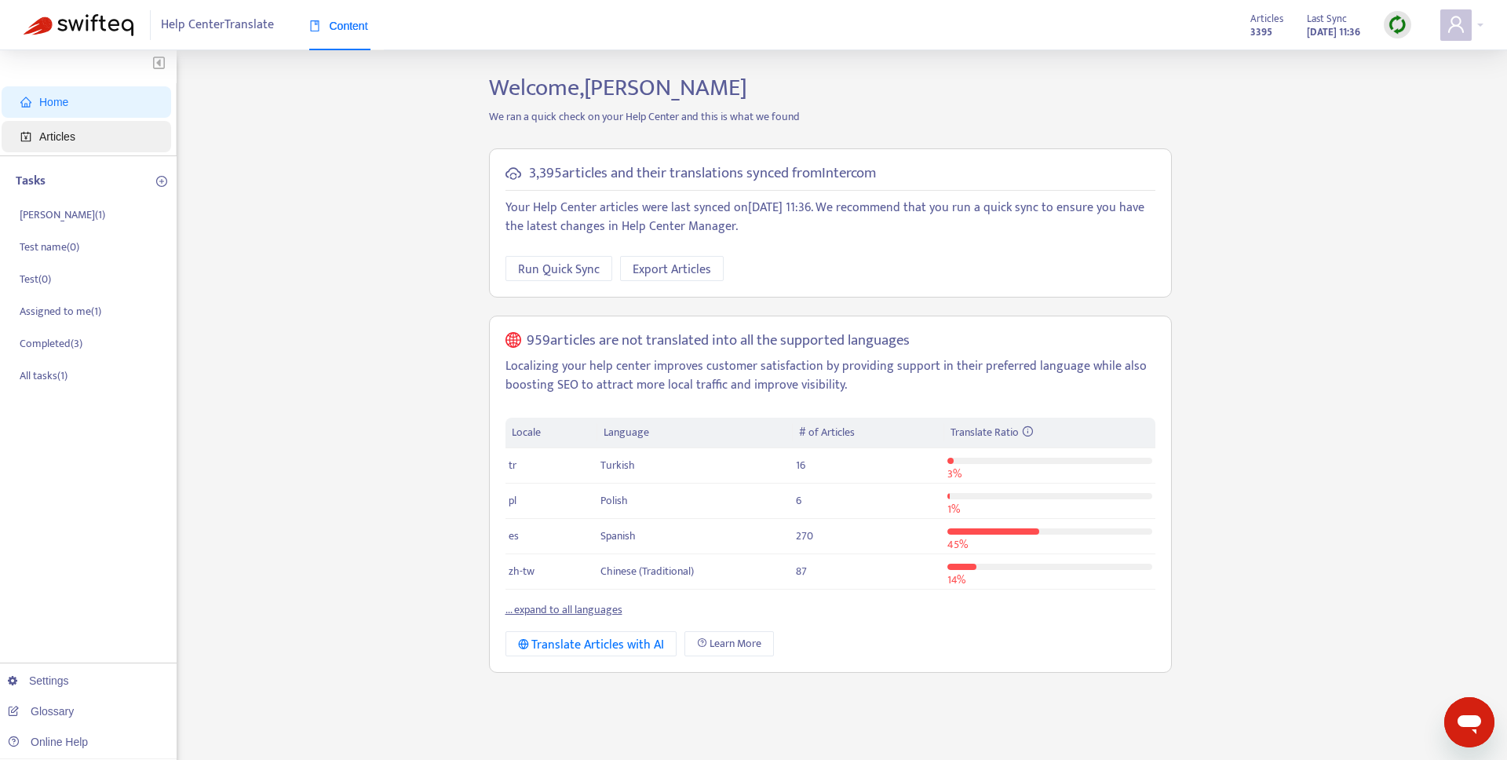
click at [32, 137] on span "Articles" at bounding box center [89, 136] width 138 height 31
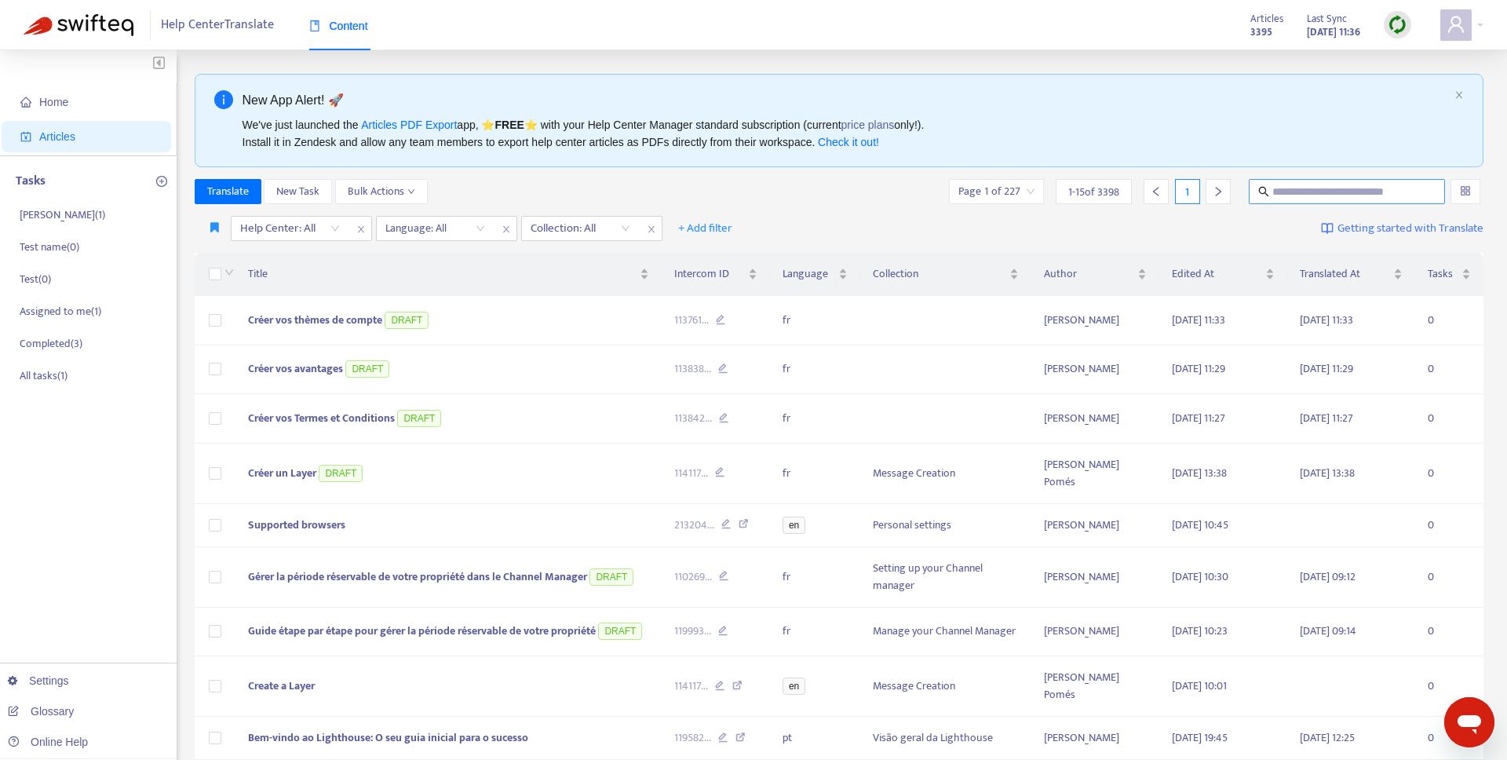
click at [1297, 192] on input "text" at bounding box center [1347, 191] width 151 height 17
paste input "**********"
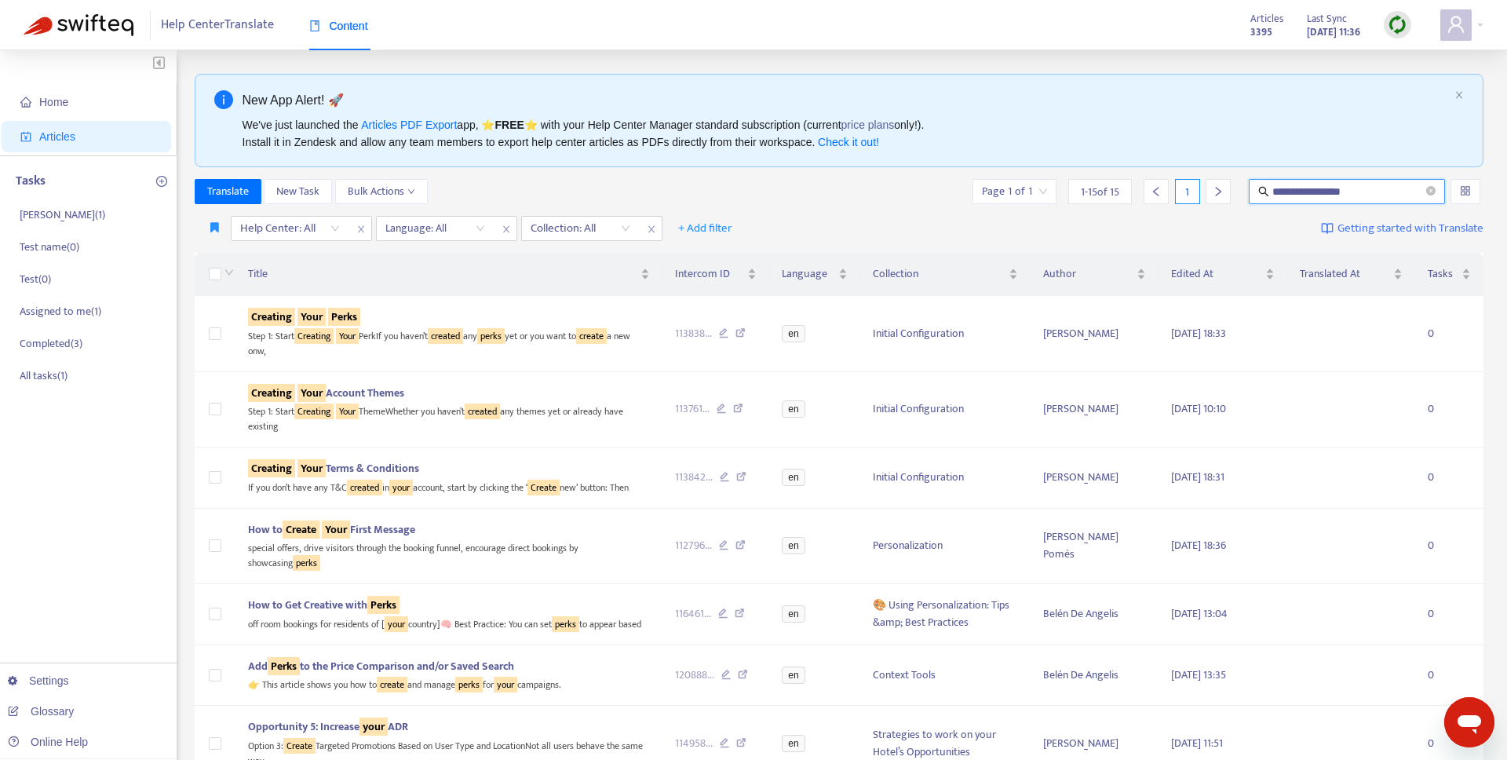
click at [1291, 192] on input "**********" at bounding box center [1347, 191] width 151 height 17
click at [396, 323] on div "Creating Your Perks" at bounding box center [449, 316] width 402 height 17
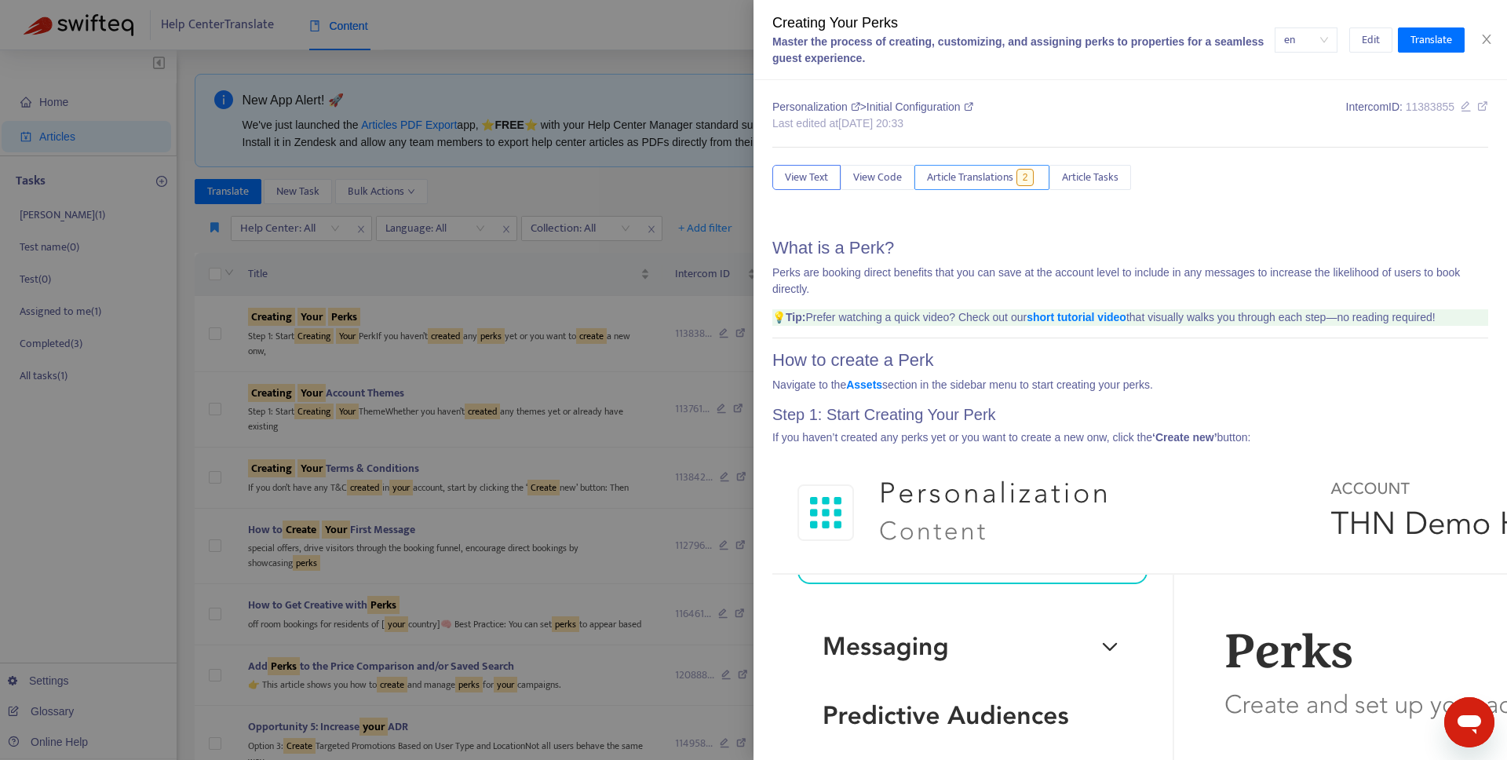
click at [969, 180] on span "Article Translations" at bounding box center [970, 177] width 86 height 17
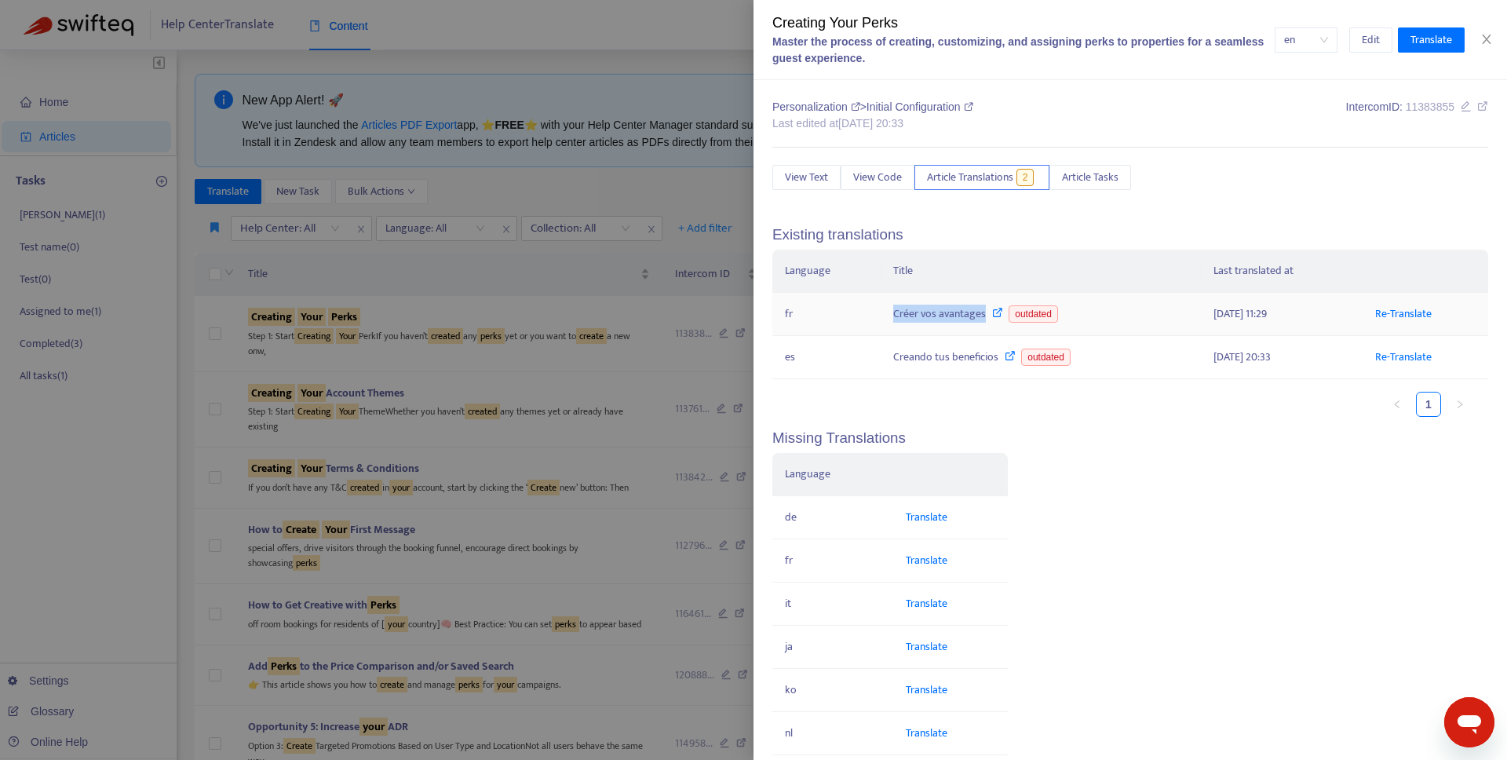
drag, startPoint x: 889, startPoint y: 311, endPoint x: 984, endPoint y: 316, distance: 95.1
click at [984, 316] on td "Créer vos avantages outdated" at bounding box center [1041, 314] width 320 height 43
copy div "Créer vos avantages"
click at [1045, 451] on div "Personalization > Initial Configuration Last edited at [DATE] 20:33 Intercom ID…" at bounding box center [1130, 538] width 716 height 879
copy div "Créer vos avantages"
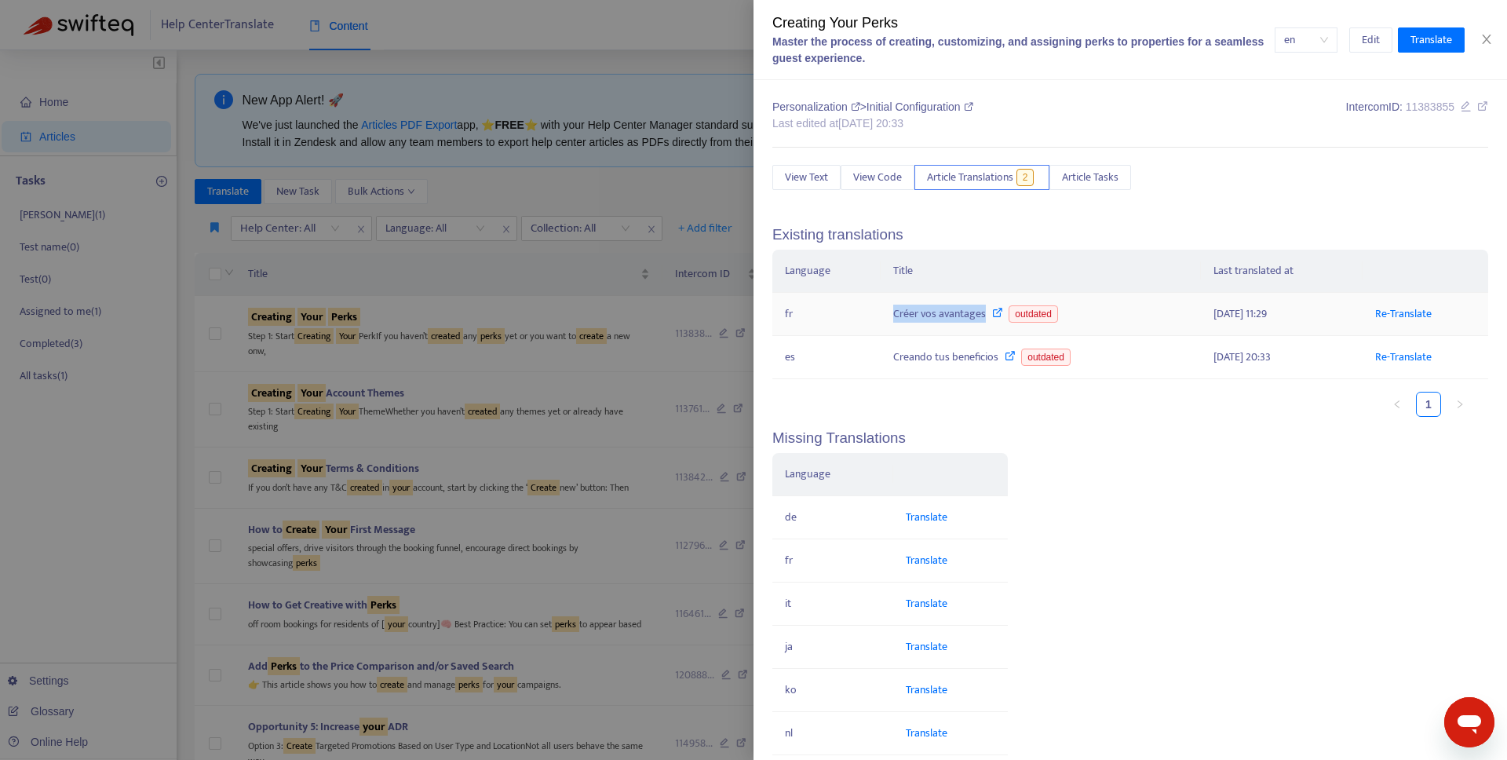
drag, startPoint x: 894, startPoint y: 314, endPoint x: 982, endPoint y: 316, distance: 87.9
click at [982, 316] on div "Créer vos avantages outdated" at bounding box center [1040, 313] width 295 height 17
click at [600, 321] on div at bounding box center [753, 380] width 1507 height 760
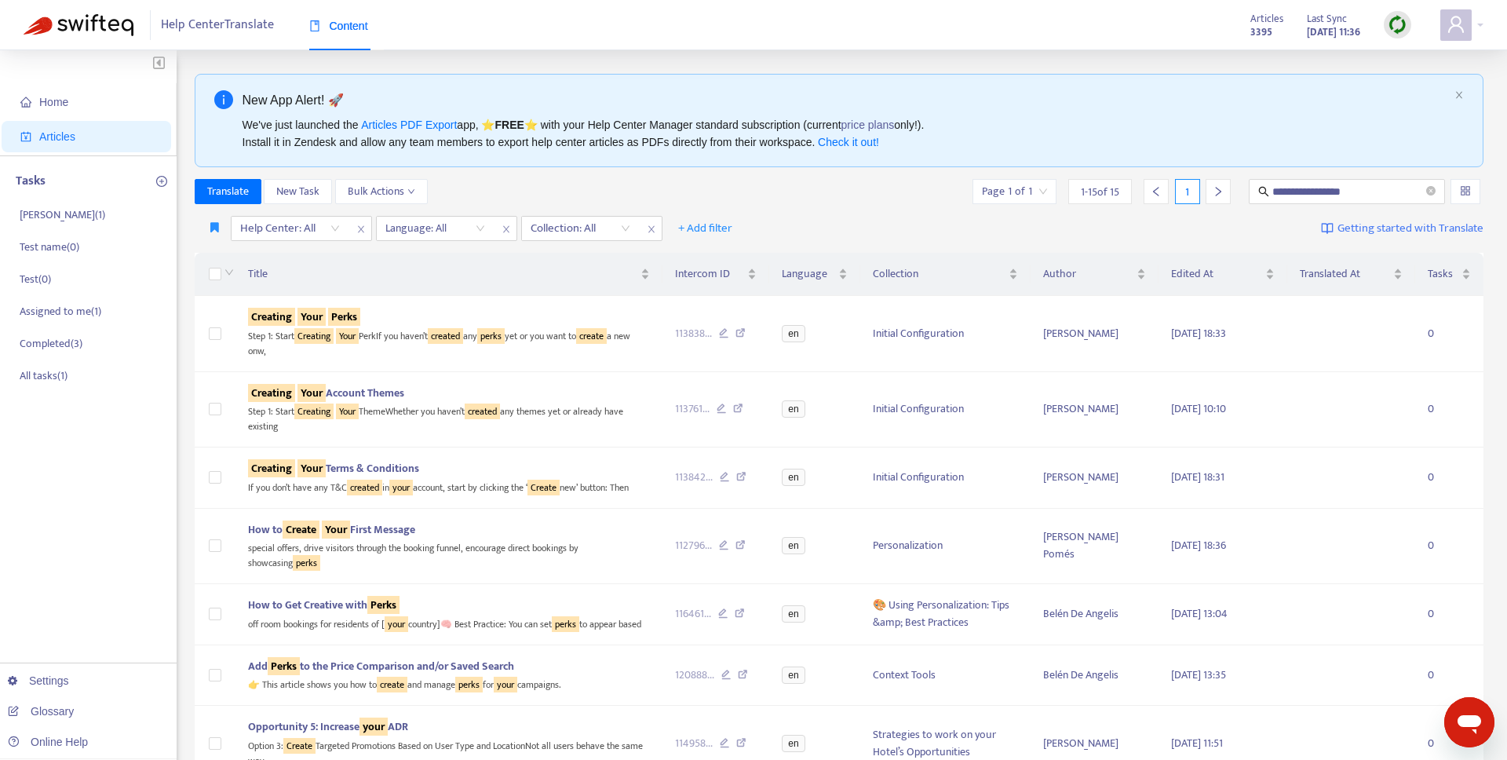
drag, startPoint x: 1376, startPoint y: 189, endPoint x: 1148, endPoint y: 171, distance: 229.1
click at [1148, 171] on div "**********" at bounding box center [840, 739] width 1290 height 1330
paste input "**"
type input "**********"
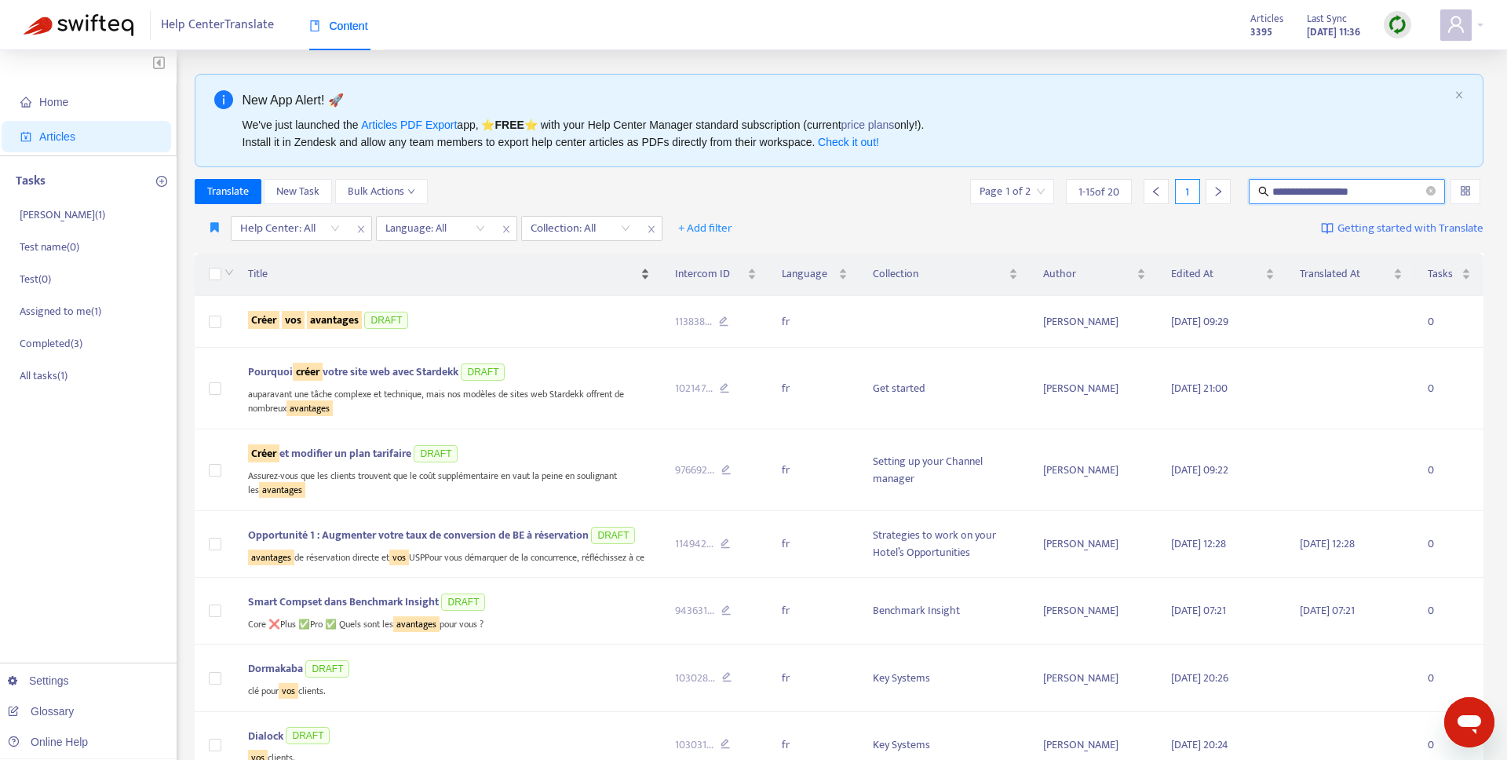
click at [509, 279] on span "Title" at bounding box center [442, 273] width 389 height 17
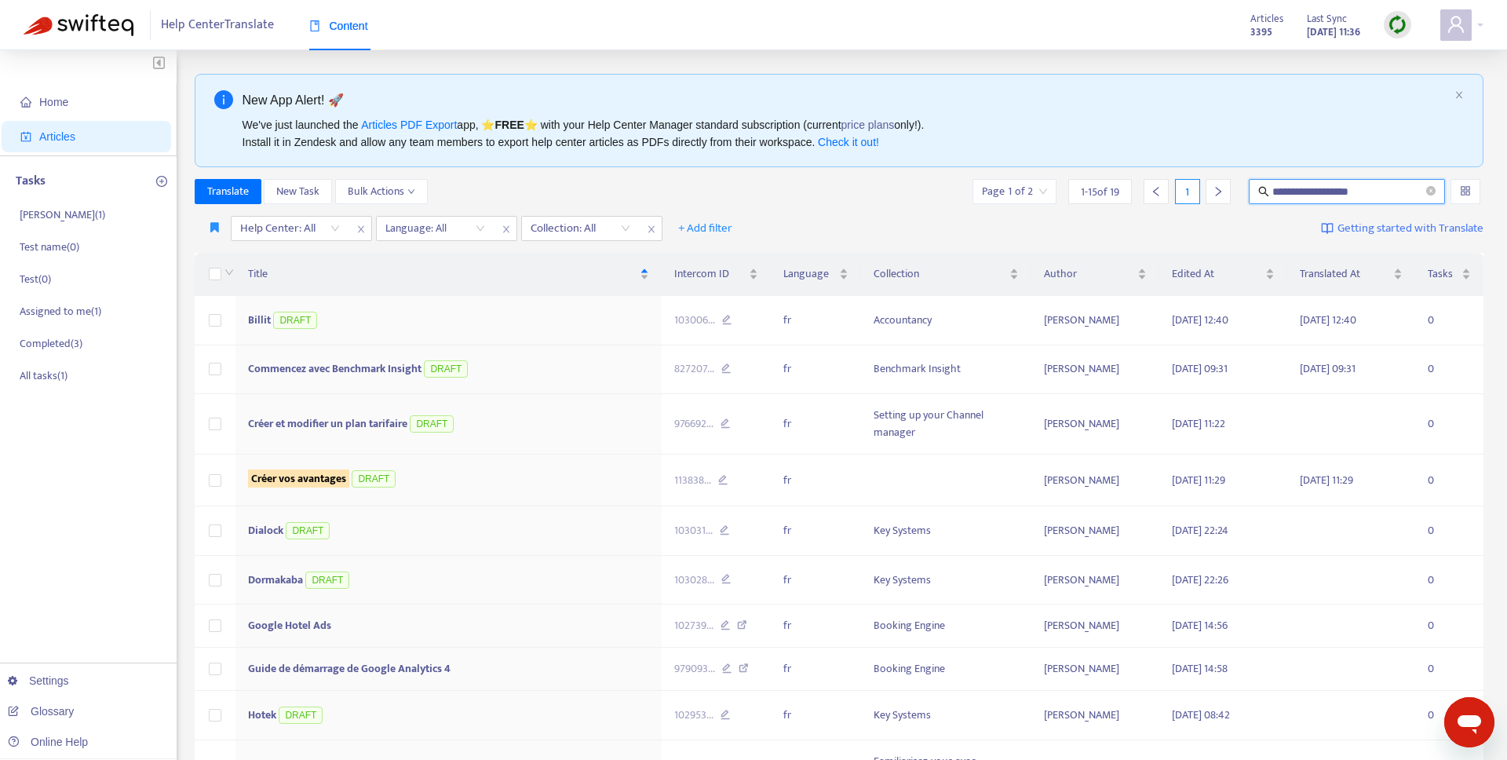
click at [1395, 193] on input "**********" at bounding box center [1347, 191] width 151 height 17
click at [431, 474] on div "Créer vos avantages DRAFT" at bounding box center [448, 479] width 401 height 24
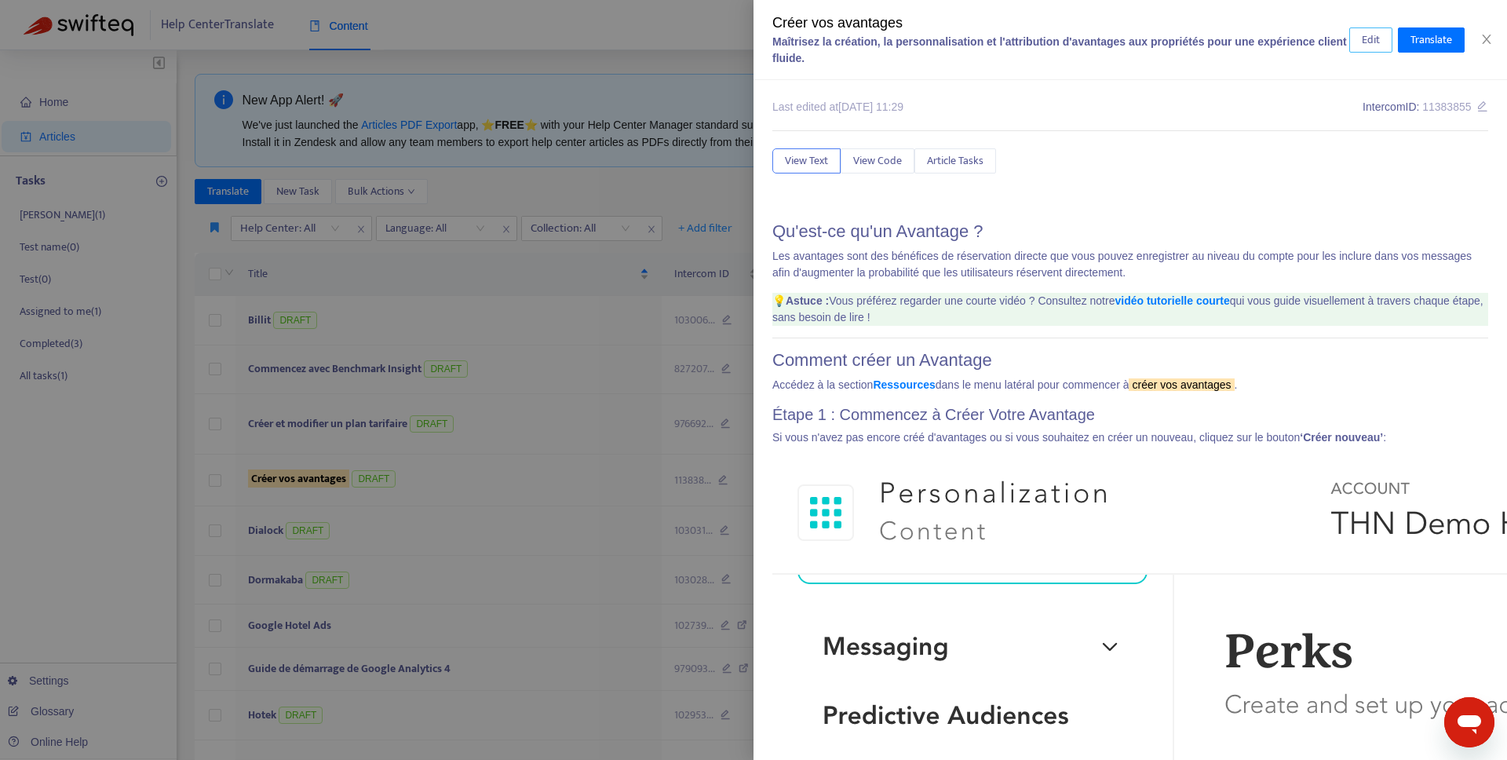
click at [1364, 36] on span "Edit" at bounding box center [1371, 39] width 18 height 17
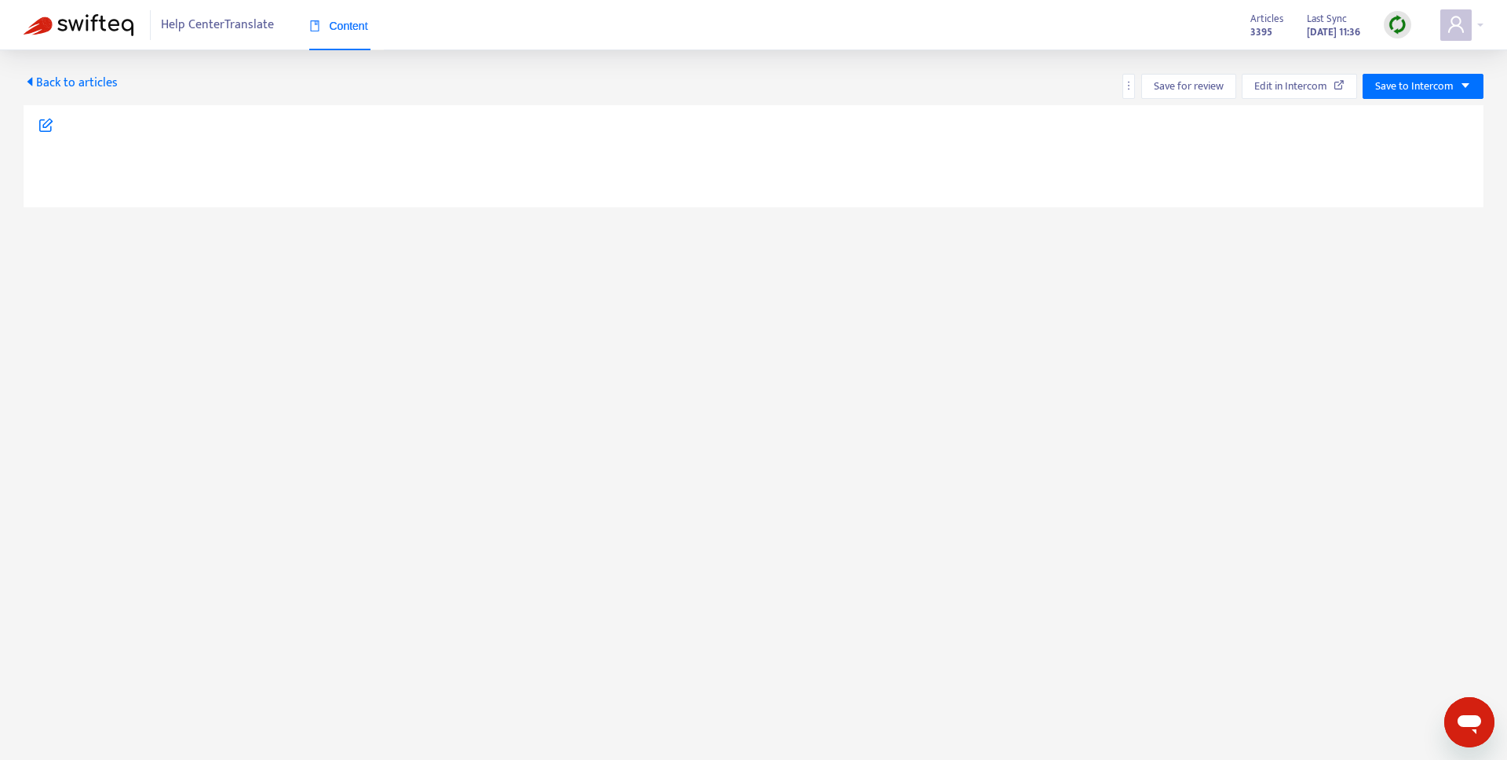
type textarea "**********"
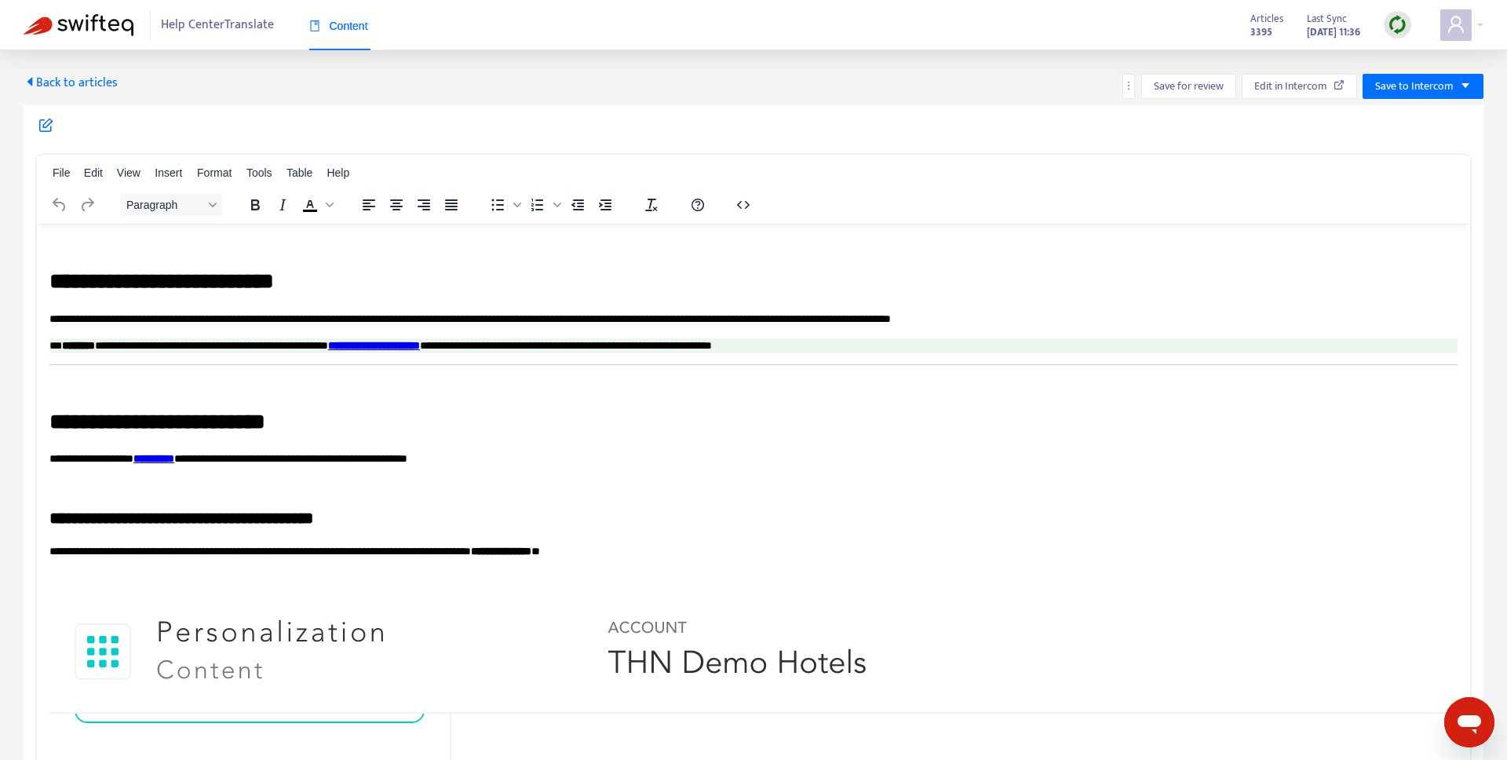
click at [332, 78] on div "Back to articles Save for review Edit in Intercom Save to Intercom" at bounding box center [754, 86] width 1460 height 25
click at [48, 122] on icon at bounding box center [45, 124] width 15 height 15
click at [51, 274] on h1 "**********" at bounding box center [753, 281] width 1408 height 31
click at [1079, 318] on p "**********" at bounding box center [753, 320] width 1408 height 16
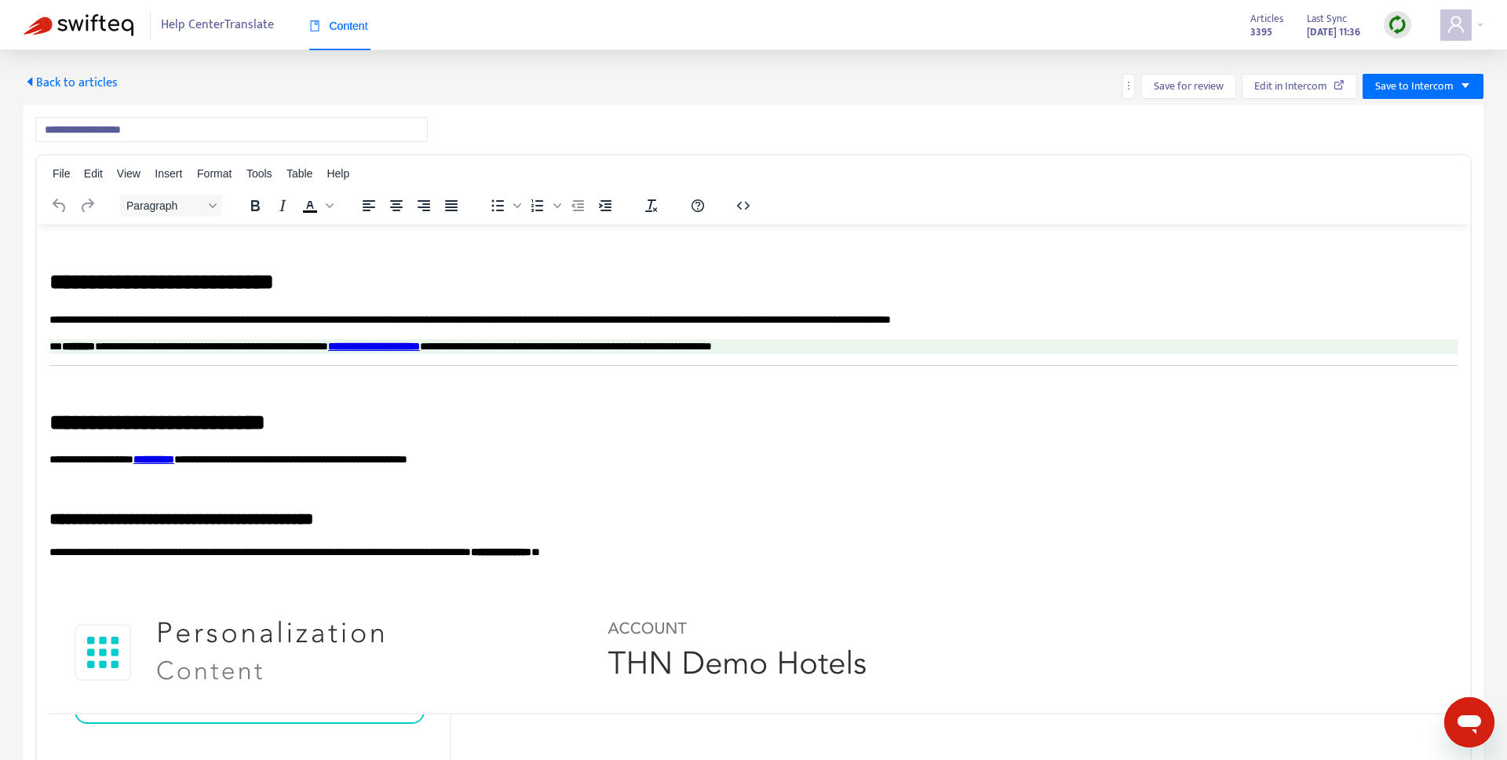
click at [1137, 316] on p "**********" at bounding box center [753, 320] width 1408 height 16
click at [1071, 324] on p "**********" at bounding box center [753, 320] width 1408 height 16
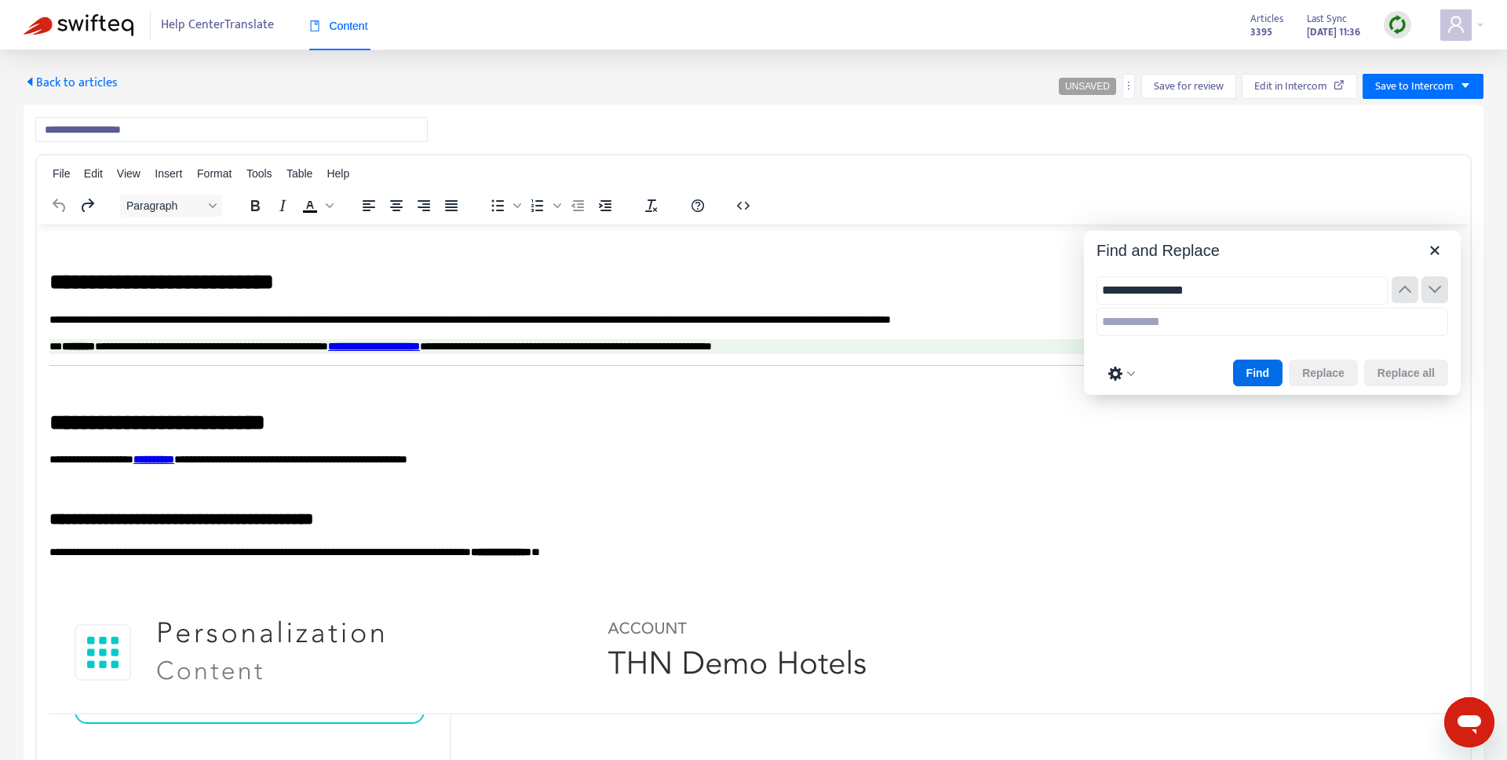
type input "**********"
type input "****"
click at [1257, 376] on button "Find" at bounding box center [1258, 373] width 50 height 27
type input "**********"
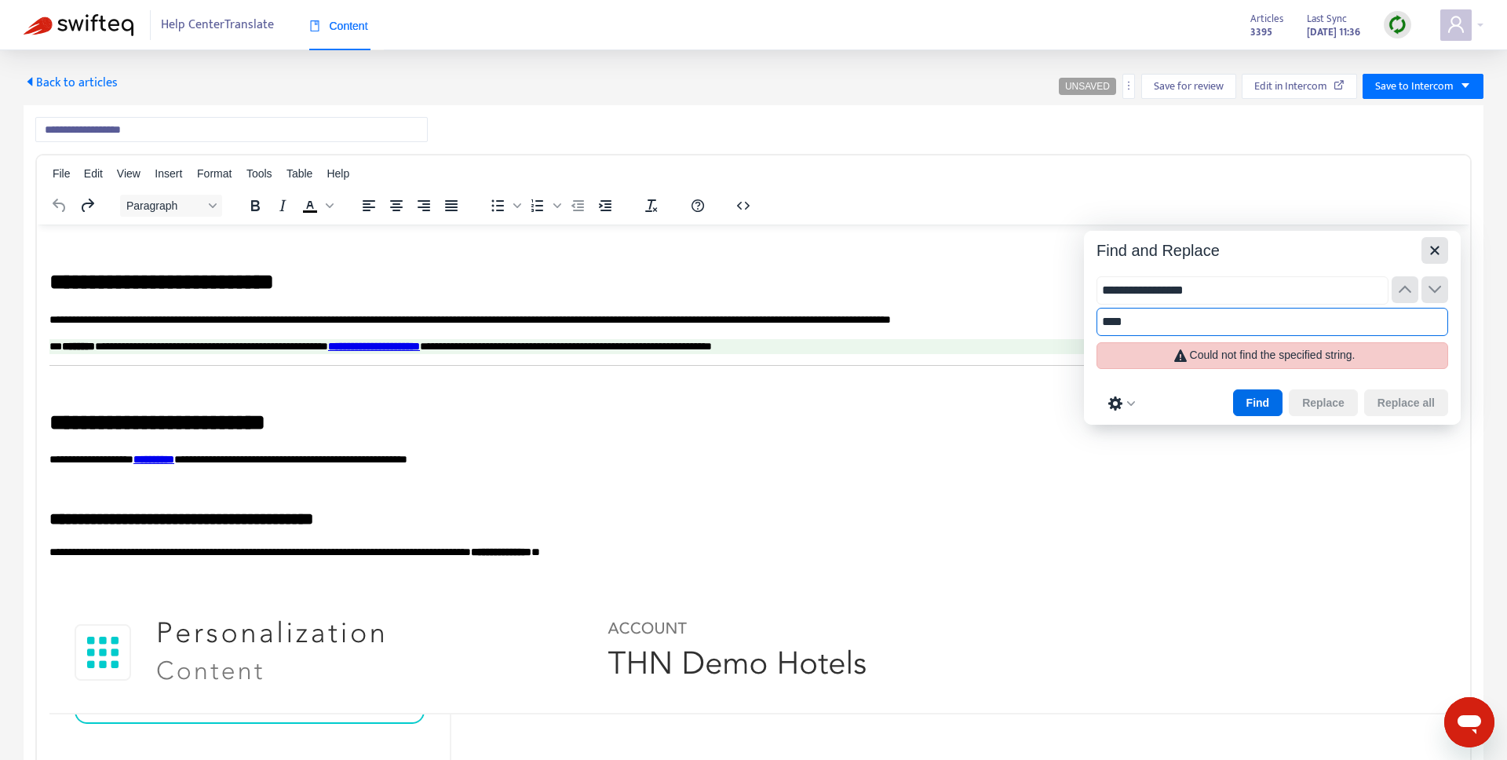
type input "****"
click at [1431, 253] on icon "Close" at bounding box center [1434, 250] width 9 height 9
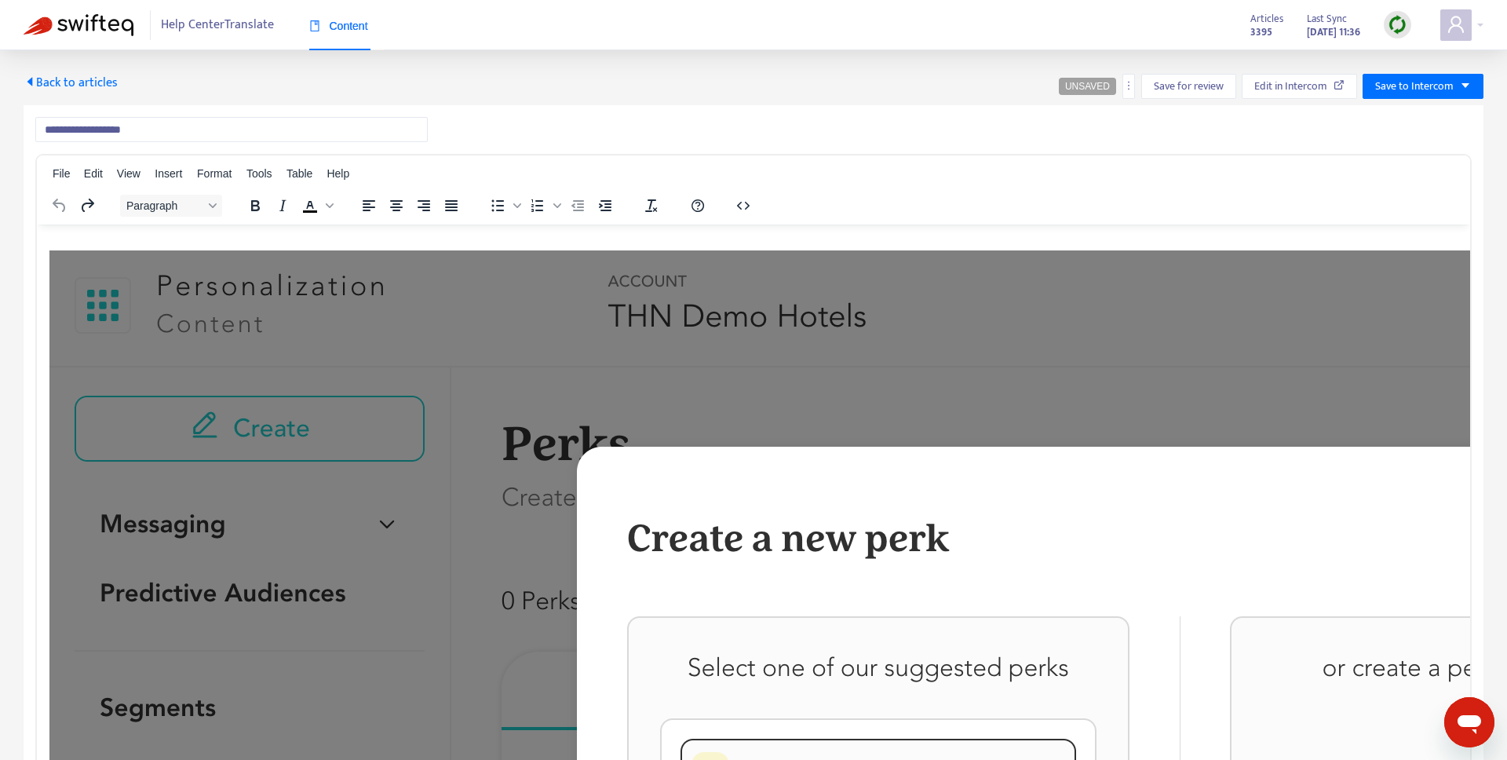
scroll to position [1911, 0]
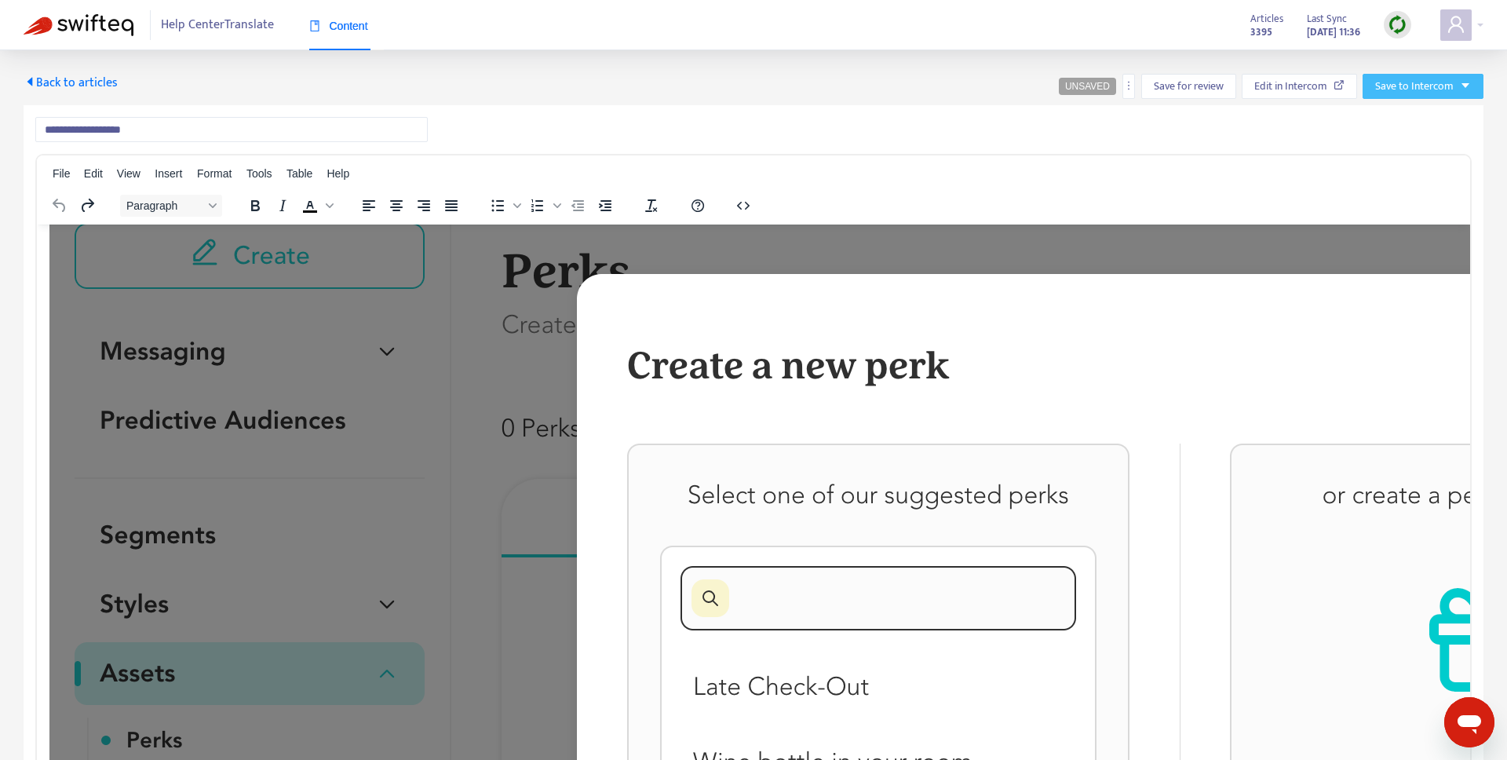
click at [1407, 93] on span "Save to Intercom" at bounding box center [1414, 86] width 78 height 17
click at [1129, 198] on div "Paragraph To open the popup, press Shift+Enter To open the popup, press Shift+E…" at bounding box center [753, 205] width 1433 height 31
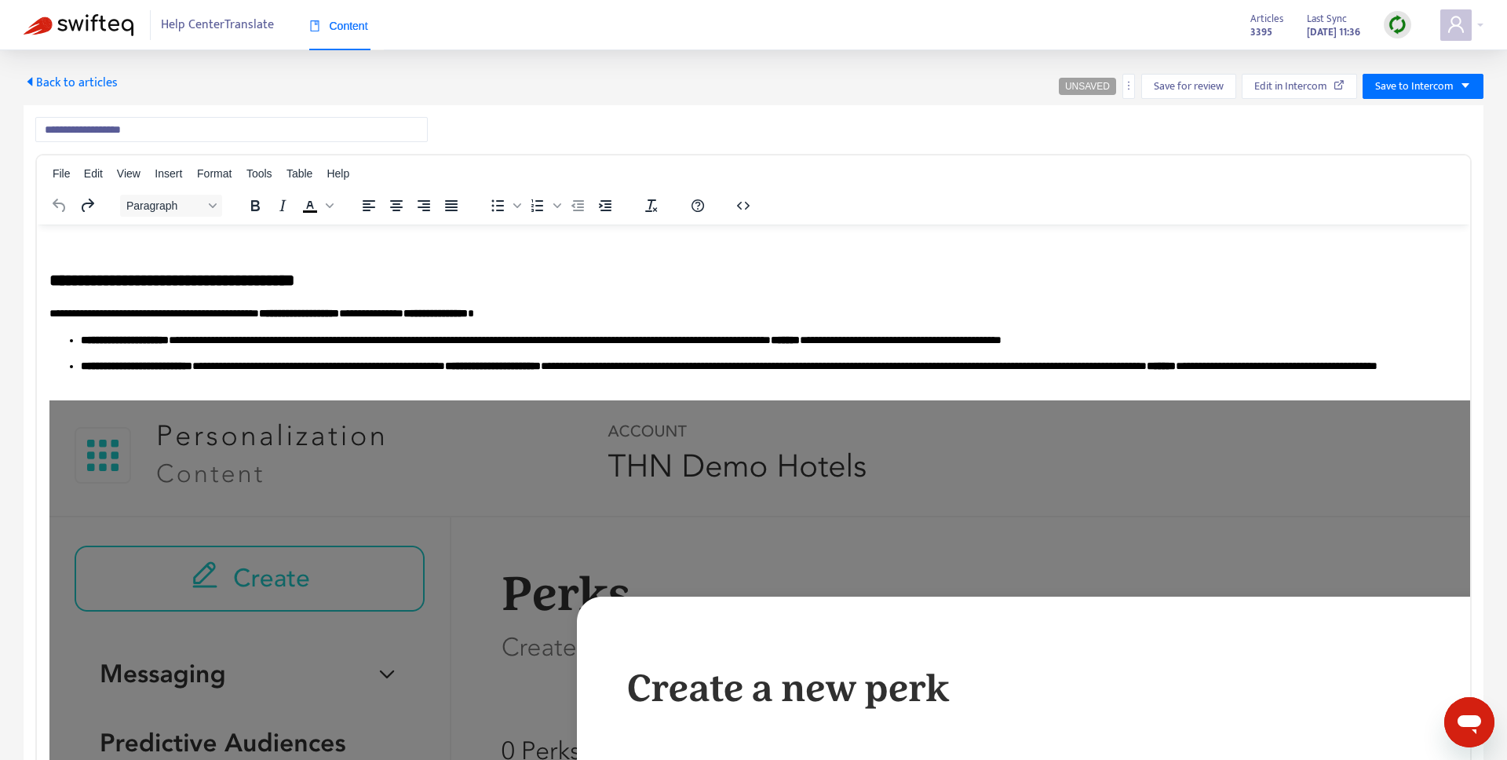
scroll to position [1537, 0]
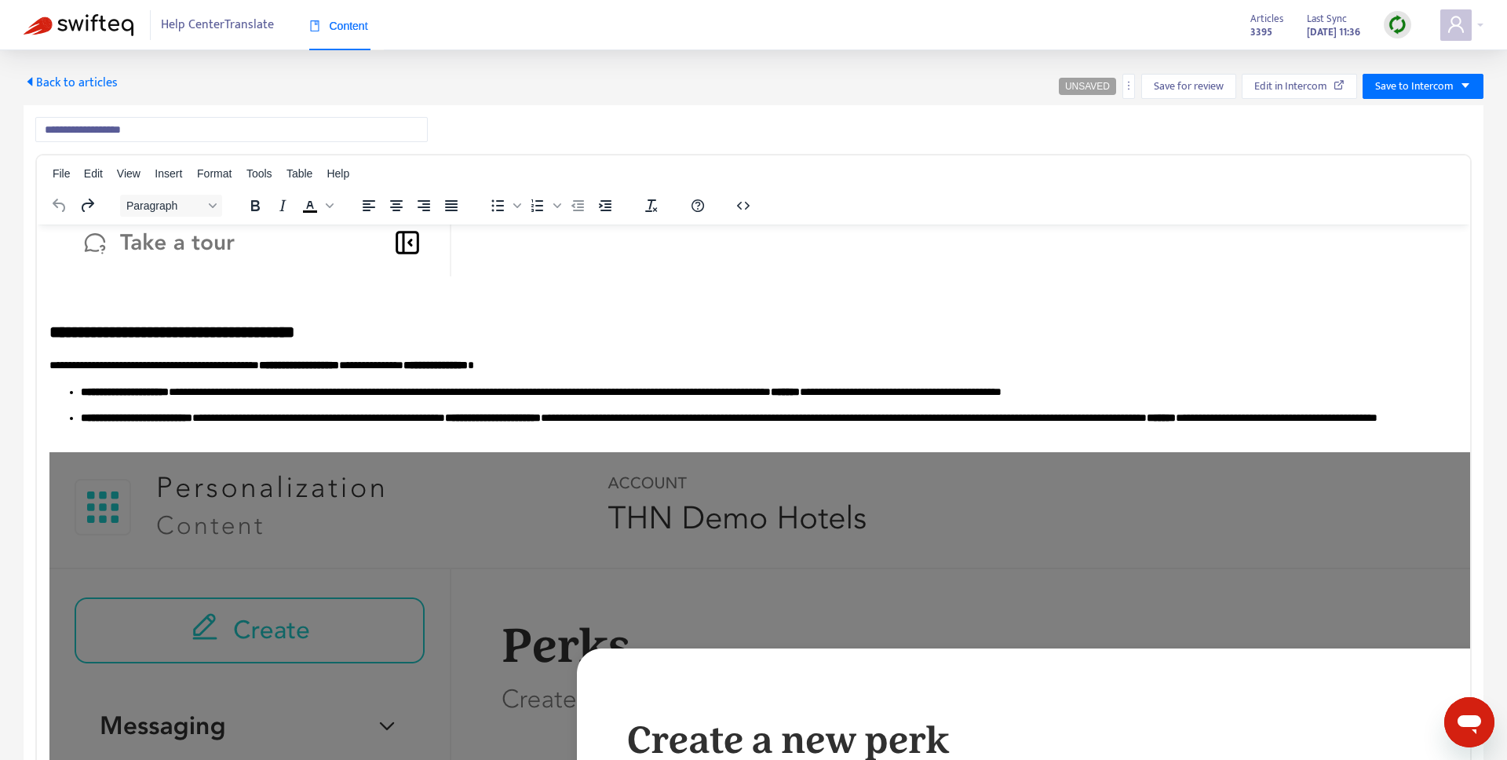
click at [320, 392] on p "**********" at bounding box center [769, 392] width 1377 height 16
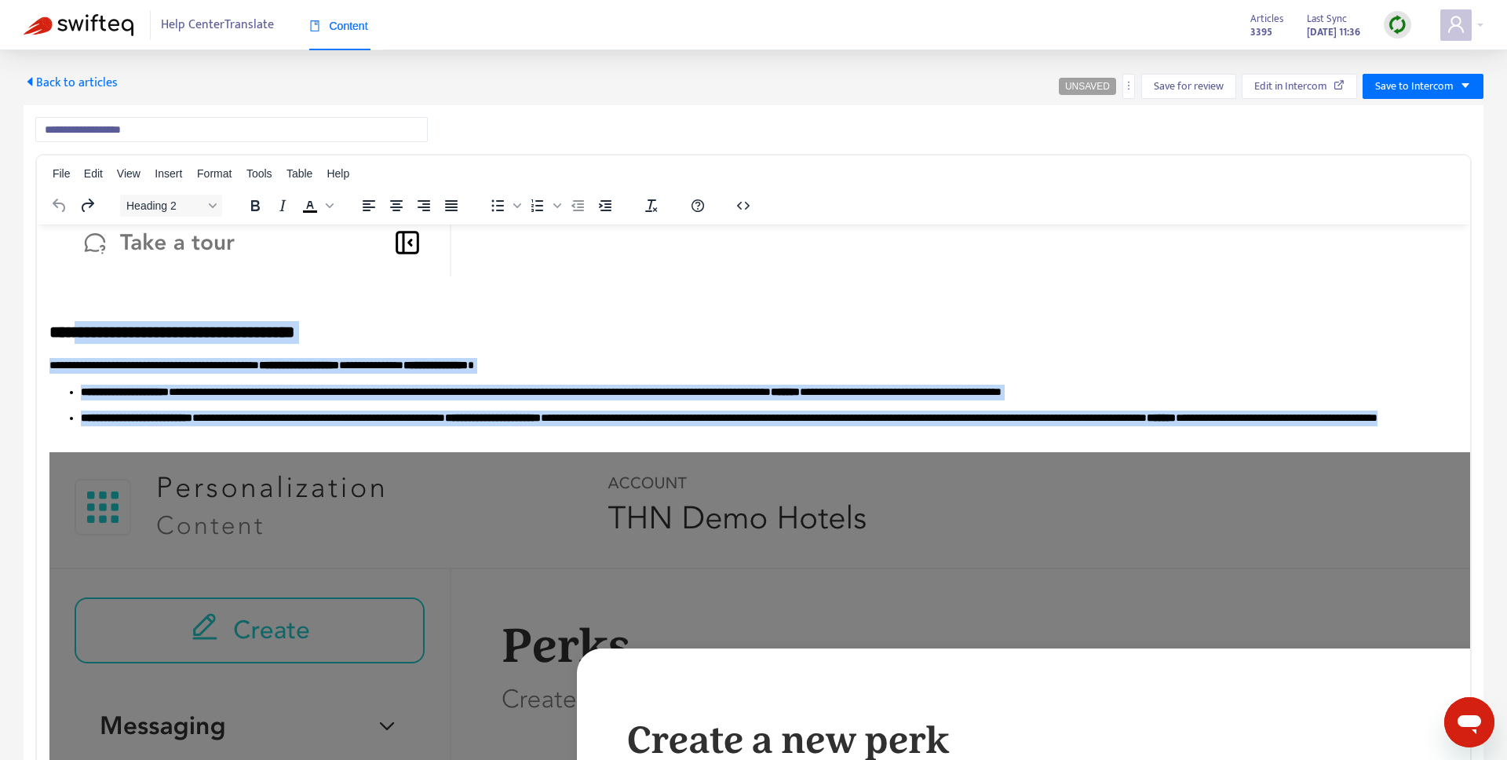
drag, startPoint x: 88, startPoint y: 329, endPoint x: 363, endPoint y: 436, distance: 295.0
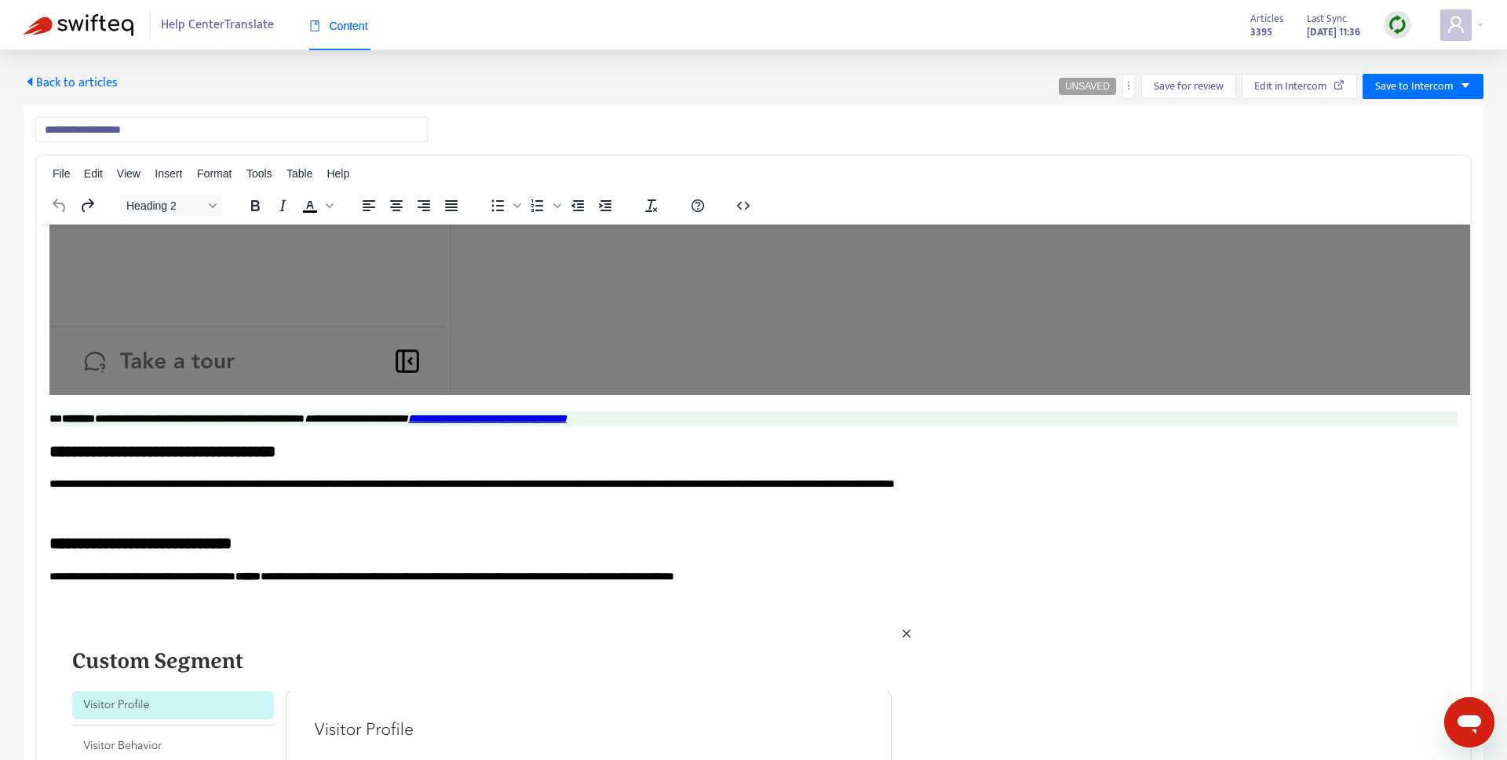
scroll to position [2803, 0]
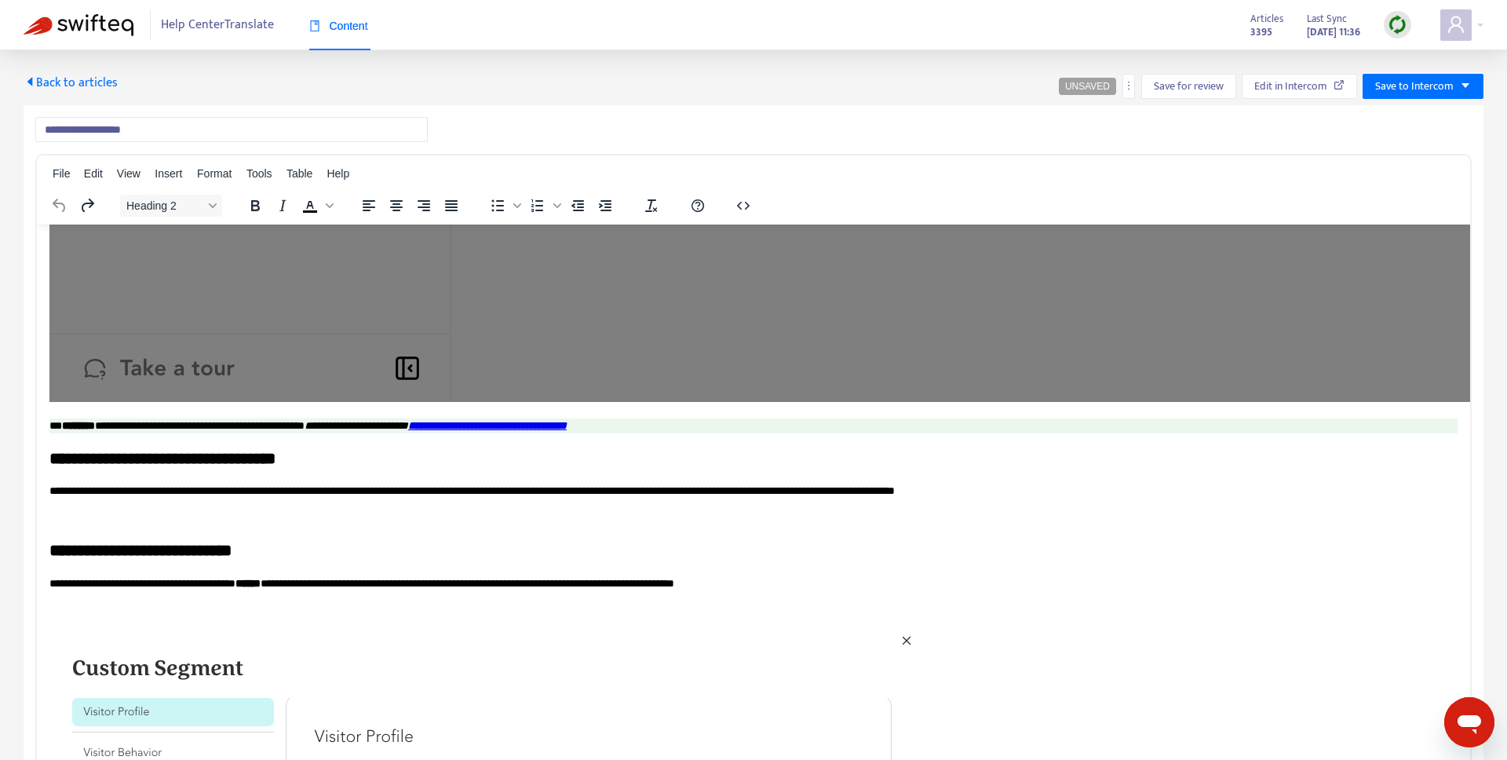
click at [373, 483] on p "**********" at bounding box center [753, 491] width 1408 height 16
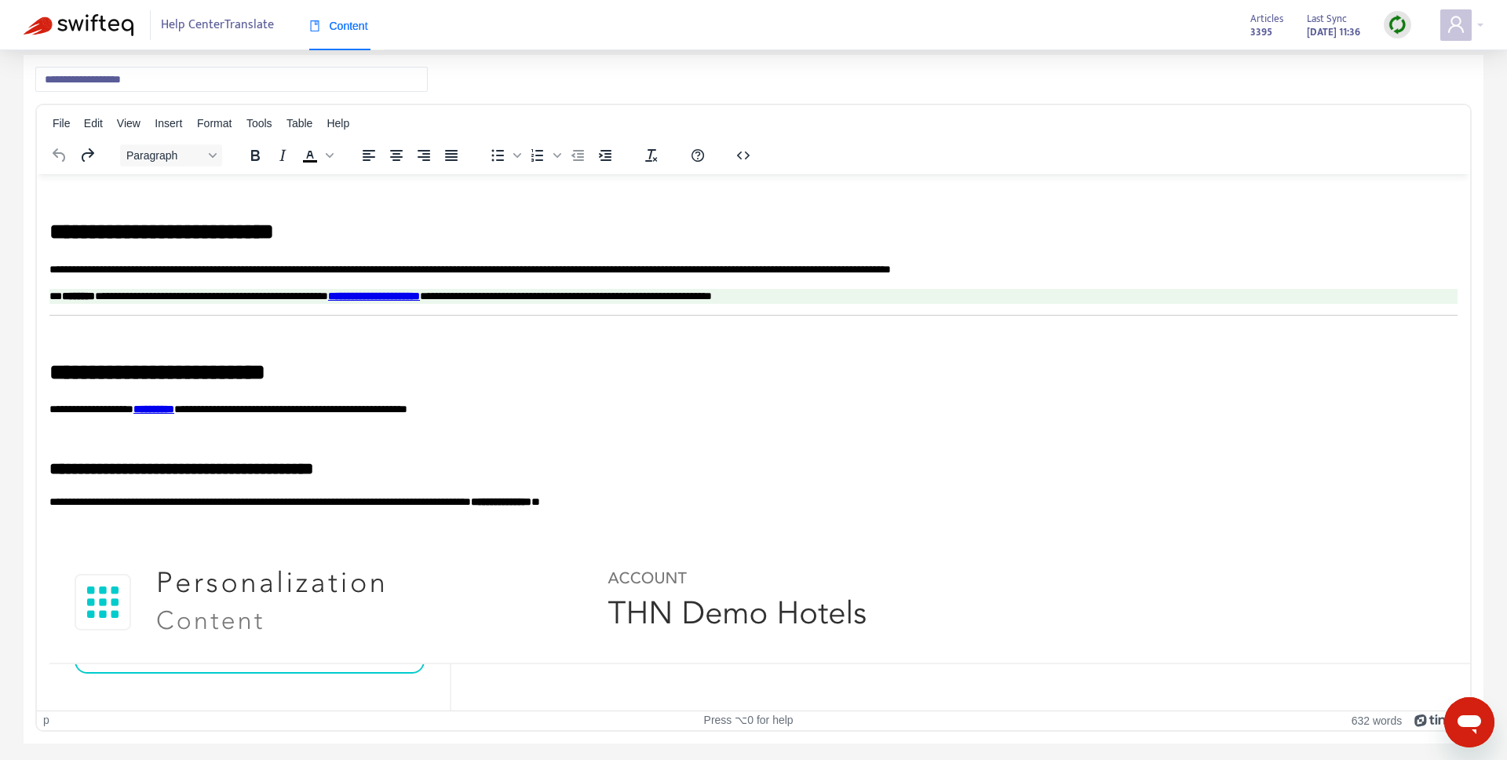
scroll to position [0, 0]
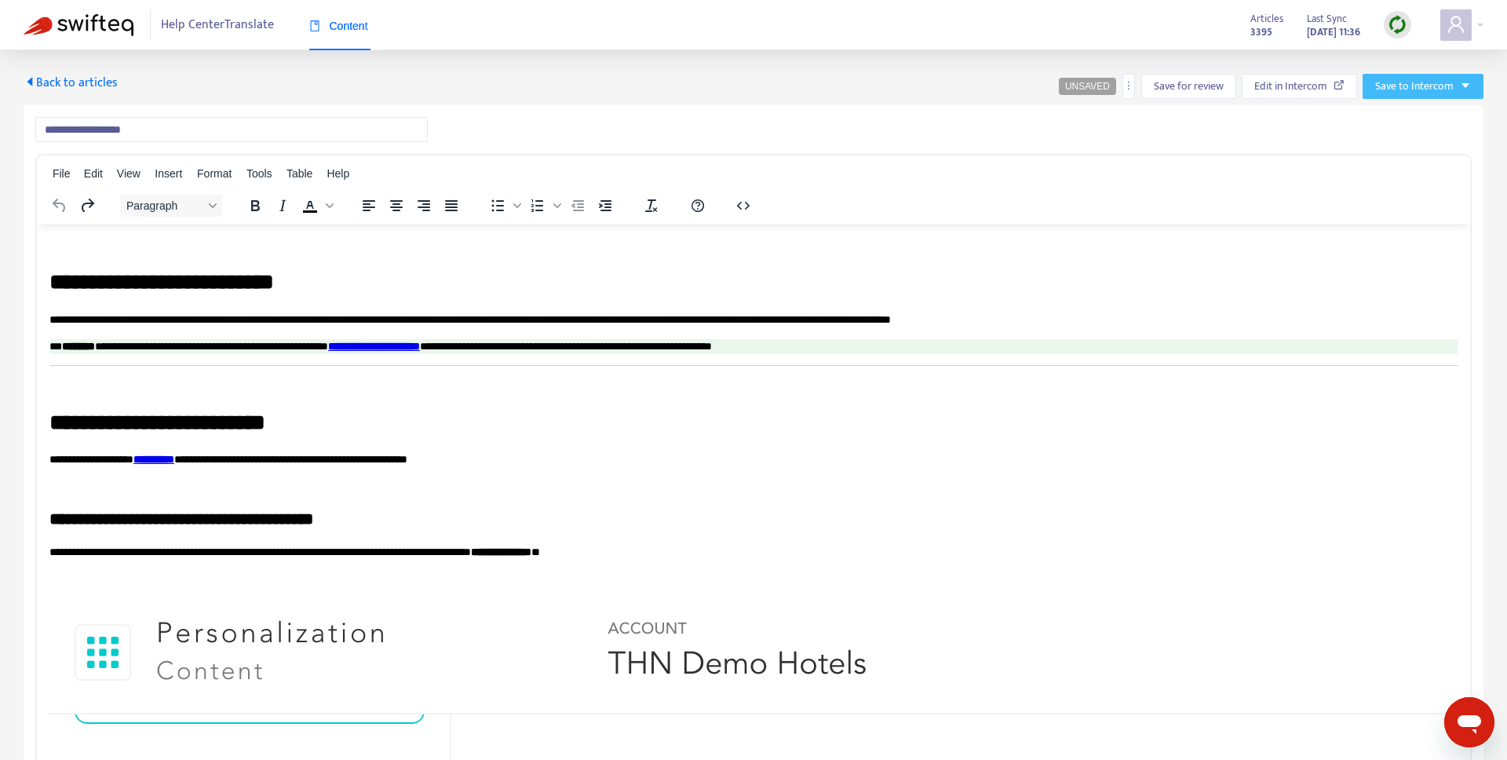
click at [1399, 93] on span "Save to Intercom" at bounding box center [1414, 86] width 78 height 17
click at [1232, 155] on div "File Edit View Insert Format Tools Table Help Paragraph To open the popup, pres…" at bounding box center [753, 189] width 1433 height 69
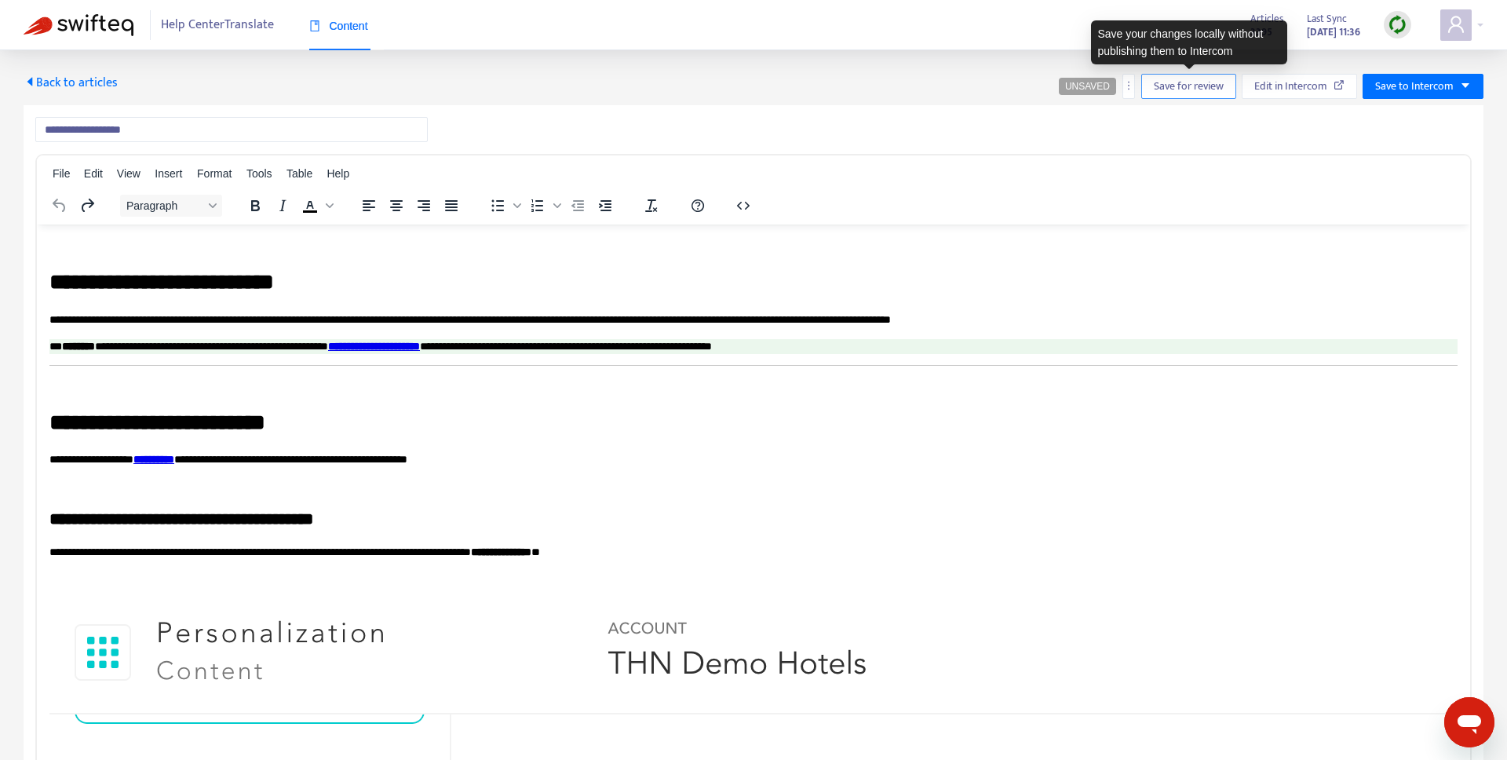
click at [1159, 90] on span "Save for review" at bounding box center [1189, 86] width 70 height 17
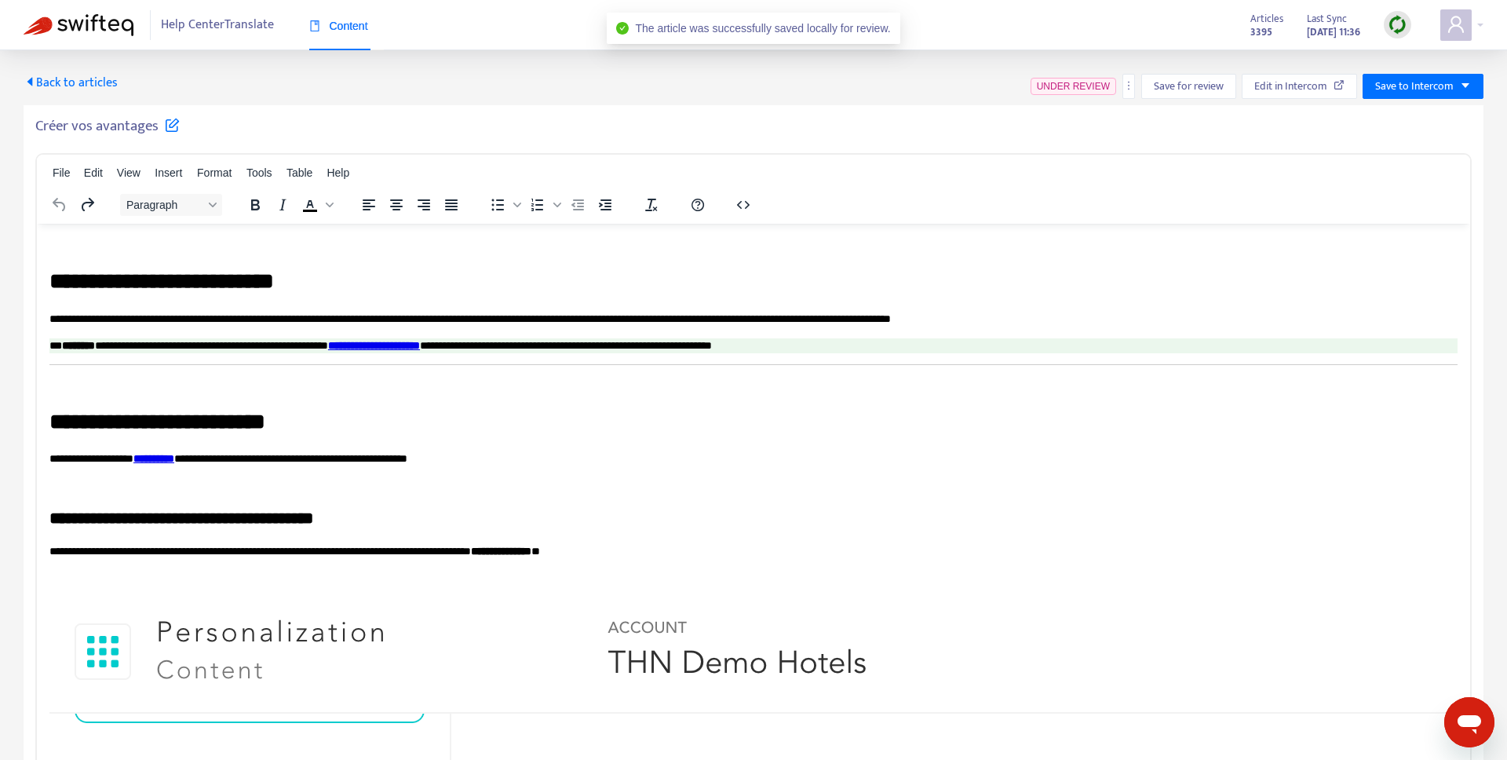
click at [42, 82] on span "Back to articles" at bounding box center [71, 82] width 94 height 21
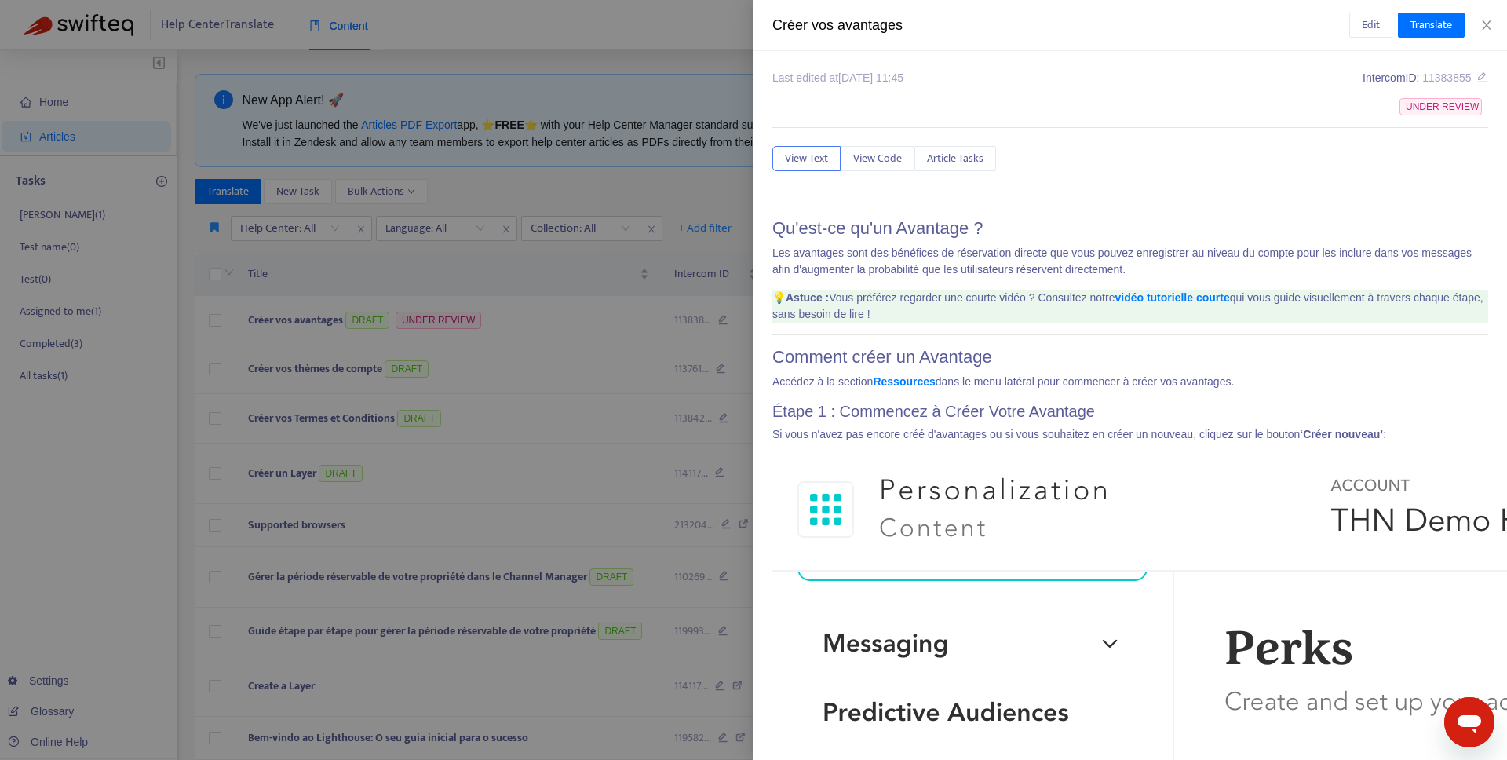
click at [550, 295] on div at bounding box center [753, 380] width 1507 height 760
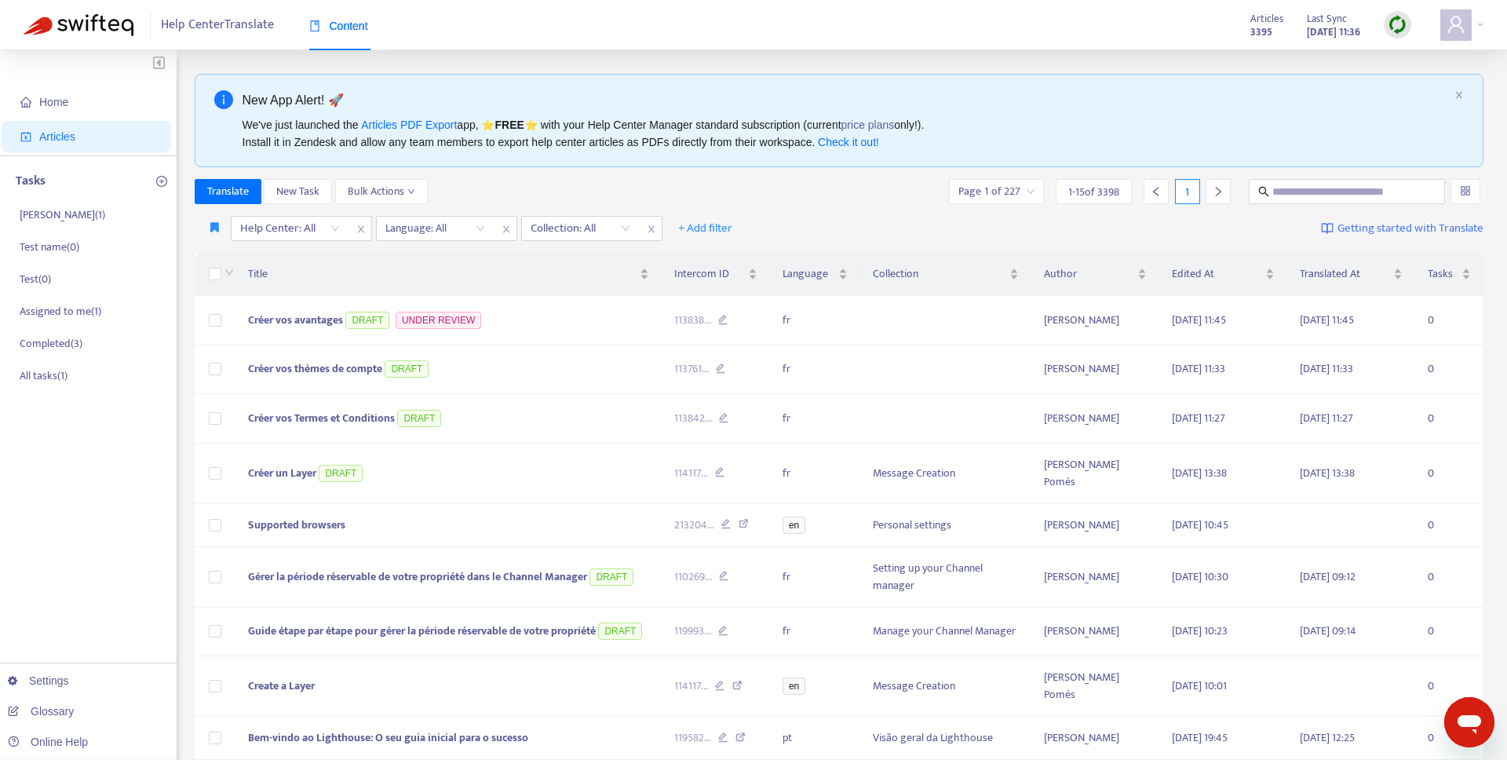
click at [409, 249] on div "Title Intercom ID Language Collection Author Edited At Translated At Tasks Crée…" at bounding box center [840, 650] width 1290 height 807
click at [412, 233] on div at bounding box center [427, 228] width 95 height 19
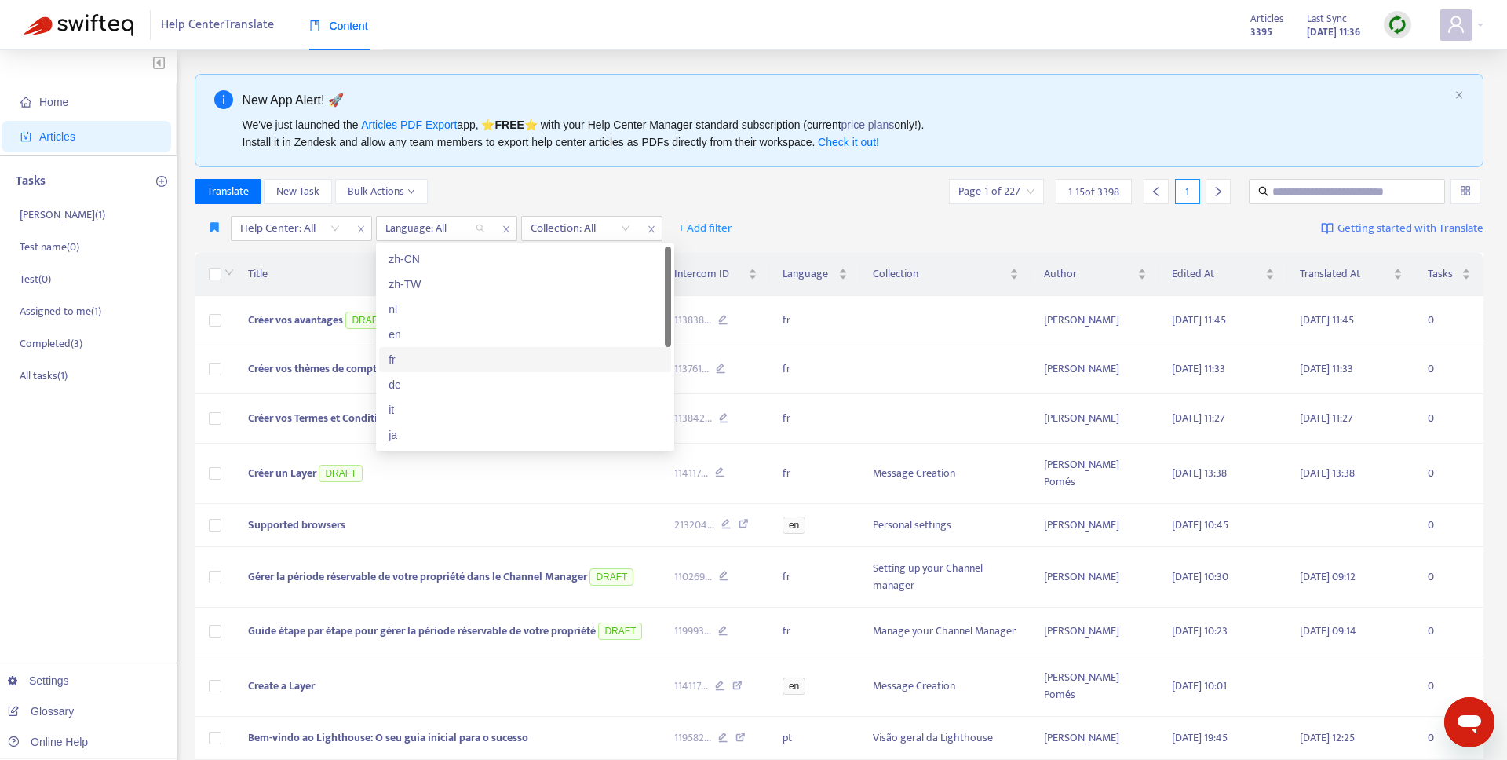
click at [424, 352] on div "fr" at bounding box center [525, 359] width 273 height 17
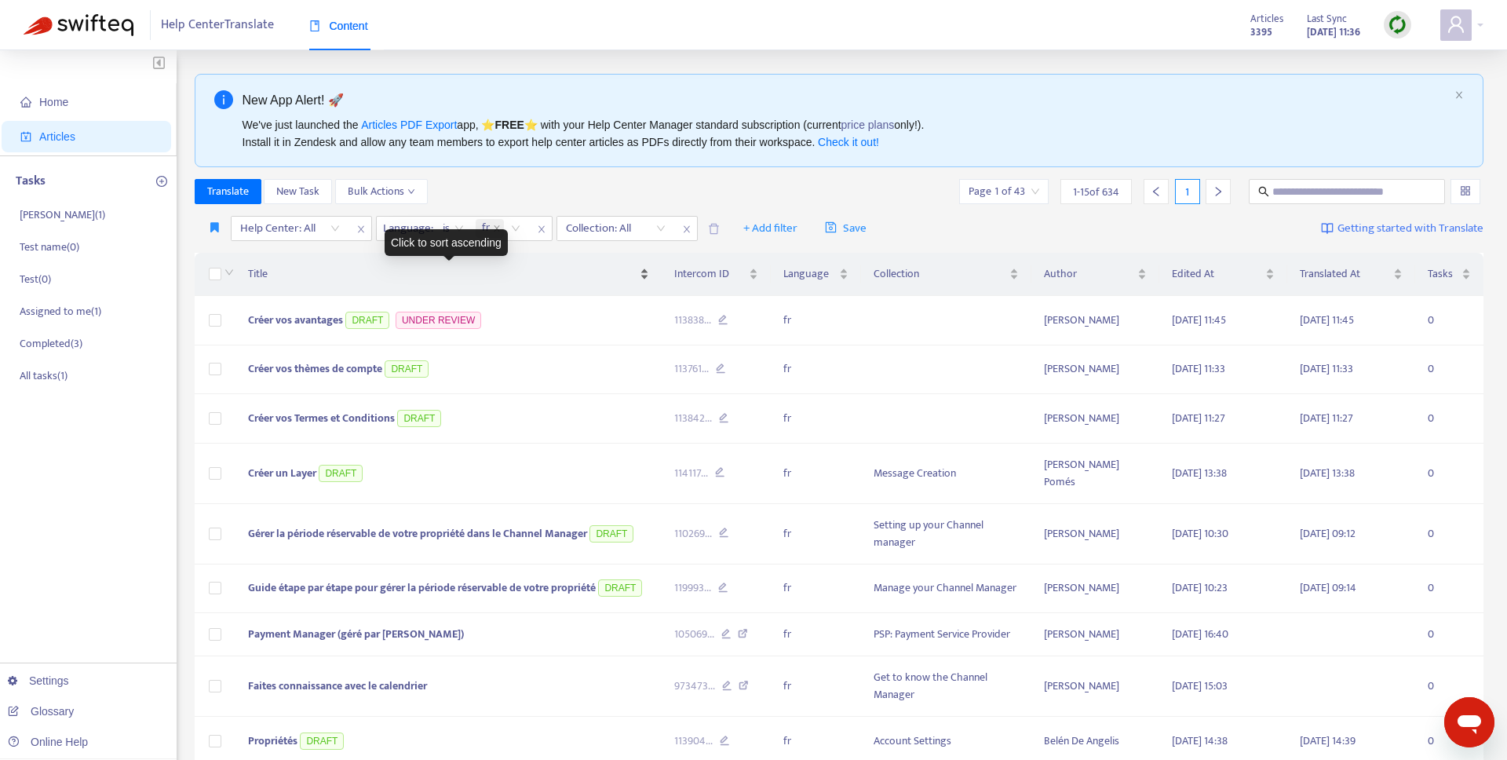
click at [354, 283] on div "Title" at bounding box center [448, 273] width 401 height 17
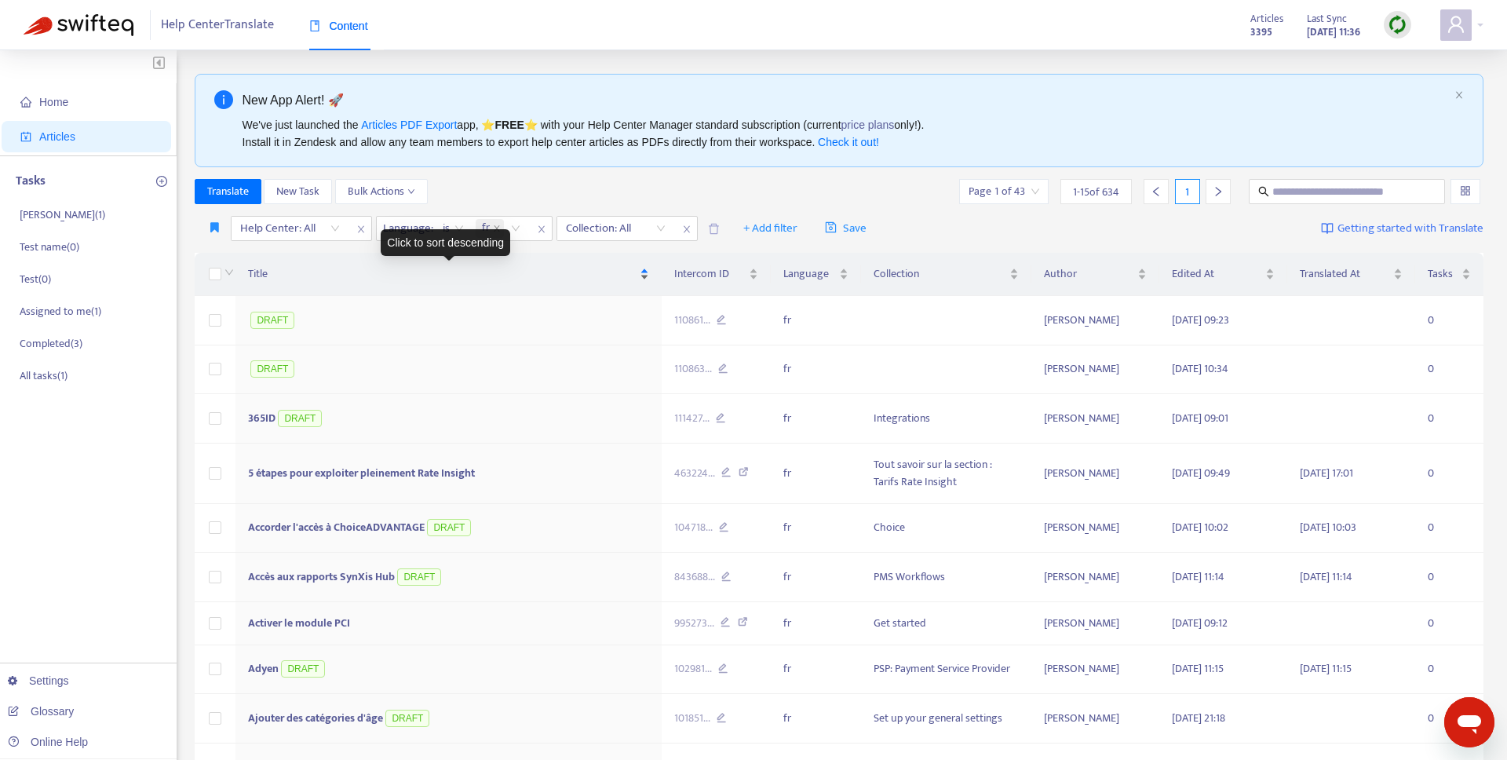
click at [255, 268] on span "Title" at bounding box center [442, 273] width 389 height 17
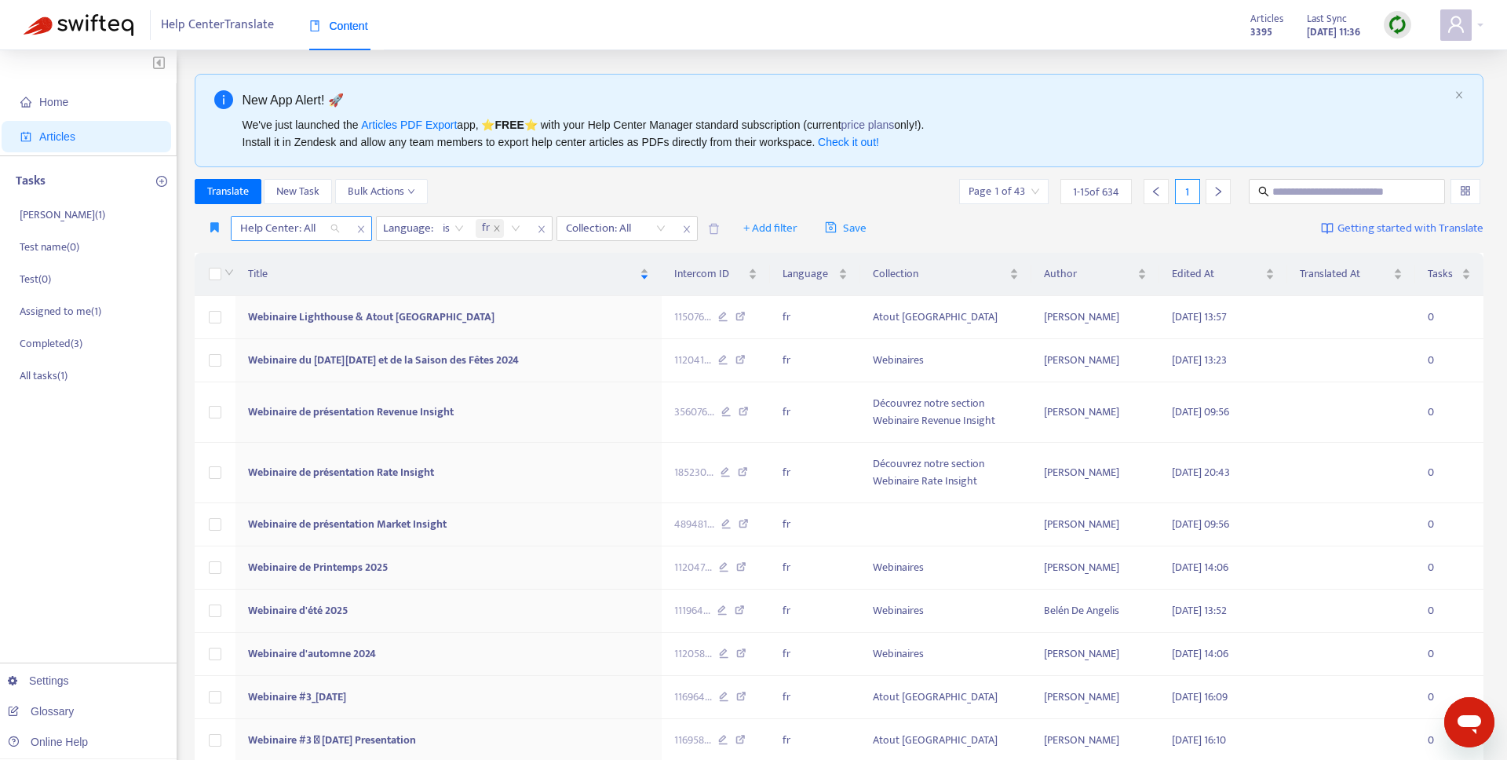
click at [322, 223] on div at bounding box center [282, 228] width 95 height 19
click at [276, 283] on div "THN Help Center" at bounding box center [379, 284] width 273 height 17
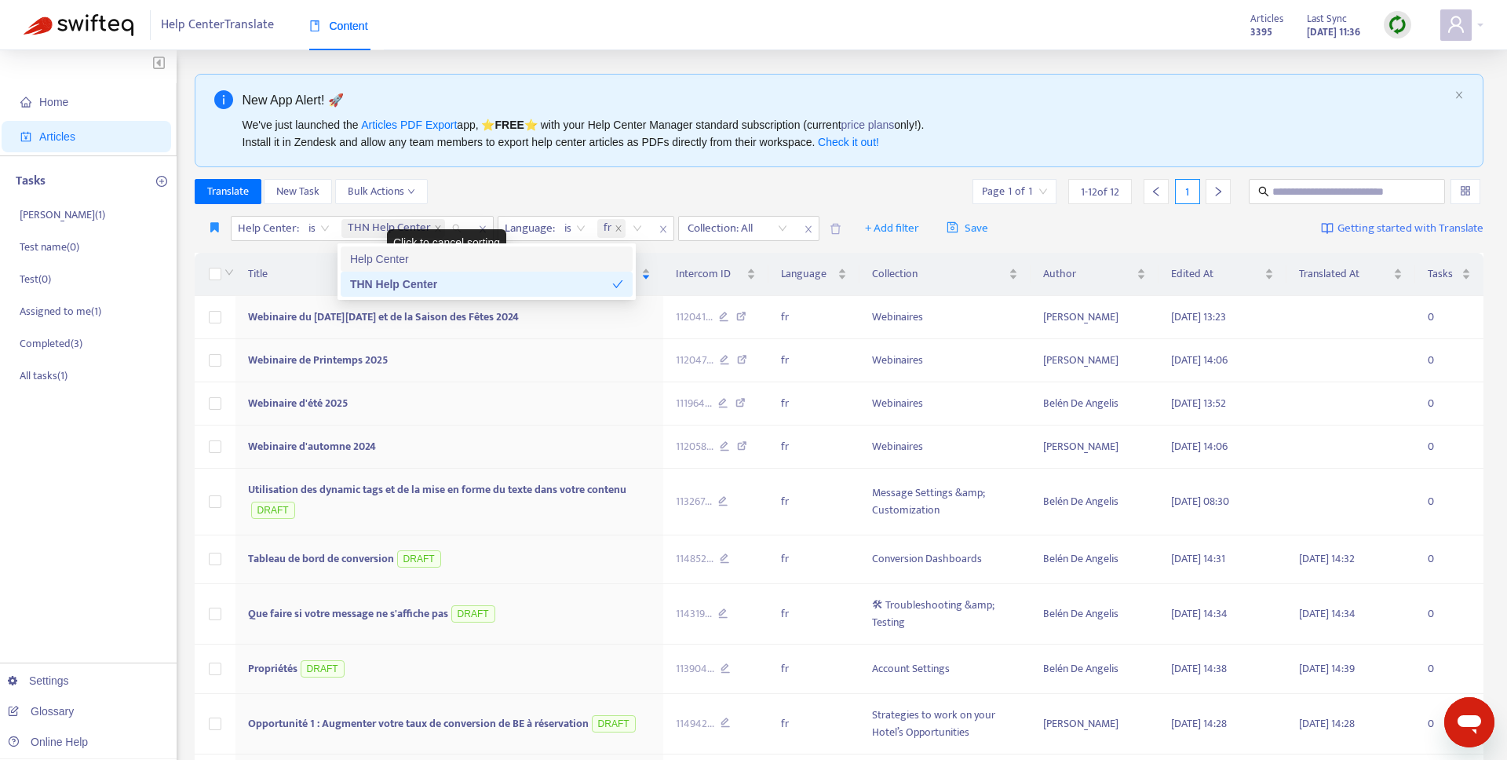
click at [525, 189] on div "Translate New Task Bulk Actions Page 1 of 1 1 - 12 of 12 1" at bounding box center [840, 191] width 1290 height 25
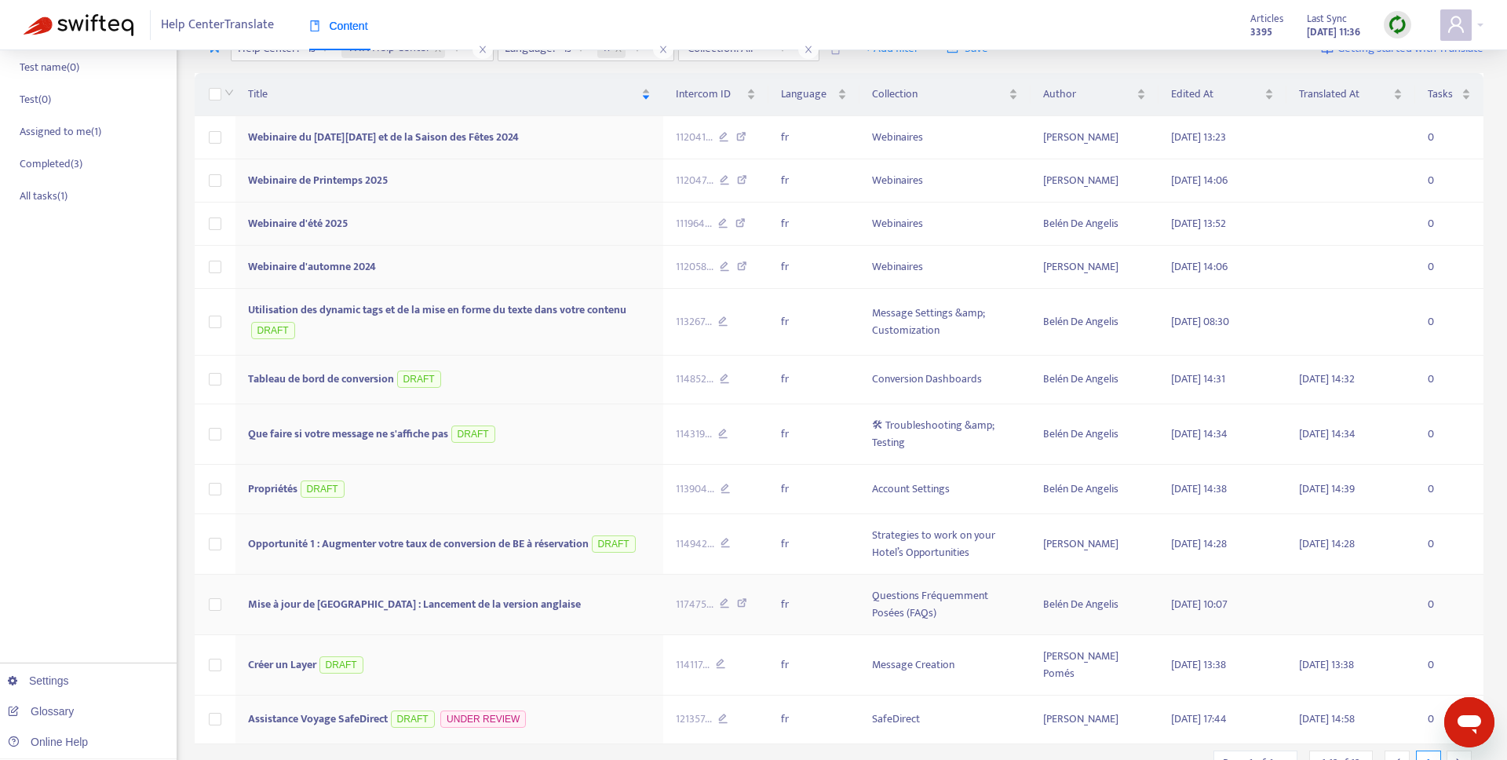
scroll to position [252, 0]
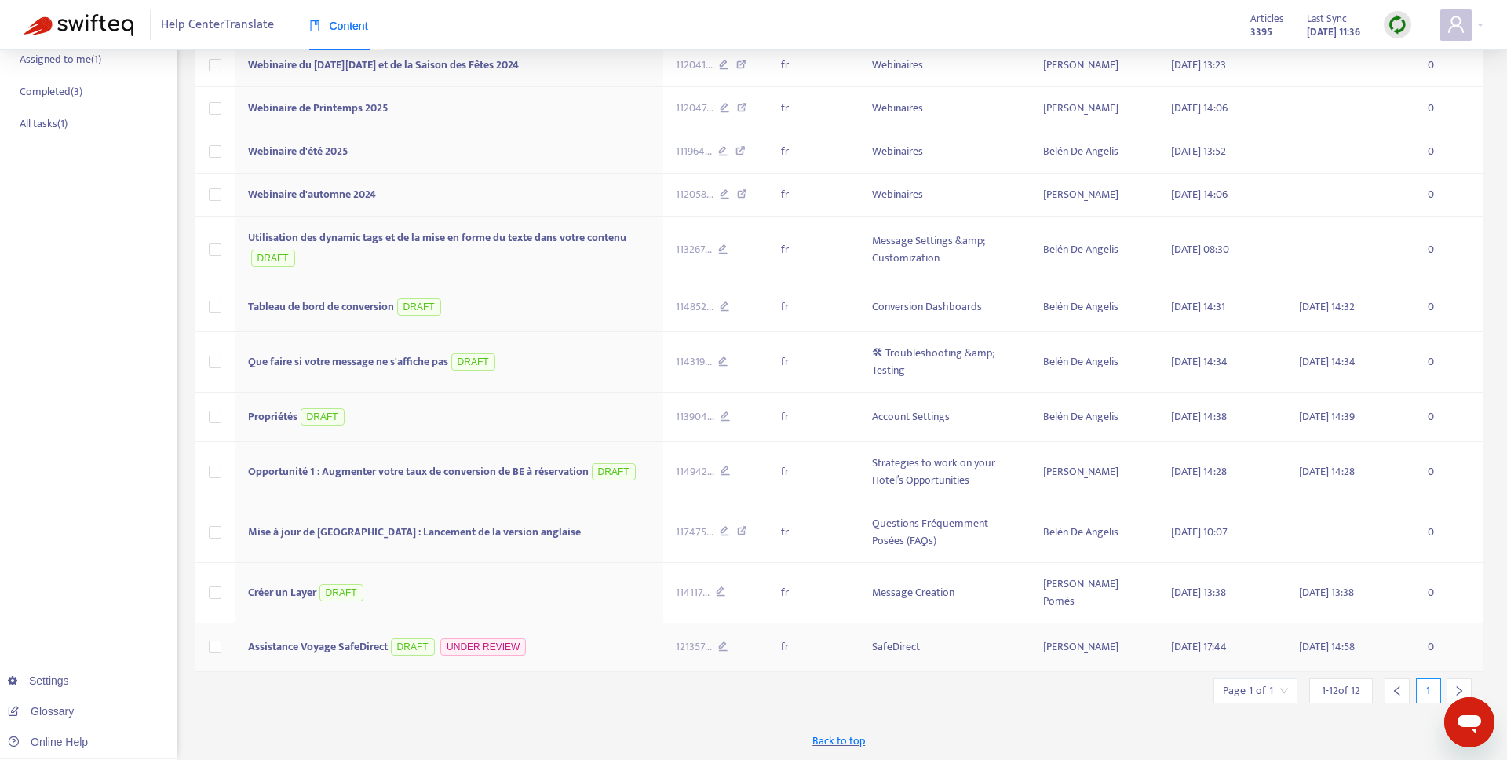
click at [564, 650] on td "Assistance Voyage SafeDirect DRAFT UNDER REVIEW" at bounding box center [449, 647] width 428 height 49
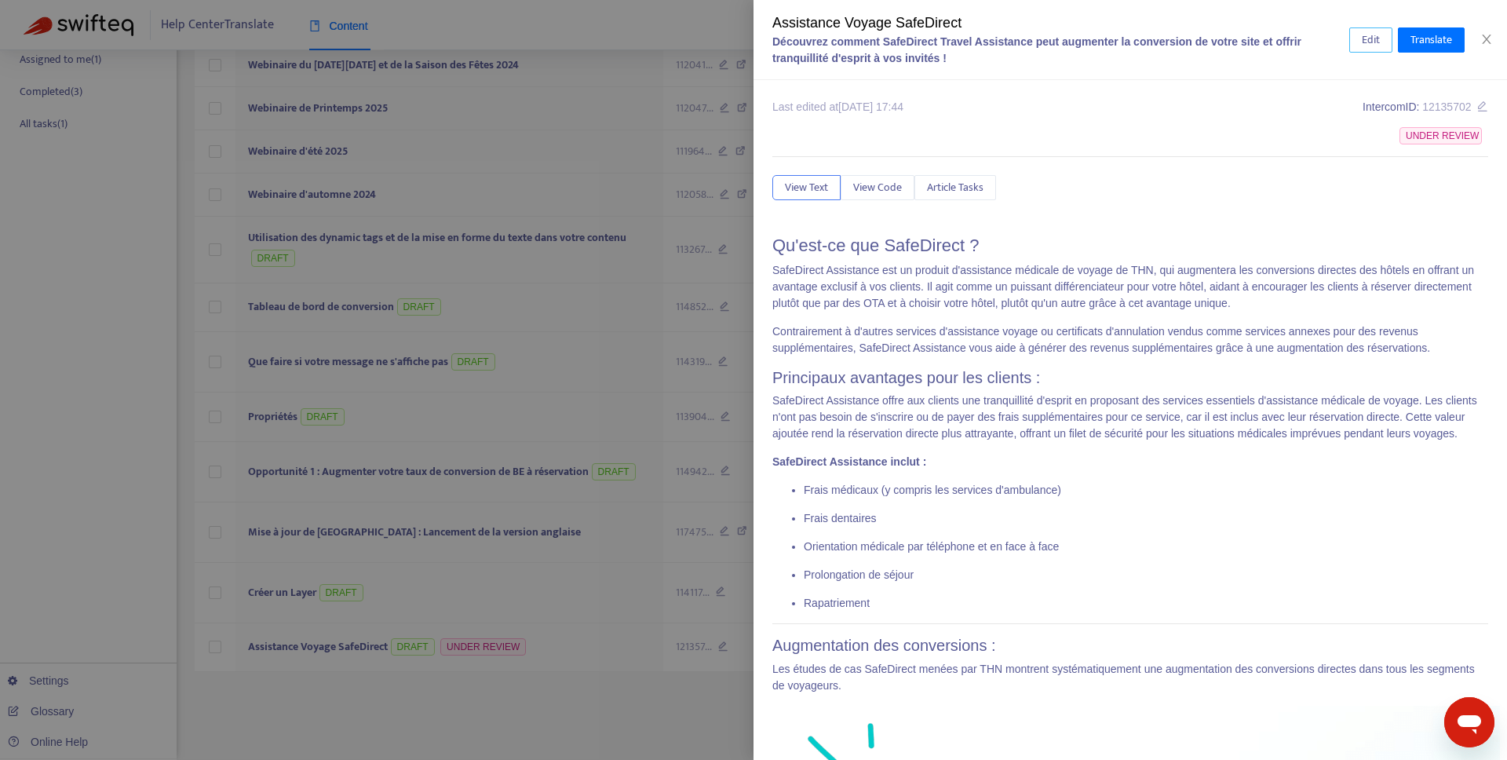
click at [1363, 42] on span "Edit" at bounding box center [1371, 39] width 18 height 17
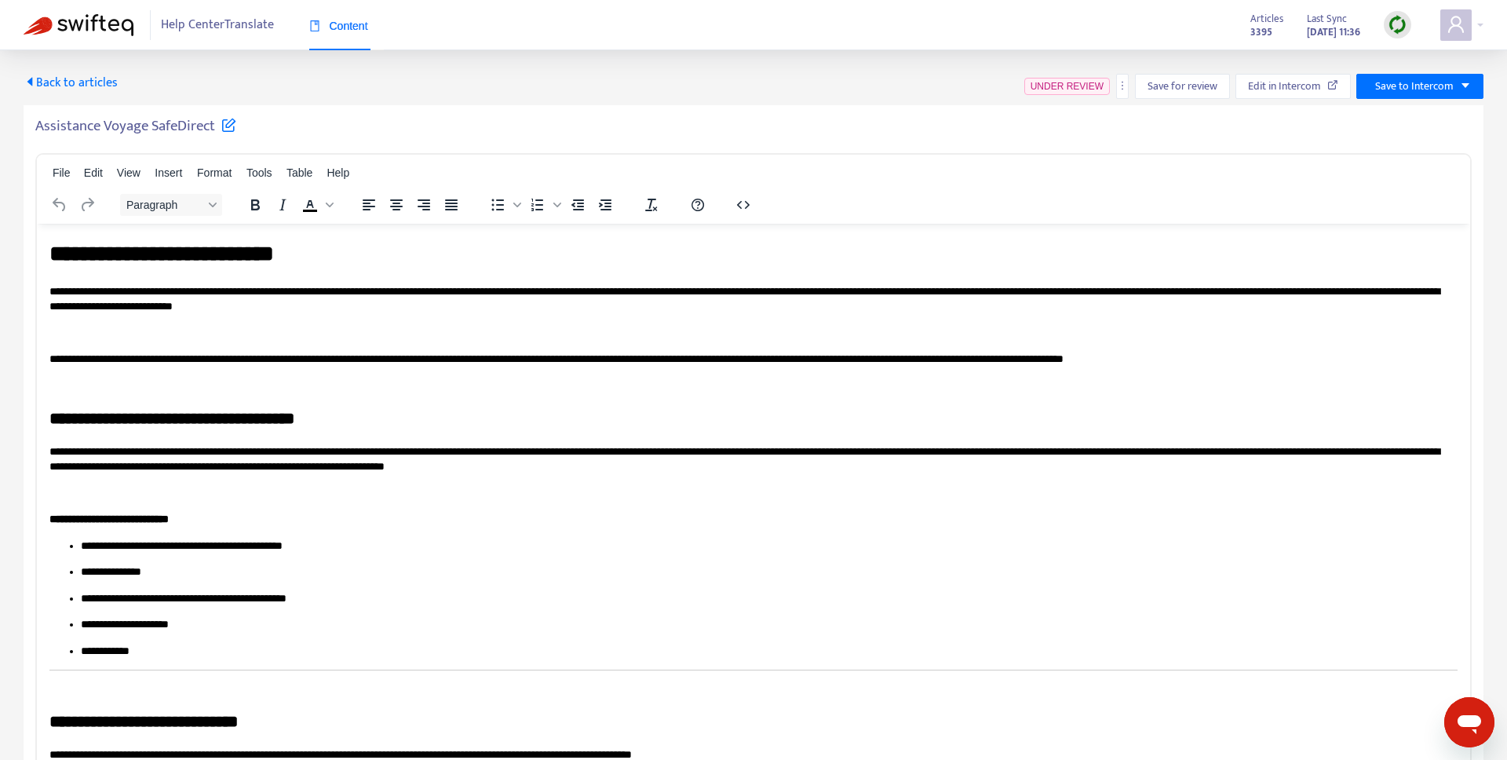
click at [1006, 334] on p "Rich Text Area. Press ALT-0 for help." at bounding box center [753, 333] width 1408 height 16
click at [553, 308] on p "**********" at bounding box center [753, 298] width 1408 height 31
click at [900, 89] on div "Back to articles UNSAVED Save for review Edit in Intercom Save to Intercom" at bounding box center [754, 86] width 1460 height 25
click at [31, 82] on icon "caret-left" at bounding box center [29, 81] width 5 height 9
click at [1437, 75] on button "Save to Intercom" at bounding box center [1419, 86] width 127 height 25
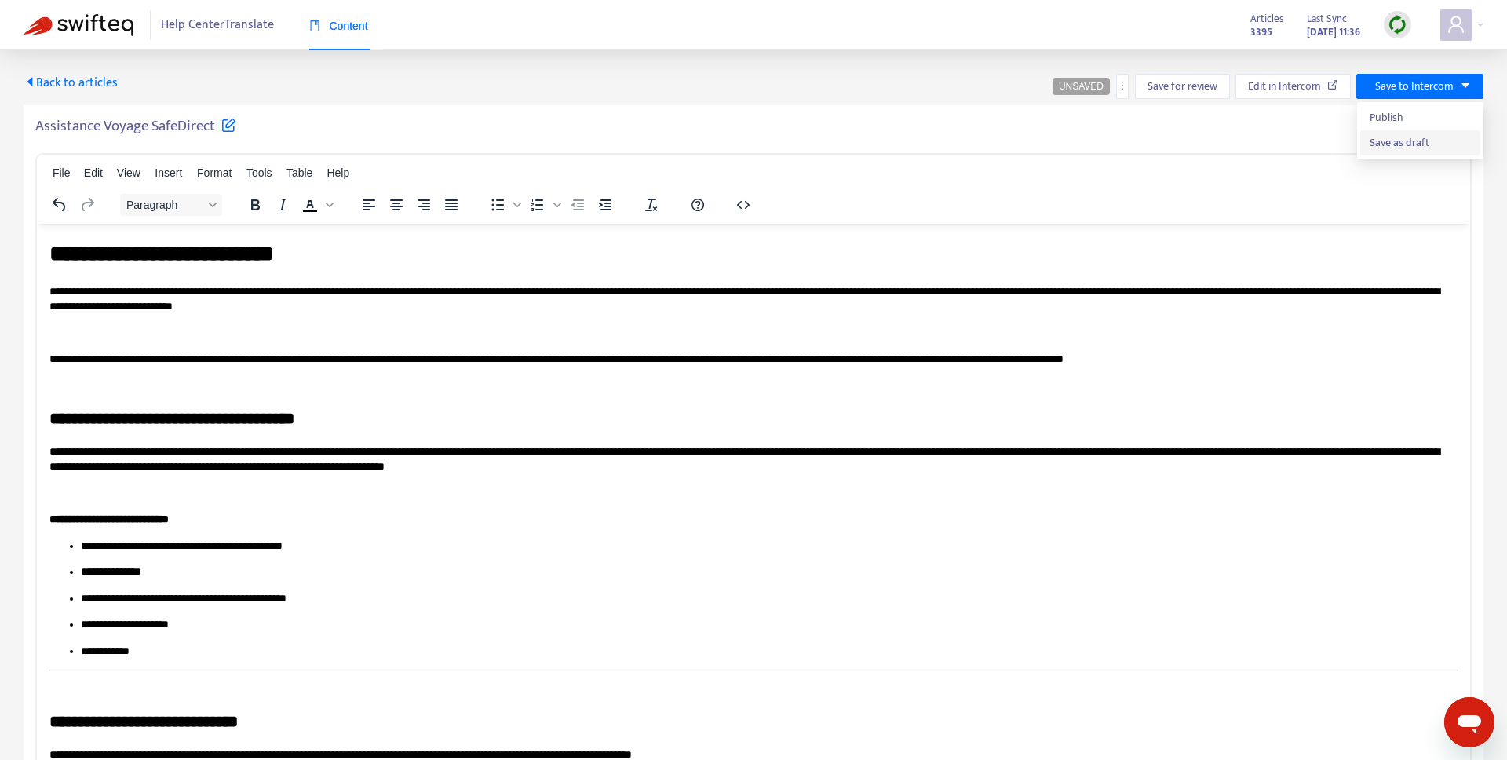
click at [1396, 137] on span "Save as draft" at bounding box center [1420, 142] width 101 height 17
click at [180, 108] on div "Assistance Voyage SafeDirect File Edit View Insert Format Tools Table Help Para…" at bounding box center [754, 449] width 1460 height 688
click at [39, 82] on span "Back to articles" at bounding box center [71, 82] width 94 height 21
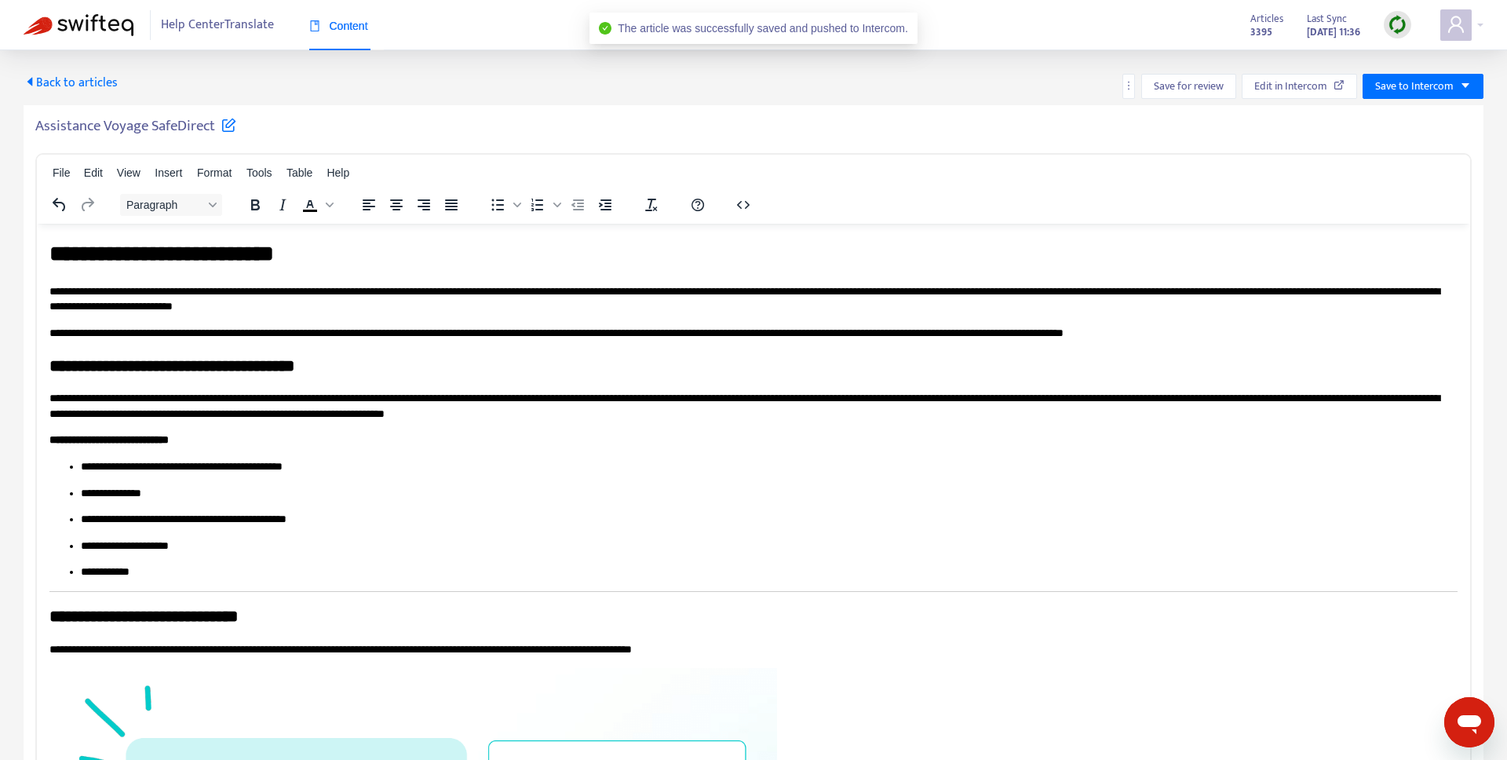
click at [31, 82] on icon "caret-left" at bounding box center [29, 81] width 5 height 9
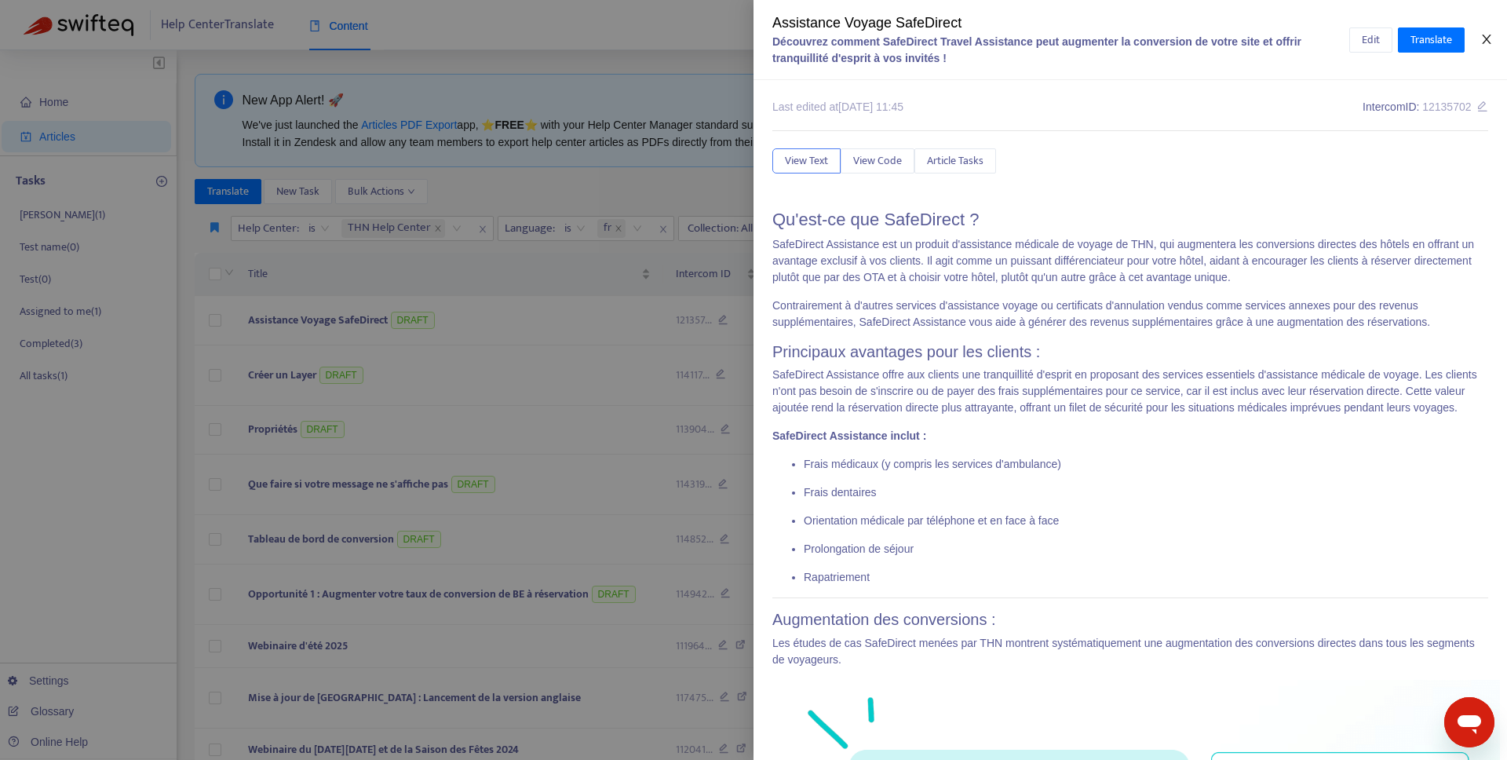
click at [1491, 42] on icon "close" at bounding box center [1486, 39] width 13 height 13
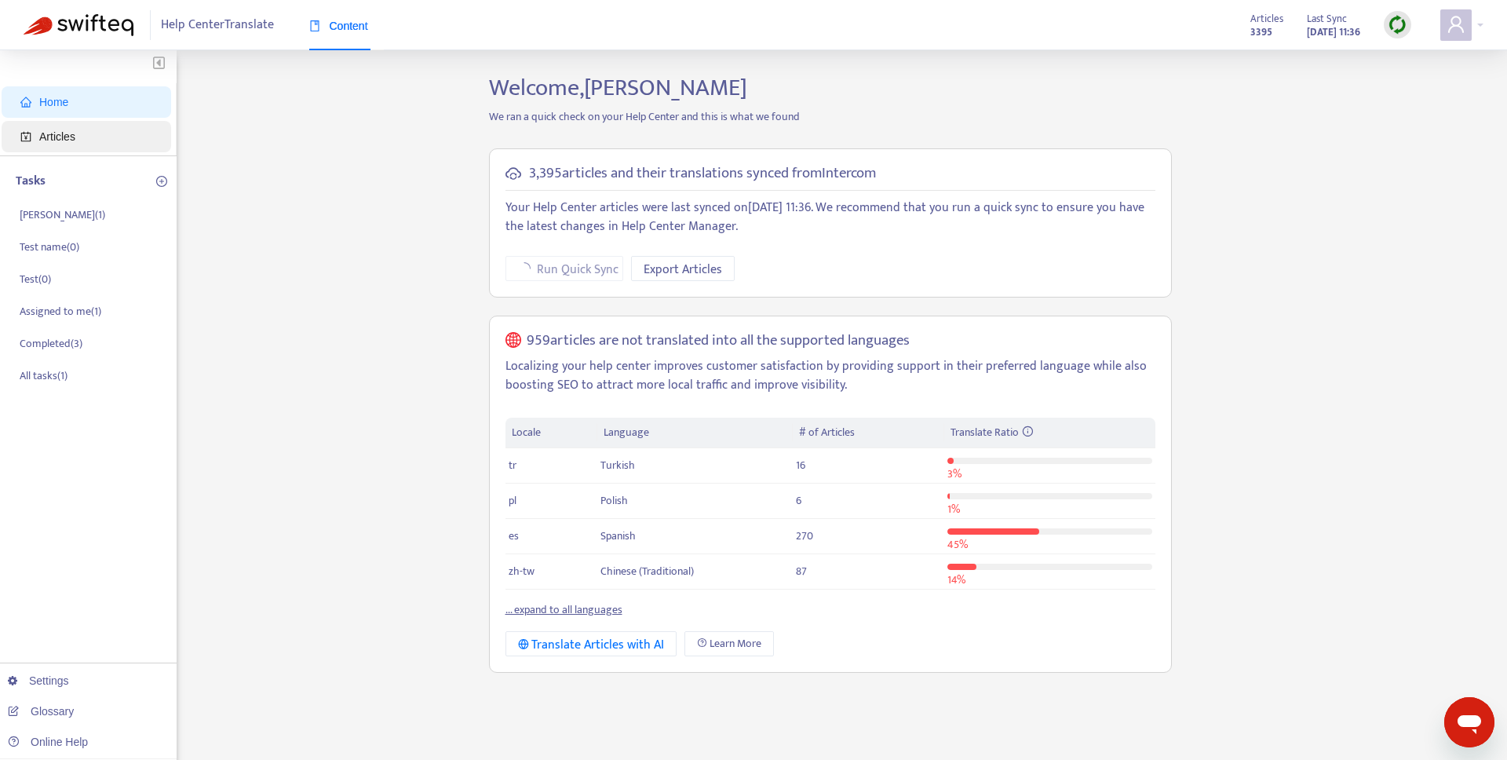
click at [100, 122] on span "Articles" at bounding box center [89, 136] width 138 height 31
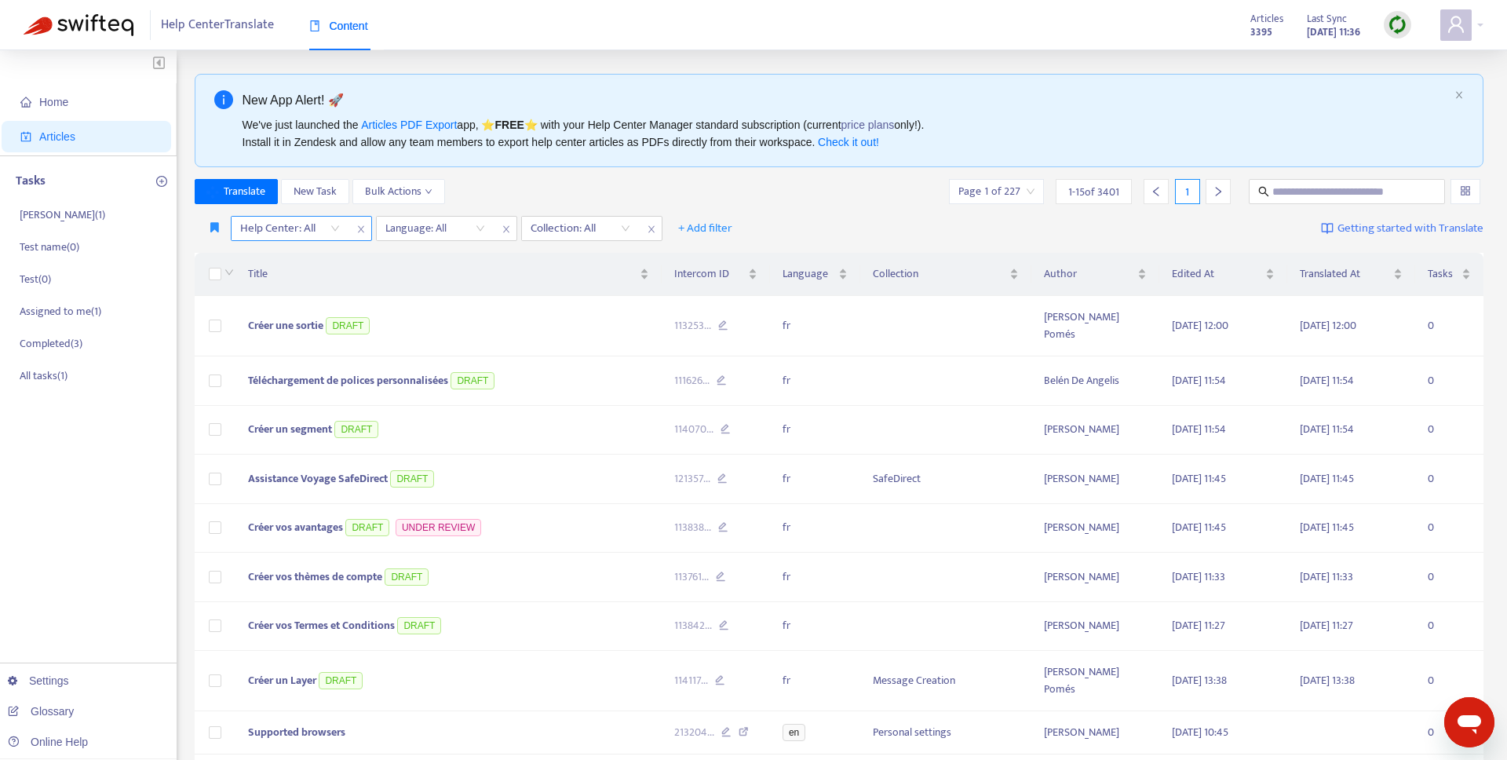
click at [341, 229] on div "Help Center: All" at bounding box center [290, 229] width 117 height 24
click at [216, 228] on icon "button" at bounding box center [214, 227] width 9 height 12
click at [228, 257] on span "THN - FR" at bounding box center [238, 259] width 54 height 17
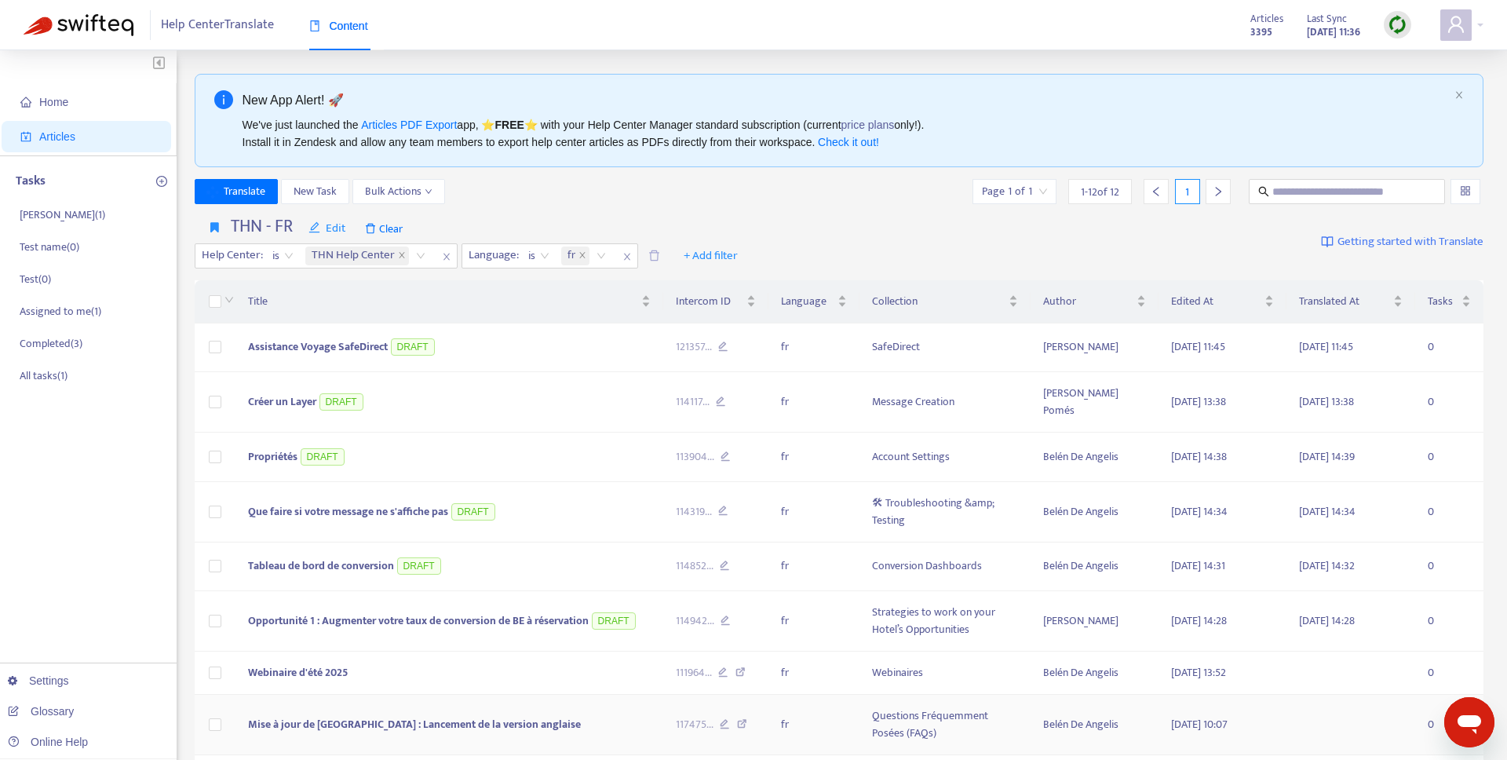
click at [1107, 714] on td "Belén De Angelis" at bounding box center [1095, 725] width 128 height 60
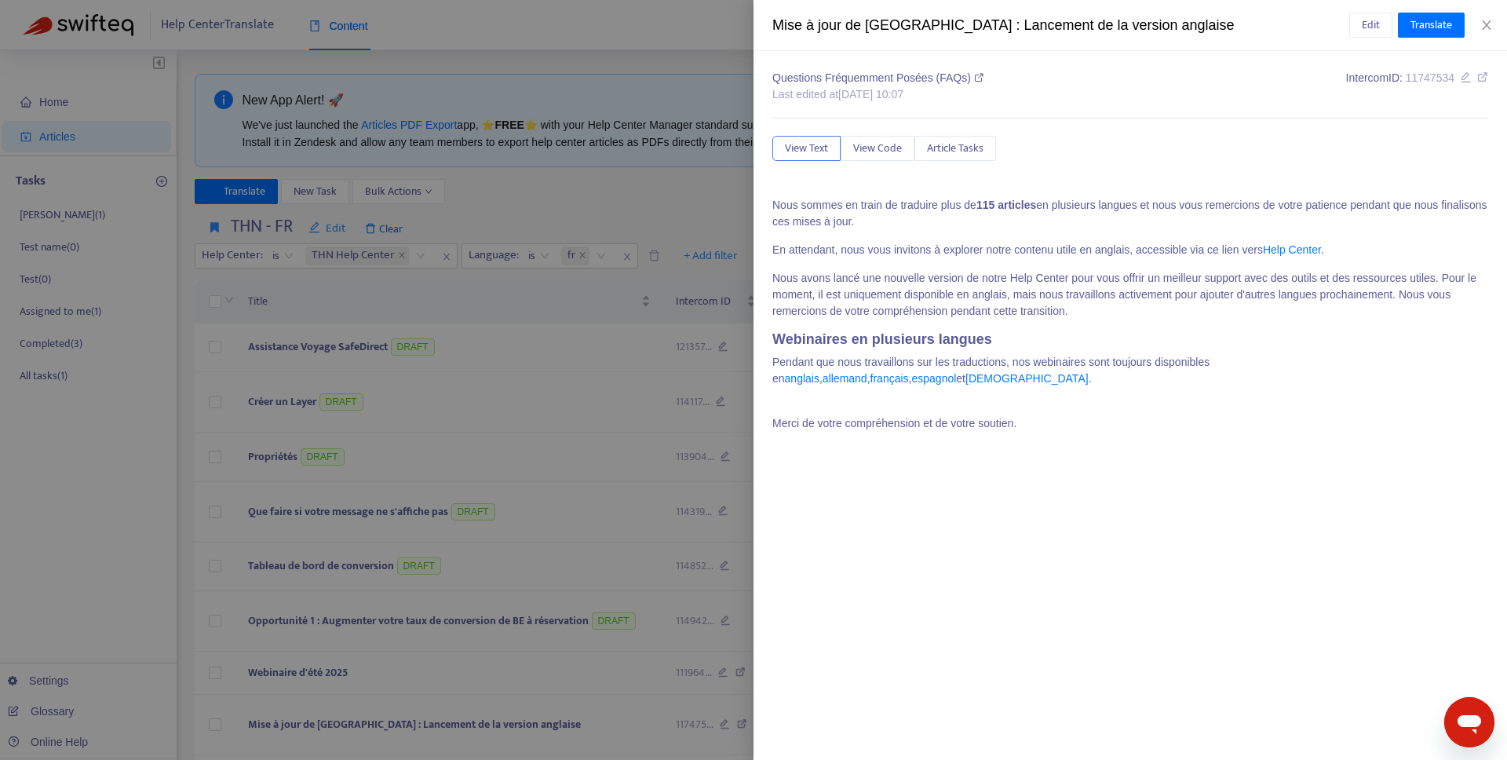
click at [564, 199] on div at bounding box center [753, 380] width 1507 height 760
